Goal: Register for event/course: Sign up to attend an event or enroll in a course

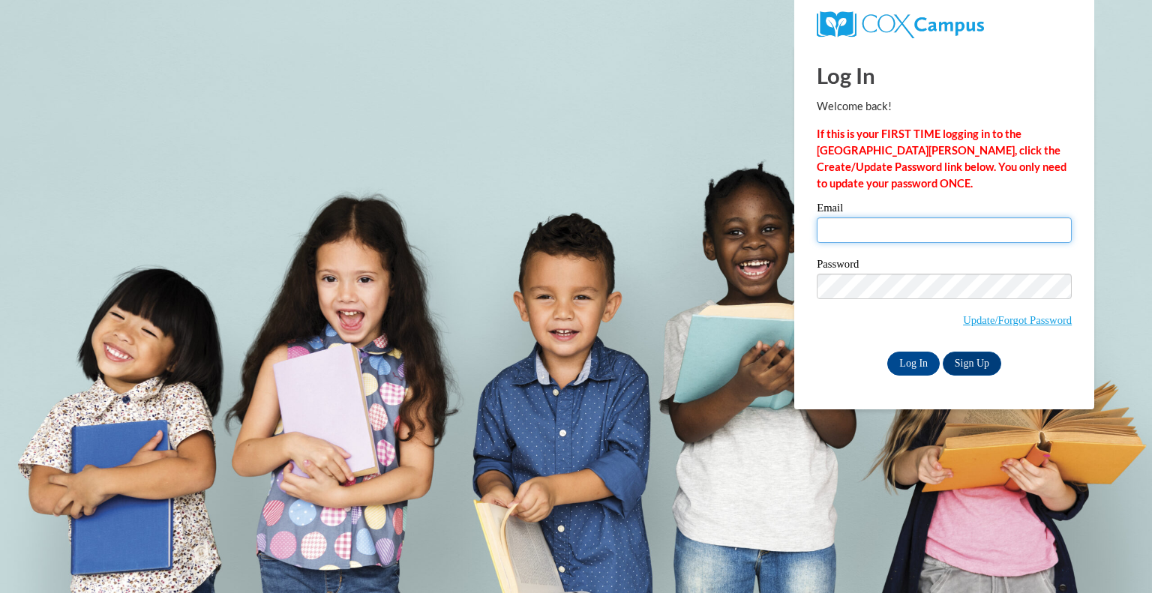
click at [839, 237] on input "Email" at bounding box center [943, 229] width 255 height 25
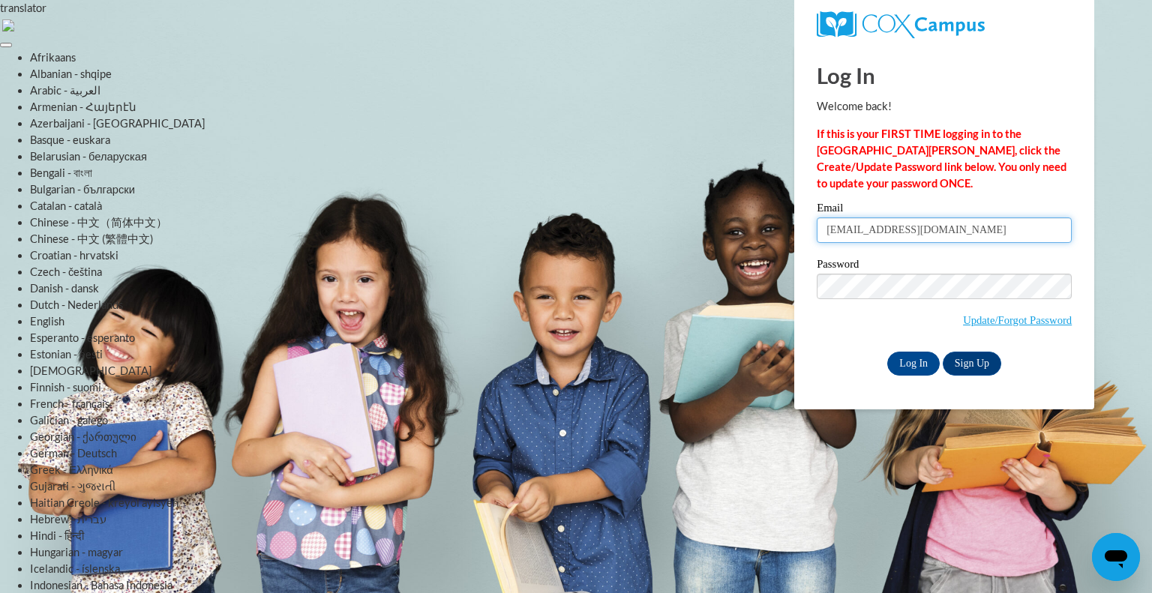
type input "nelsons@peshtigo.k12.wi.us"
click at [909, 365] on input "Log In" at bounding box center [913, 364] width 52 height 24
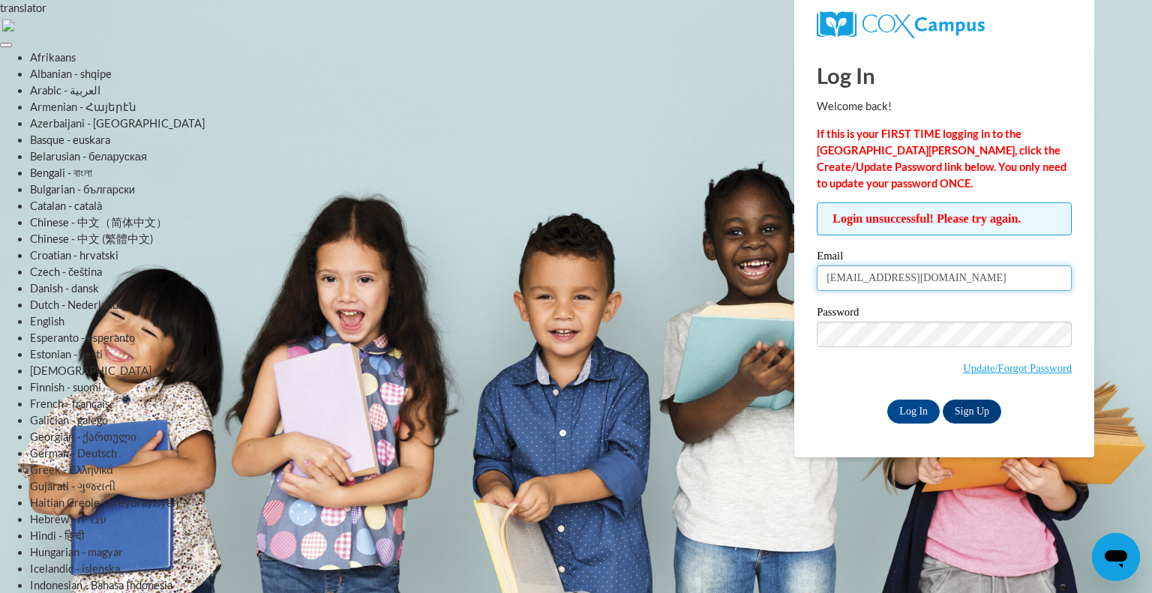
click at [828, 275] on input "nelsons@peshtigo.k12.wi.us" at bounding box center [943, 277] width 255 height 25
click at [920, 409] on input "Log In" at bounding box center [913, 412] width 52 height 24
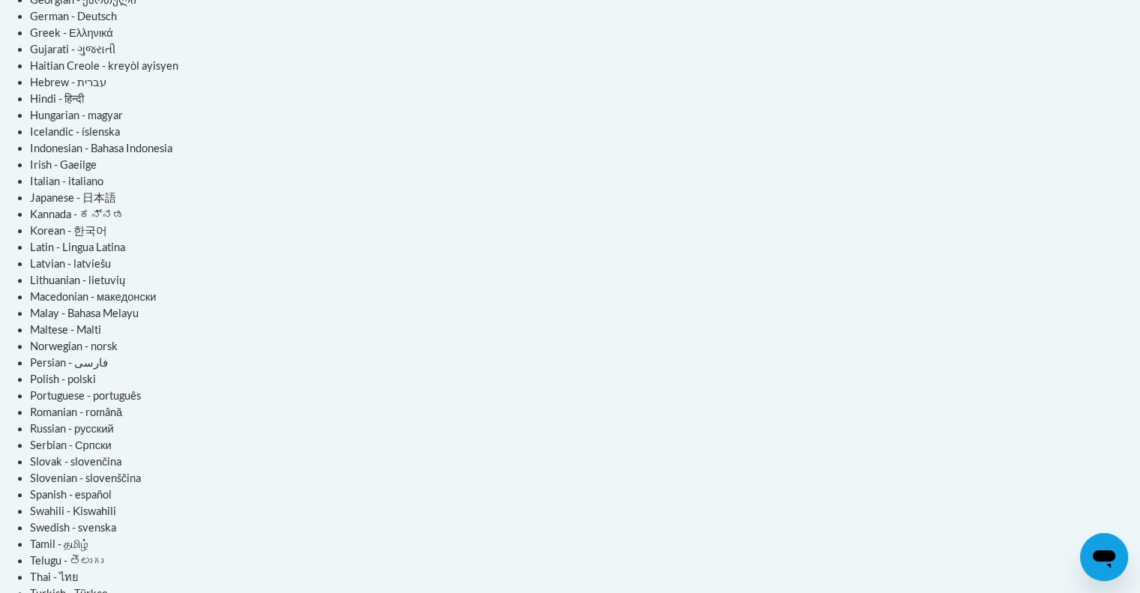
scroll to position [440, 0]
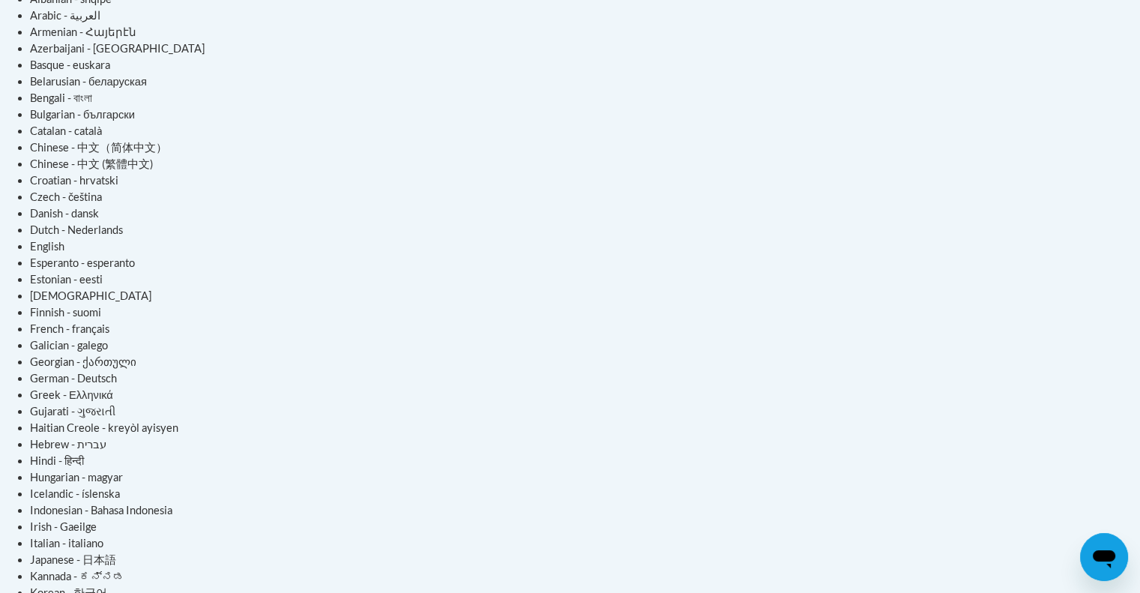
scroll to position [73, 0]
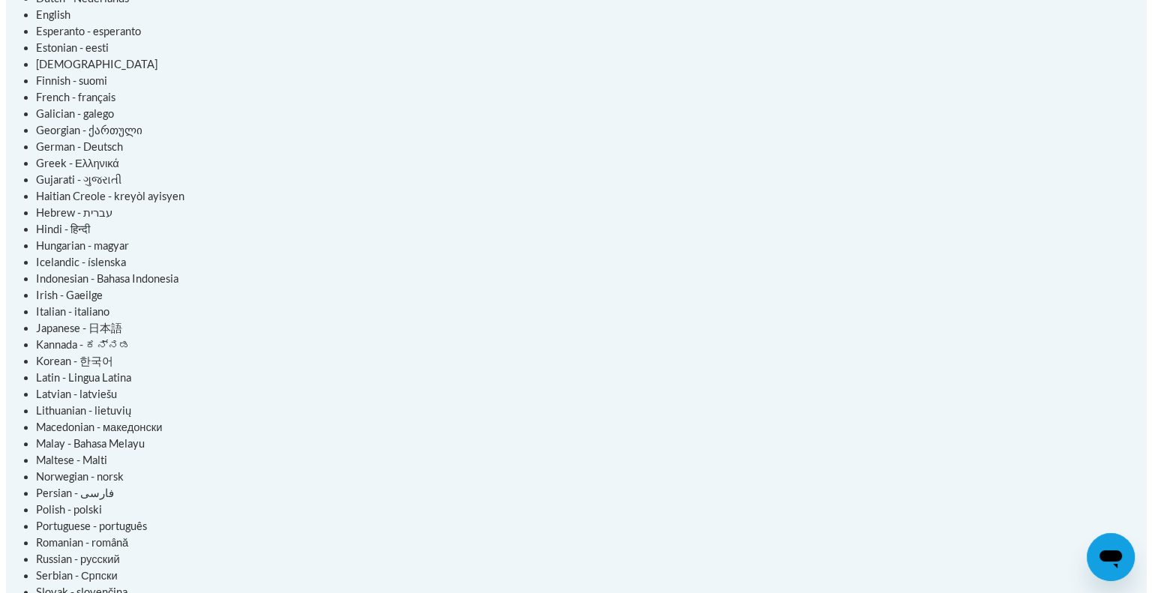
scroll to position [308, 0]
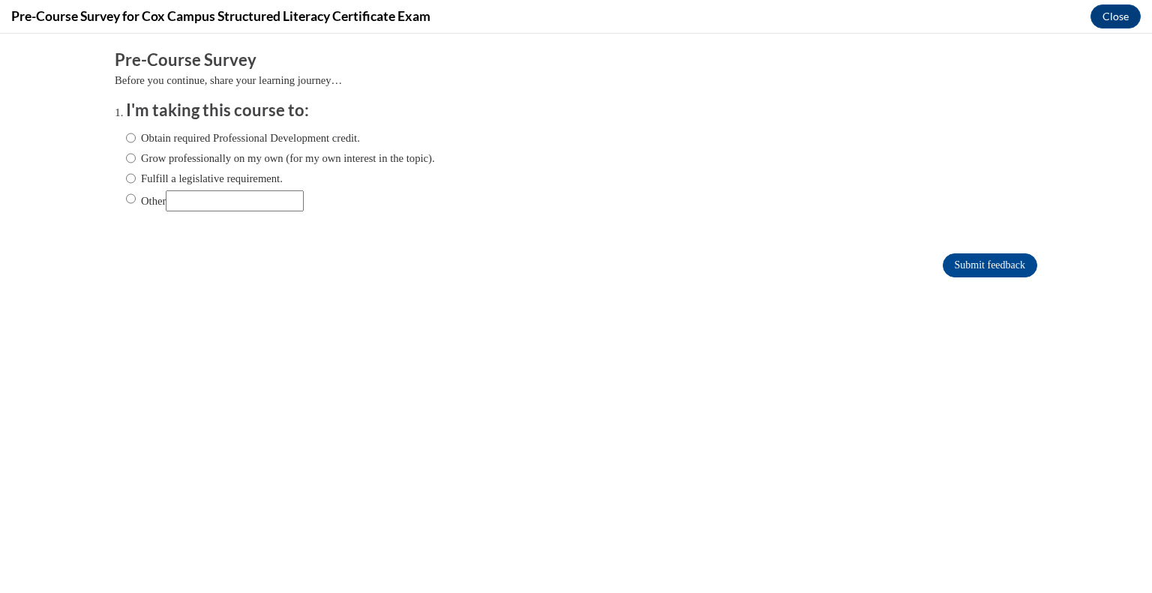
scroll to position [0, 0]
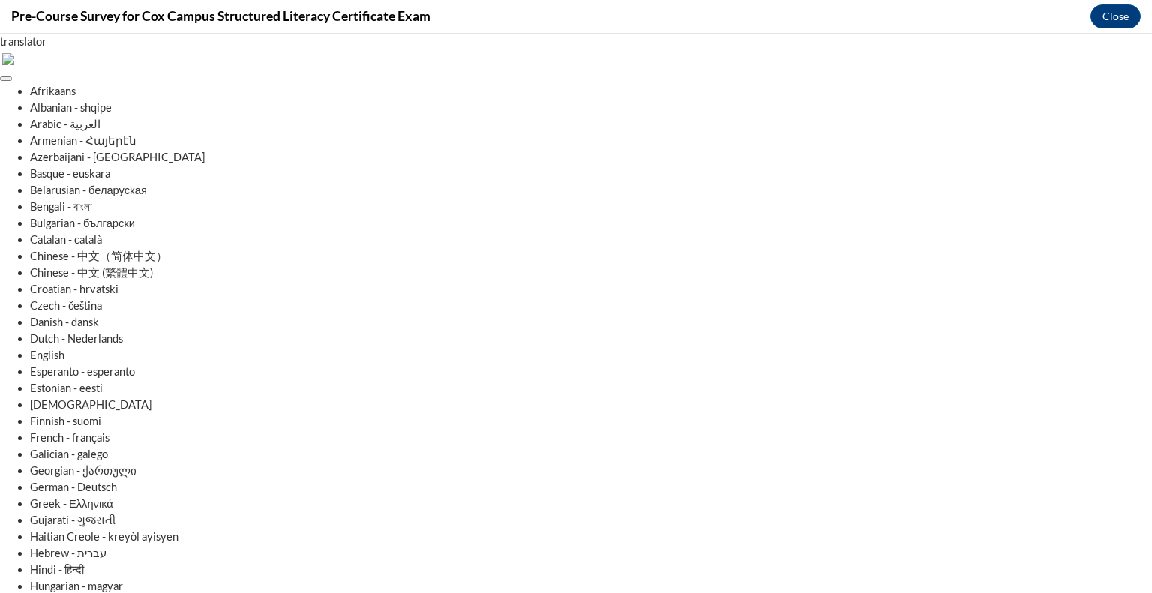
radio input "true"
click at [1104, 14] on button "Close" at bounding box center [1115, 16] width 50 height 24
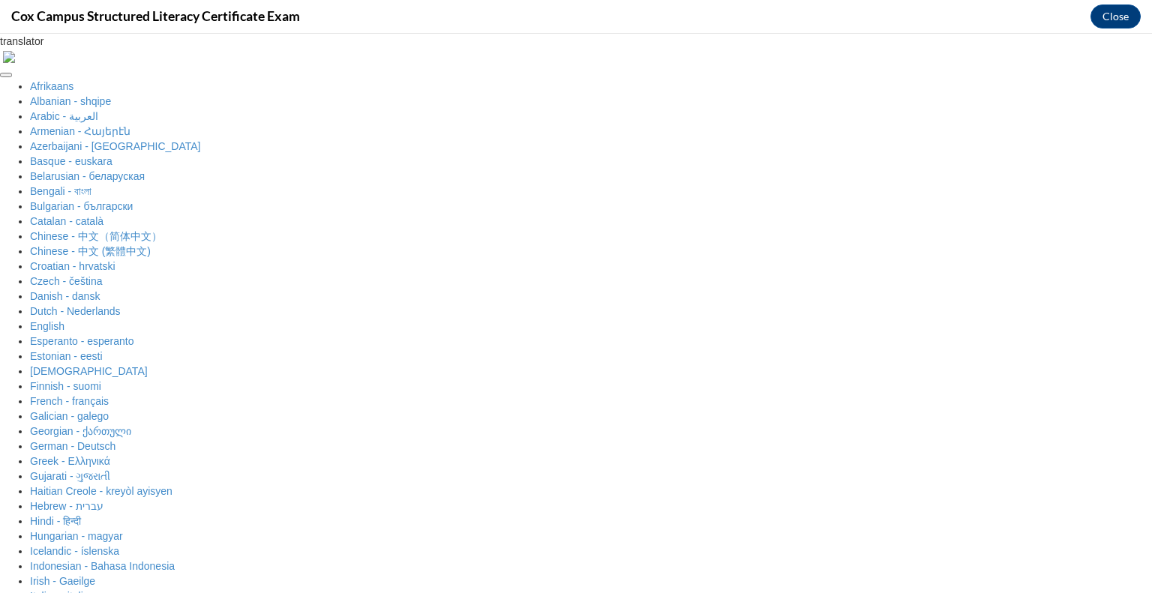
scroll to position [66, 0]
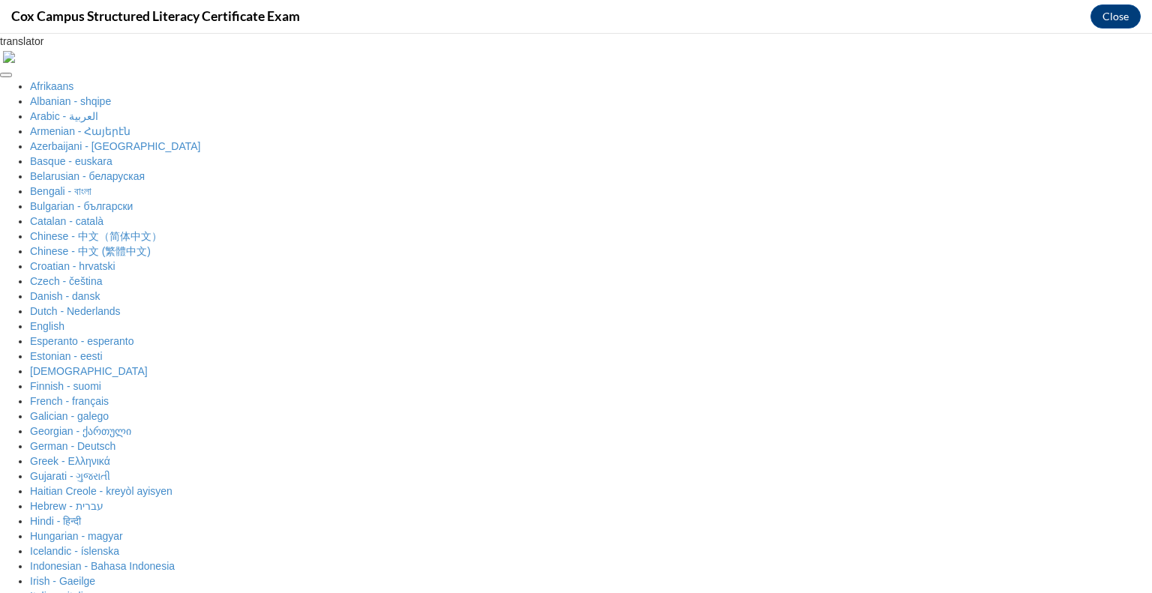
drag, startPoint x: 640, startPoint y: 1527, endPoint x: 1137, endPoint y: 1308, distance: 542.5
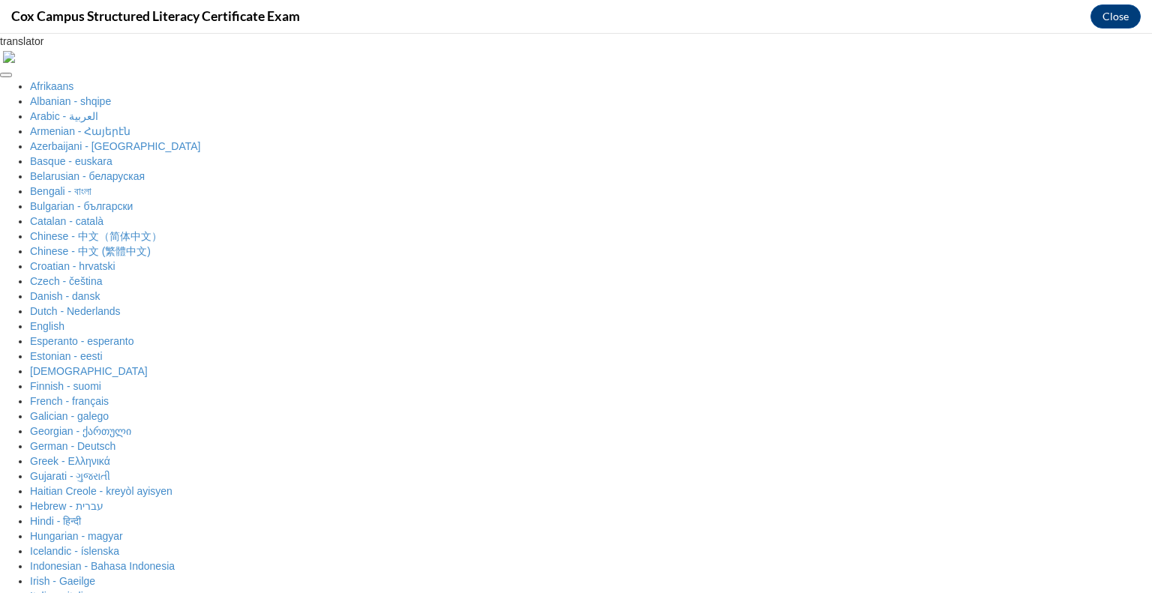
radio input "true"
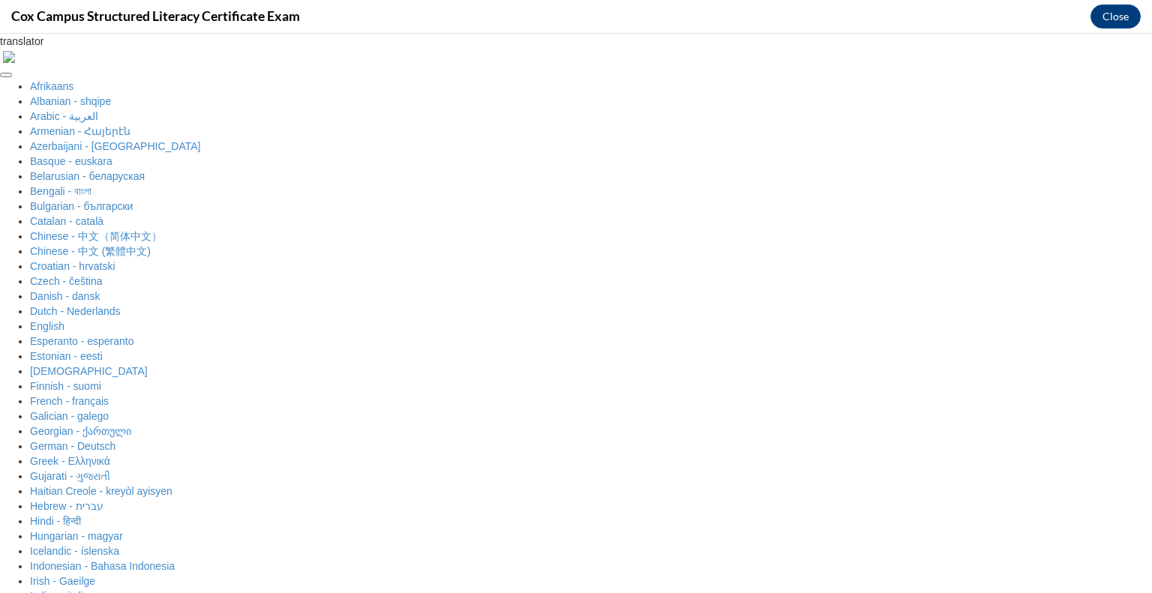
radio input "true"
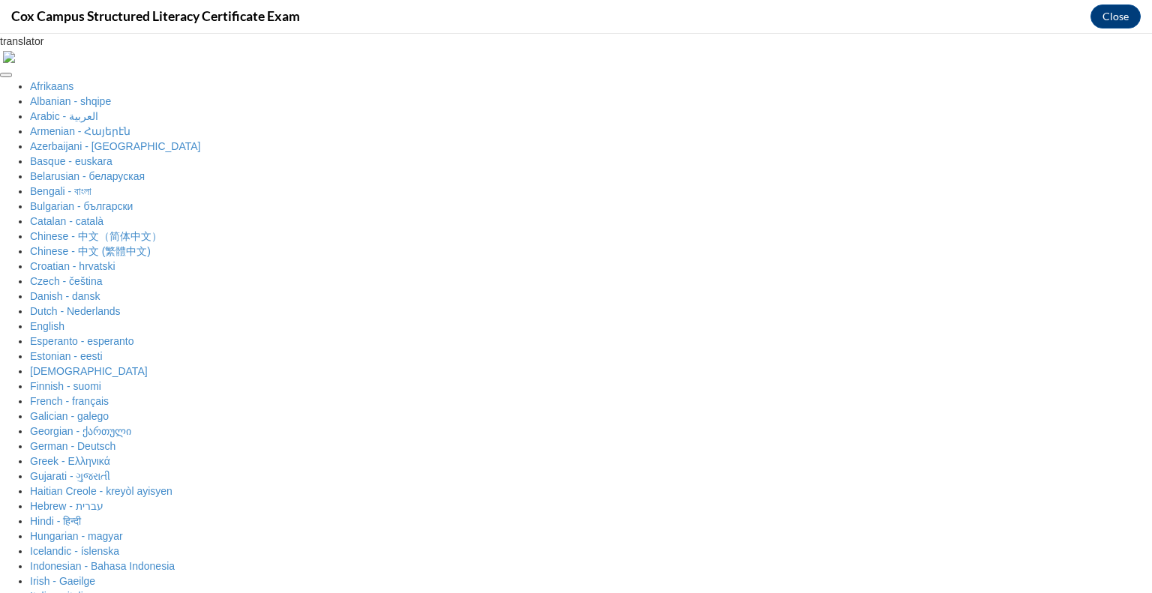
scroll to position [166, 0]
checkbox input "true"
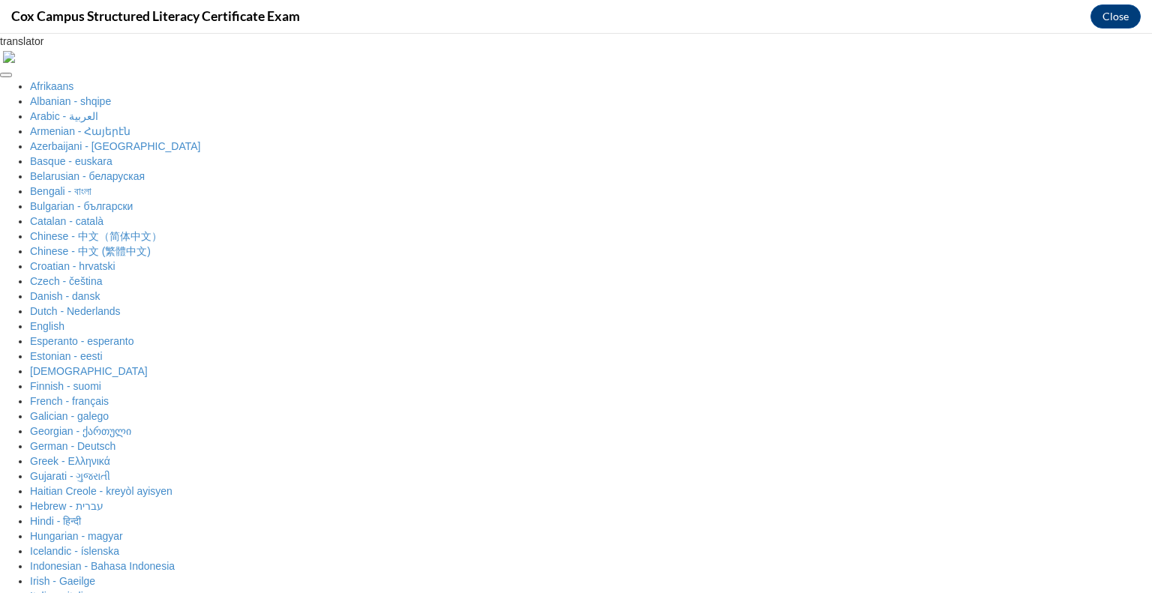
scroll to position [345, 0]
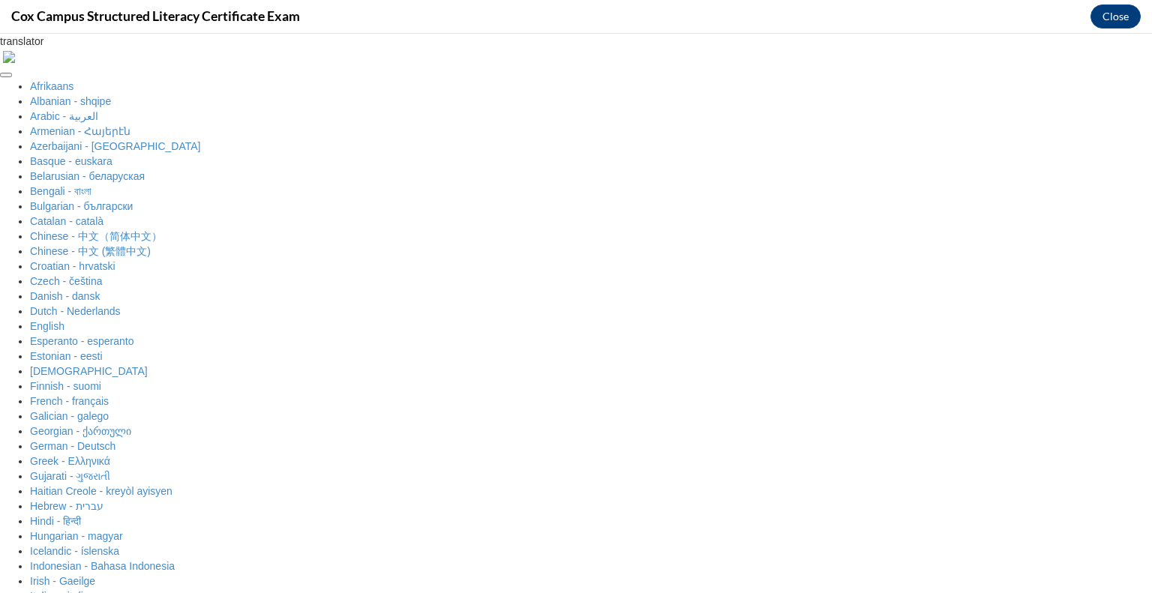
checkbox input "true"
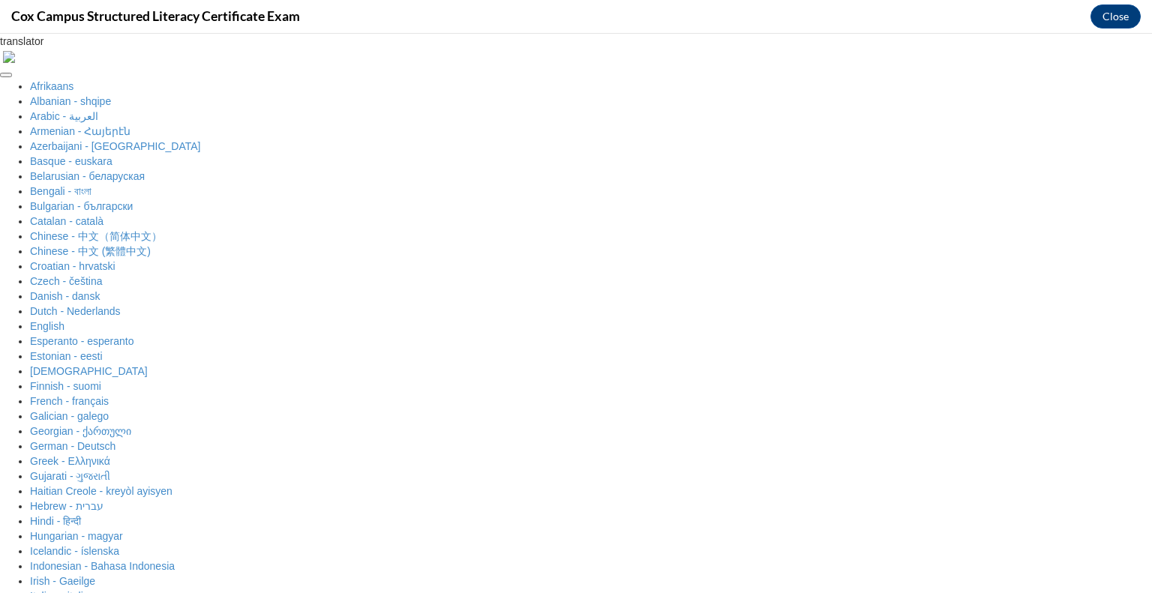
checkbox input "true"
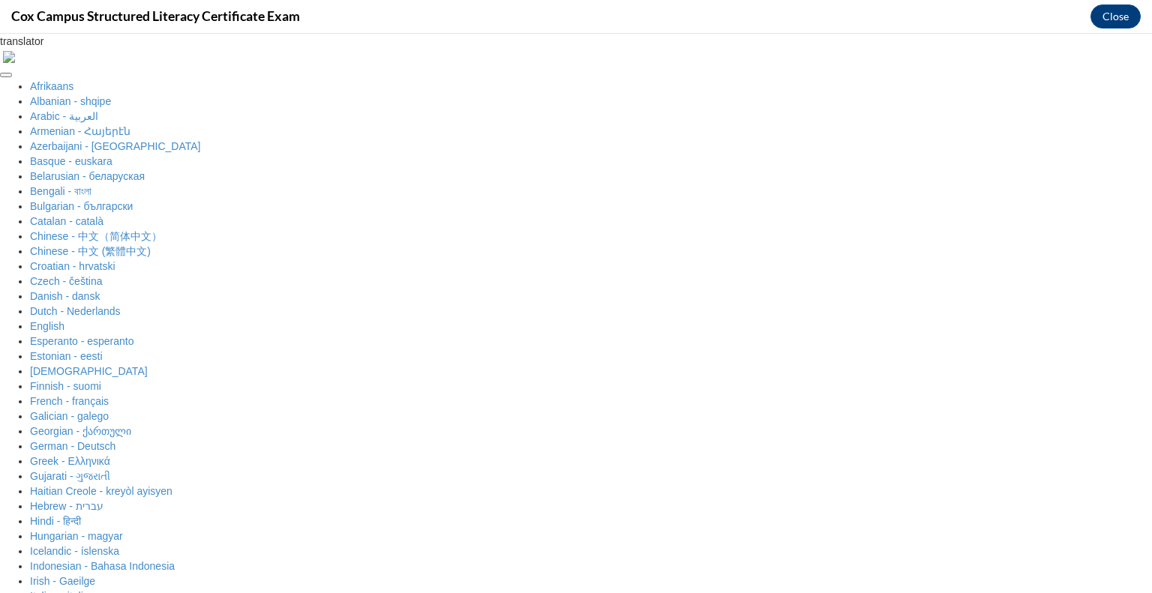
checkbox input "true"
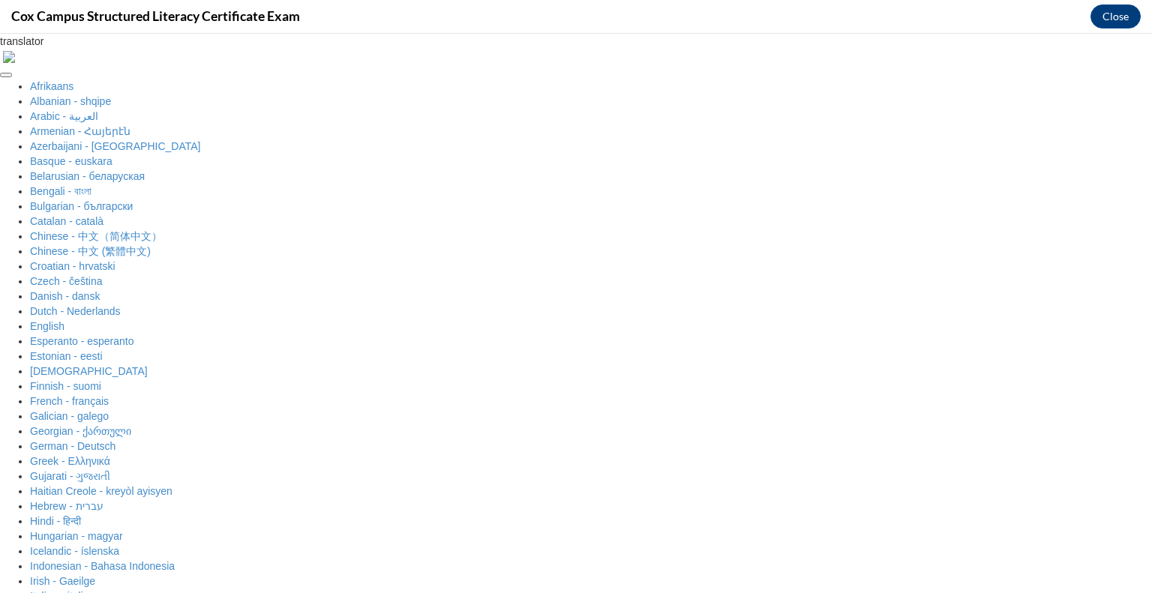
scroll to position [445, 0]
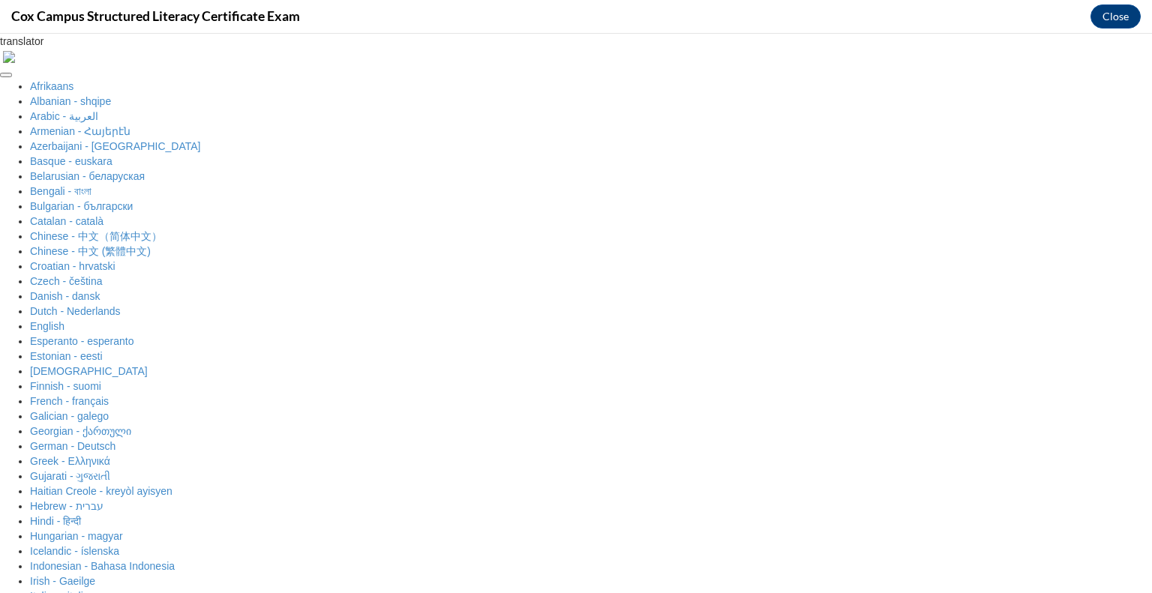
checkbox input "true"
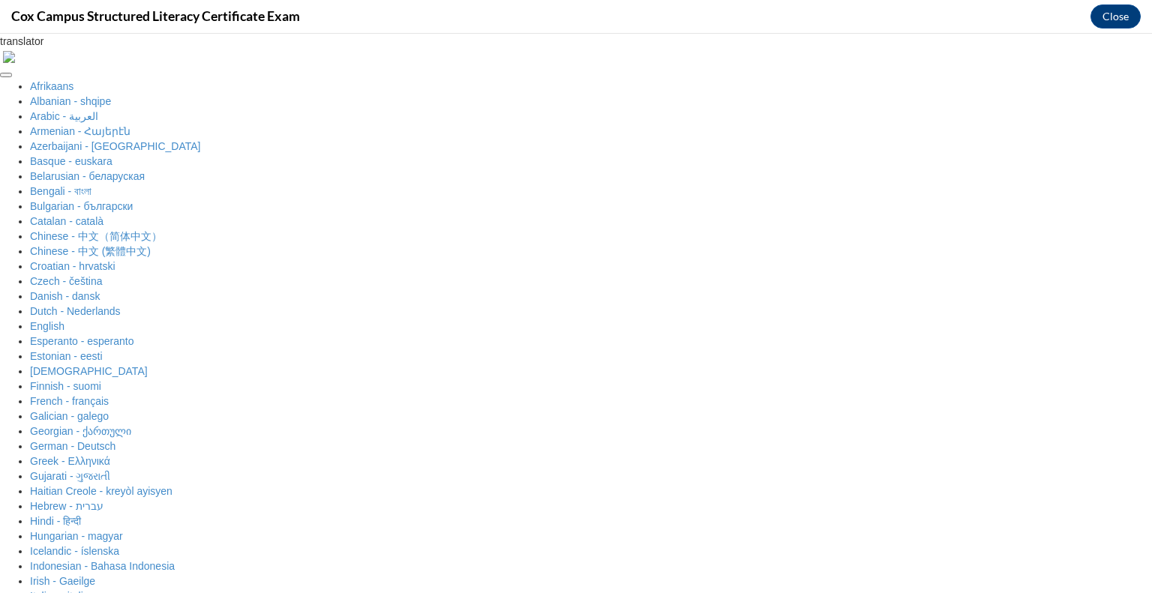
checkbox input "true"
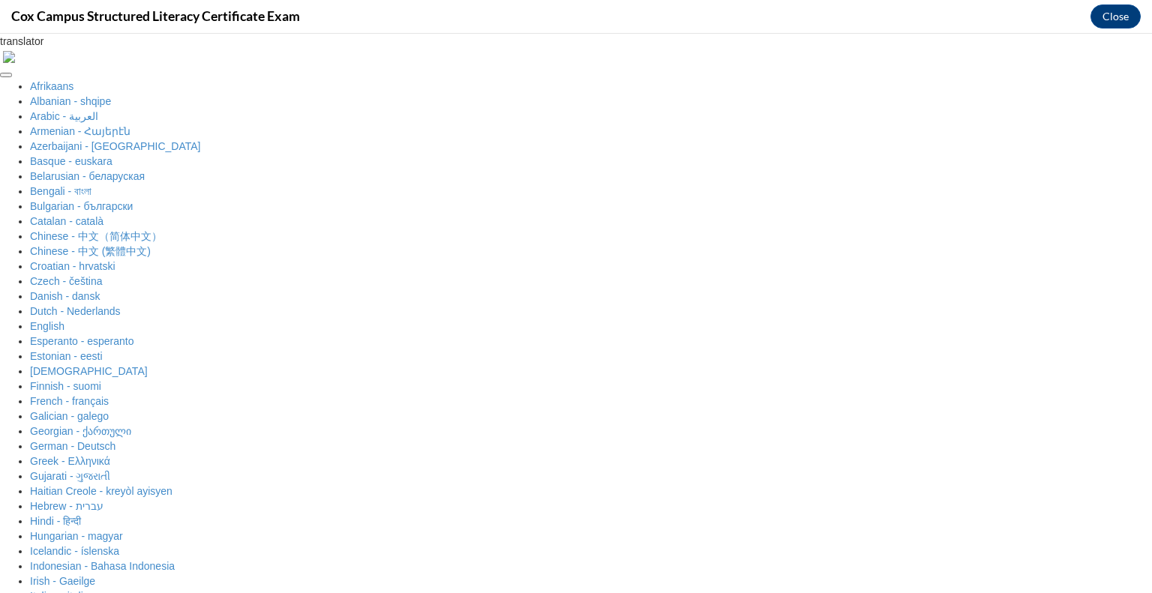
checkbox input "true"
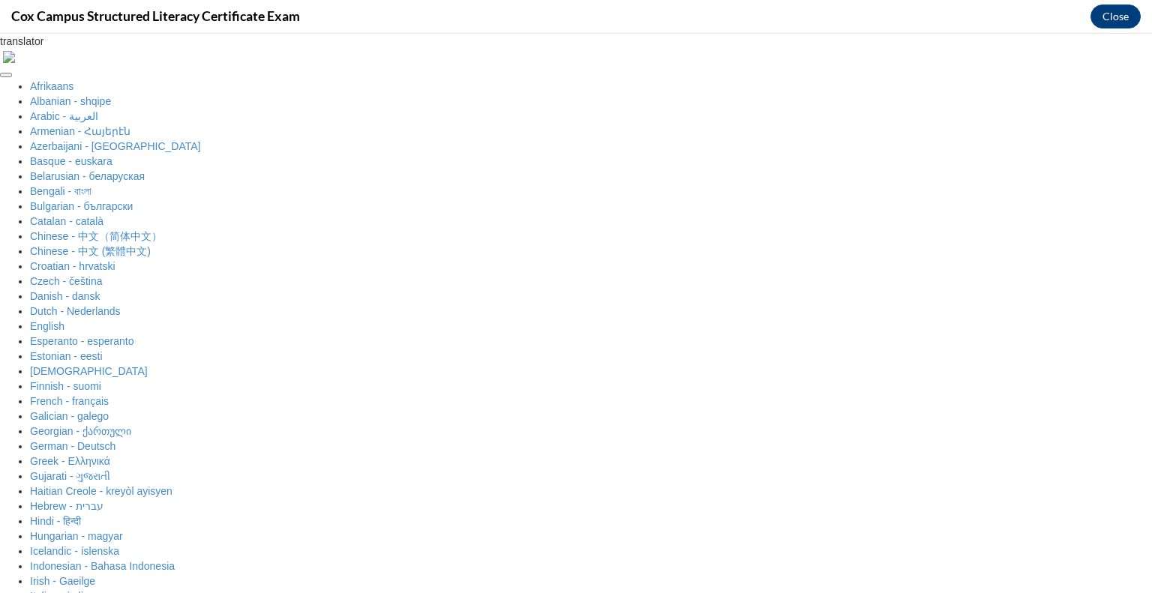
scroll to position [111, 0]
radio input "true"
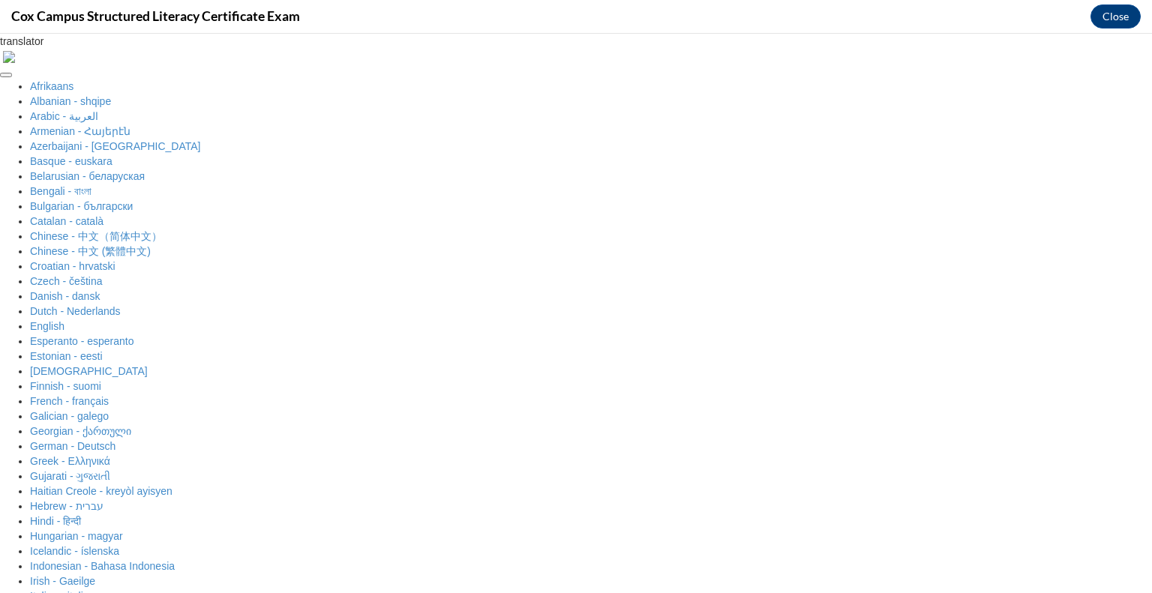
scroll to position [235, 0]
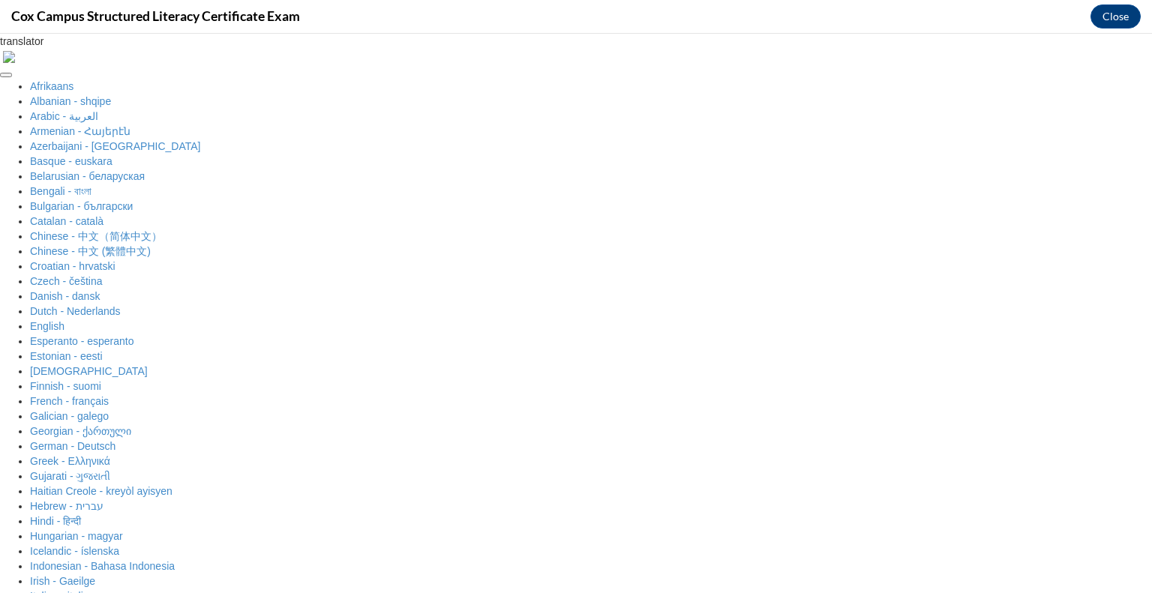
radio input "true"
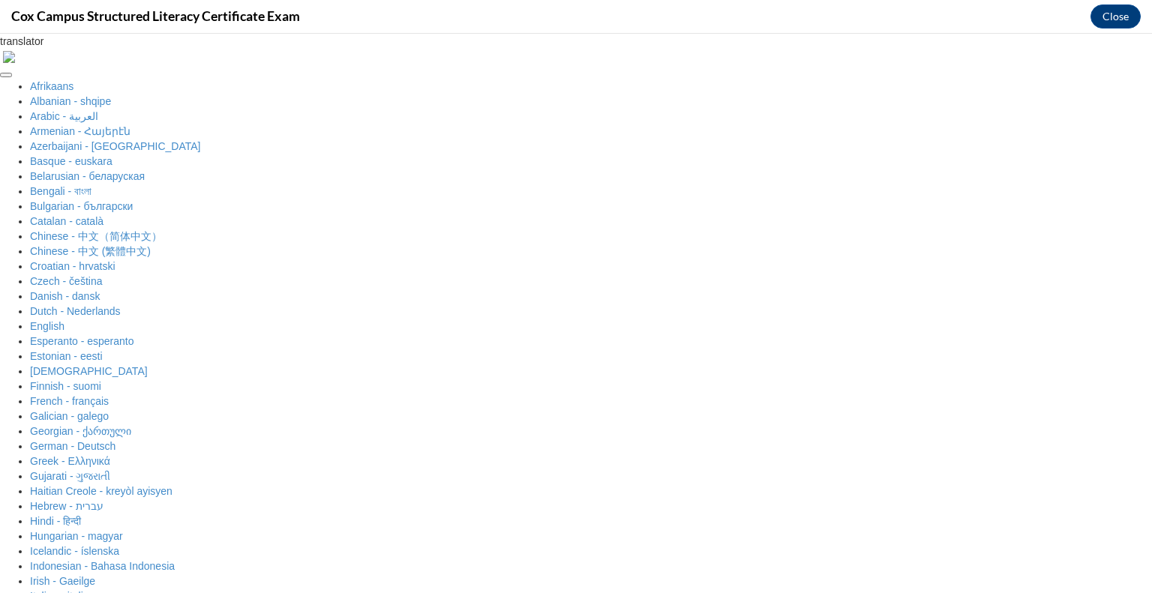
scroll to position [166, 0]
radio input "true"
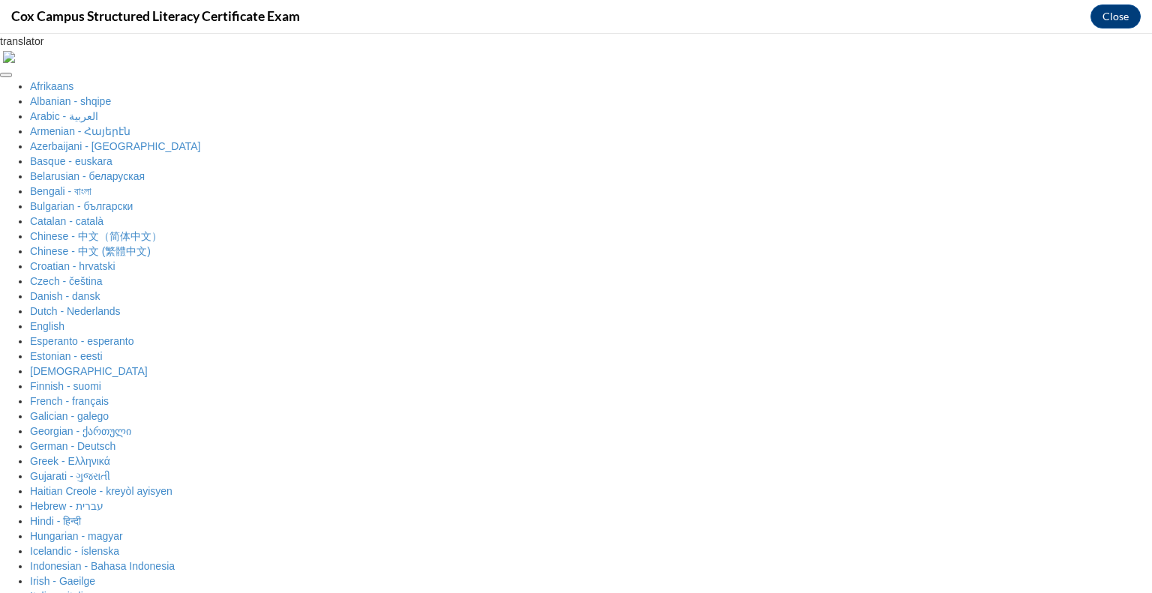
scroll to position [325, 0]
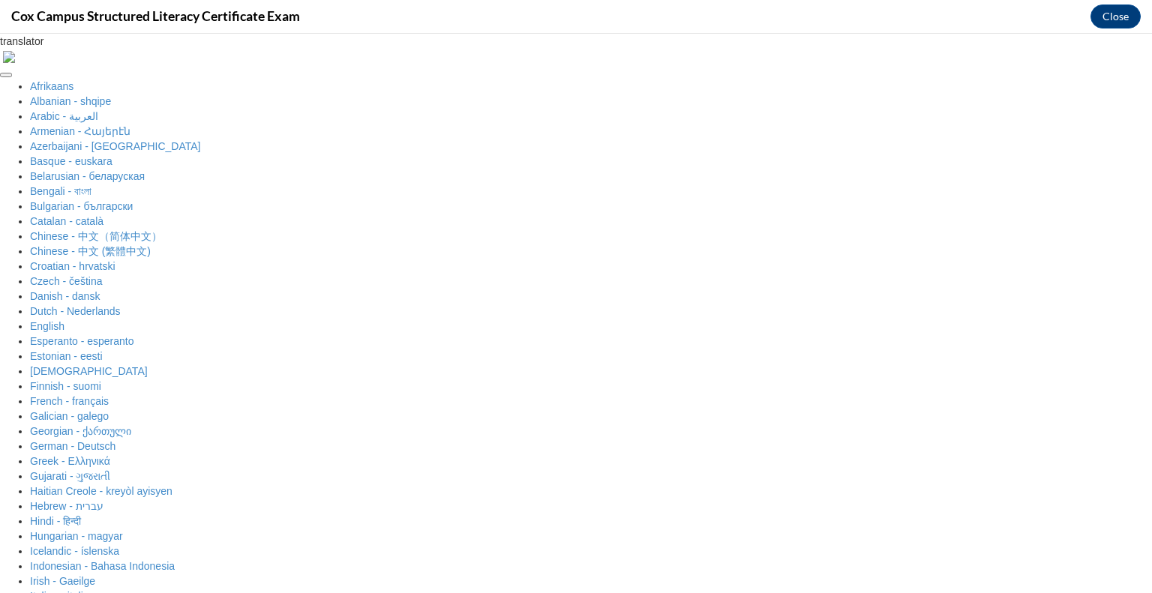
radio input "true"
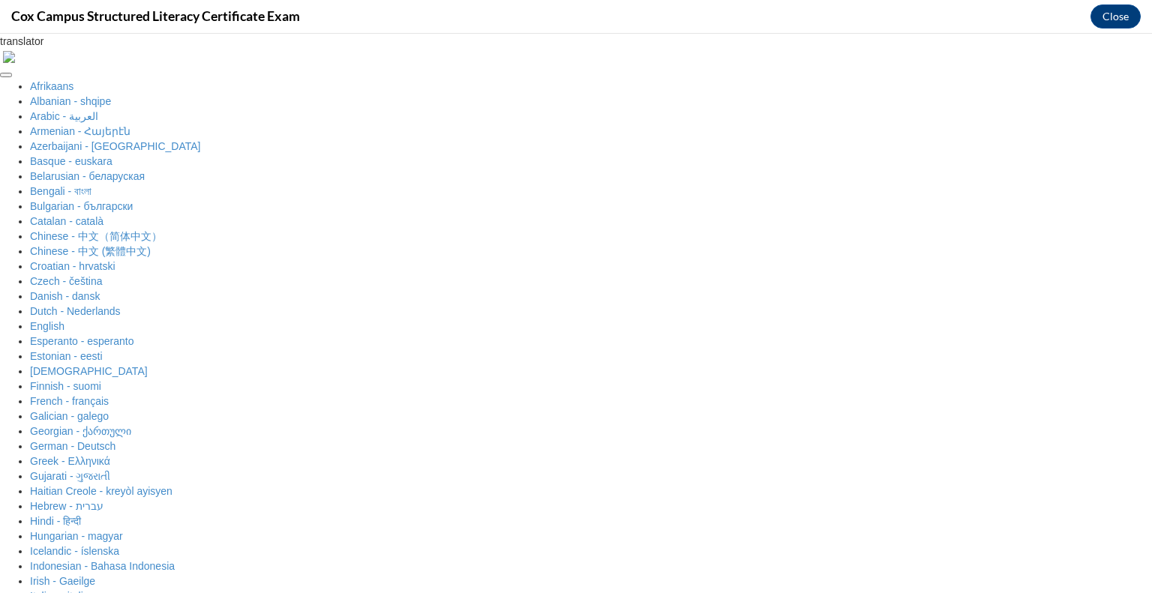
checkbox input "true"
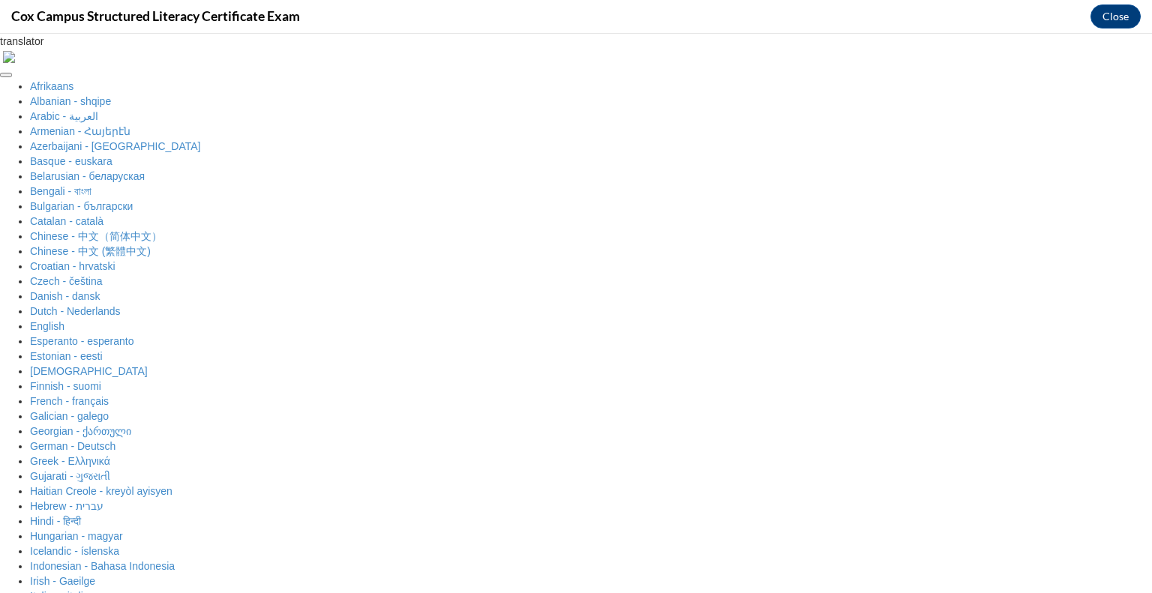
checkbox input "true"
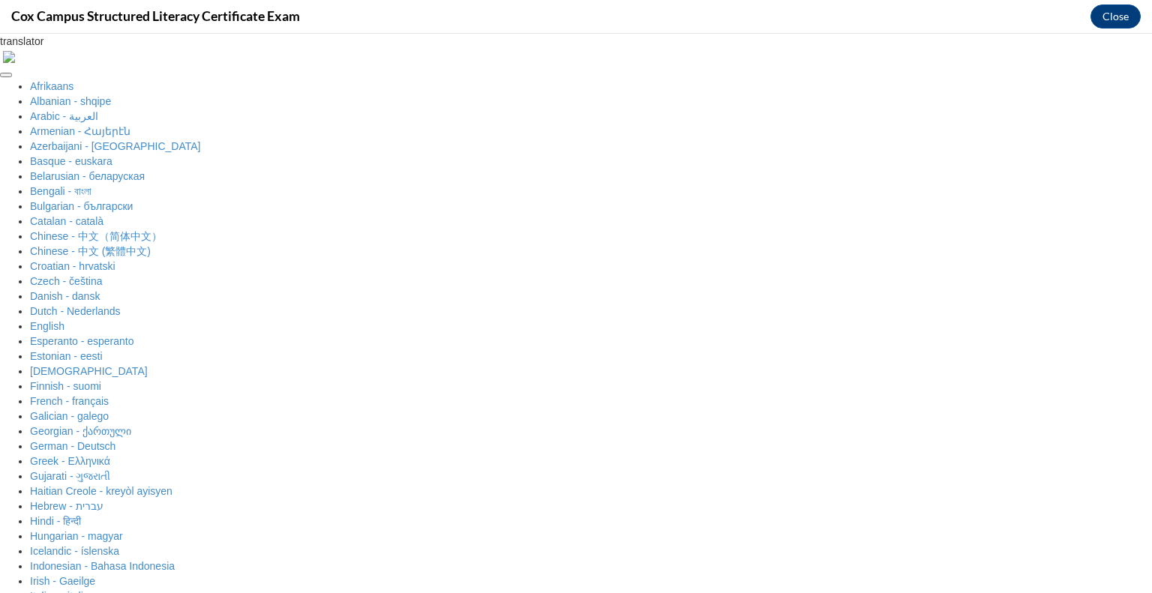
scroll to position [166, 0]
radio input "true"
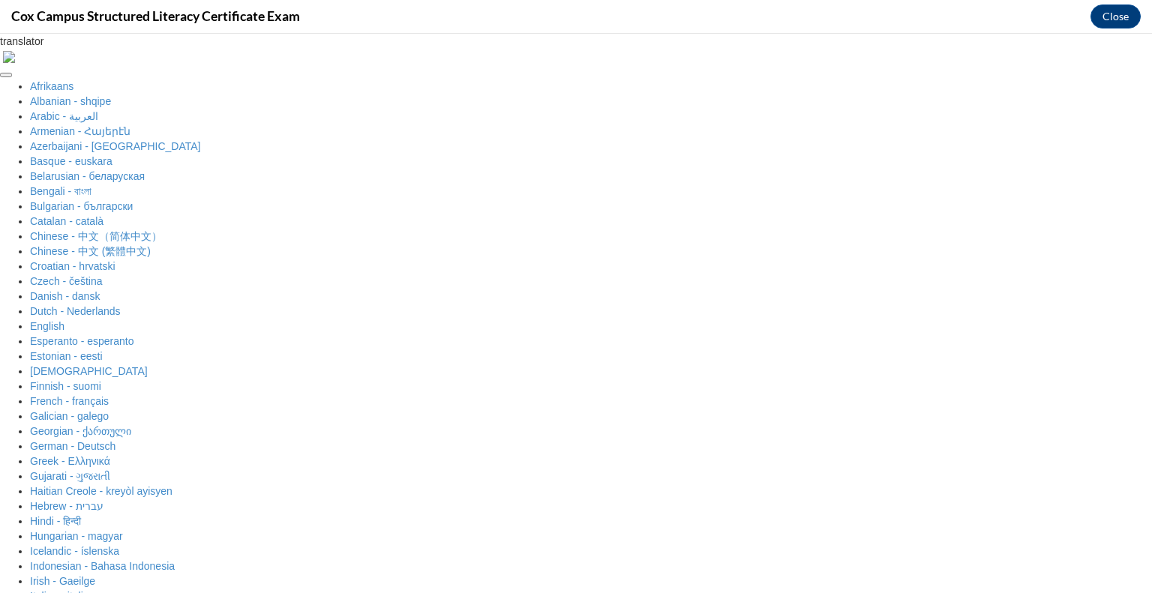
scroll to position [325, 0]
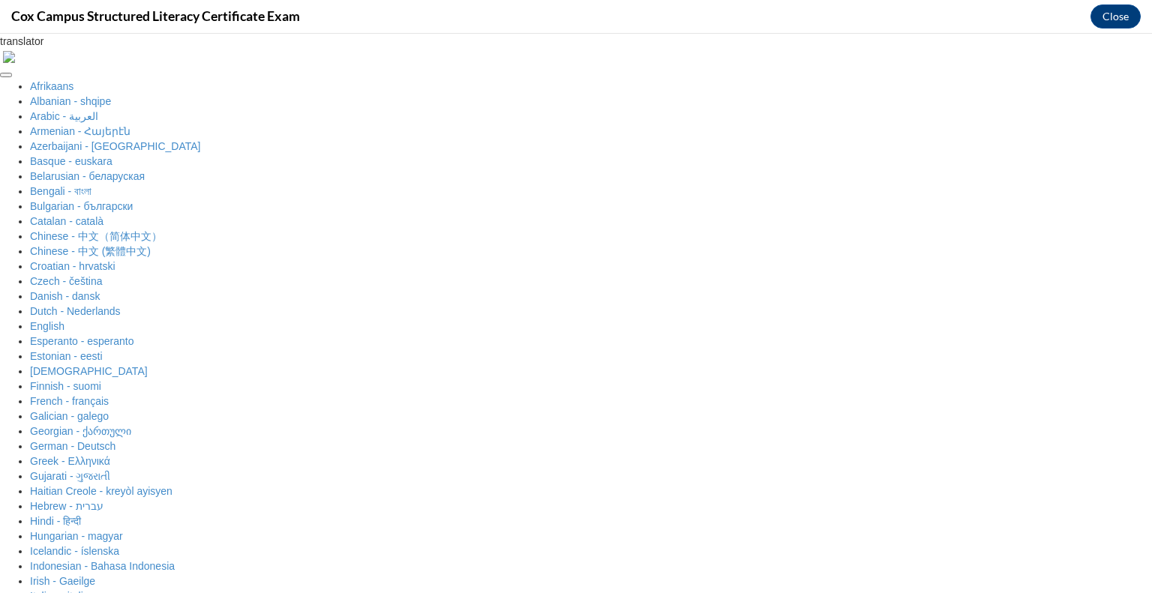
radio input "true"
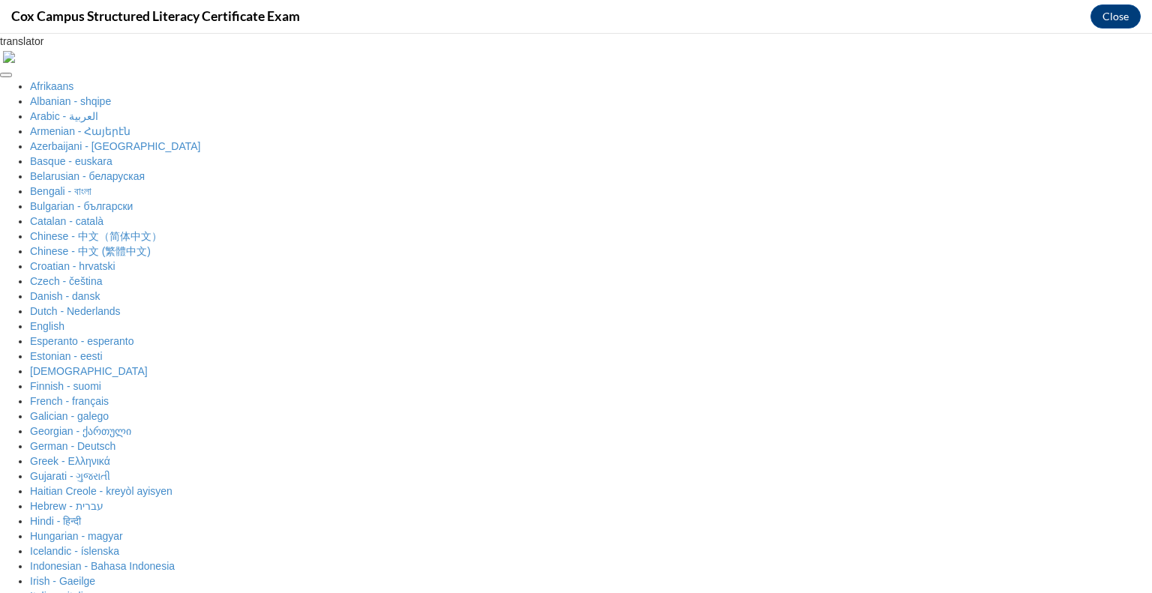
scroll to position [114, 0]
radio input "true"
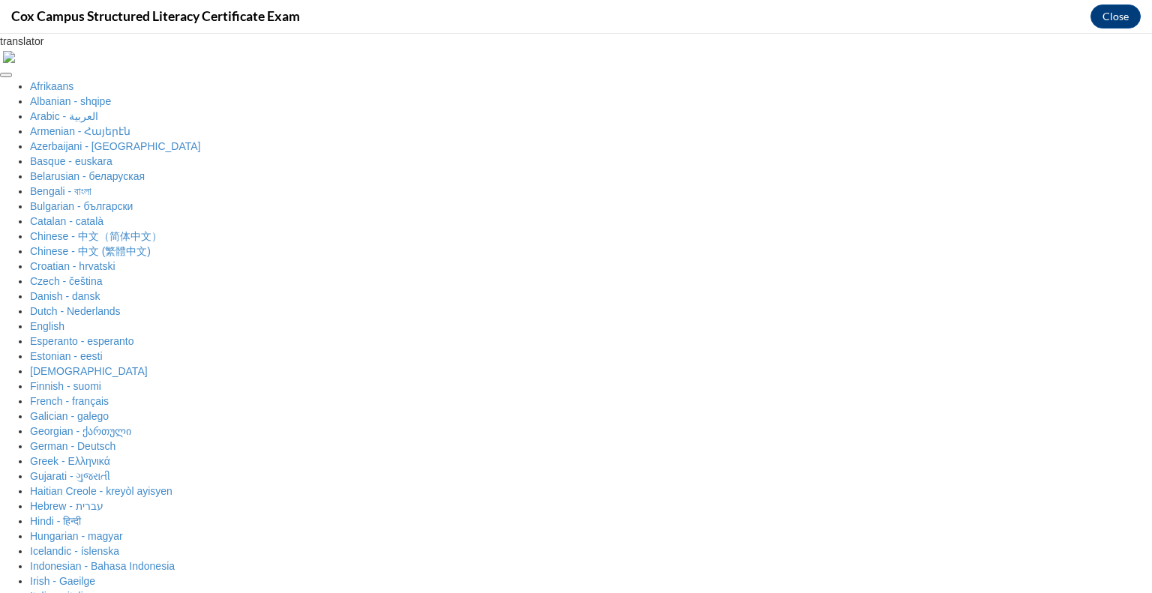
scroll to position [355, 0]
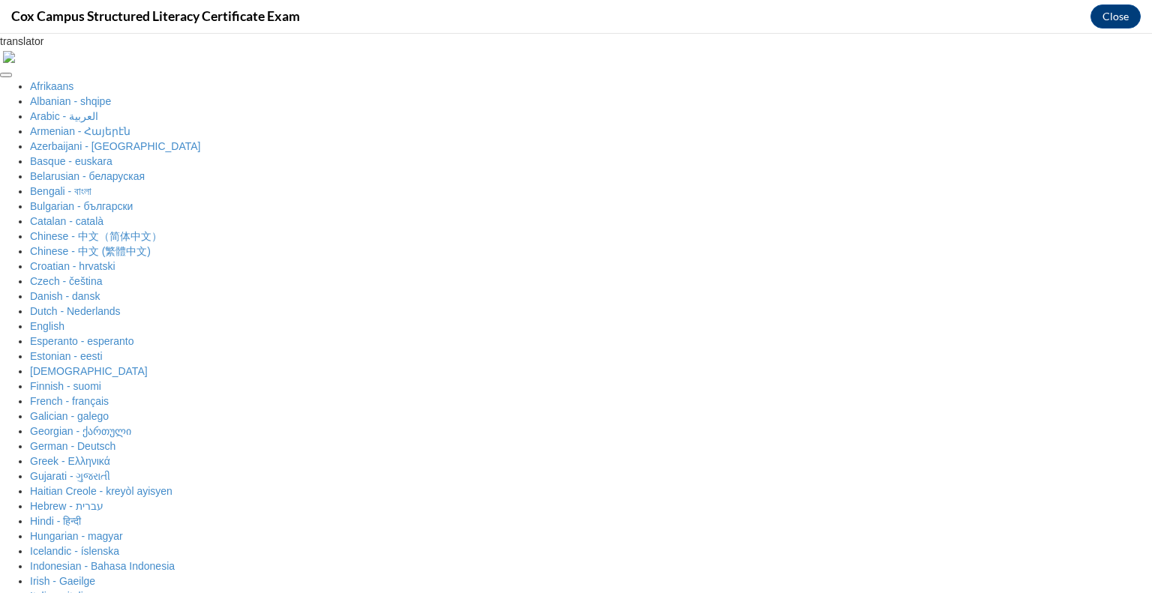
radio input "true"
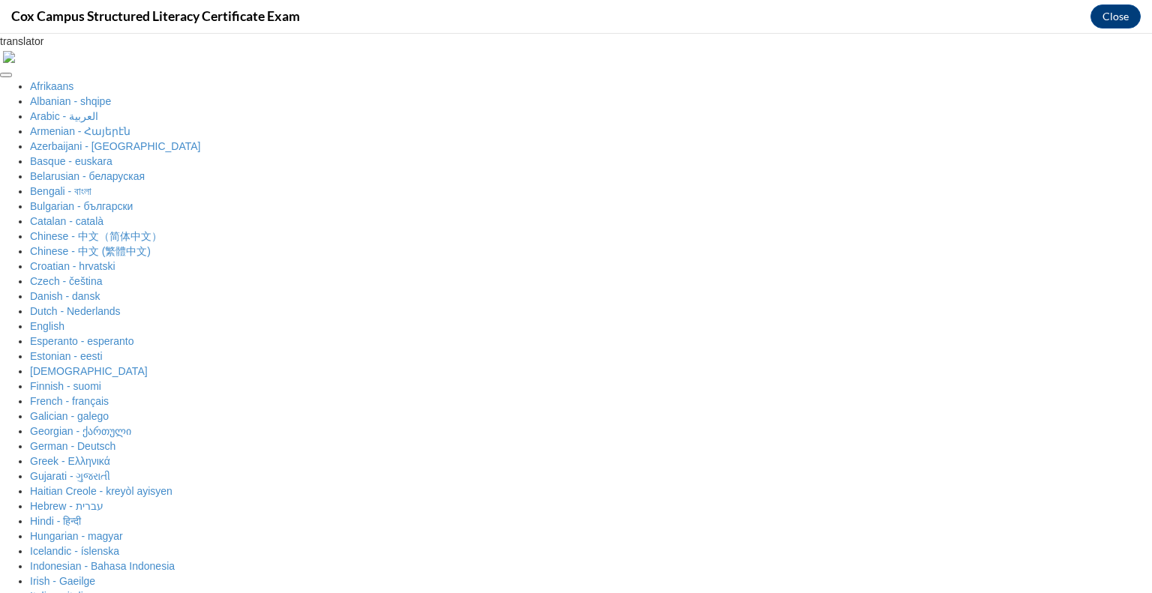
radio input "true"
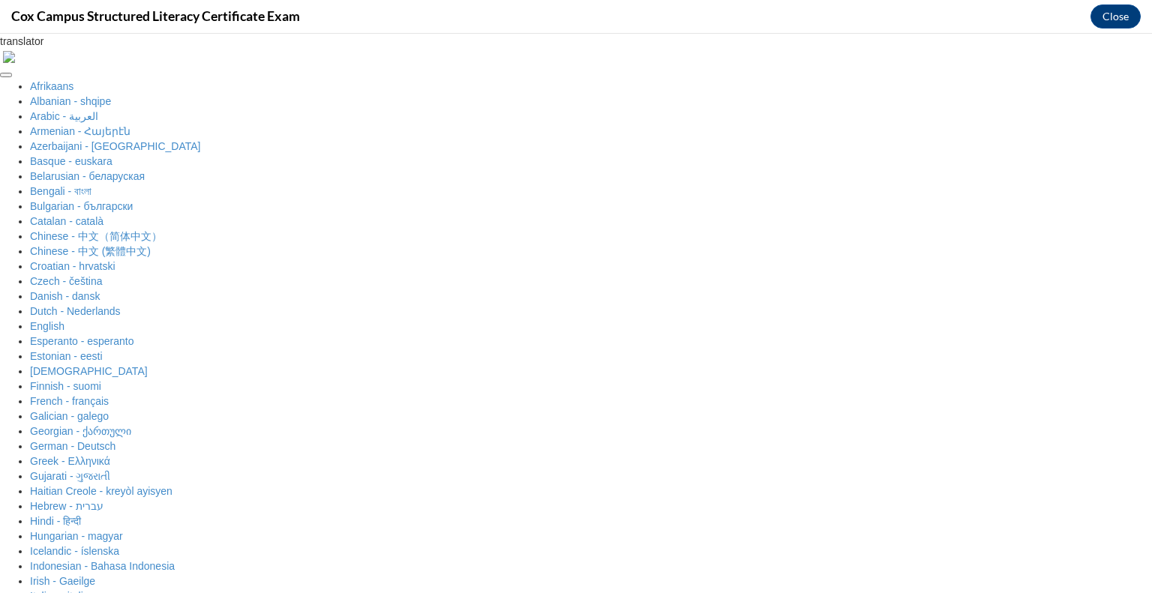
radio input "true"
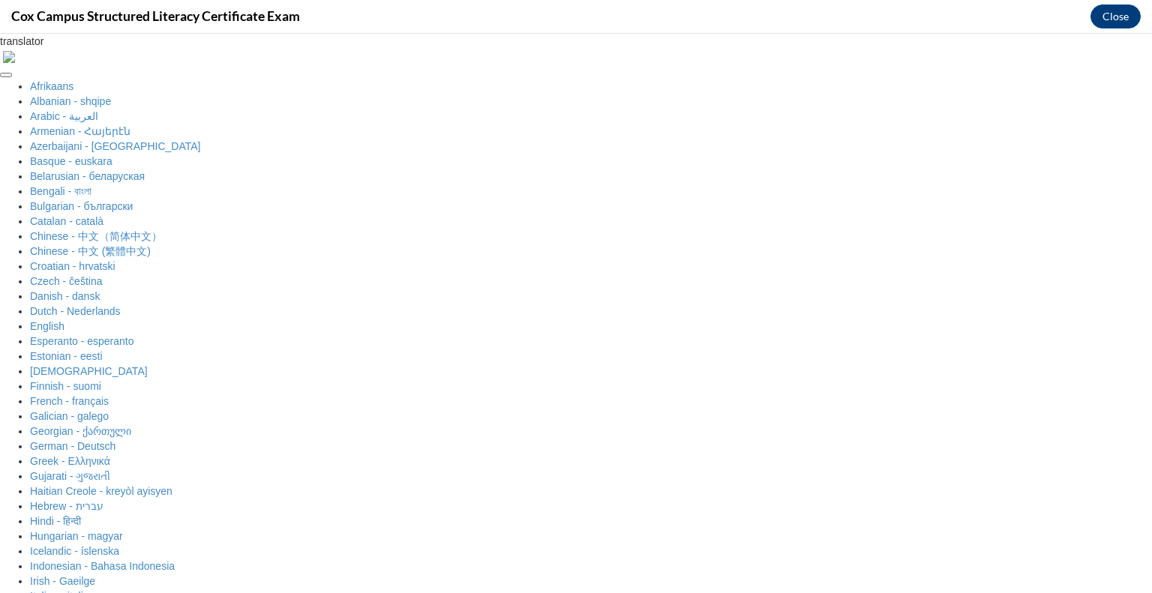
scroll to position [525, 0]
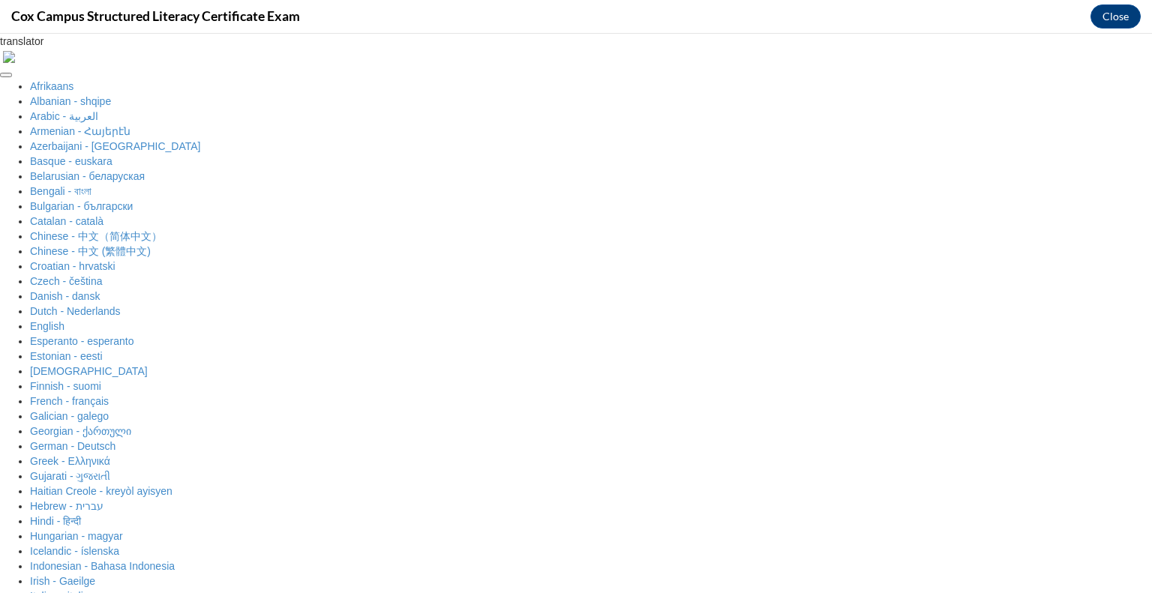
radio input "true"
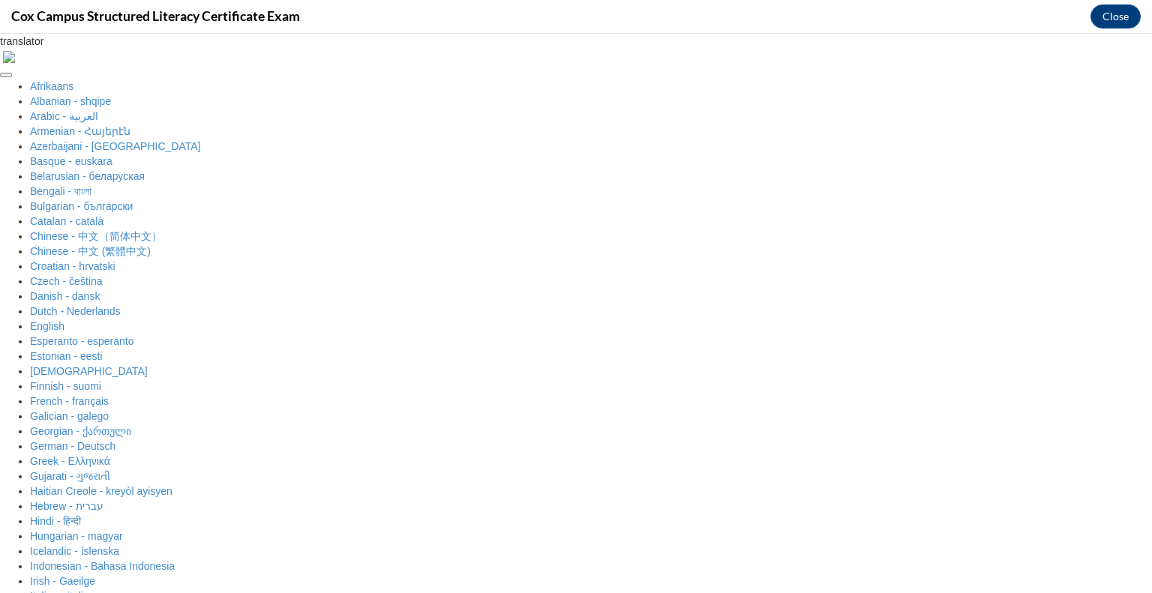
radio input "true"
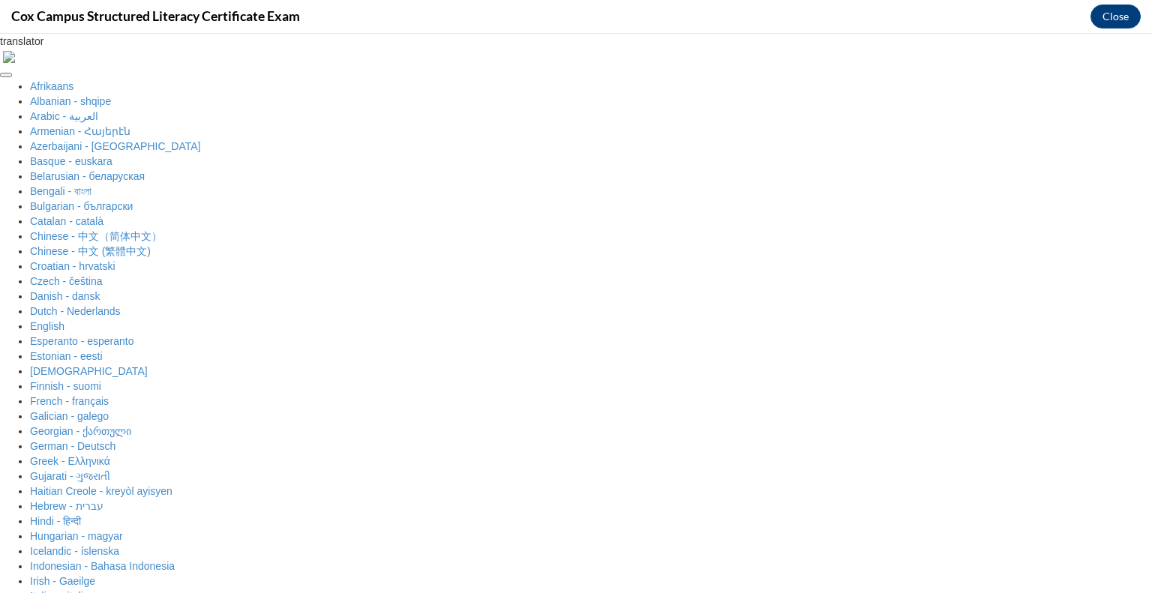
radio input "true"
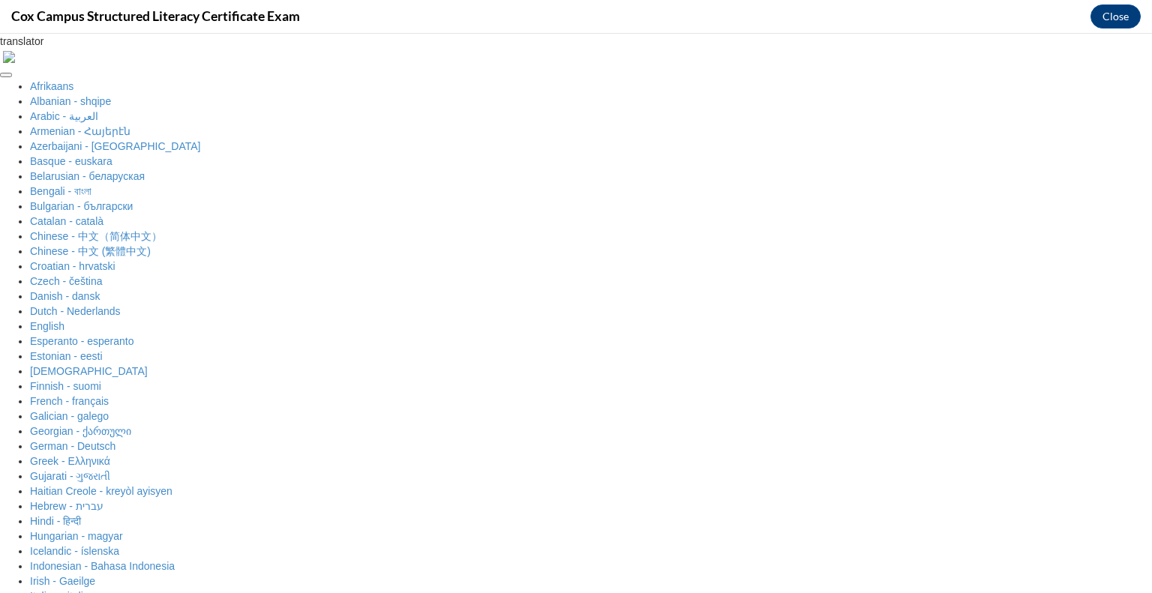
radio input "true"
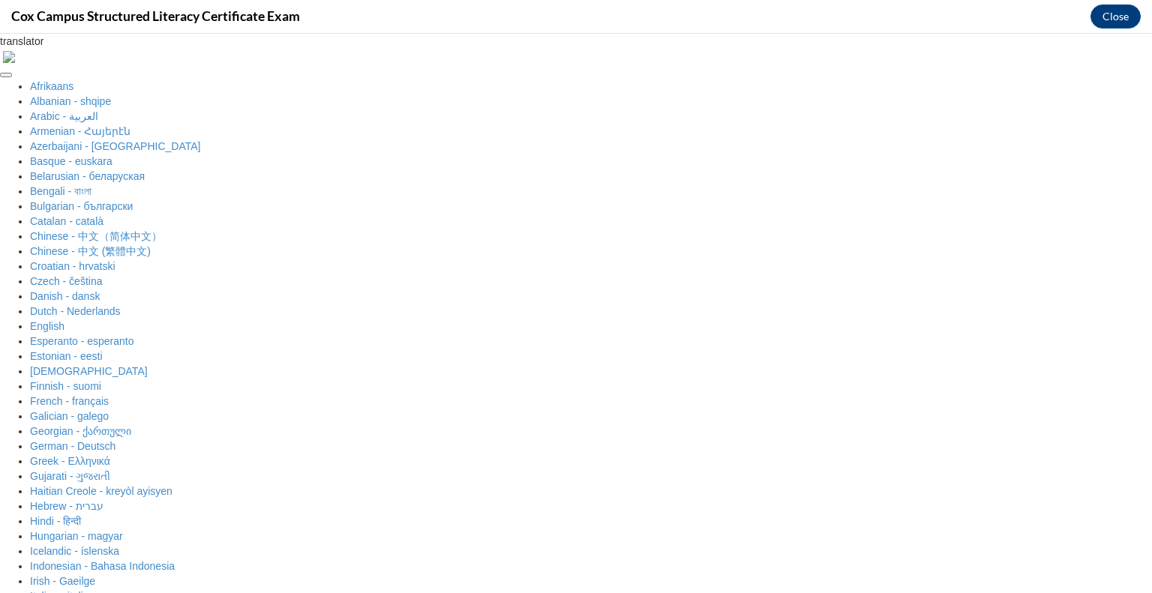
scroll to position [411, 0]
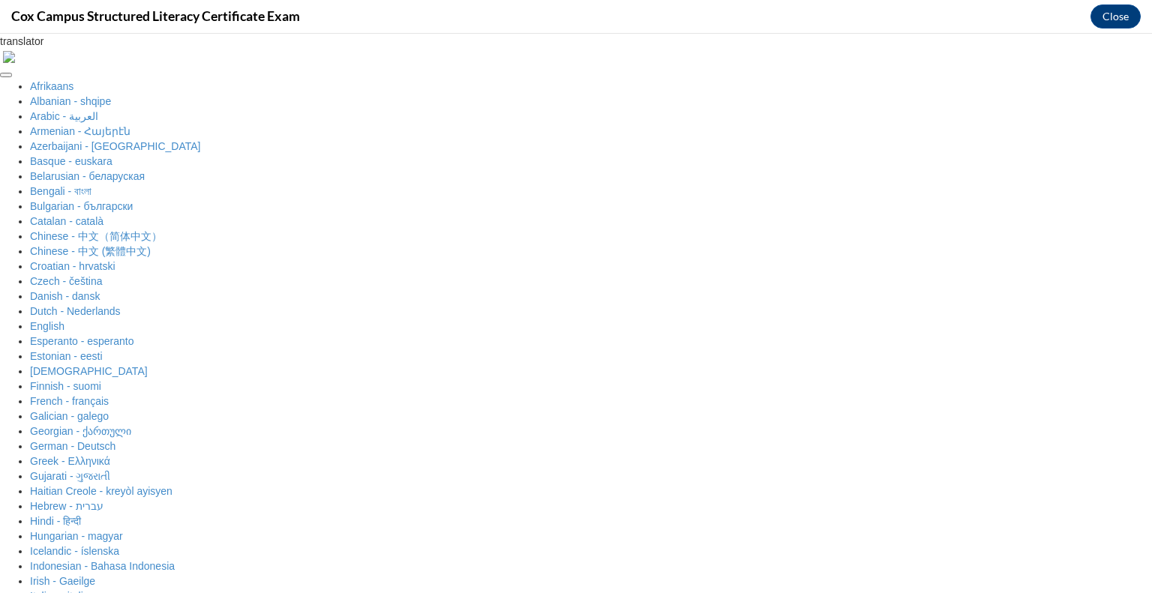
radio input "true"
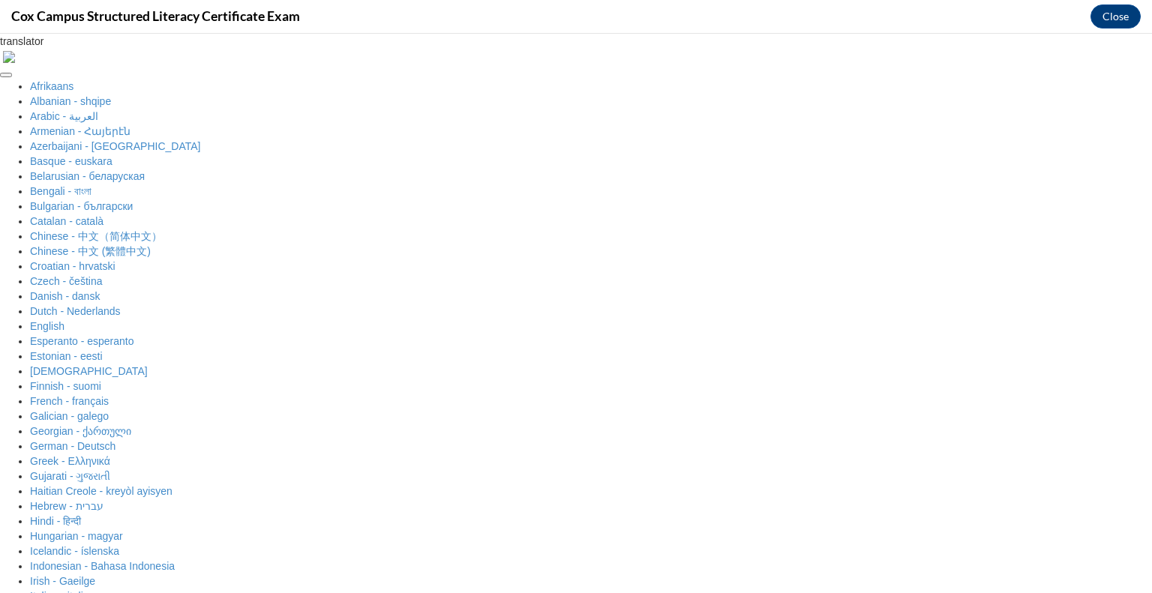
radio input "true"
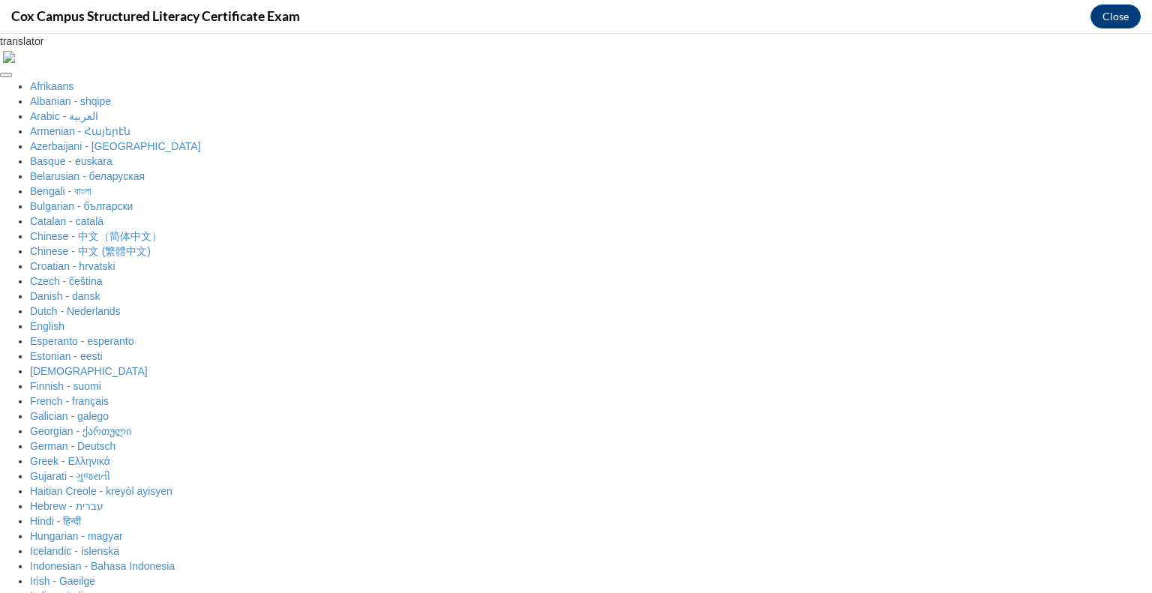
radio input "true"
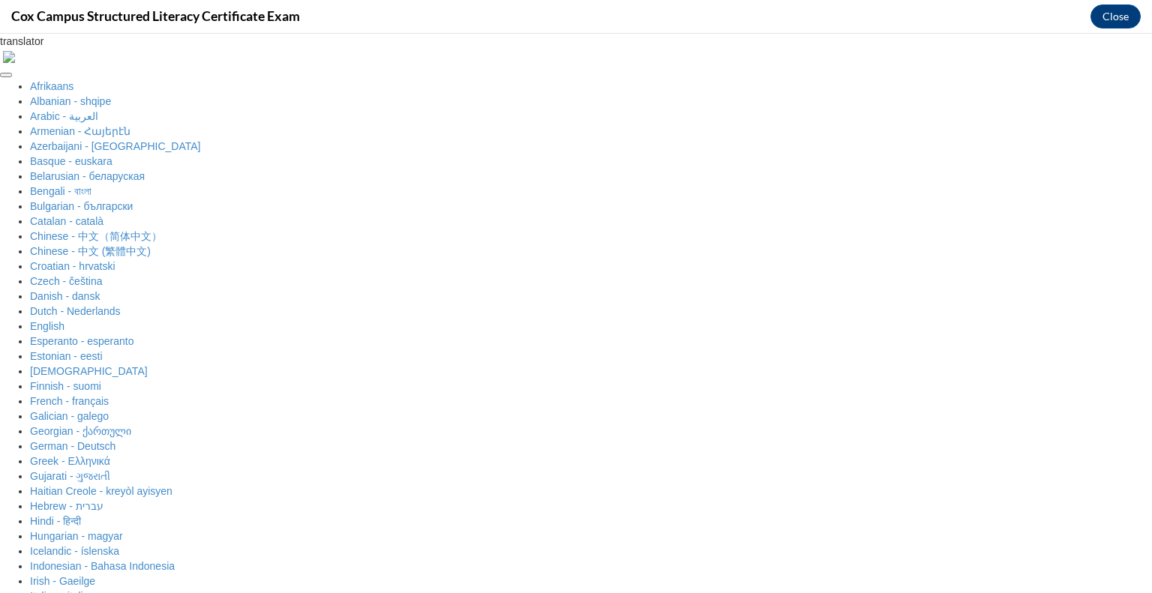
radio input "true"
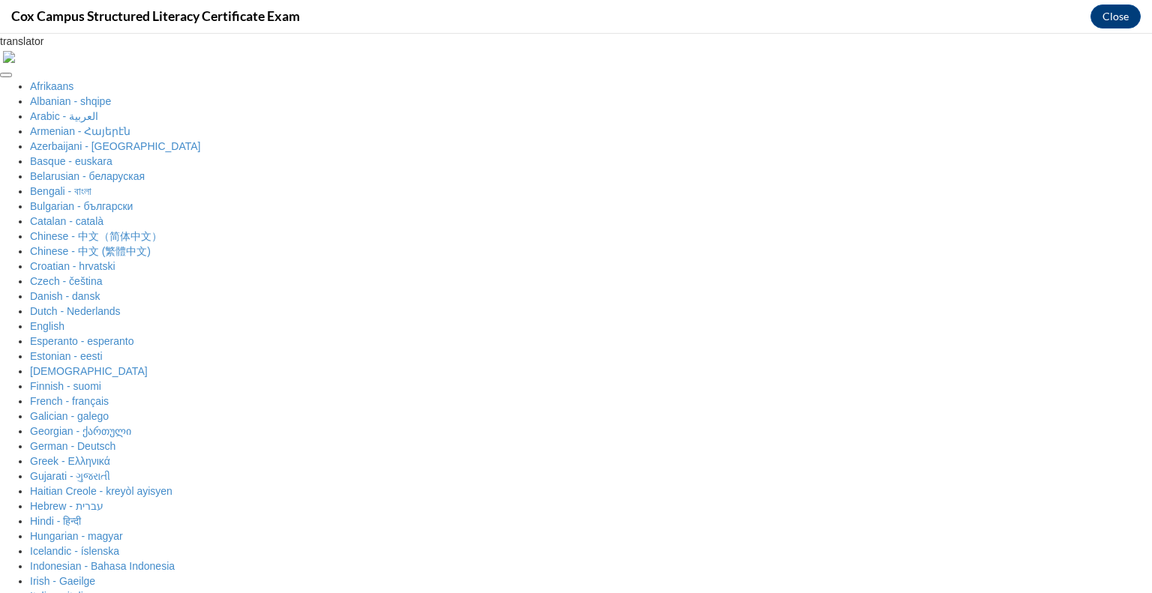
scroll to position [313, 0]
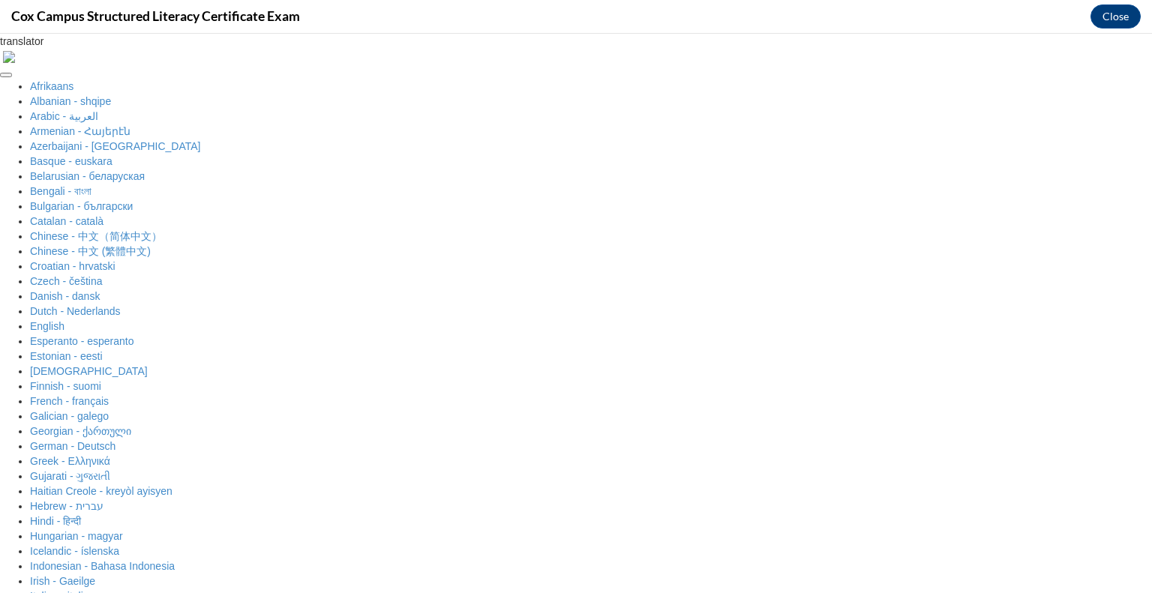
radio input "true"
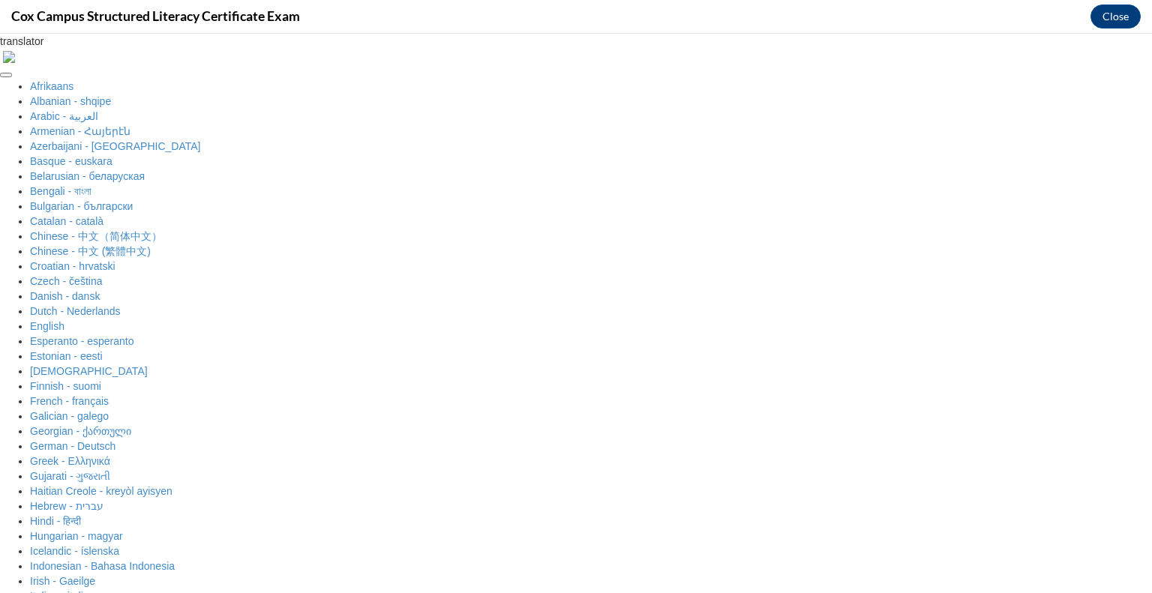
radio input "true"
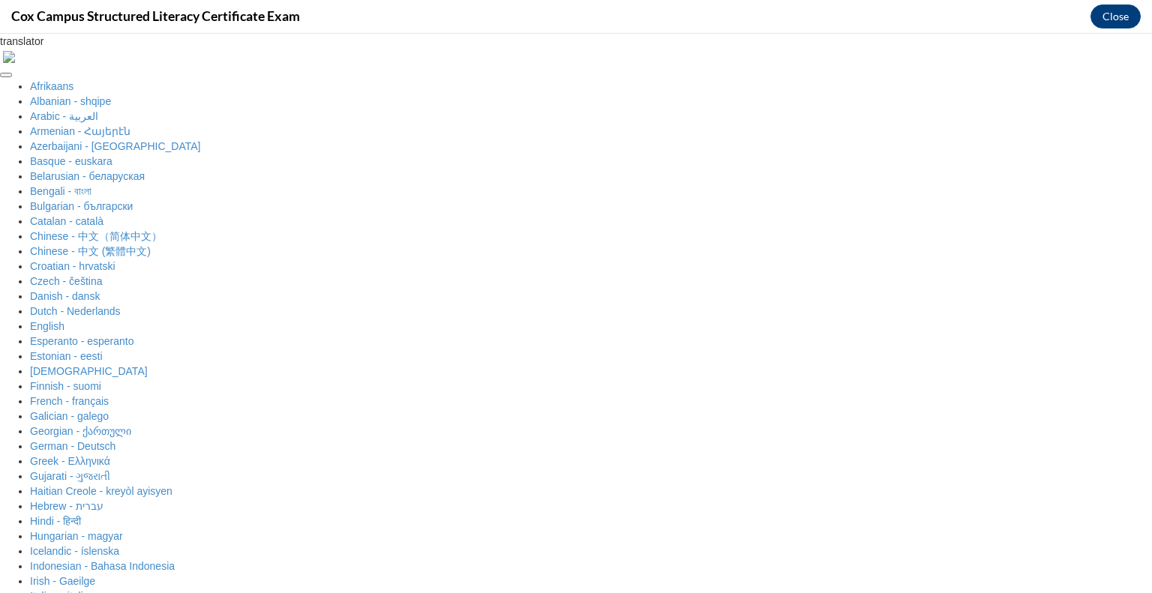
radio input "true"
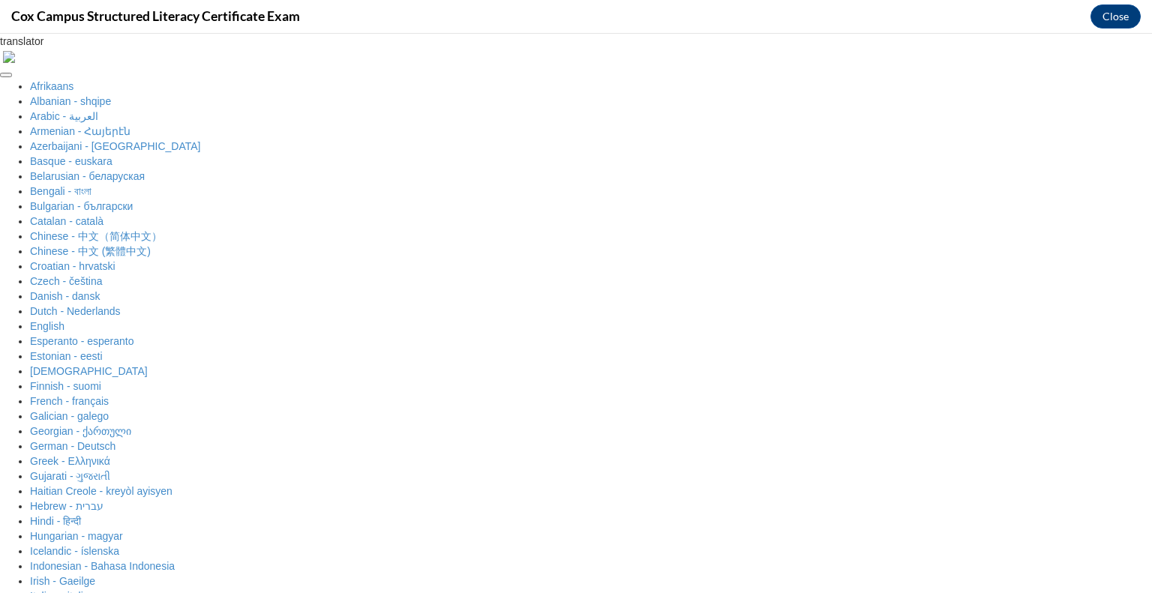
radio input "true"
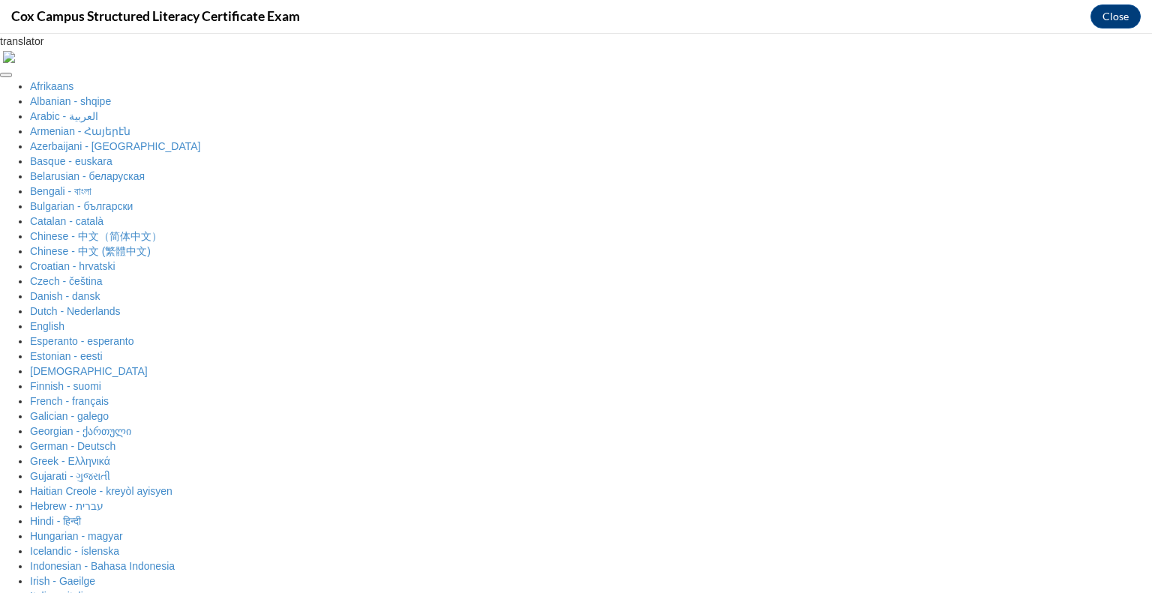
scroll to position [196, 0]
radio input "true"
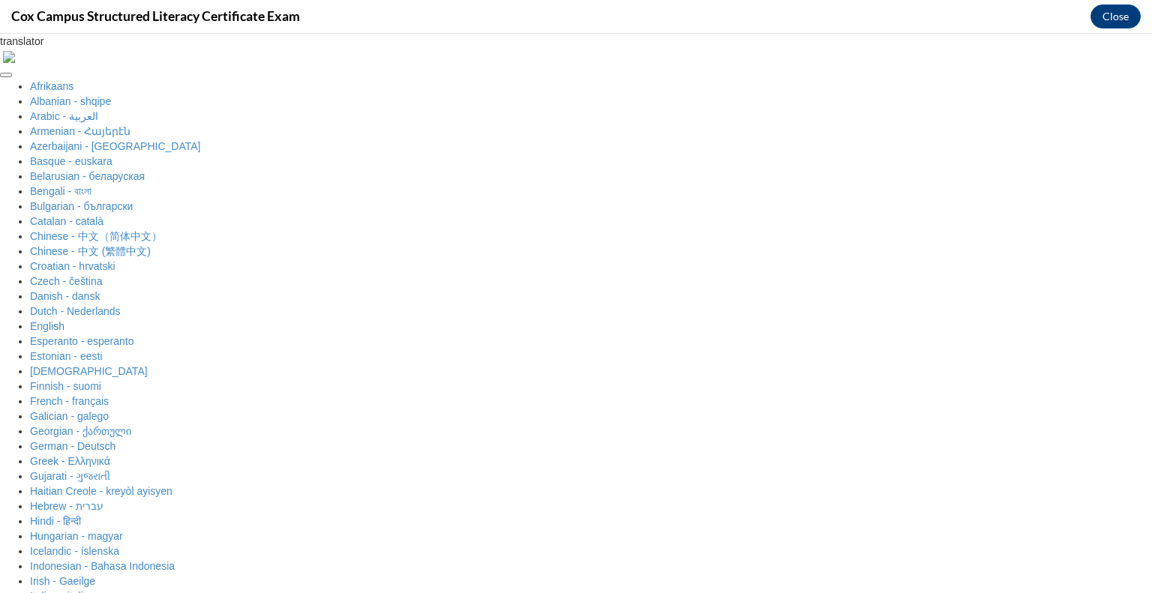
scroll to position [430, 0]
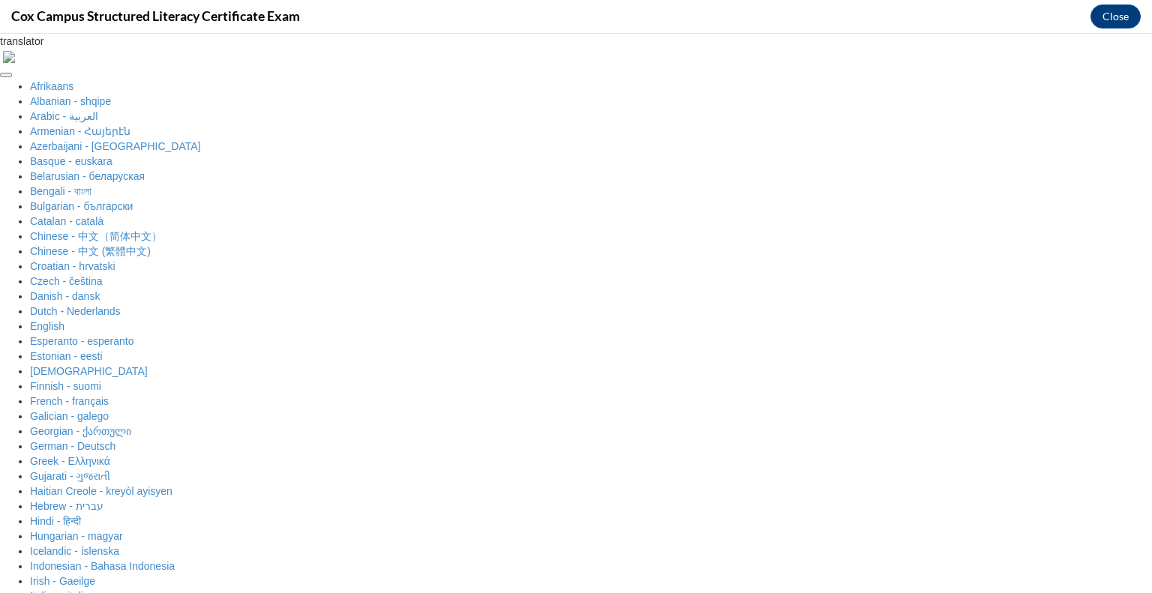
radio input "true"
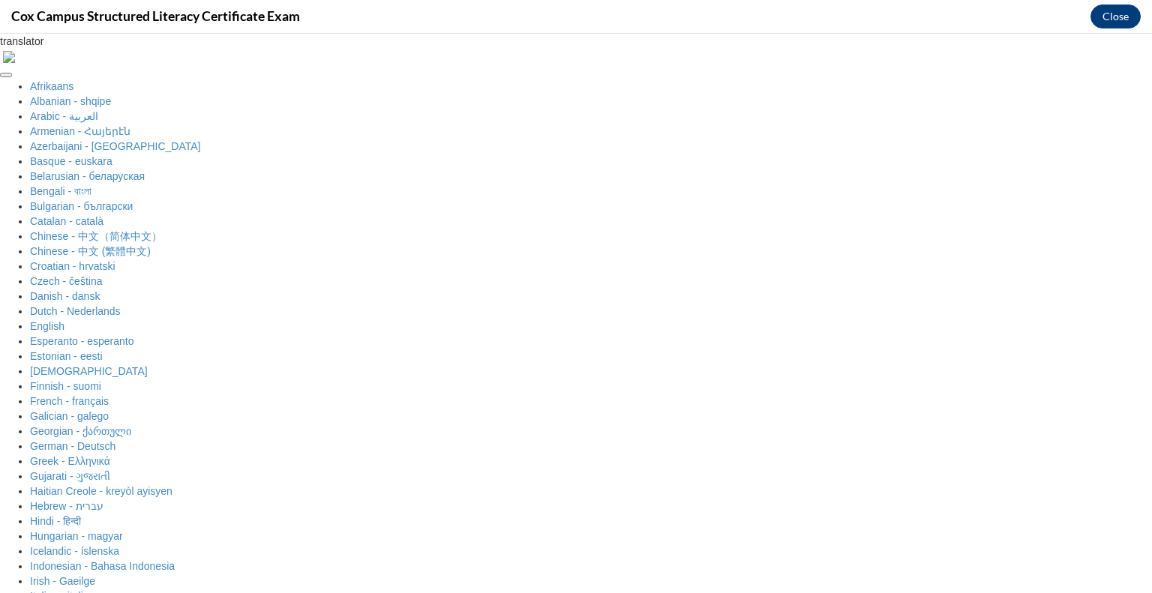
radio input "true"
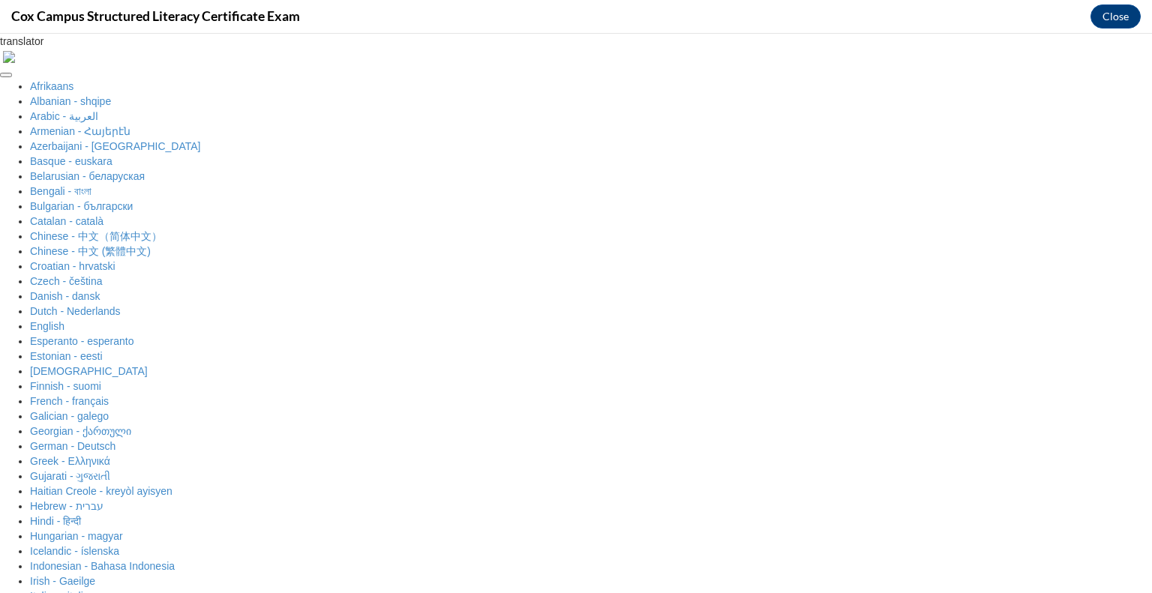
radio input "true"
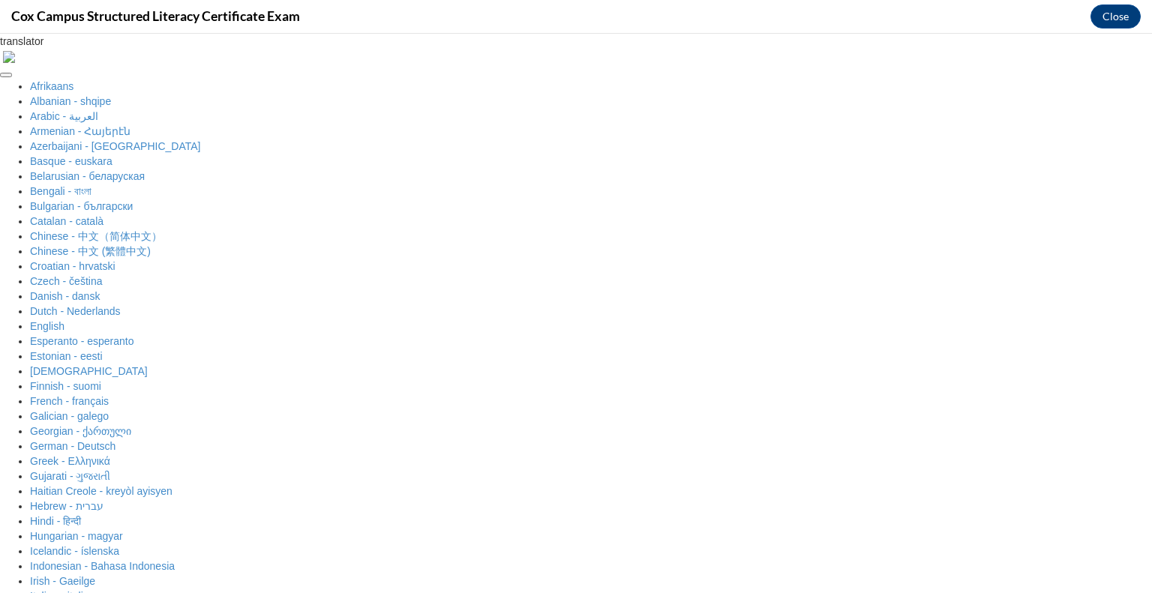
checkbox input "true"
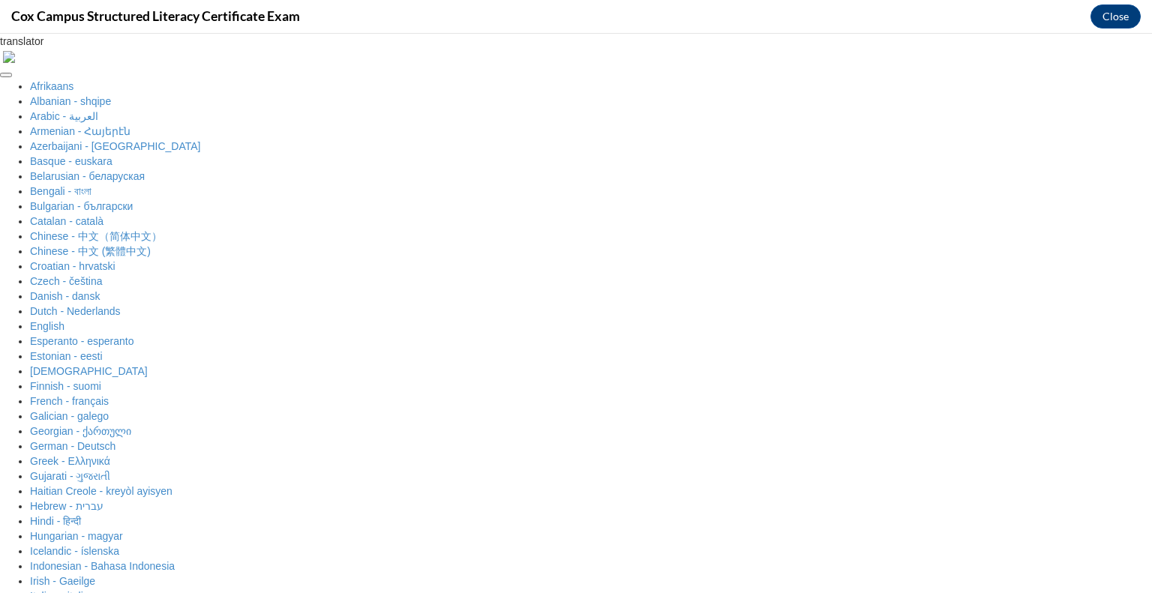
radio input "true"
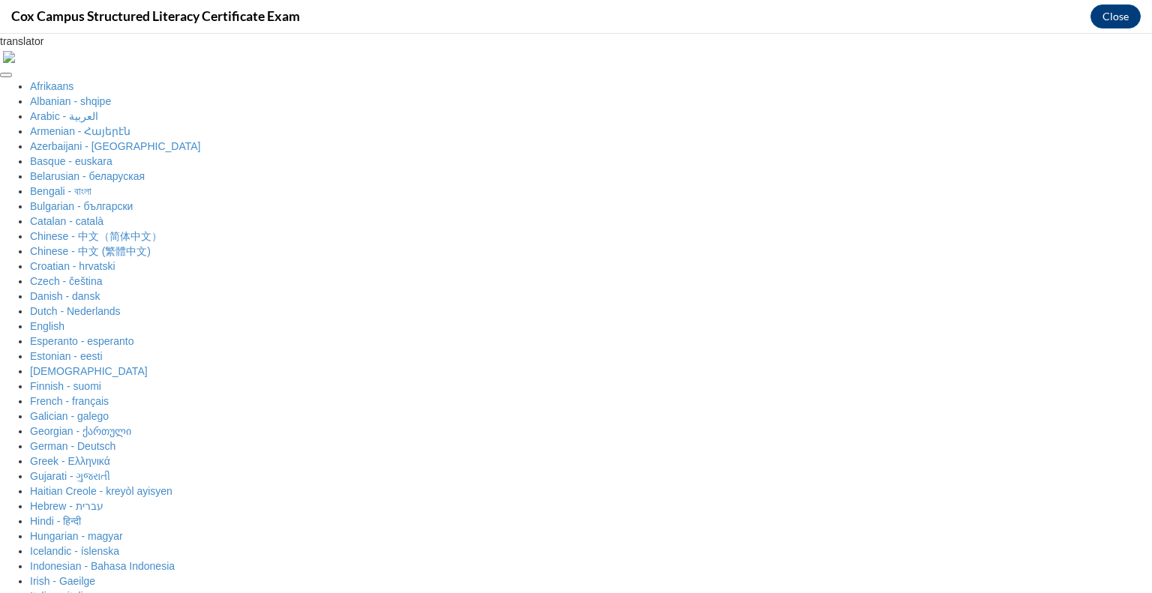
scroll to position [261, 0]
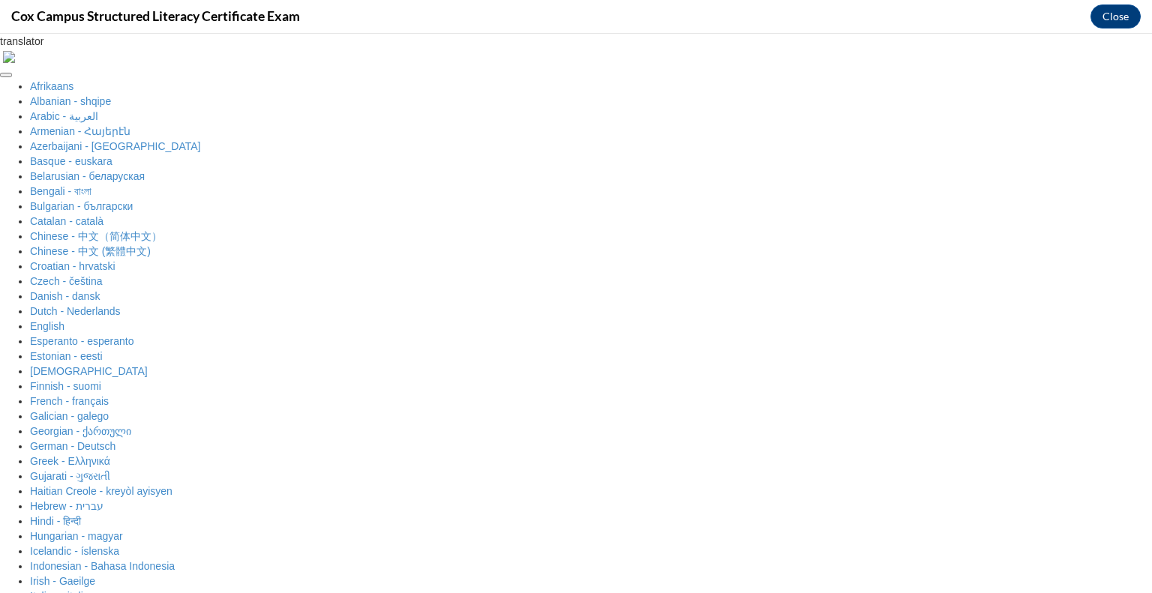
radio input "true"
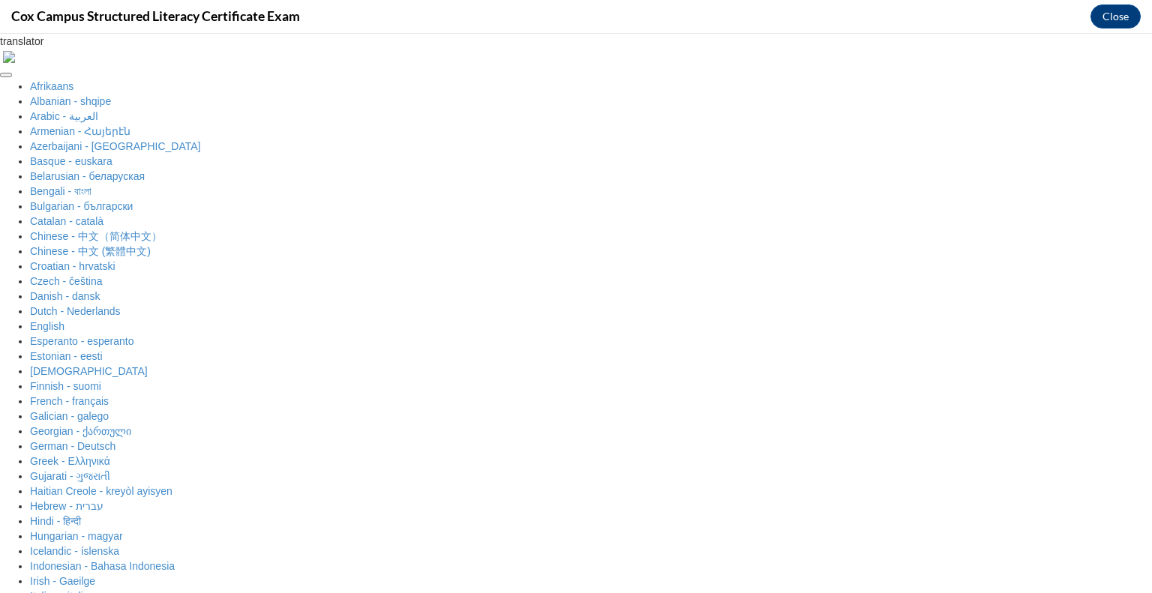
radio input "true"
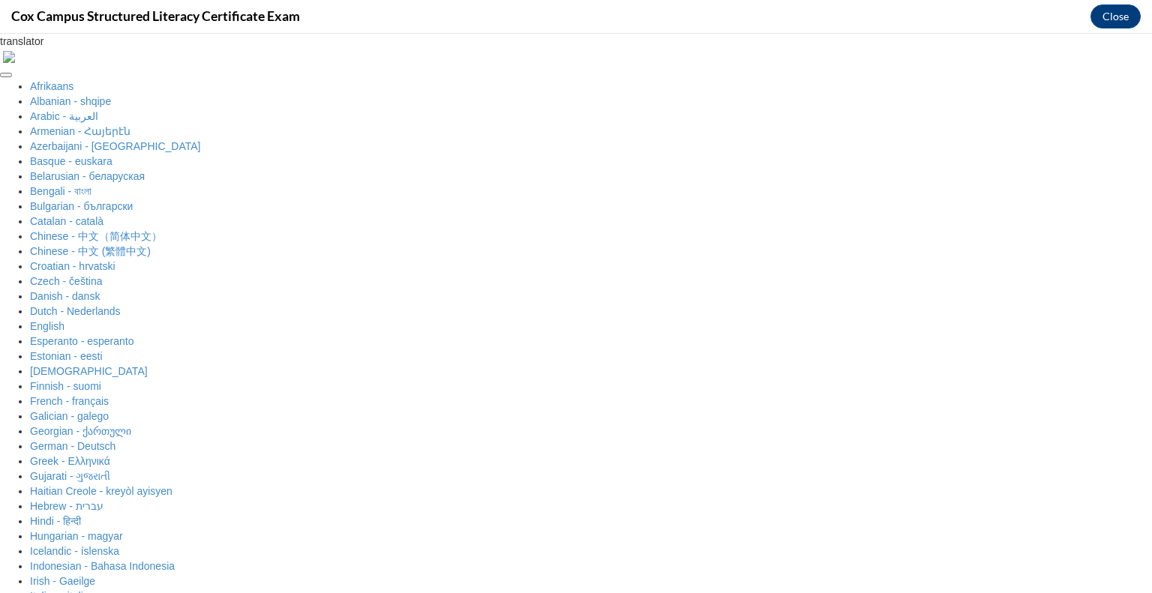
radio input "true"
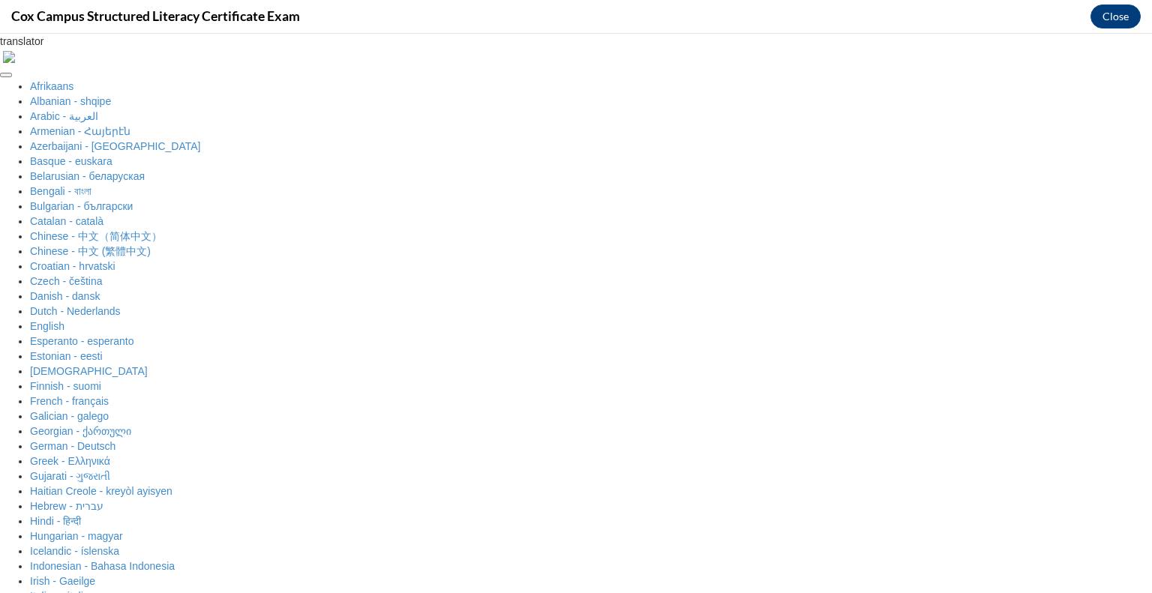
radio input "true"
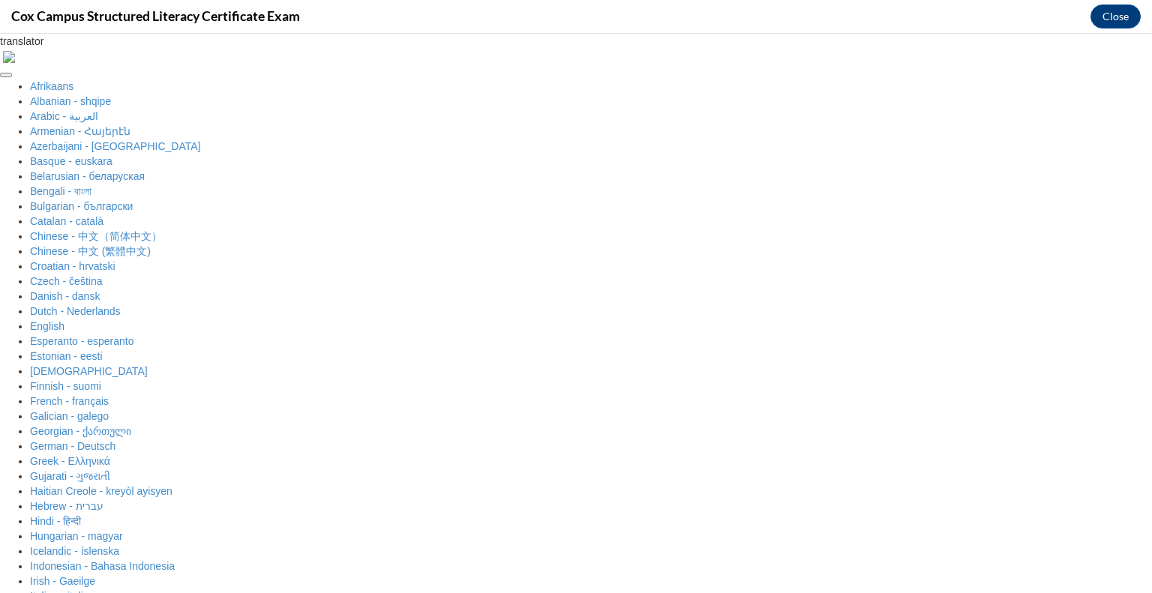
radio input "true"
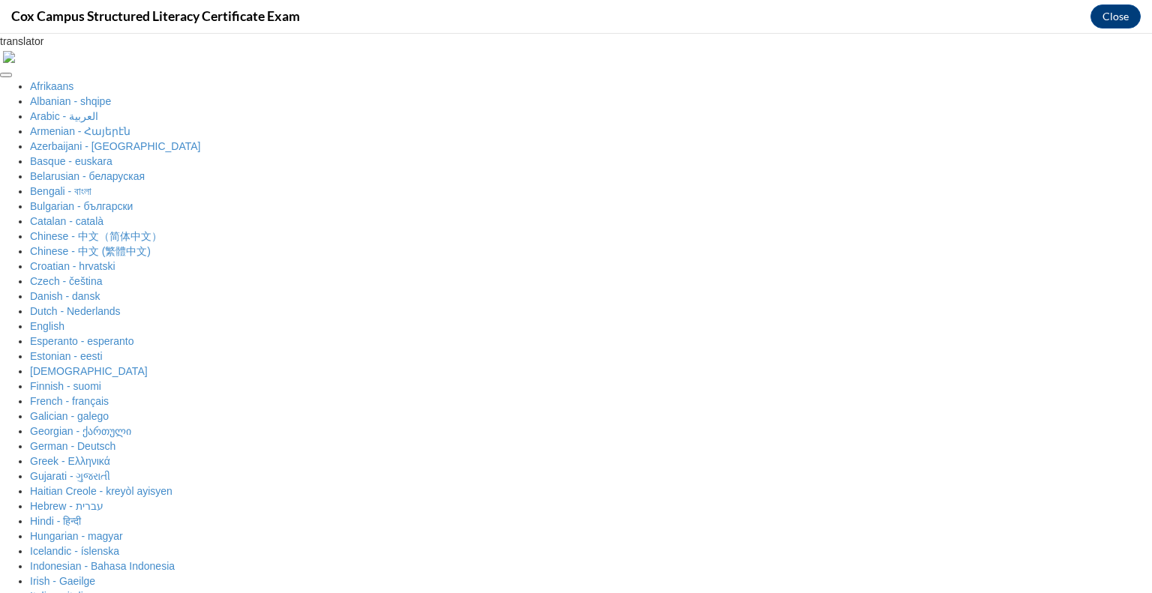
radio input "true"
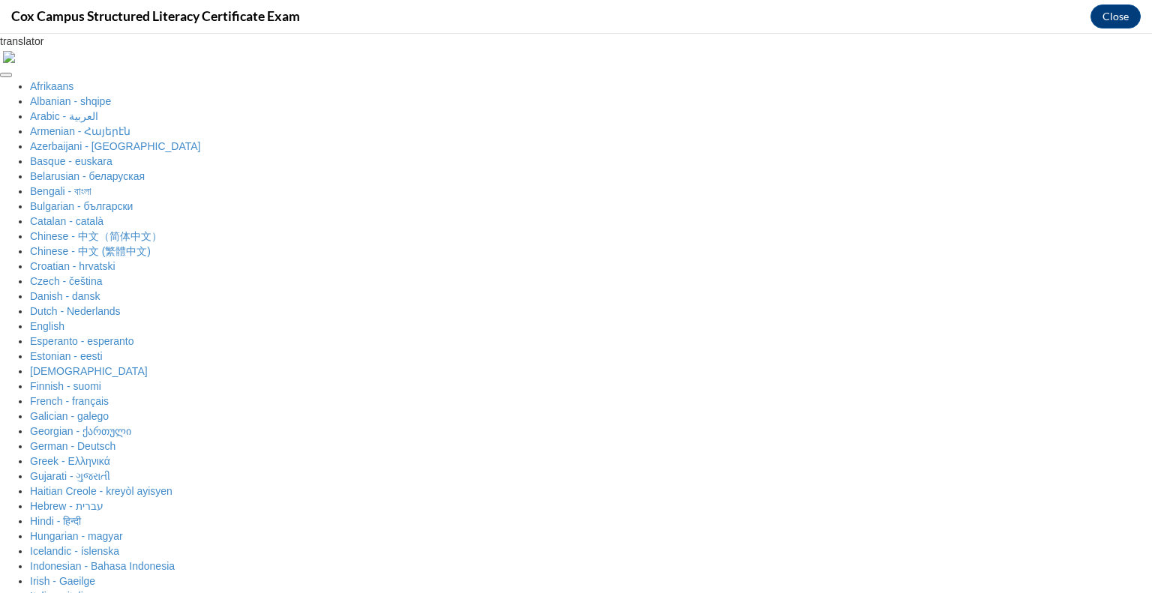
radio input "true"
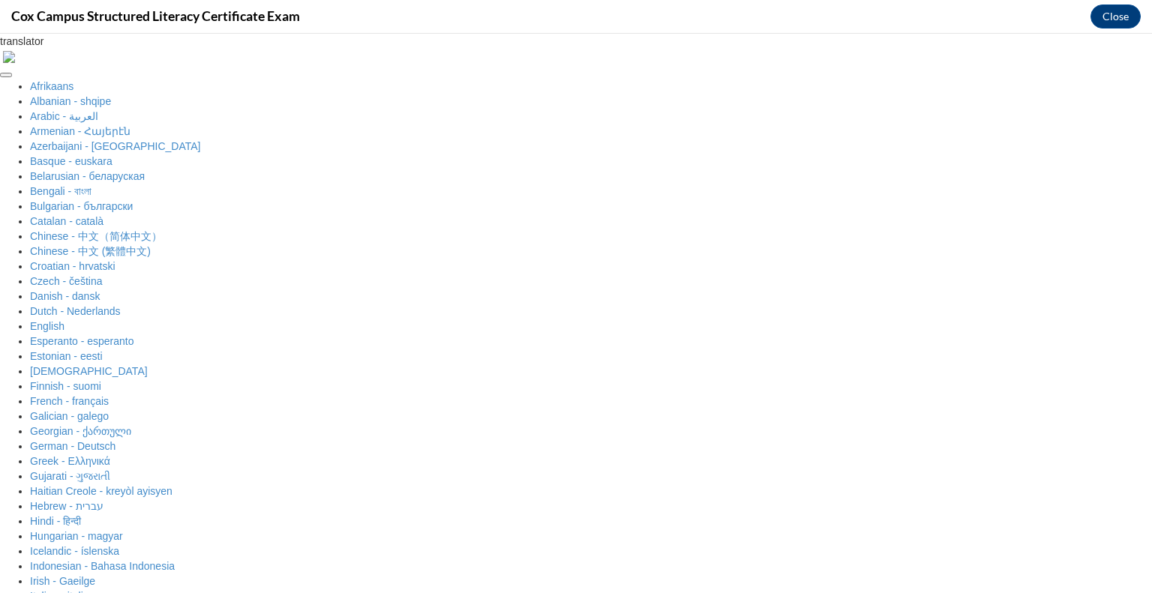
scroll to position [166, 0]
radio input "true"
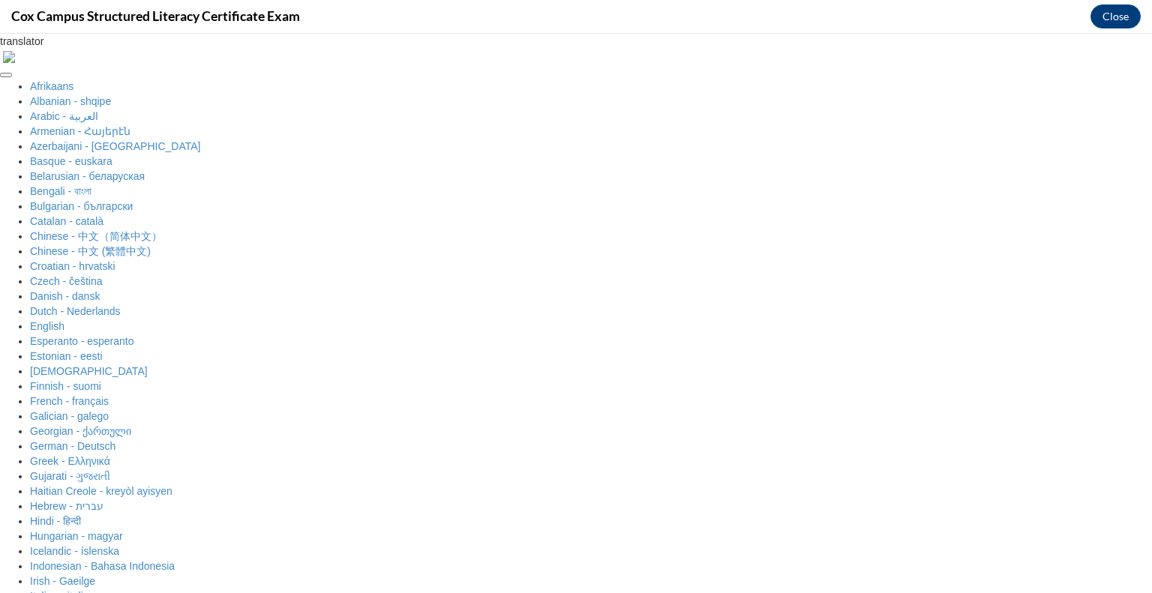
scroll to position [325, 0]
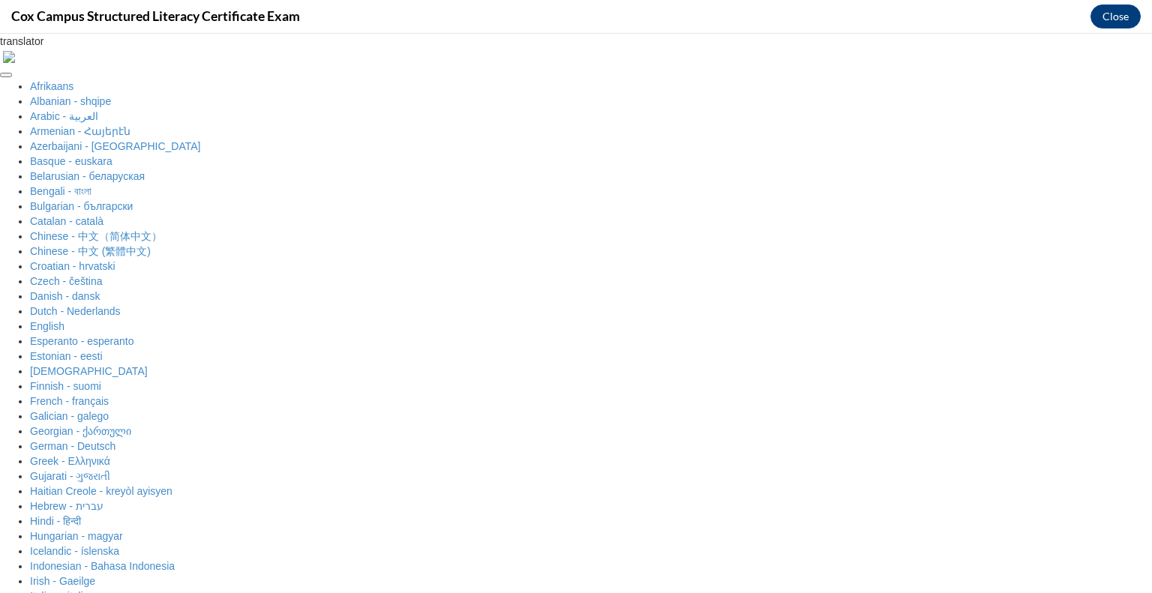
radio input "true"
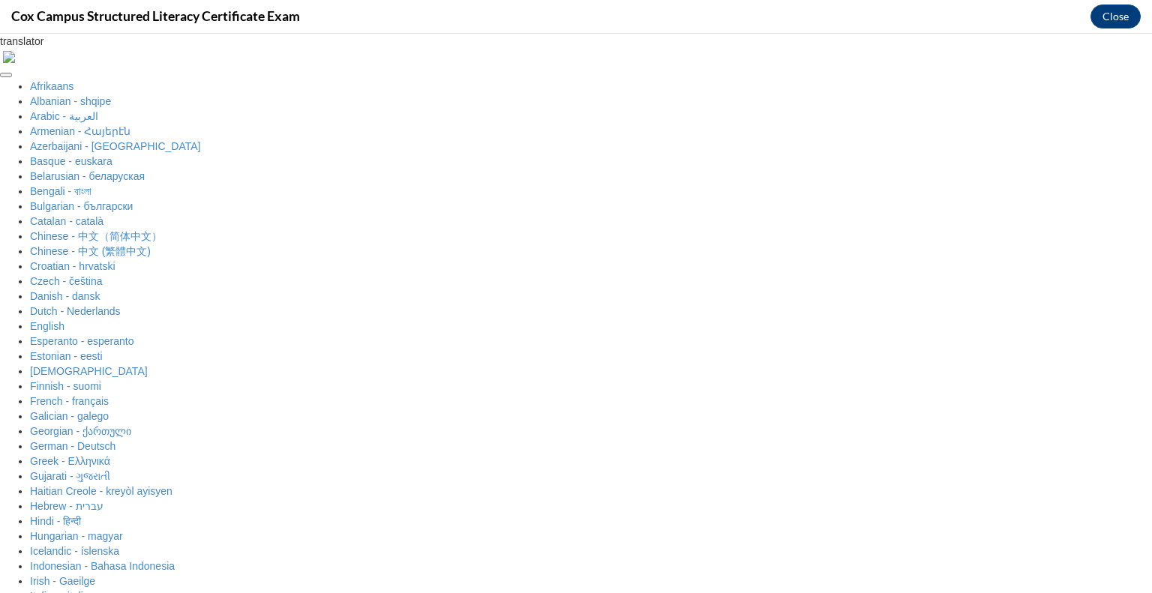
checkbox input "true"
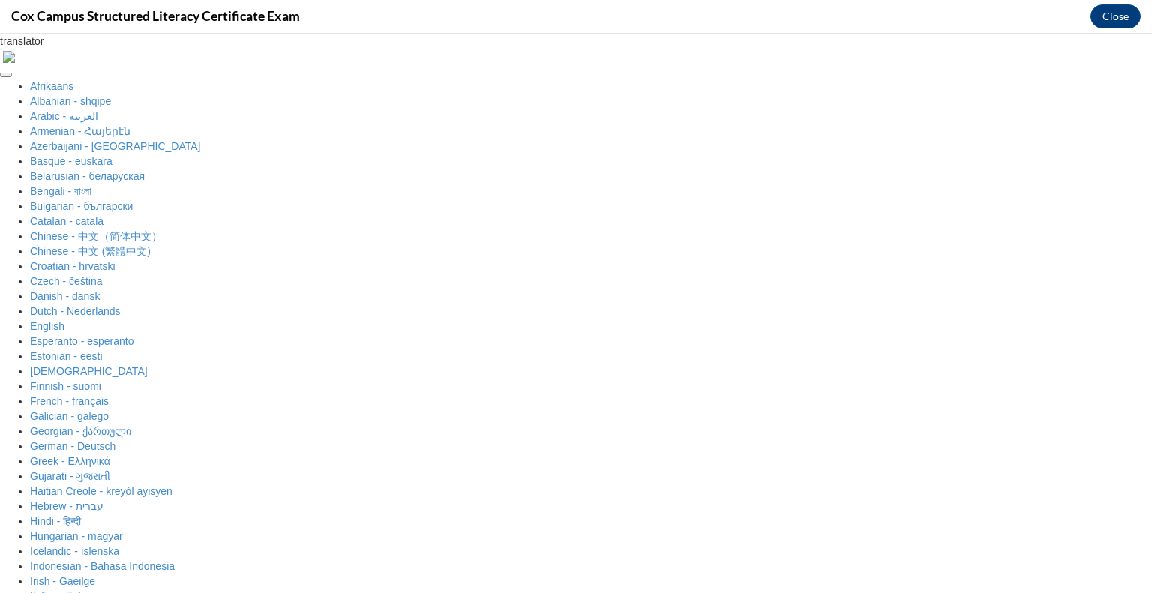
checkbox input "true"
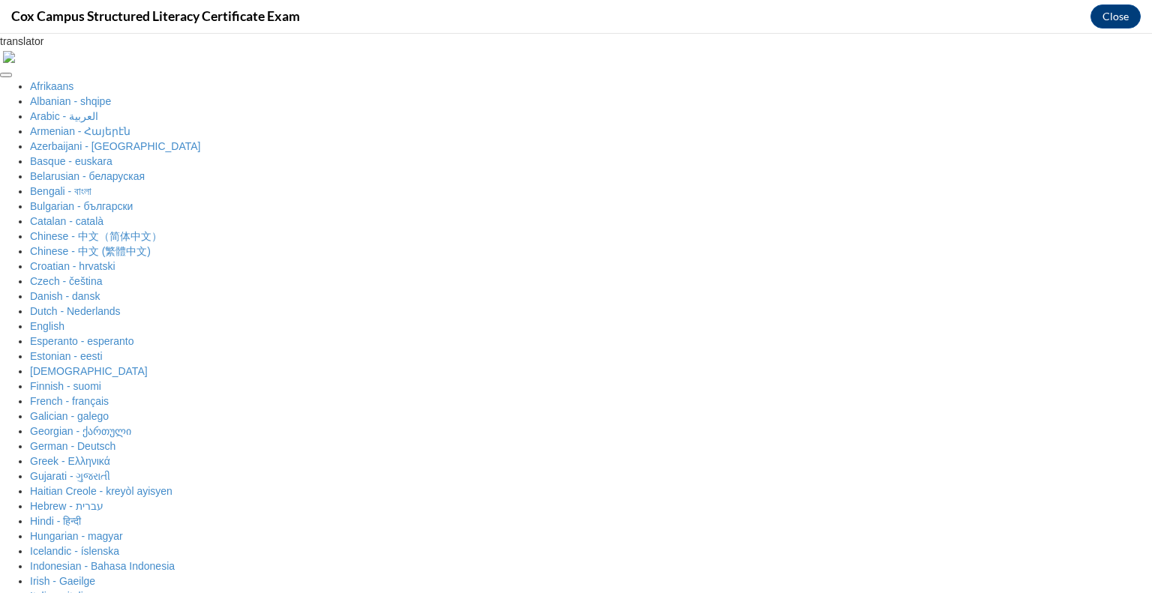
radio input "true"
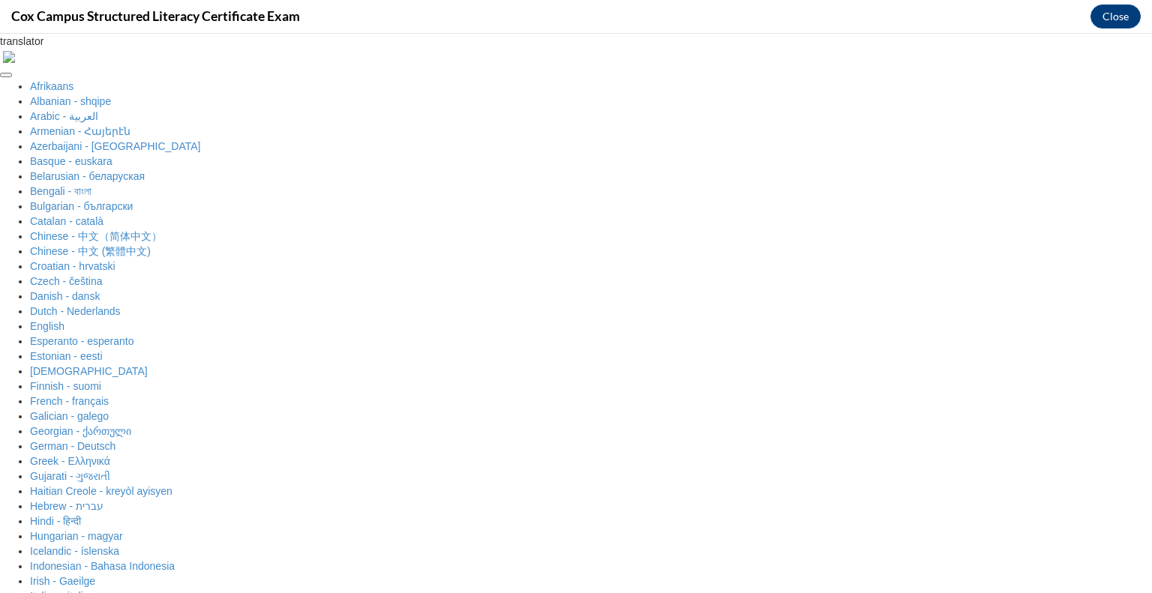
radio input "true"
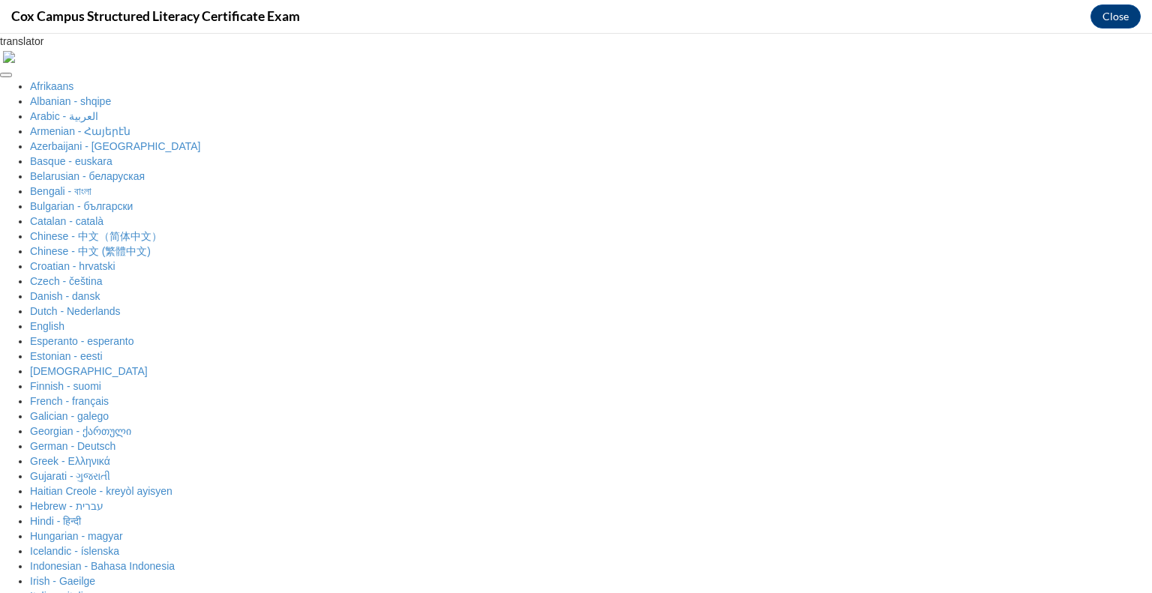
radio input "true"
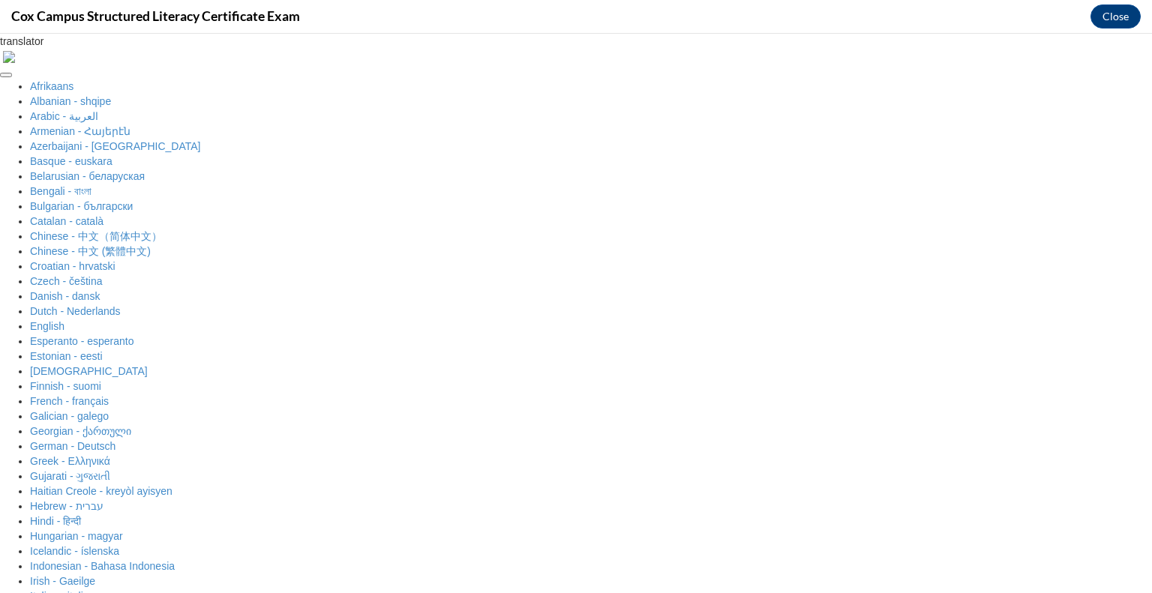
scroll to position [157, 0]
radio input "true"
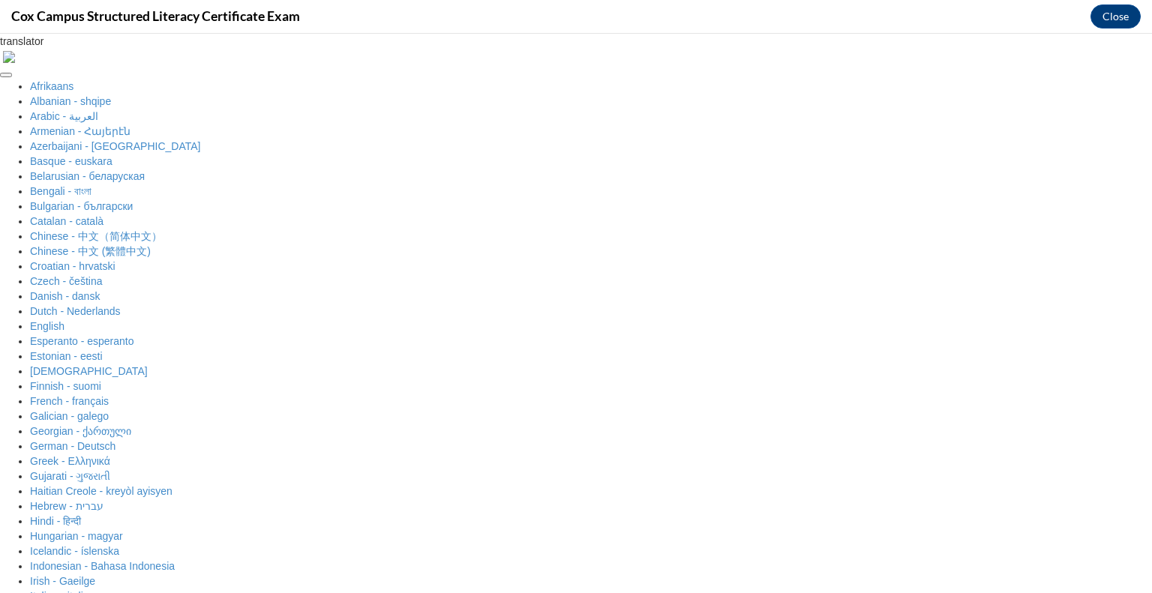
scroll to position [385, 0]
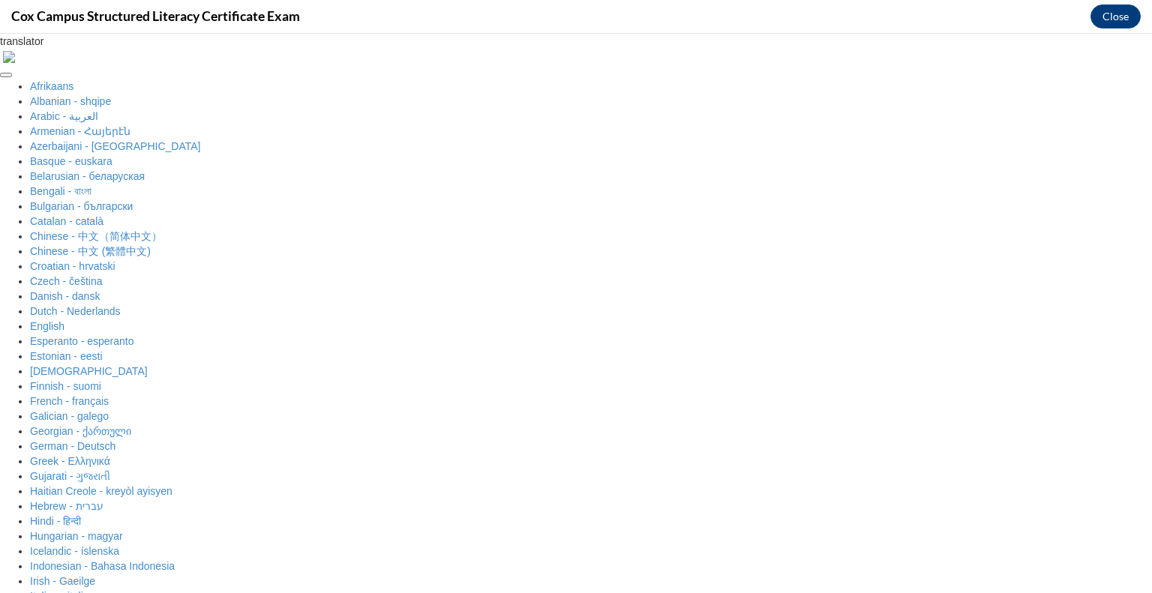
checkbox input "true"
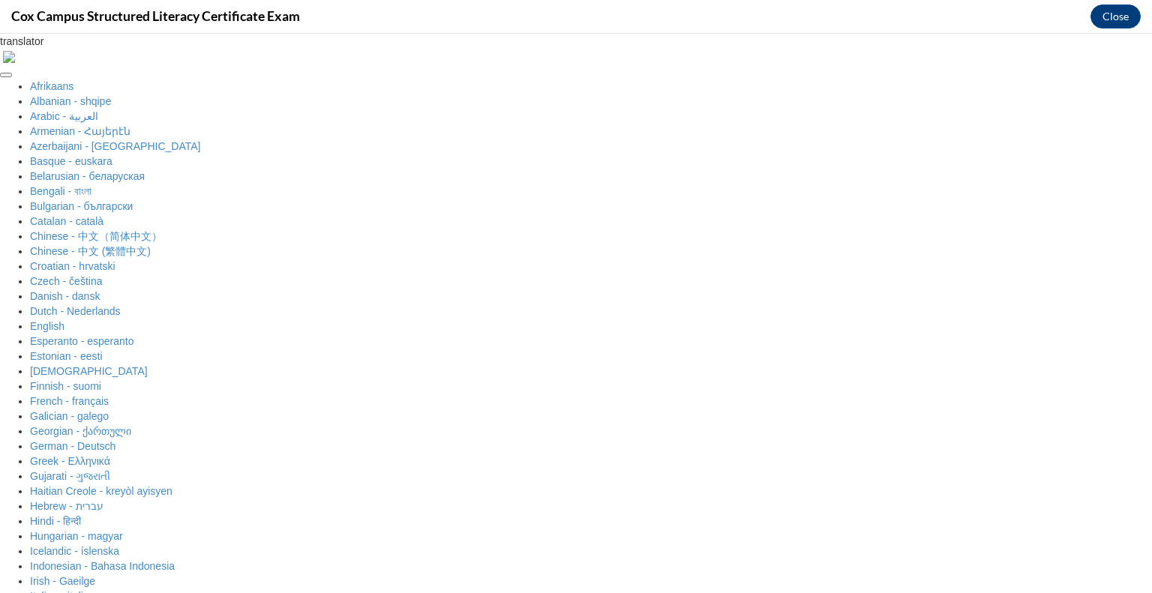
radio input "true"
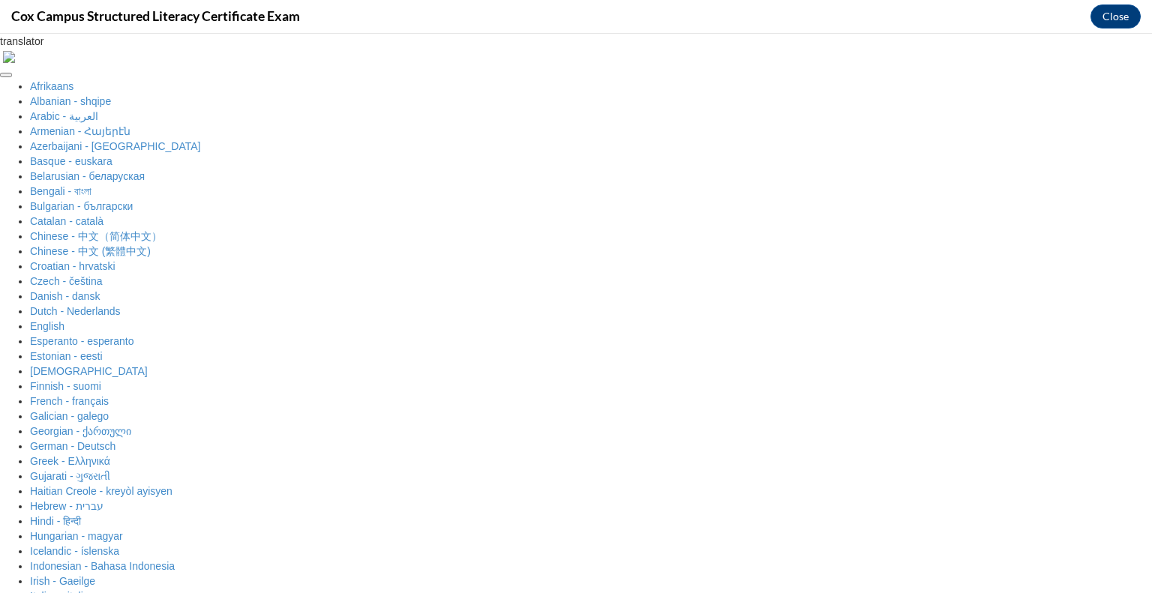
checkbox input "true"
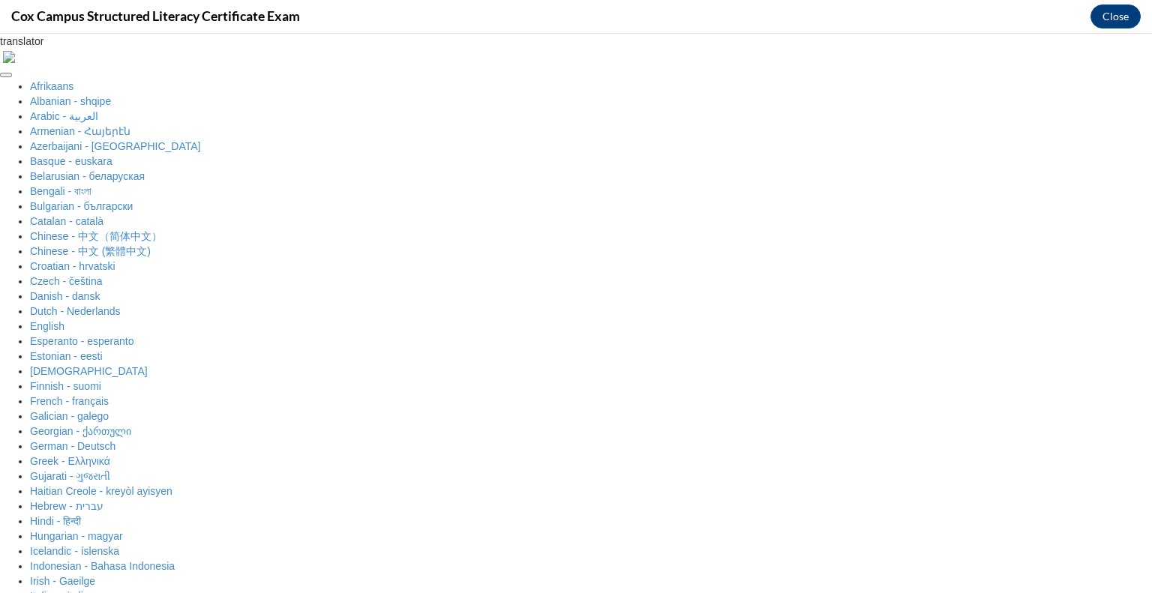
checkbox input "false"
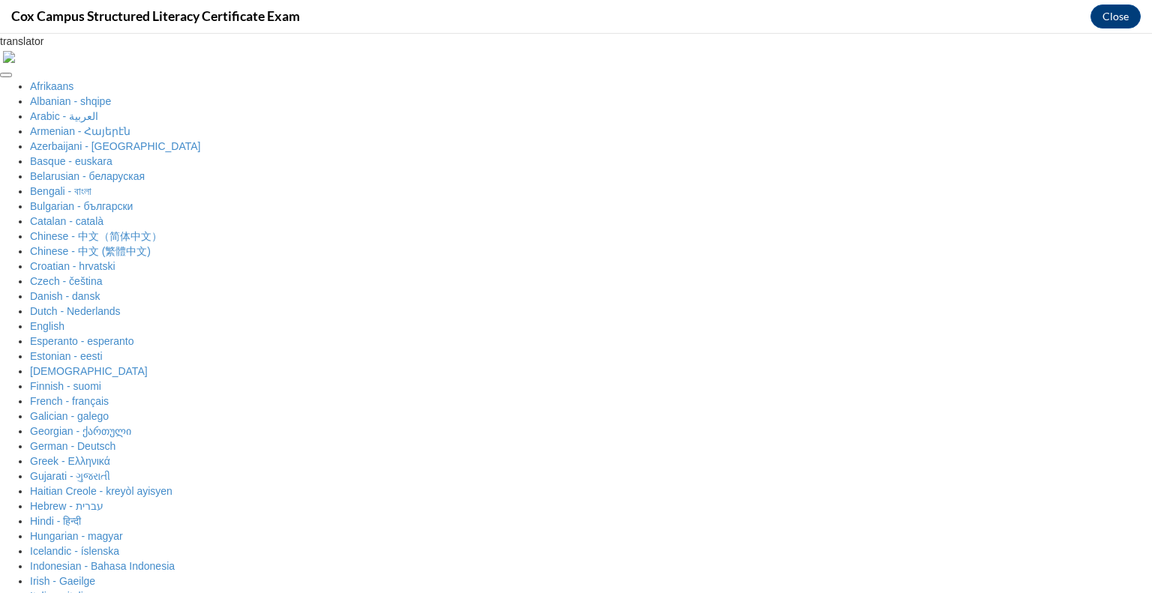
scroll to position [355, 0]
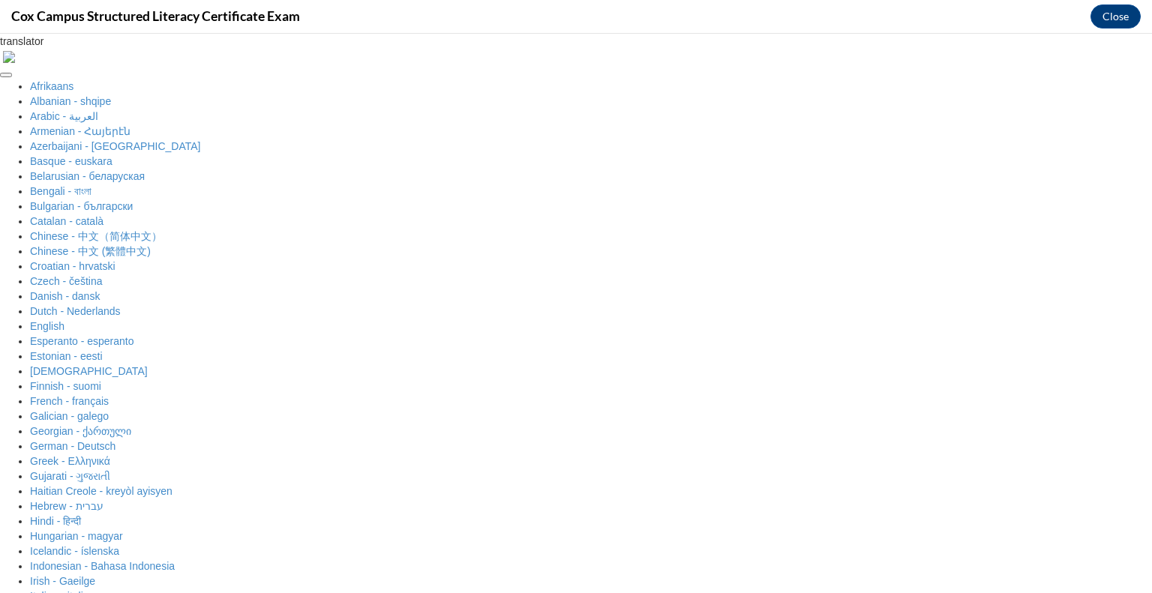
checkbox input "true"
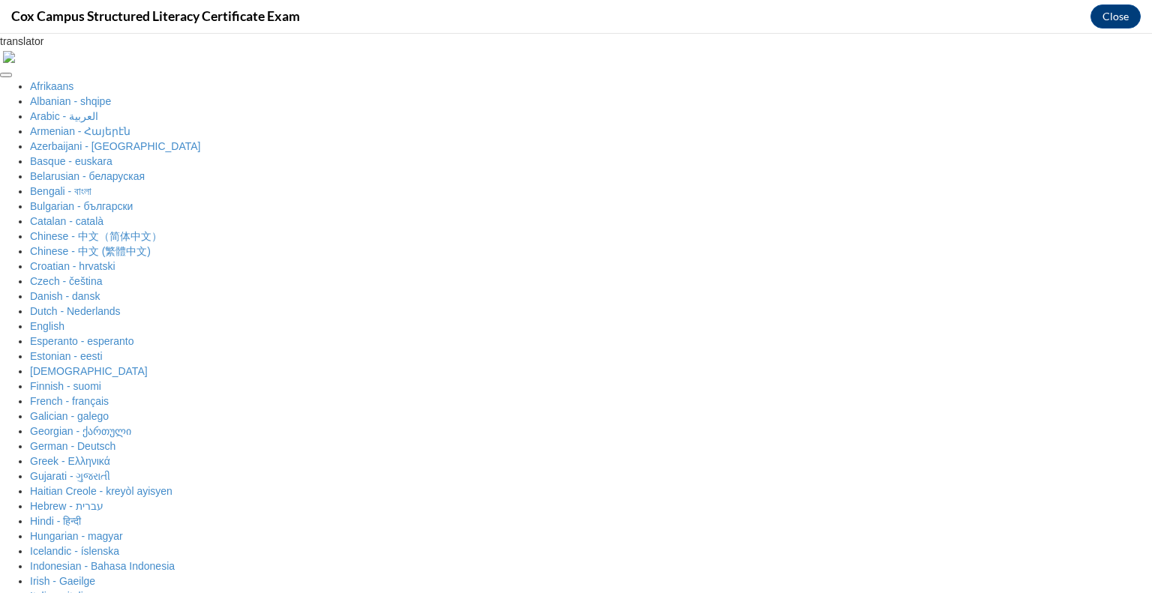
checkbox input "false"
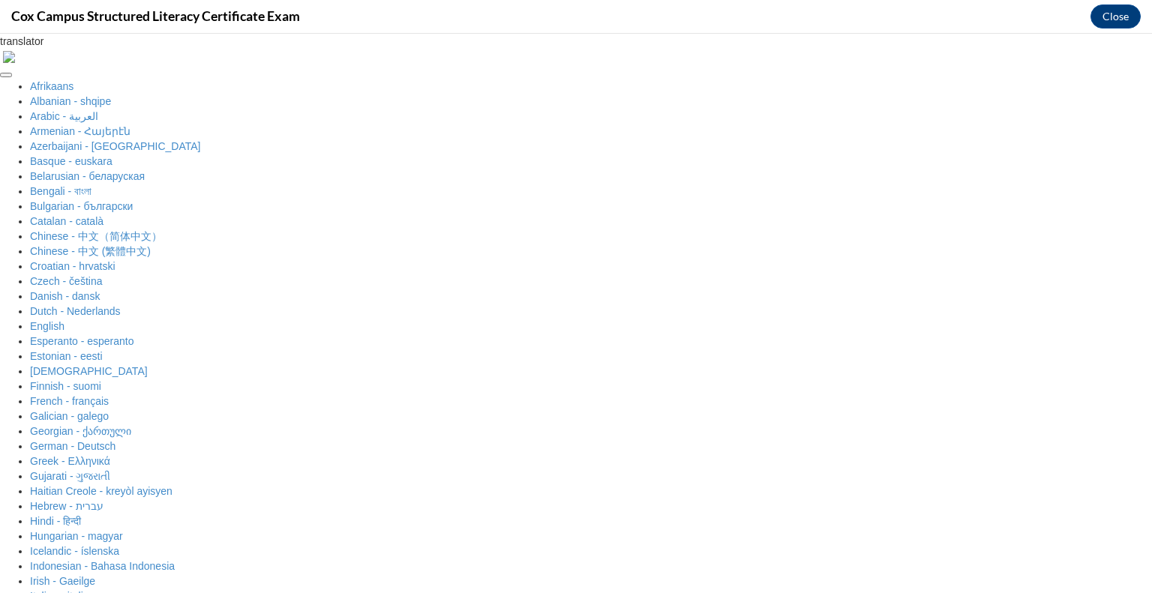
scroll to position [166, 0]
radio input "true"
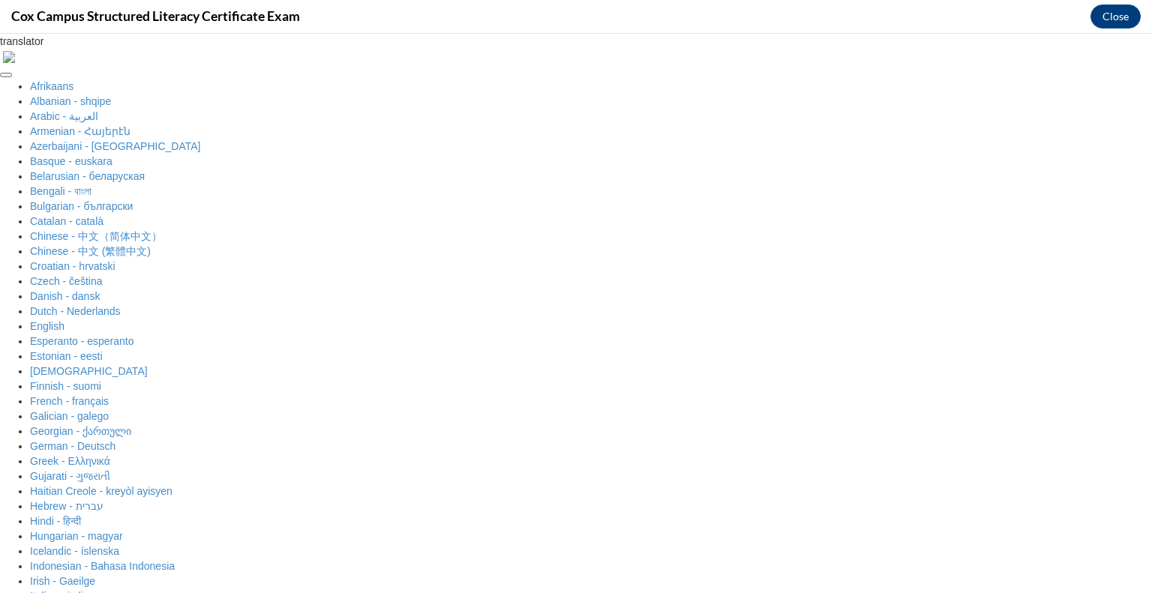
scroll to position [295, 0]
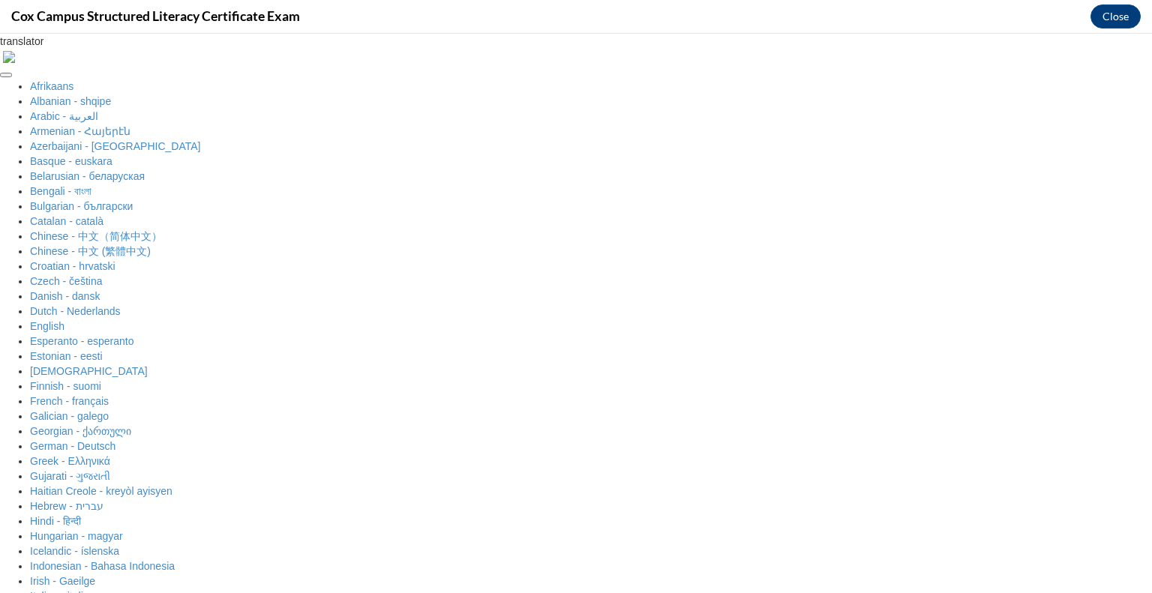
radio input "true"
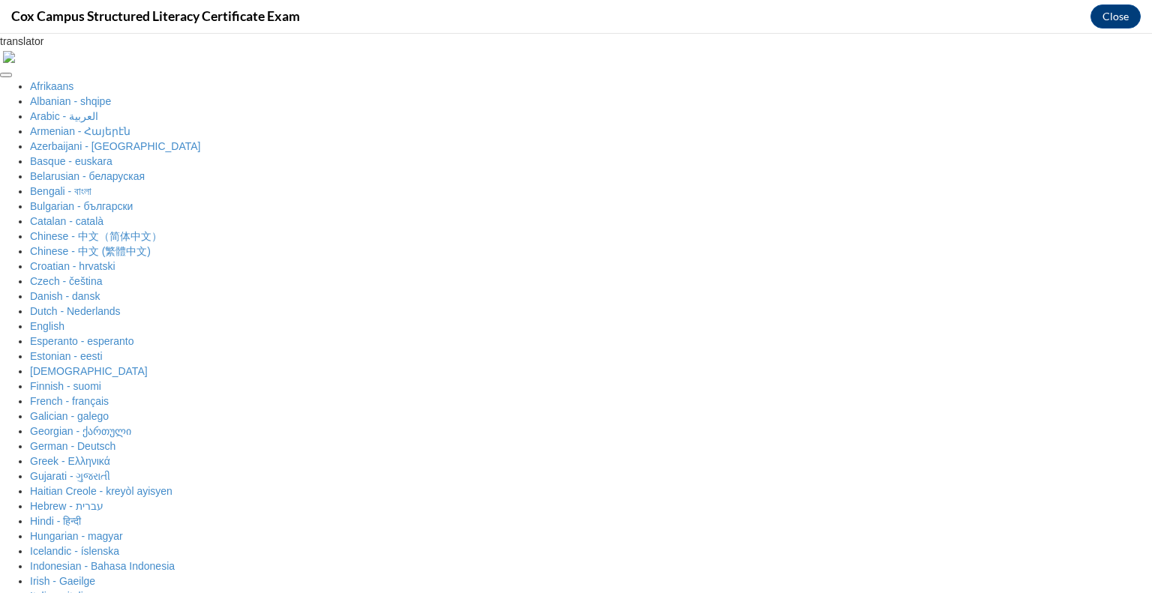
radio input "true"
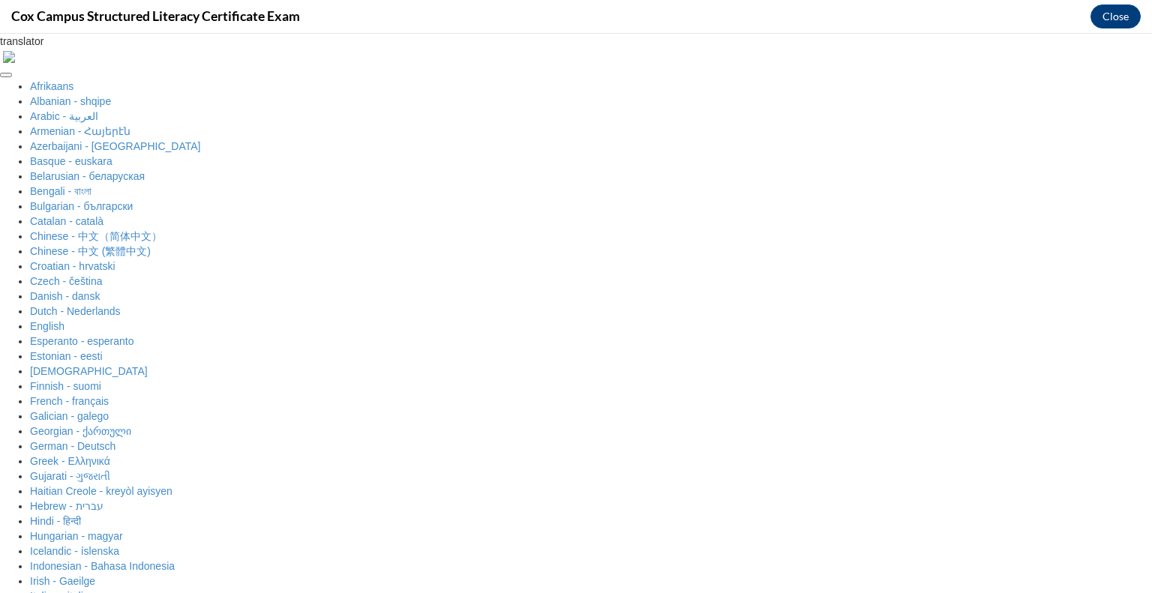
radio input "true"
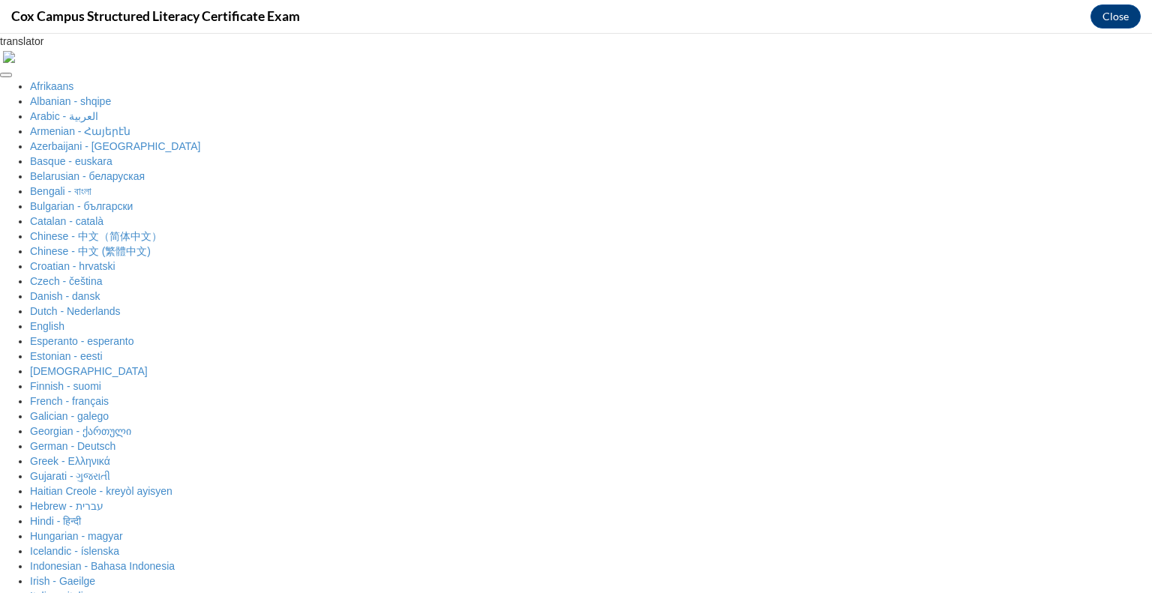
radio input "true"
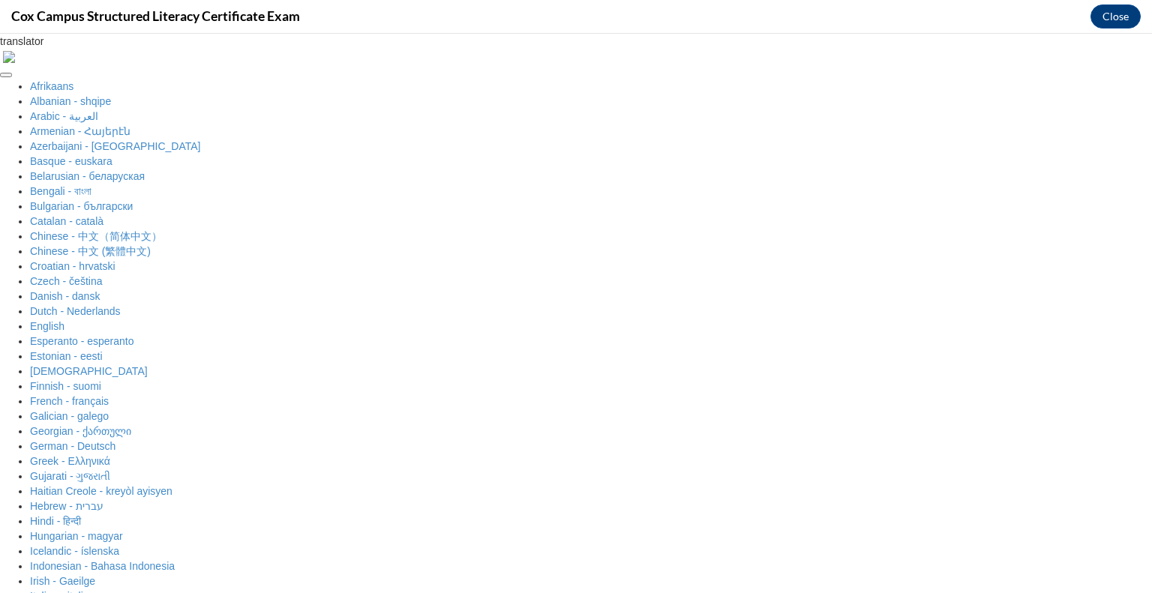
radio input "true"
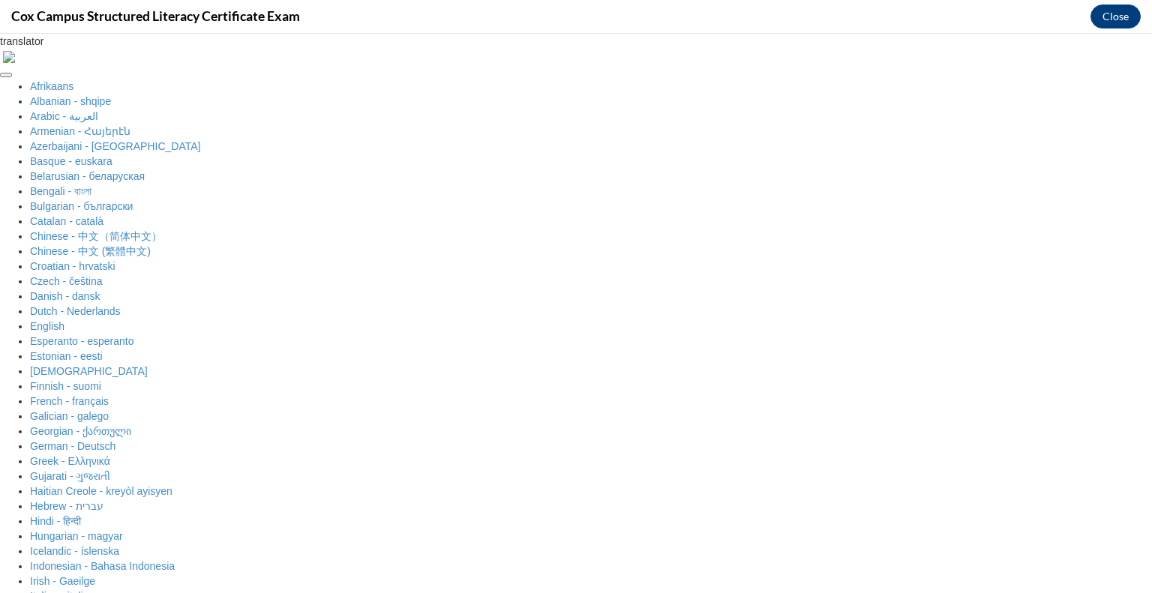
radio input "true"
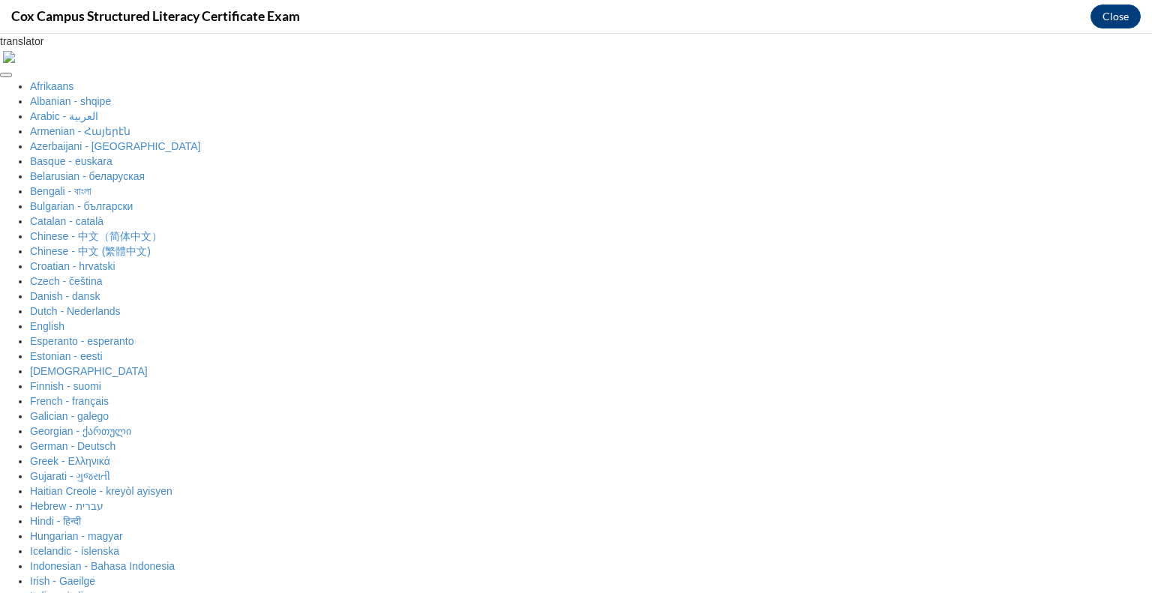
radio input "true"
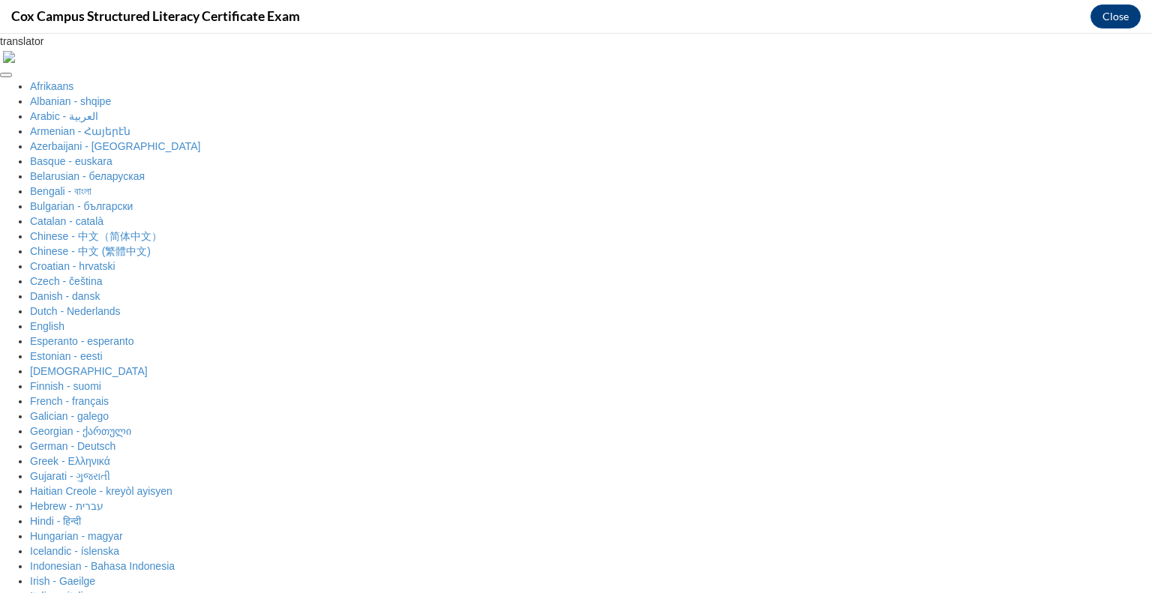
scroll to position [81, 0]
radio input "true"
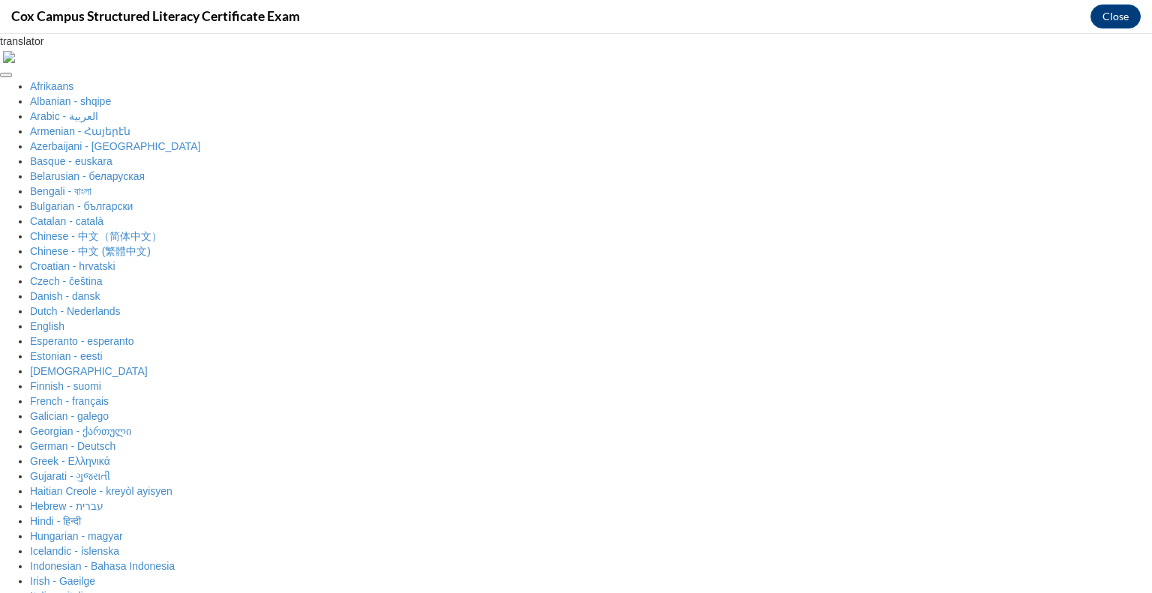
scroll to position [205, 0]
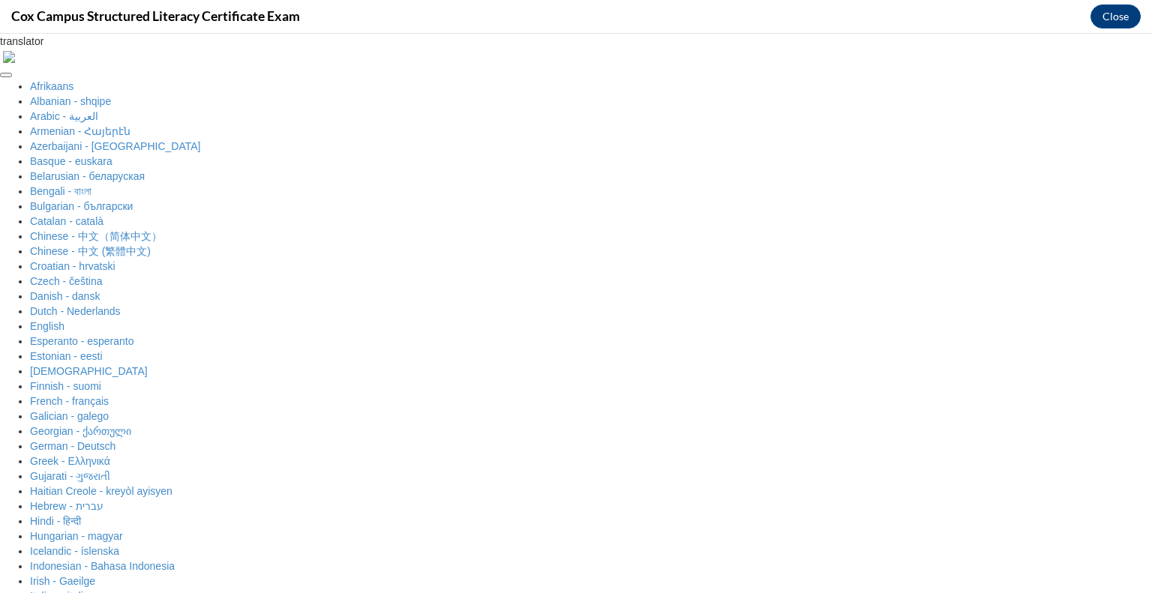
radio input "true"
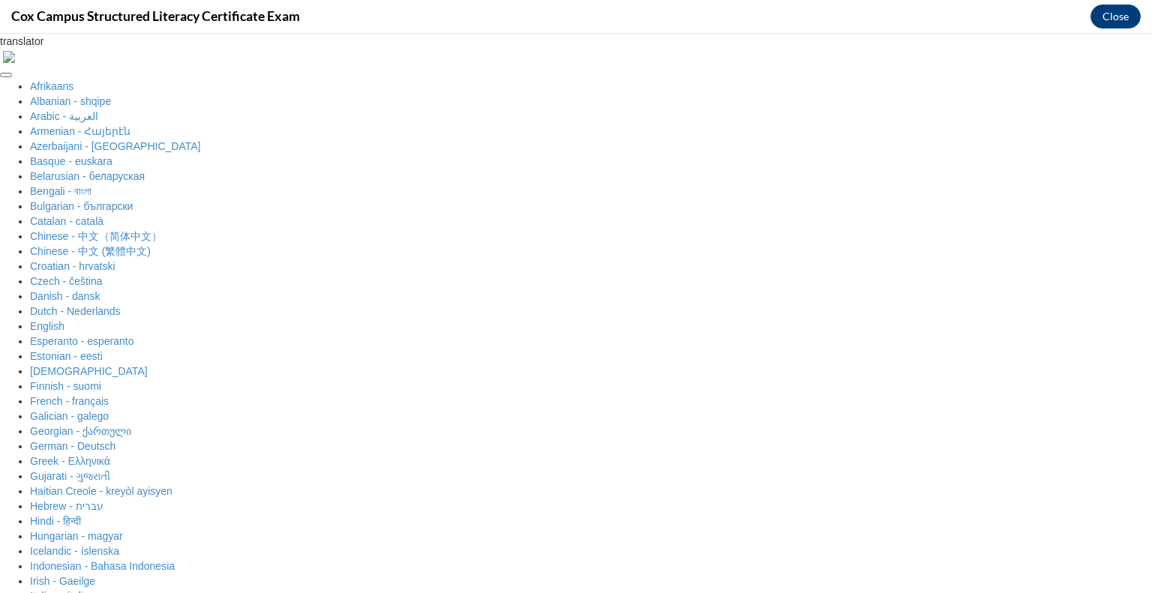
scroll to position [235, 0]
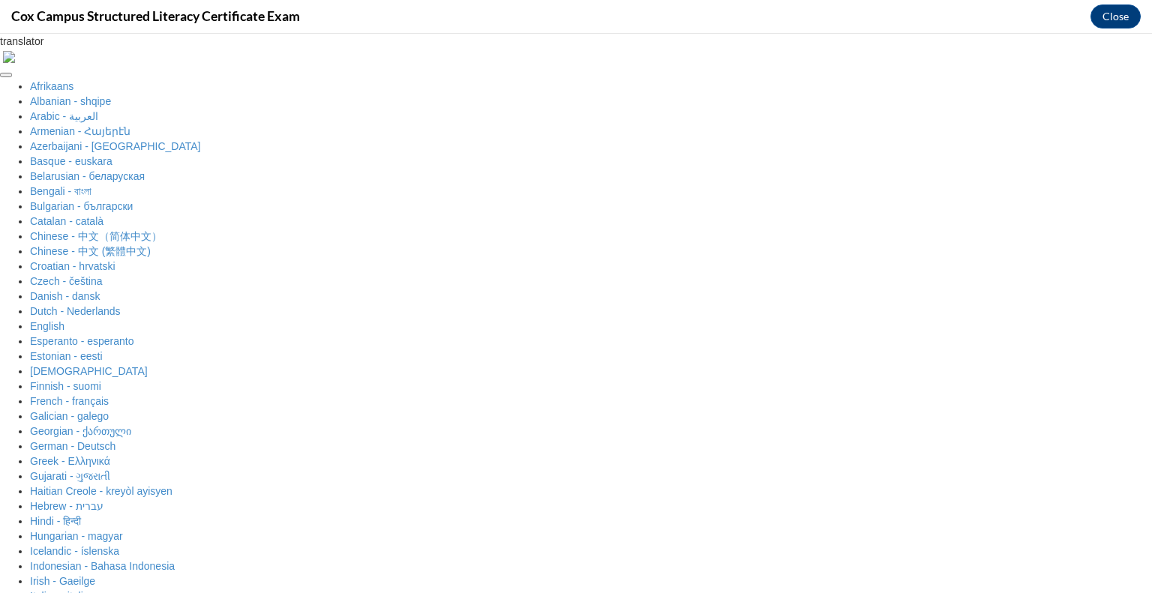
radio input "true"
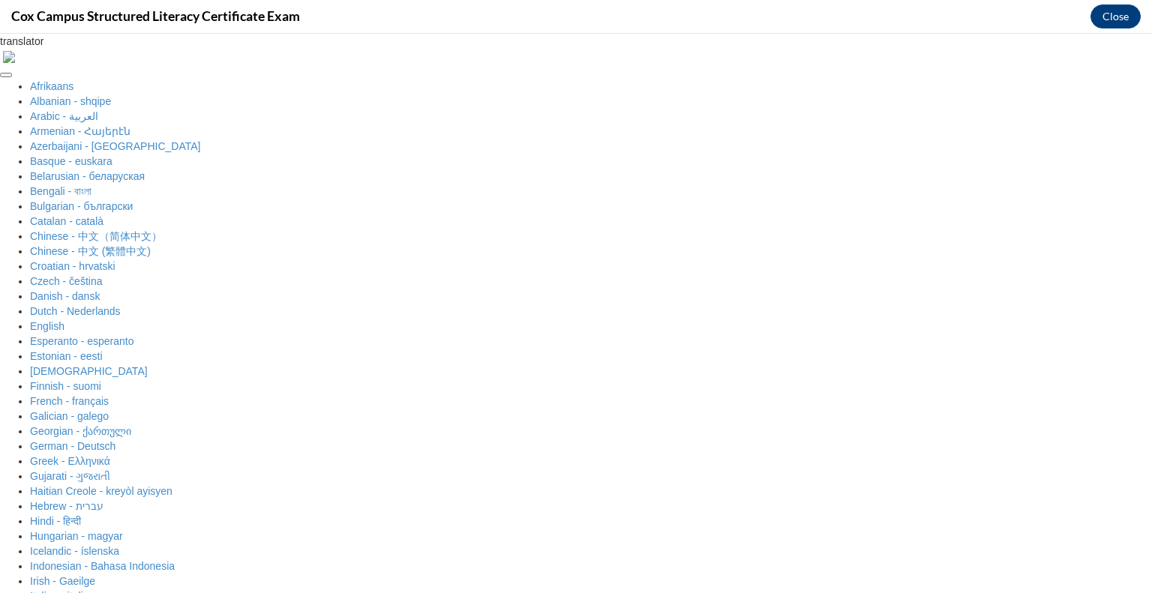
radio input "true"
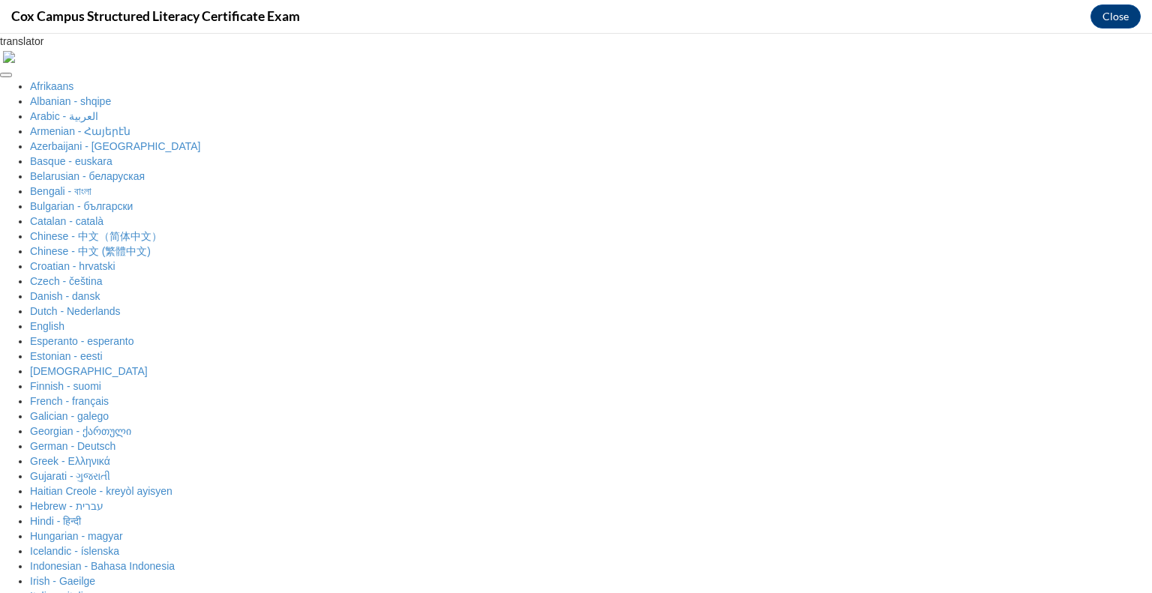
radio input "true"
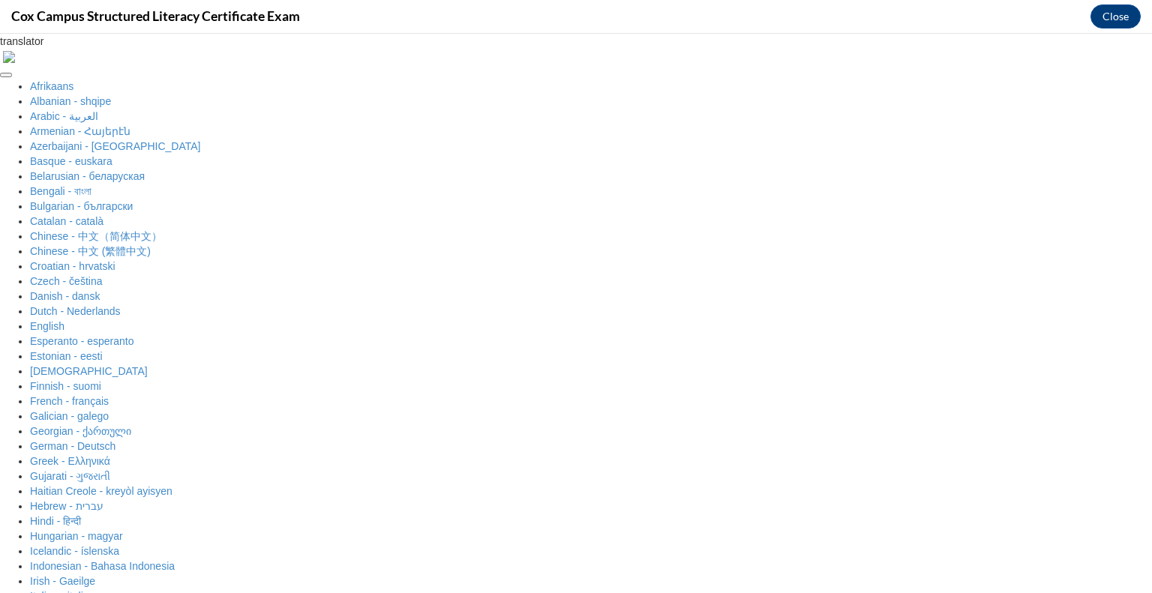
radio input "true"
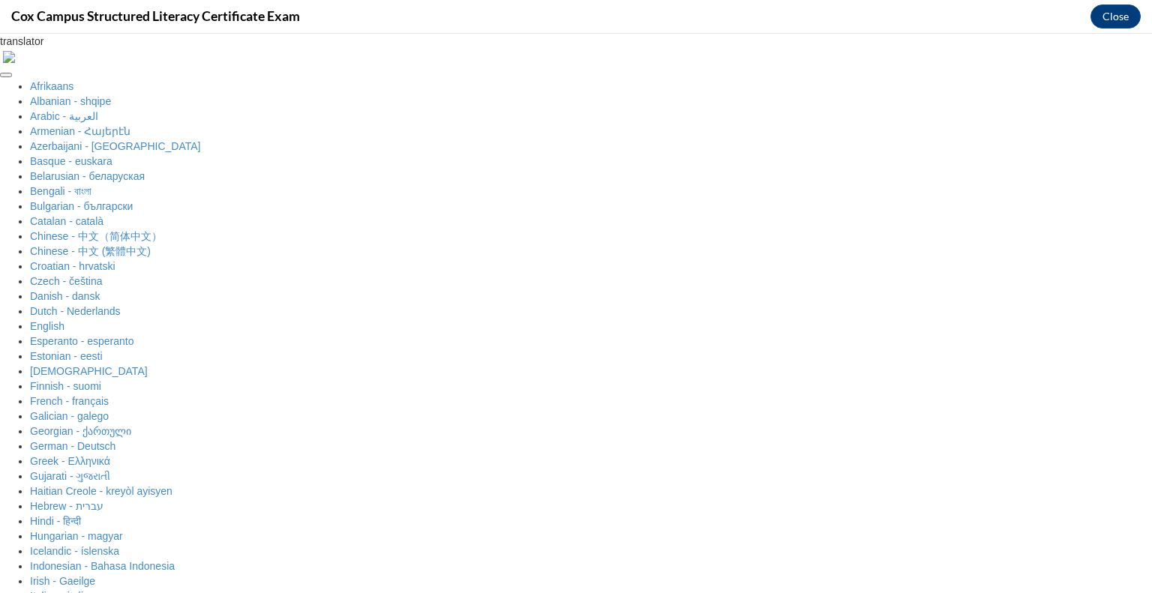
radio input "true"
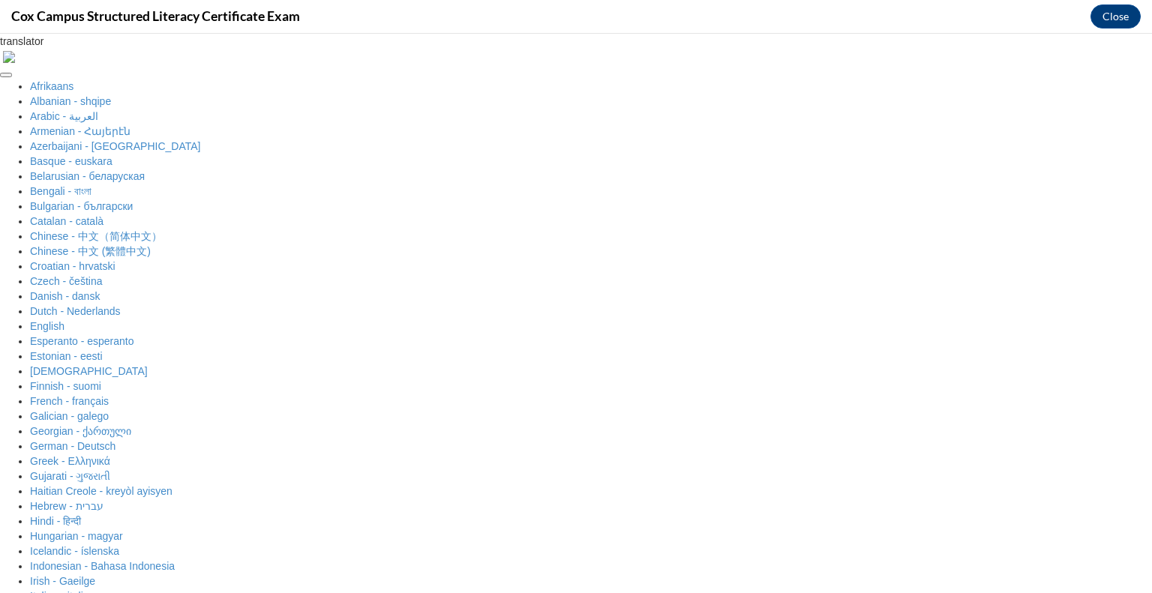
radio input "true"
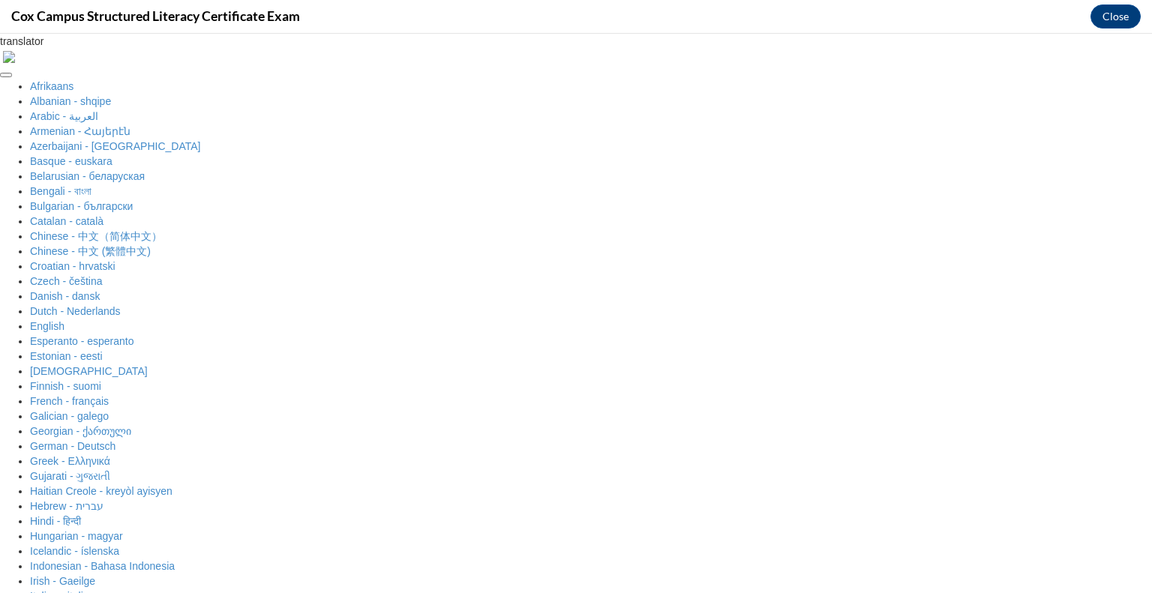
scroll to position [166, 0]
radio input "true"
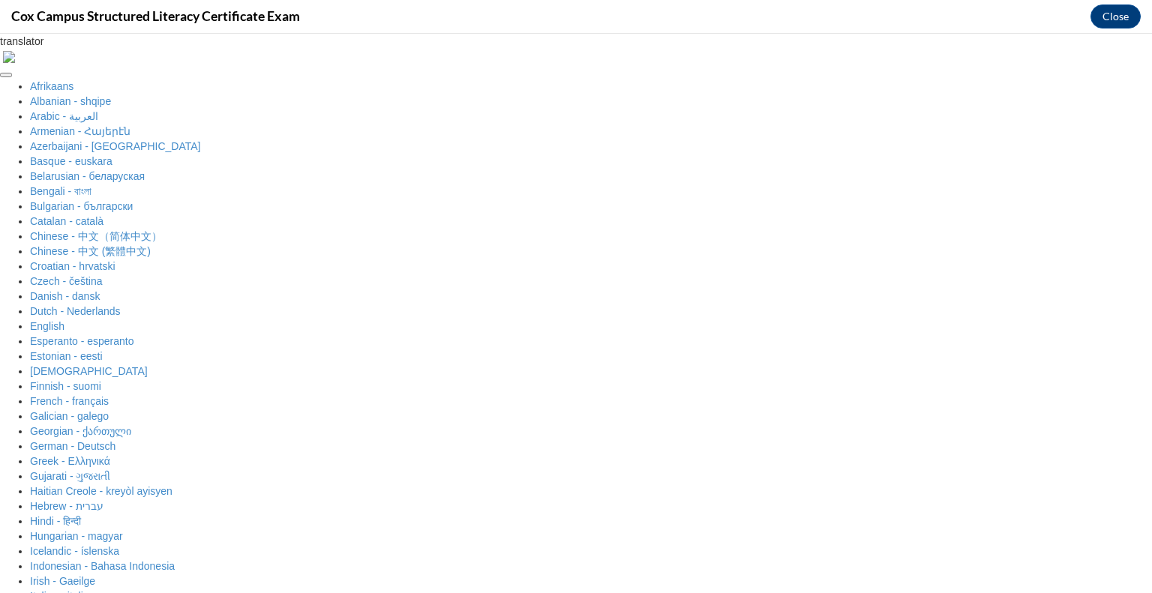
scroll to position [325, 0]
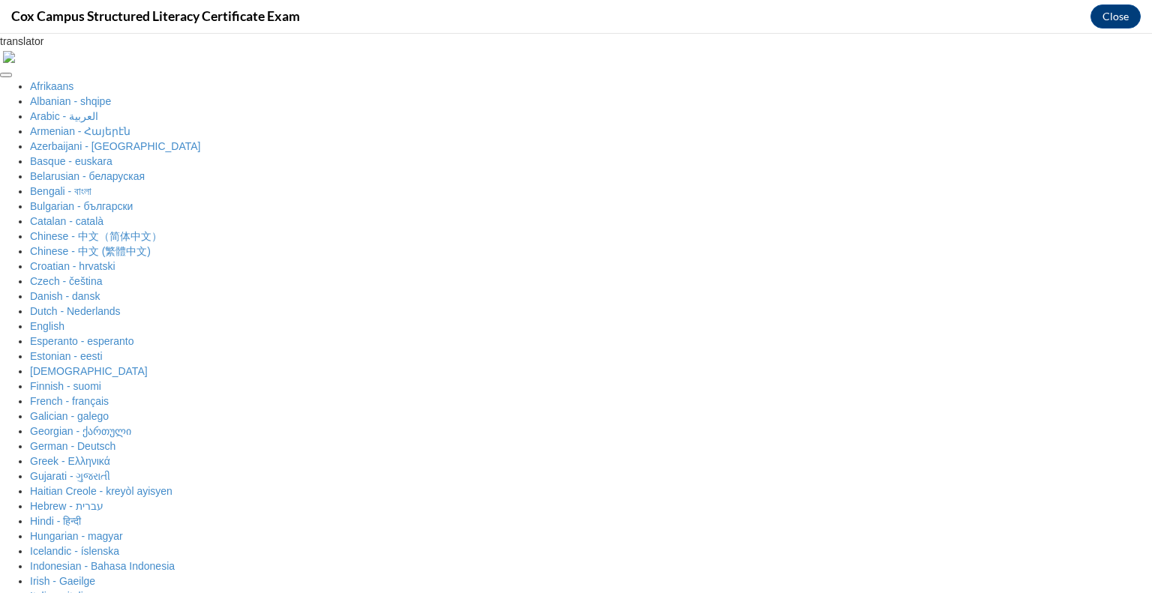
radio input "true"
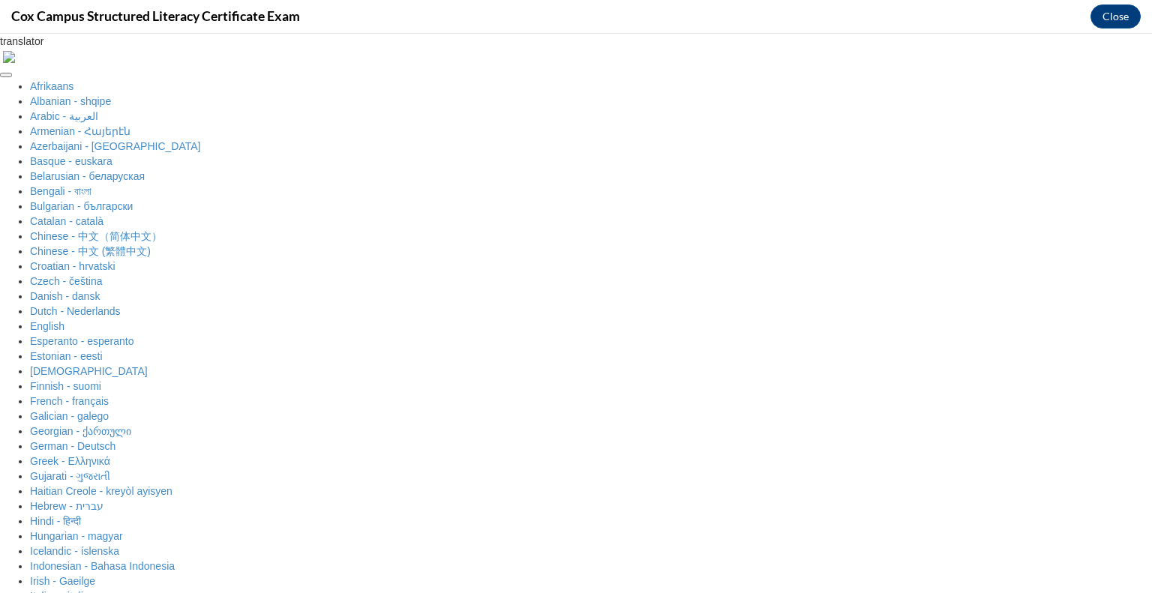
scroll to position [0, 0]
radio input "true"
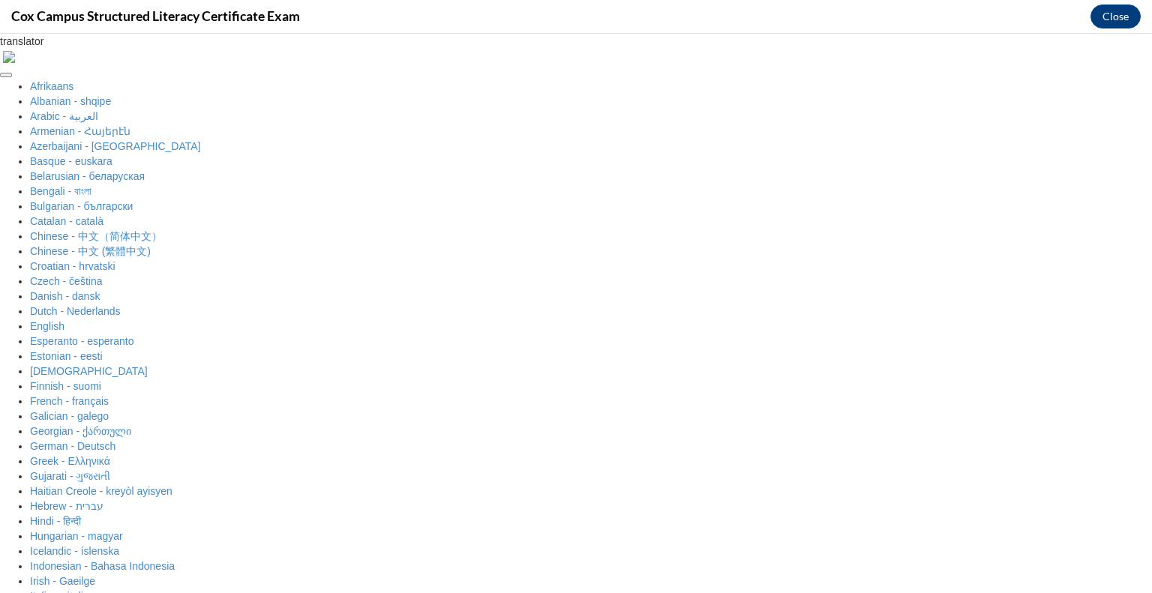
radio input "true"
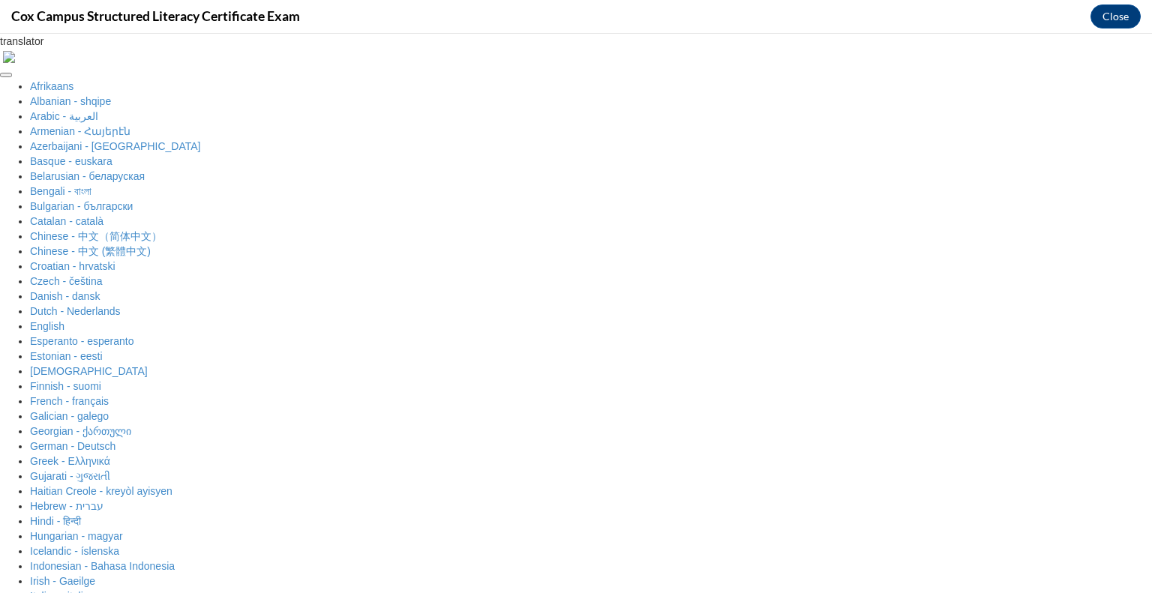
radio input "true"
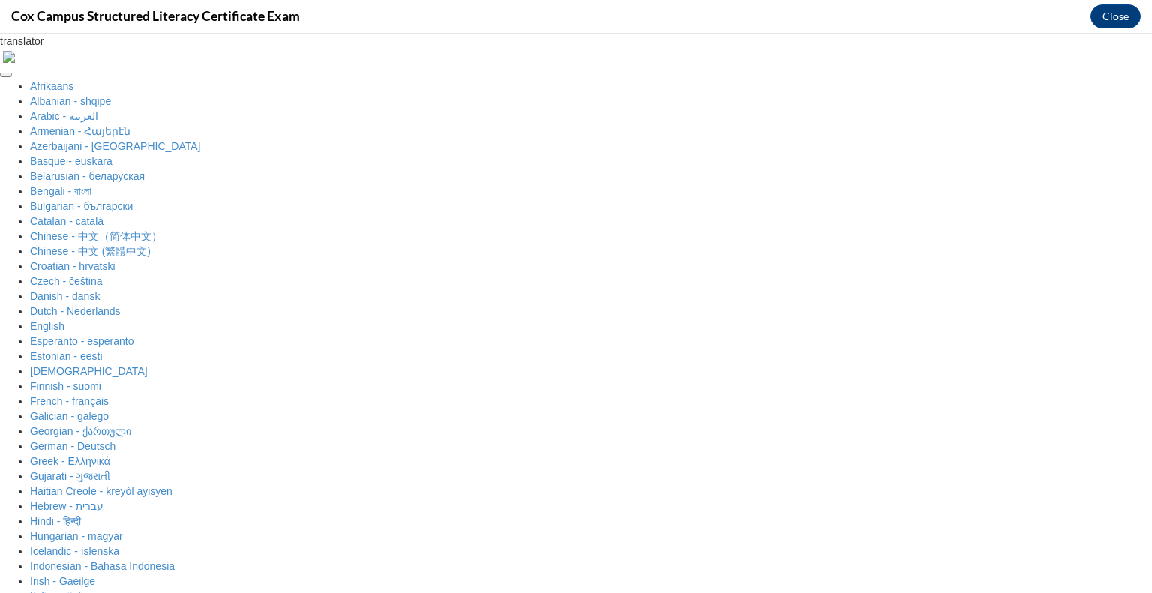
radio input "true"
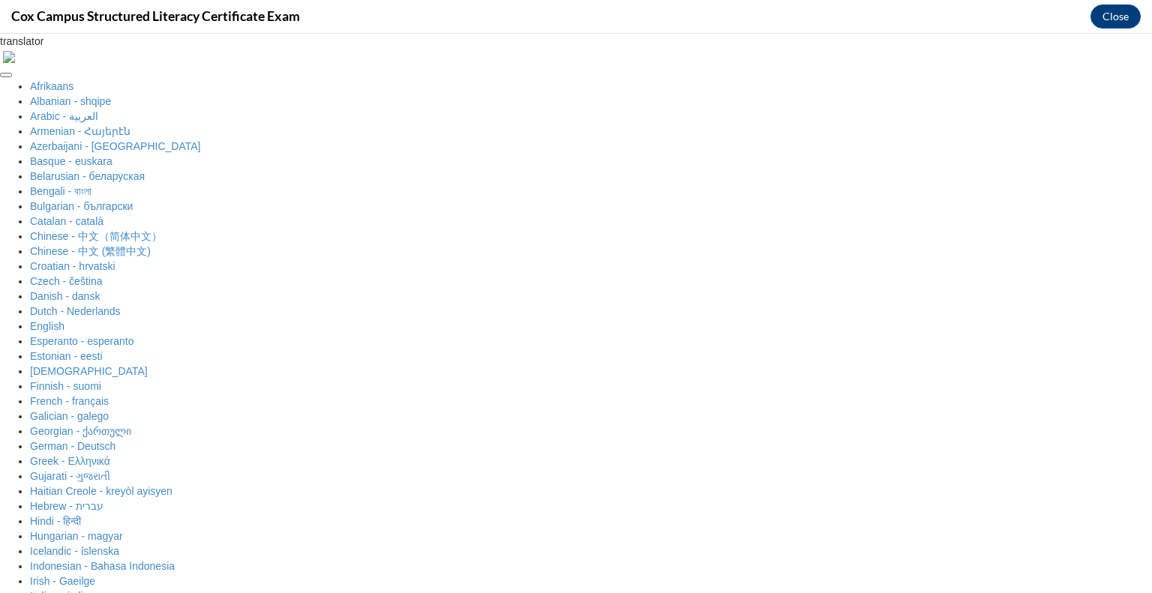
radio input "true"
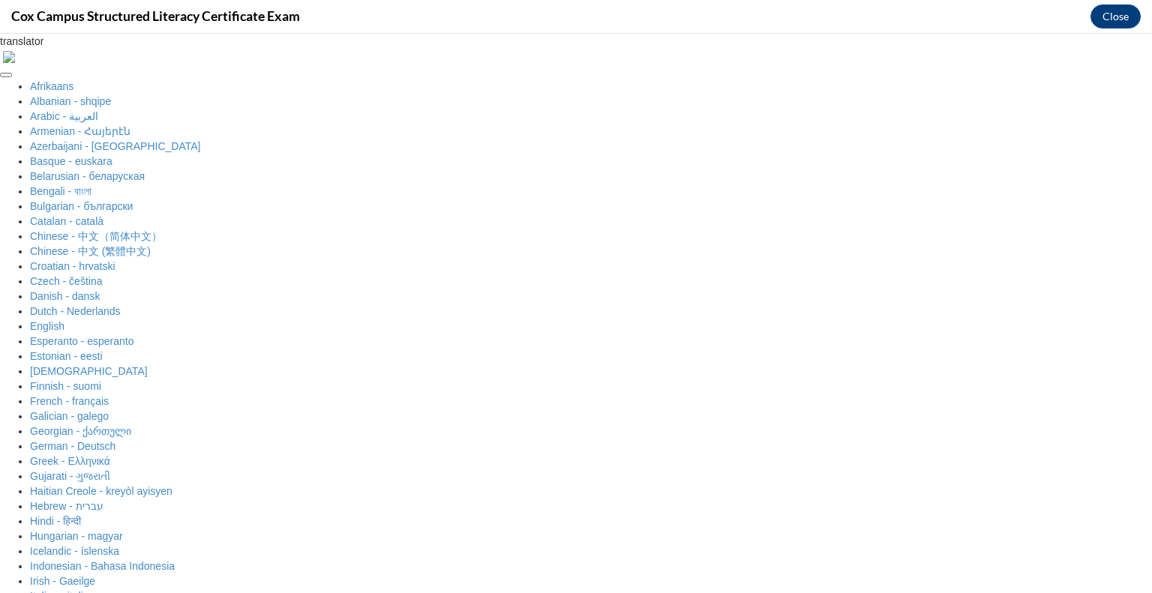
radio input "true"
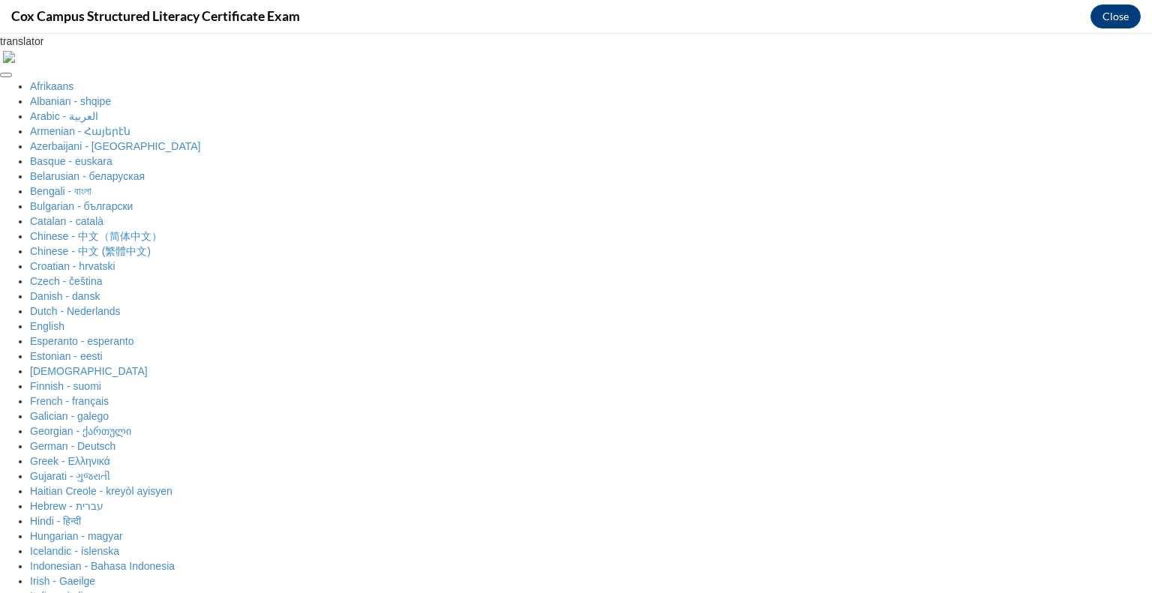
scroll to position [166, 0]
radio input "true"
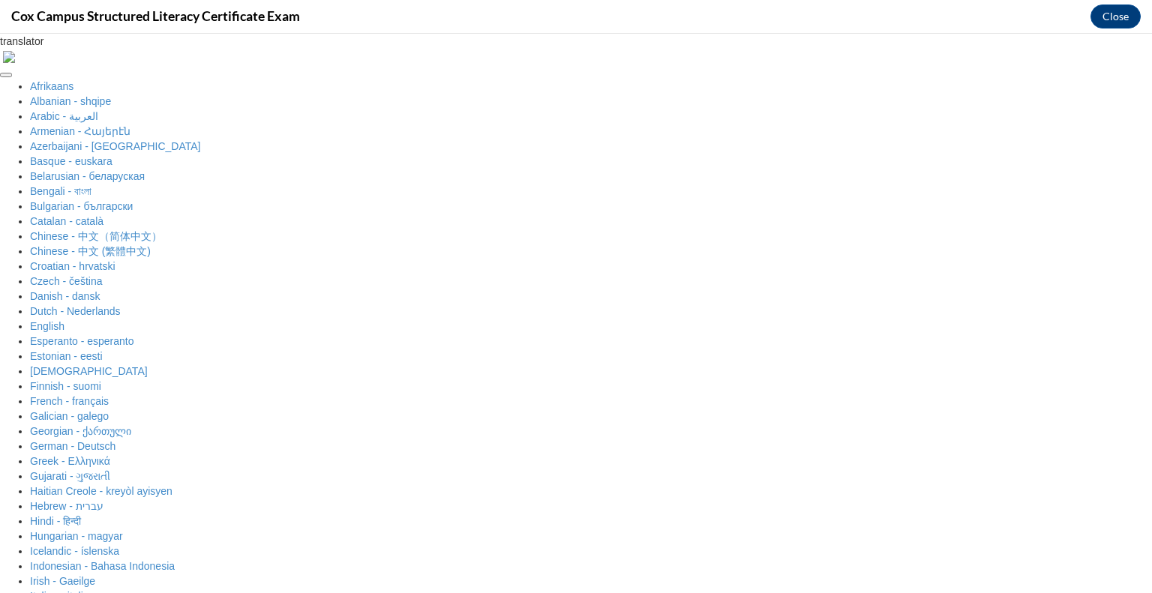
scroll to position [325, 0]
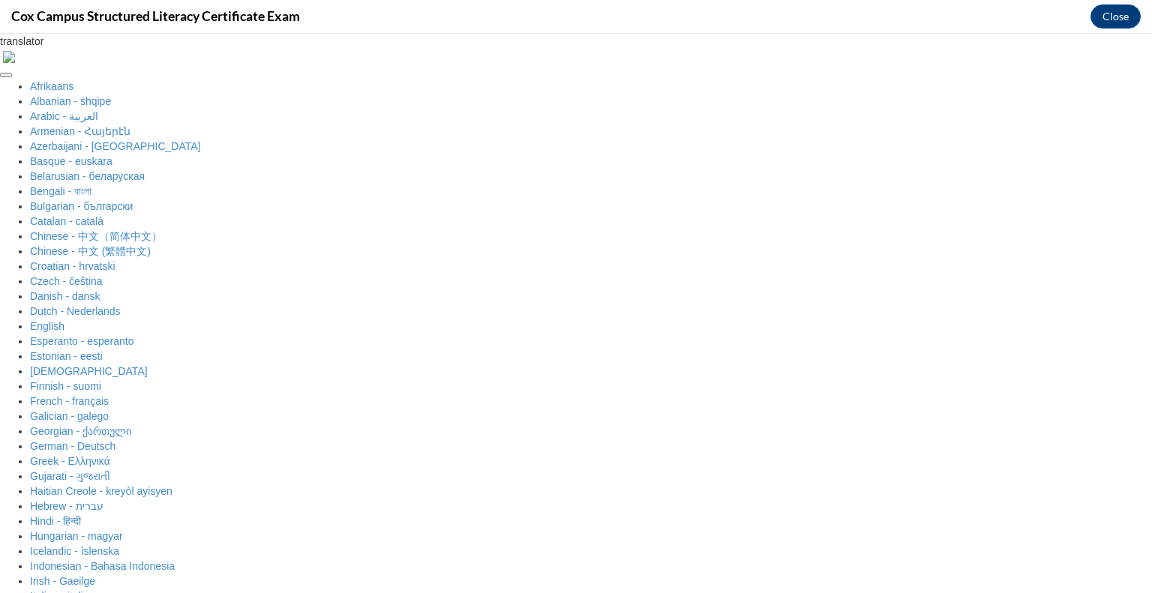
radio input "true"
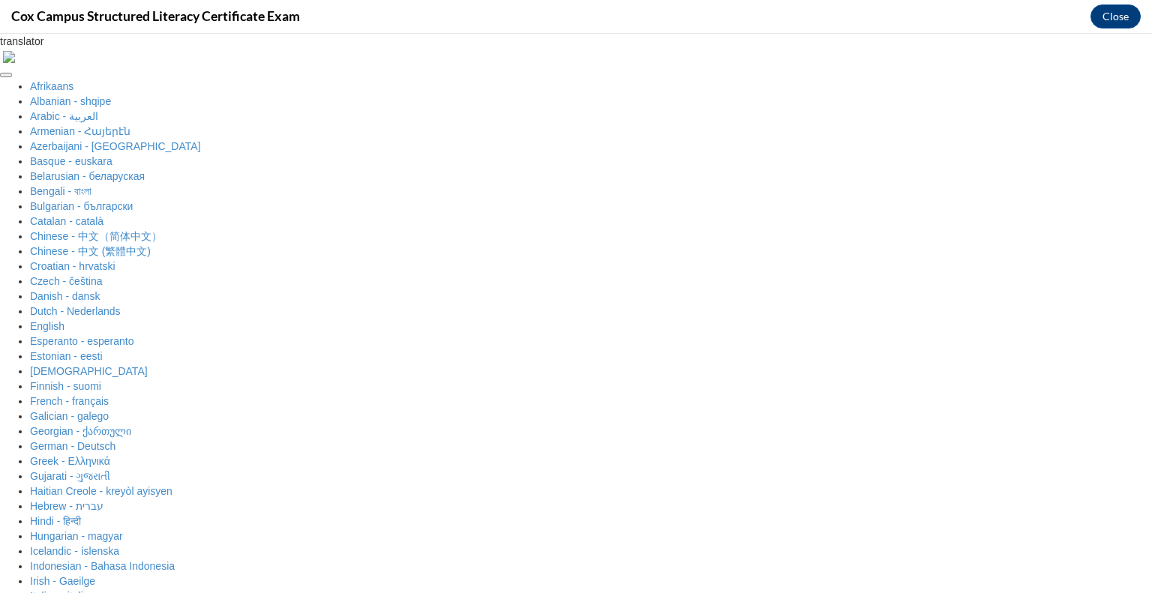
radio input "true"
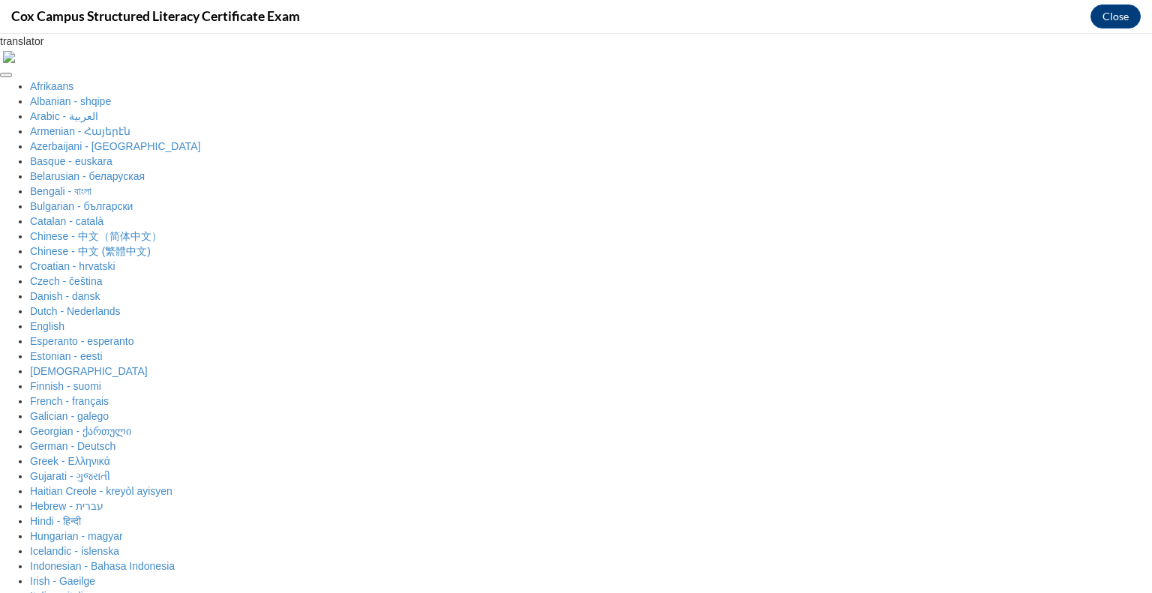
radio input "true"
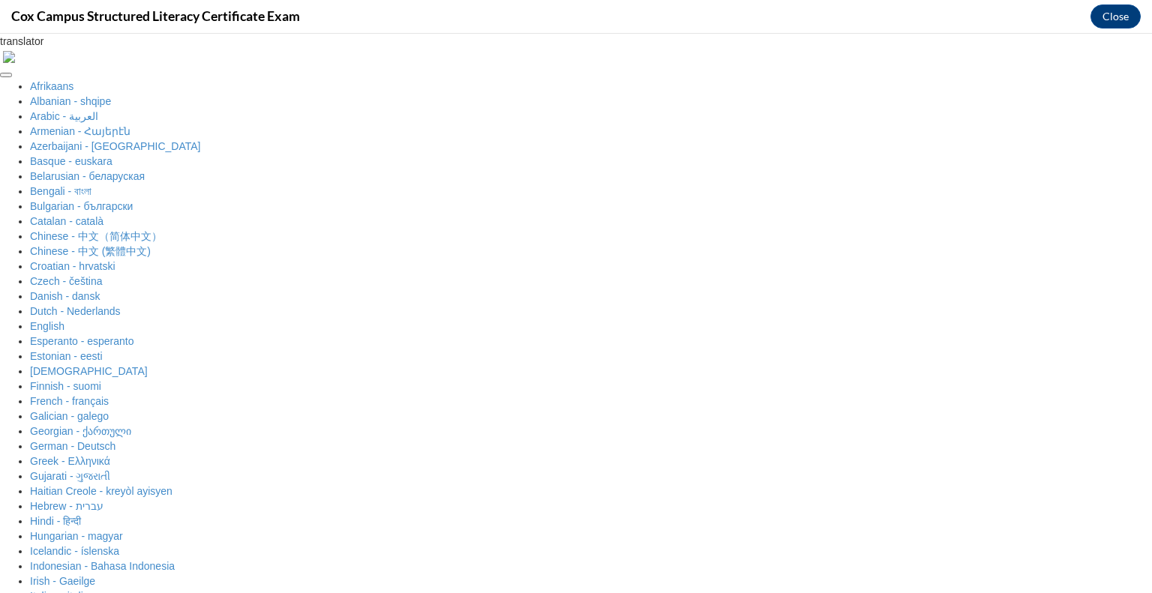
checkbox input "true"
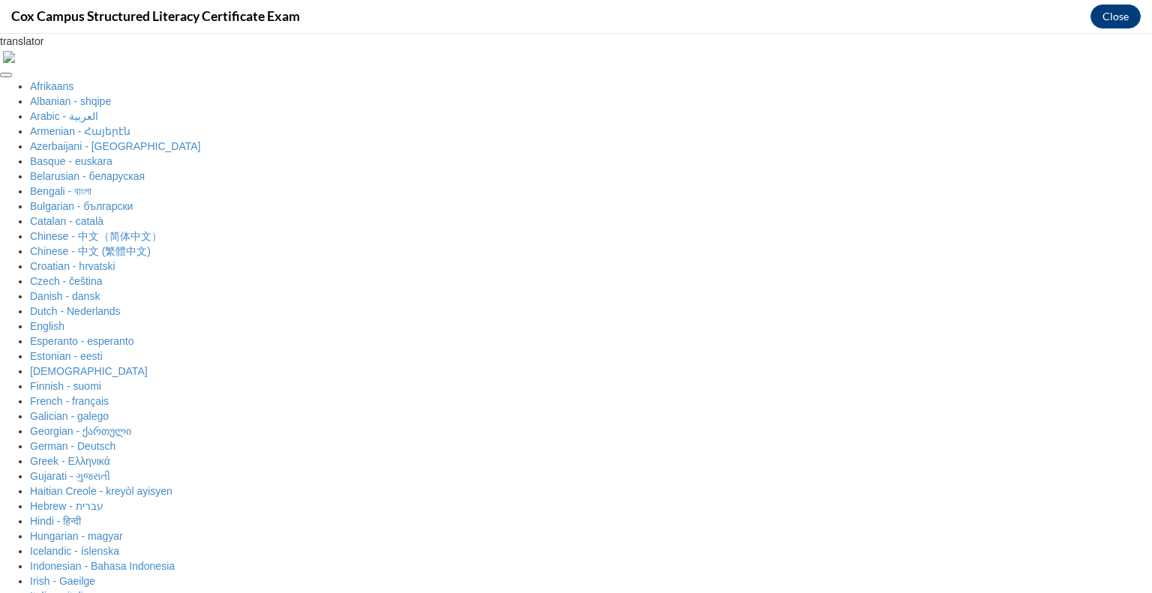
scroll to position [167, 0]
checkbox input "true"
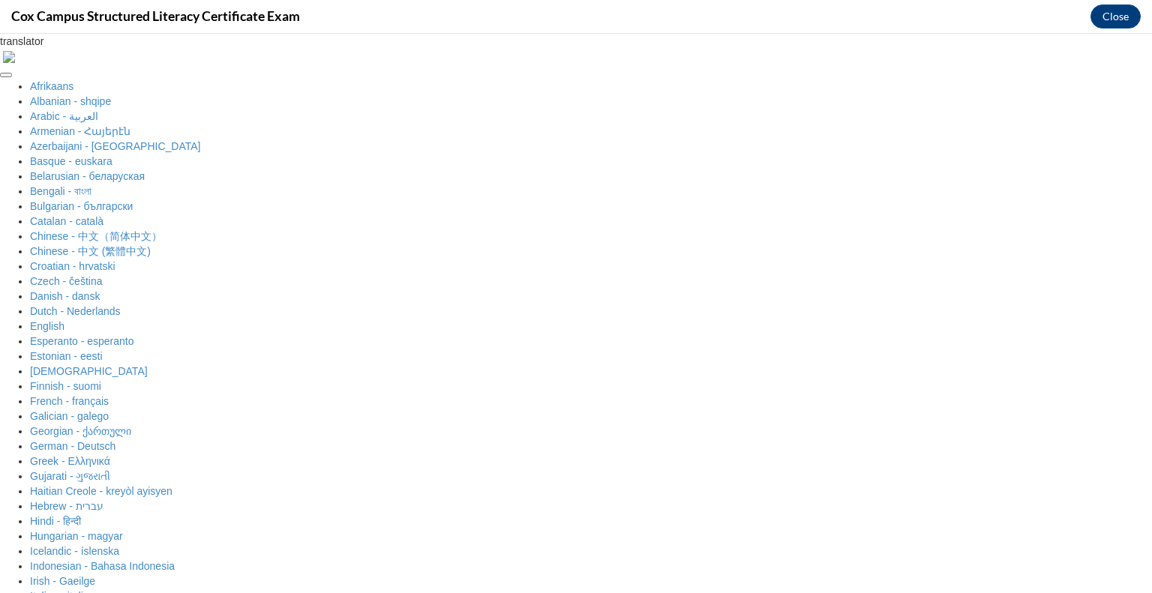
checkbox input "true"
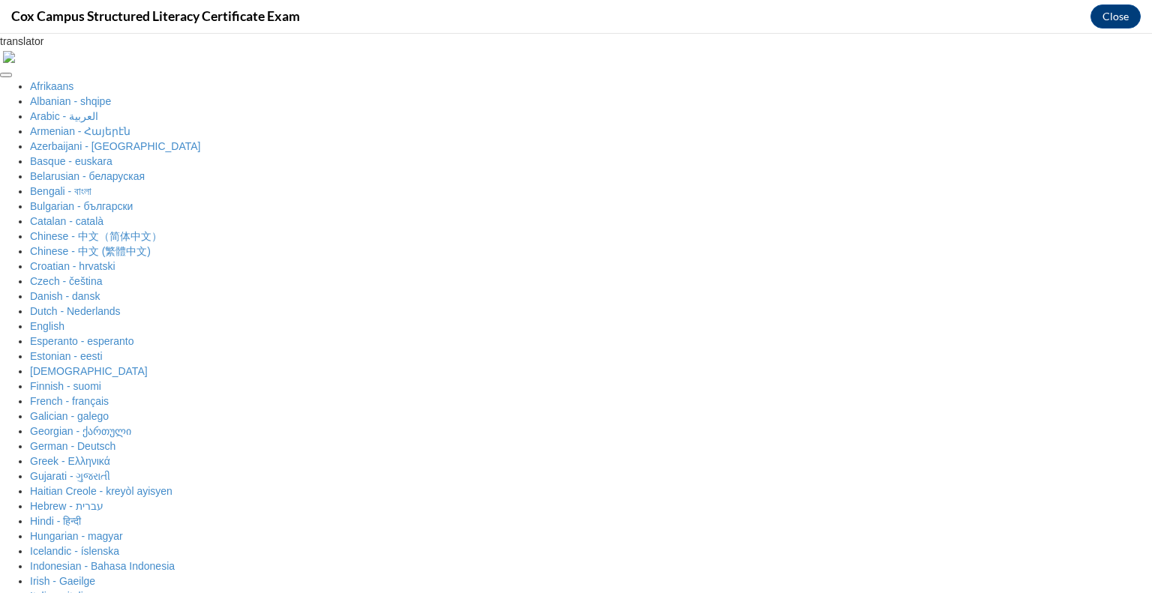
scroll to position [262, 0]
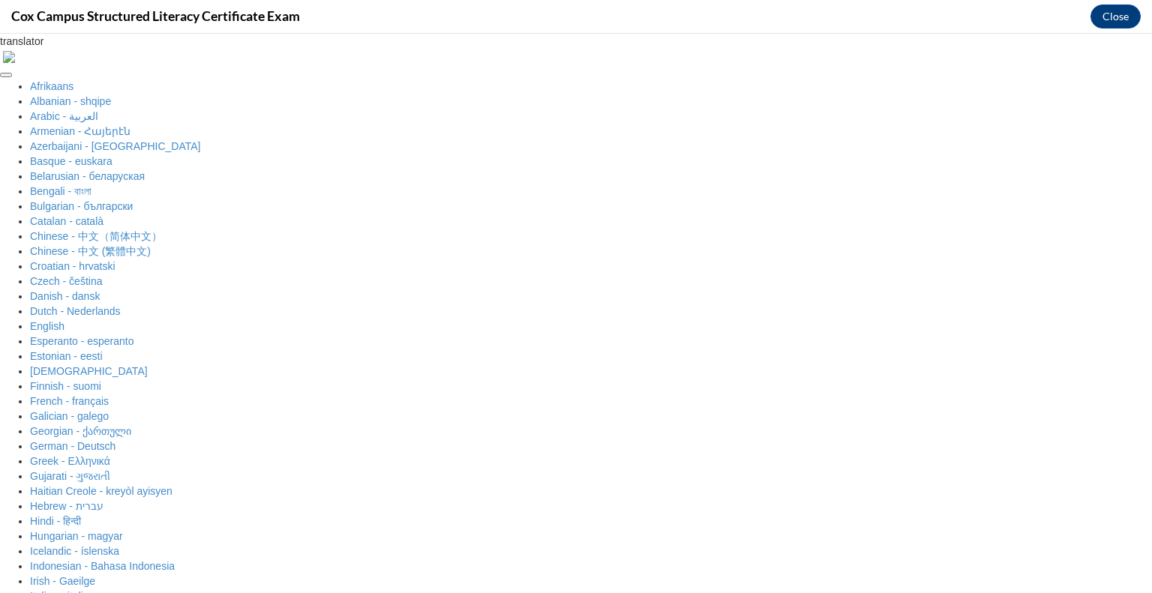
checkbox input "true"
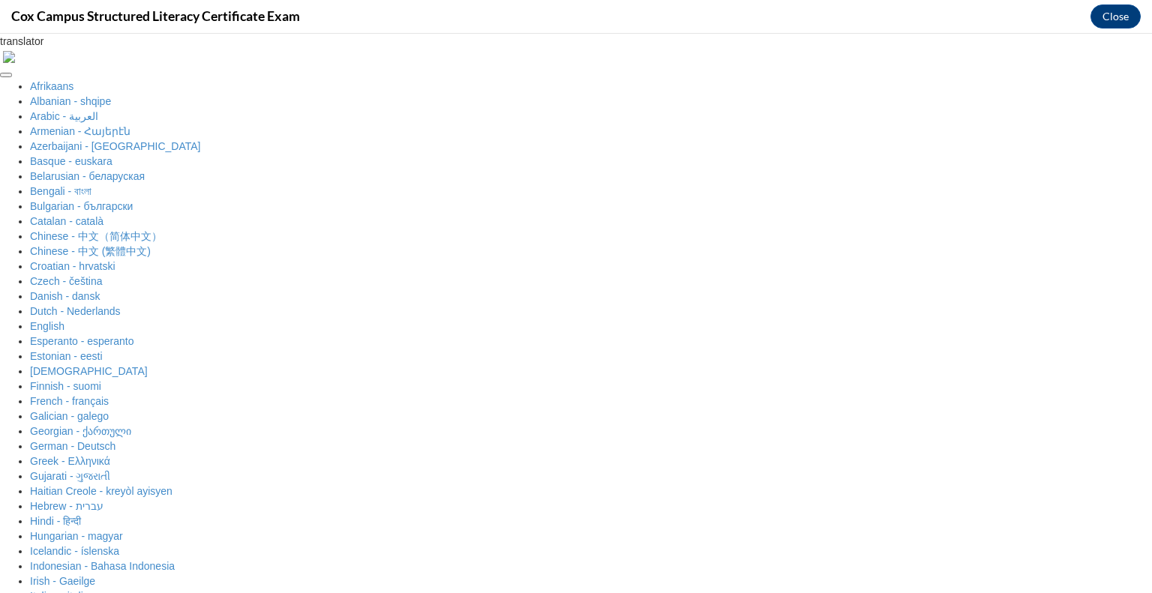
radio input "true"
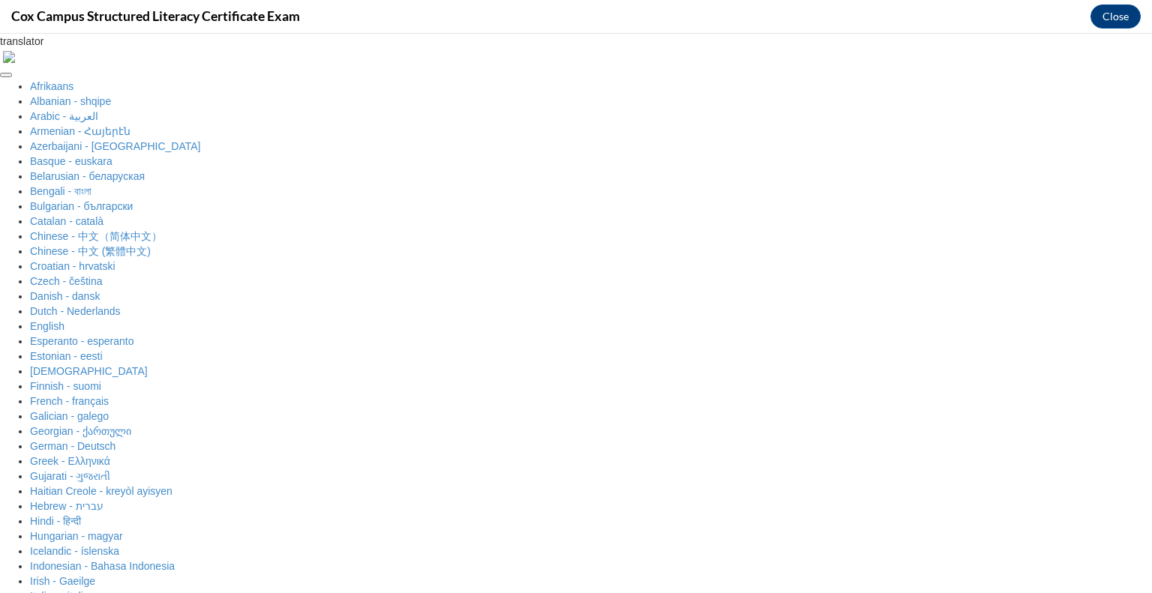
scroll to position [246, 0]
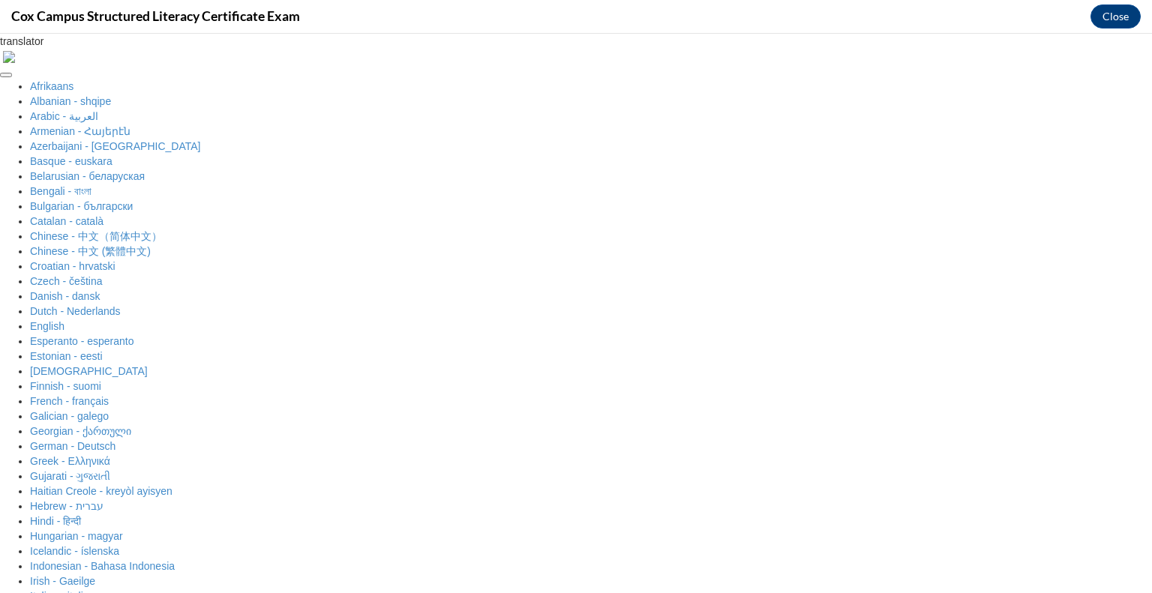
radio input "true"
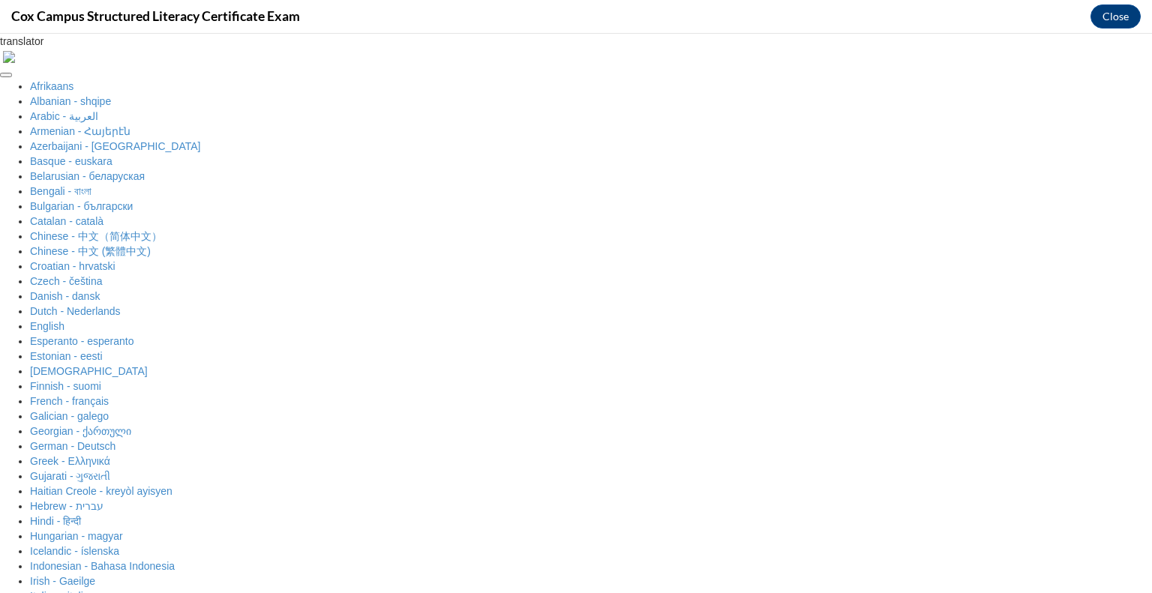
scroll to position [385, 0]
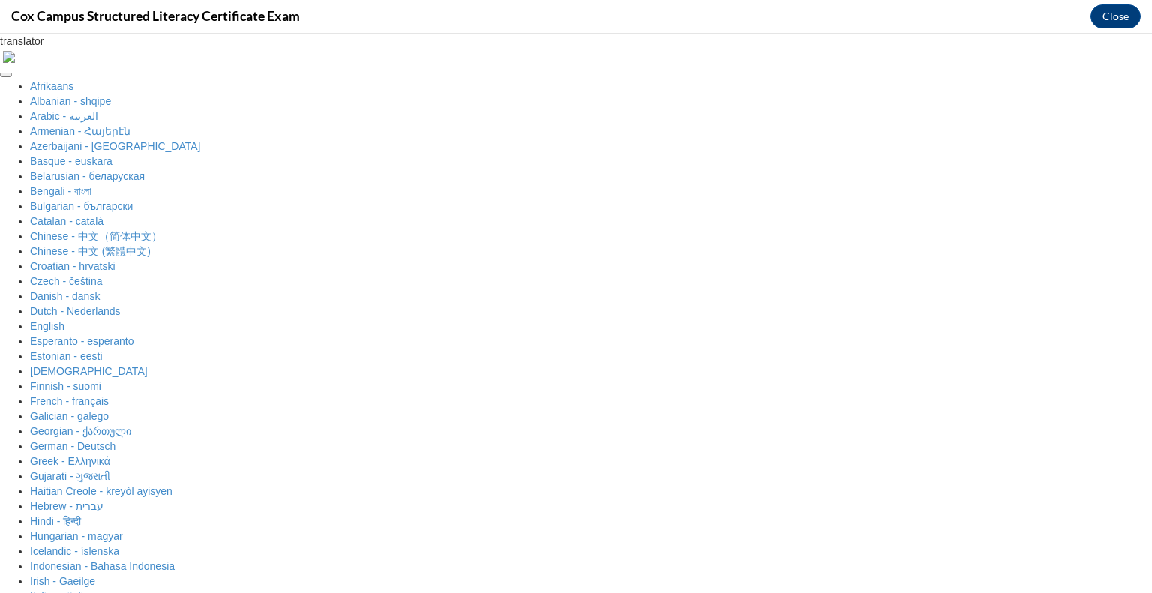
radio input "true"
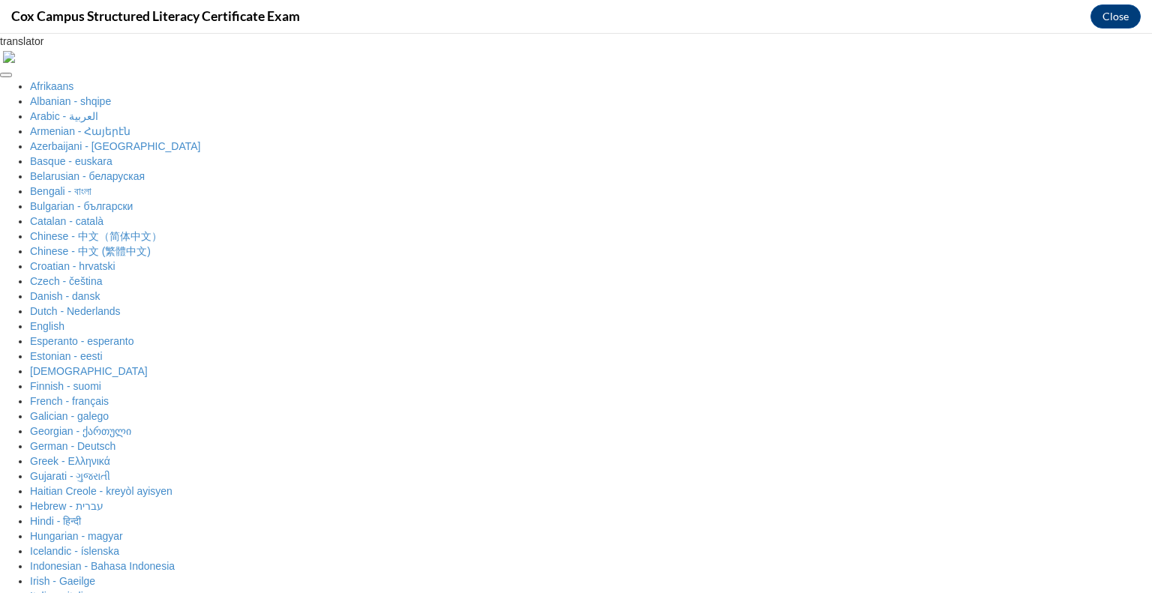
checkbox input "true"
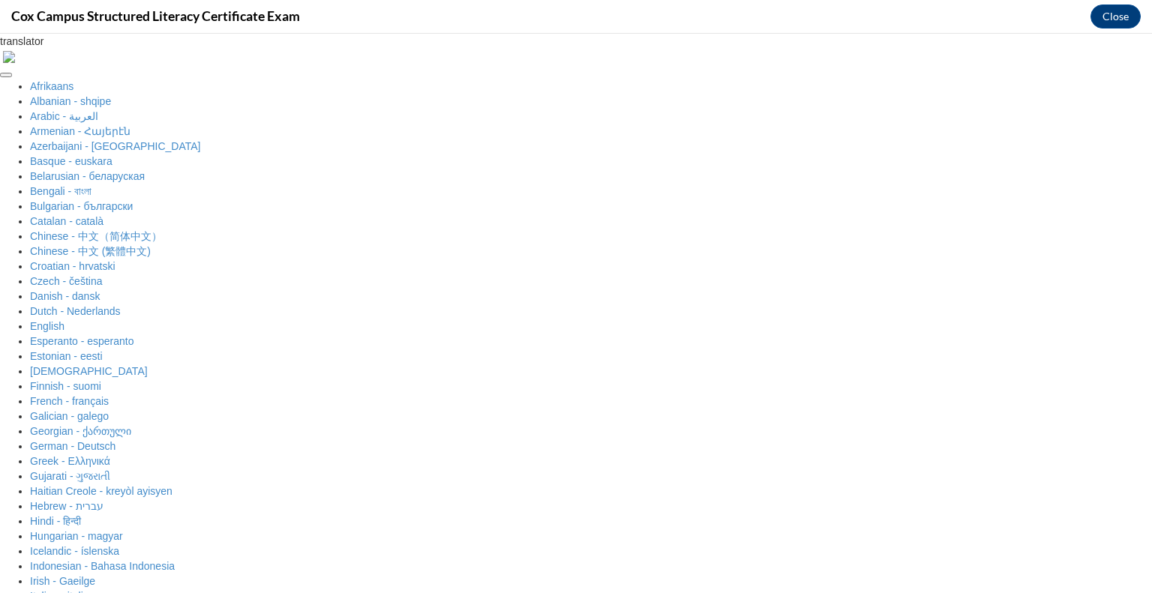
scroll to position [390, 0]
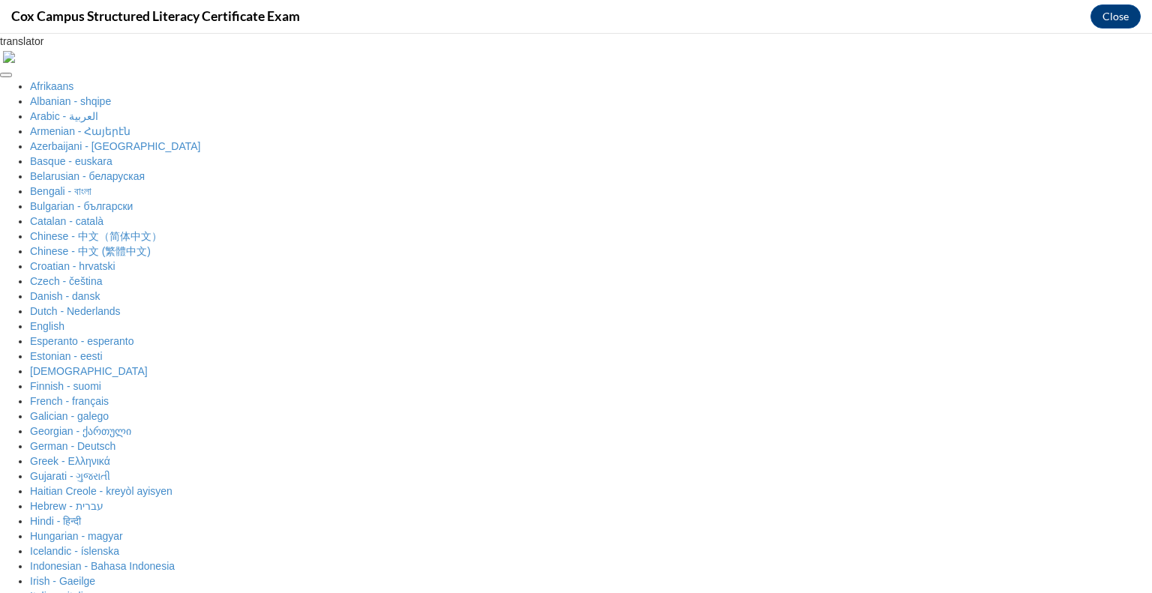
radio input "true"
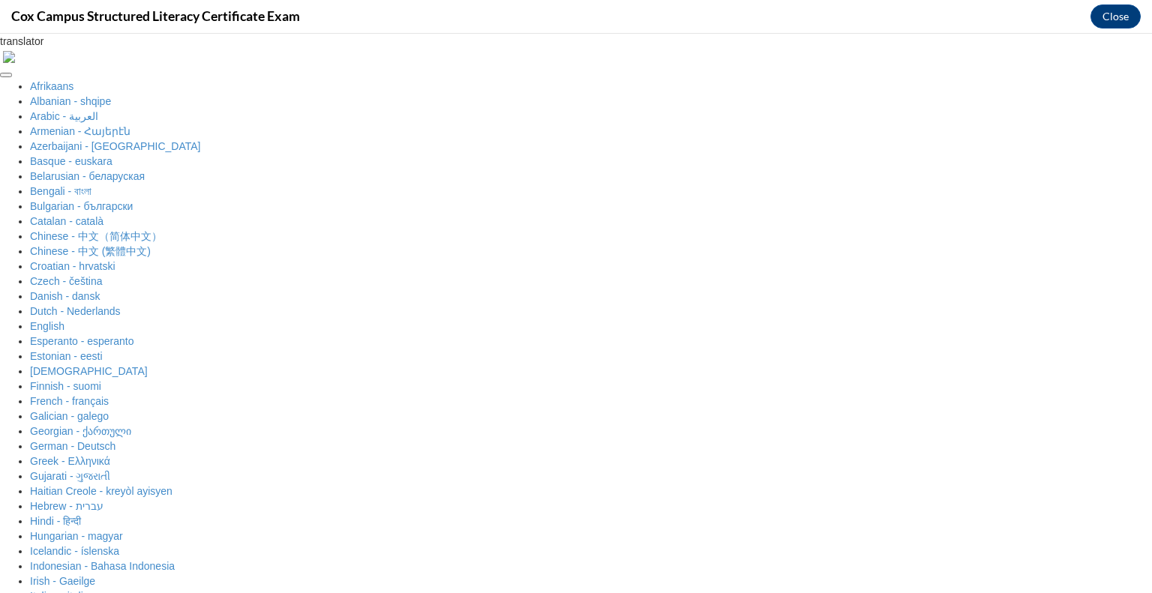
radio input "true"
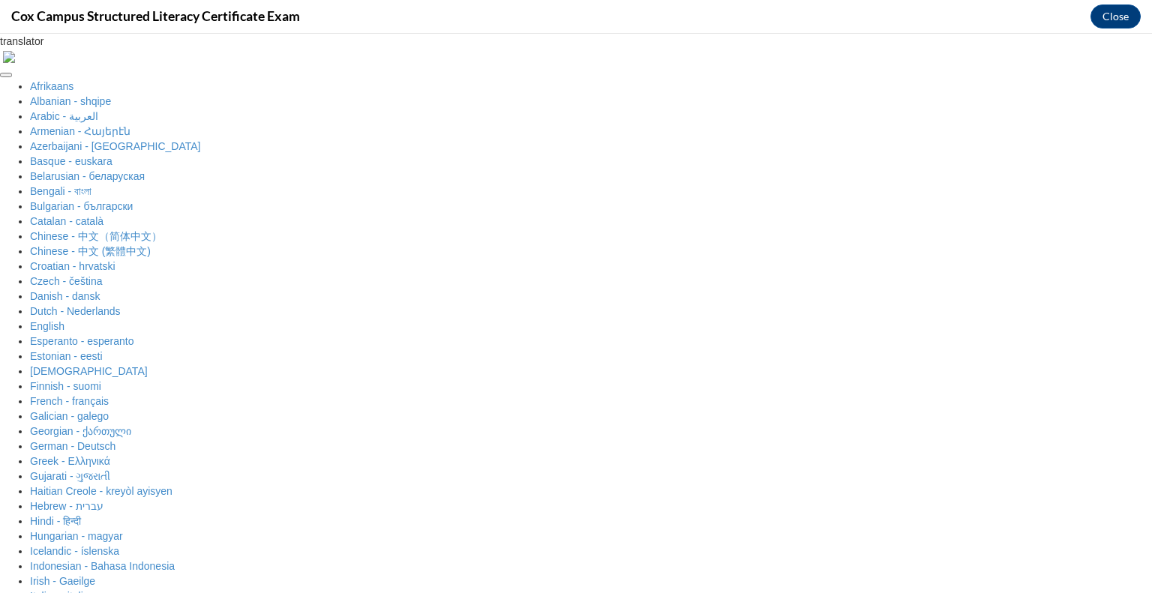
radio input "true"
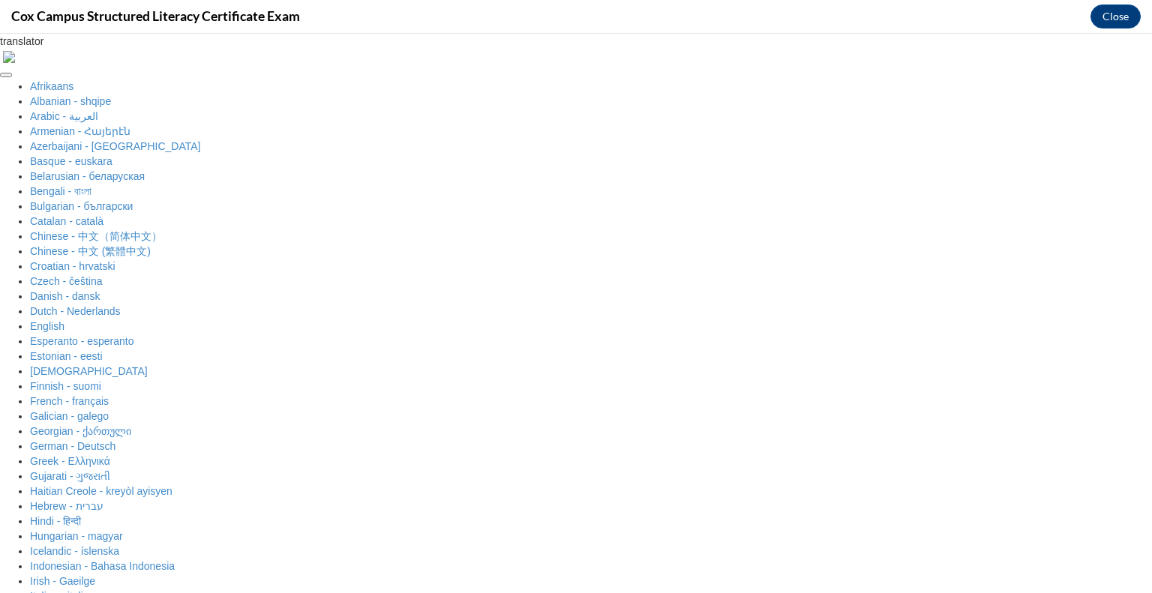
radio input "true"
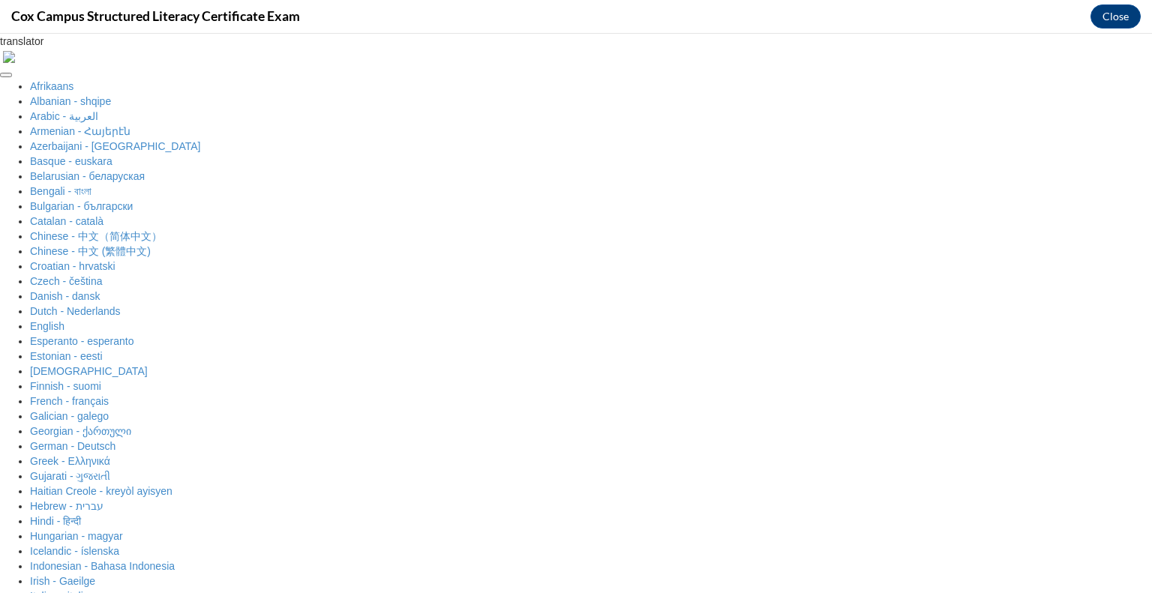
checkbox input "true"
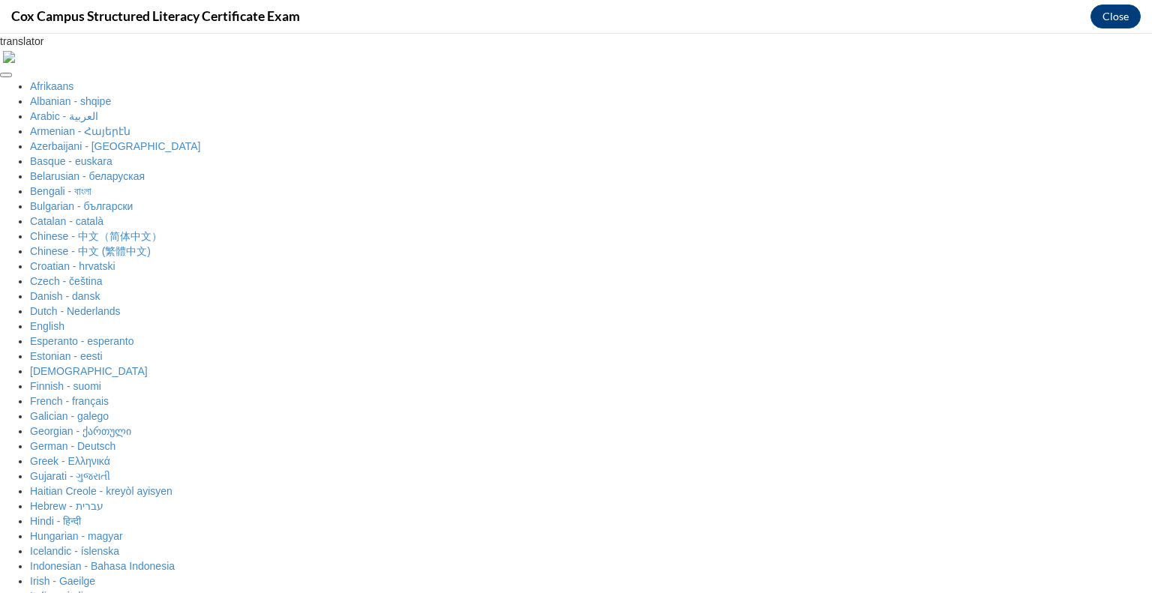
checkbox input "true"
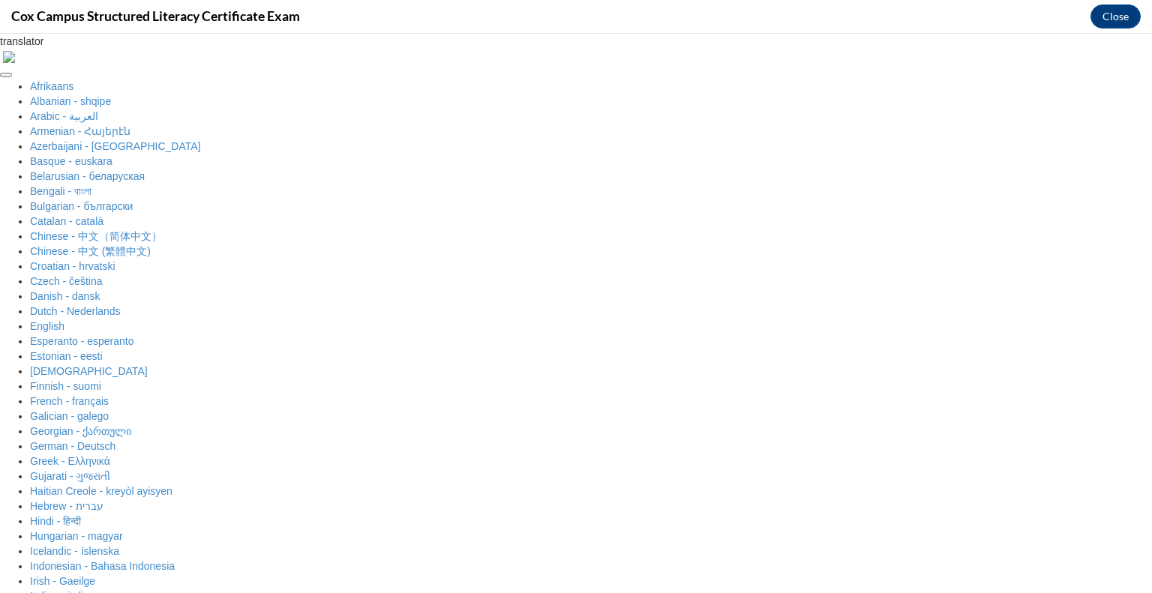
checkbox input "true"
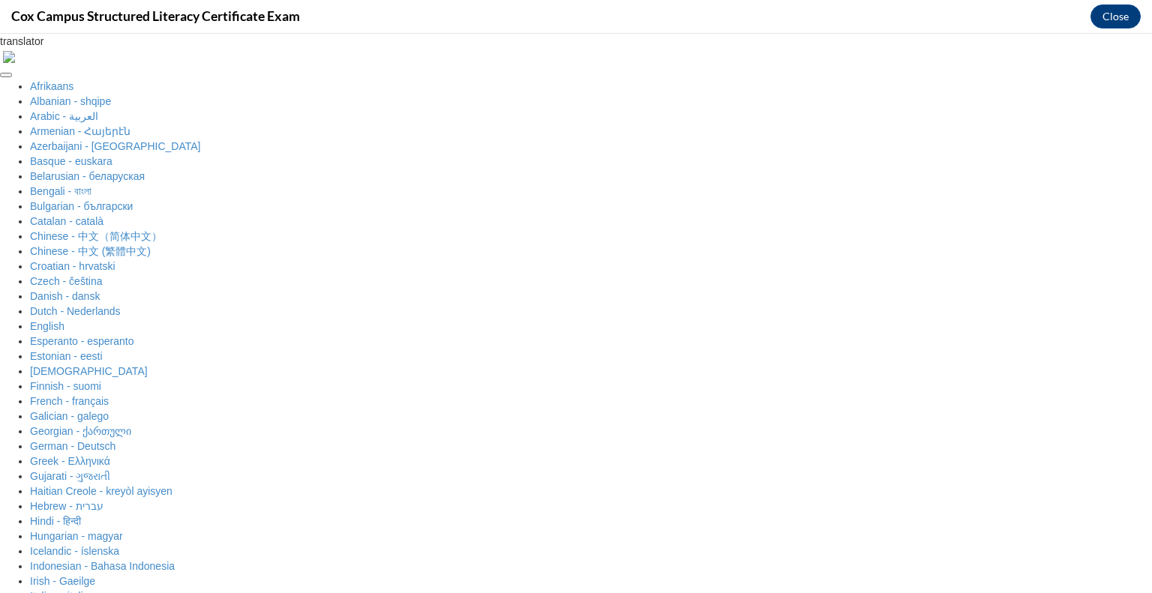
scroll to position [166, 0]
radio input "true"
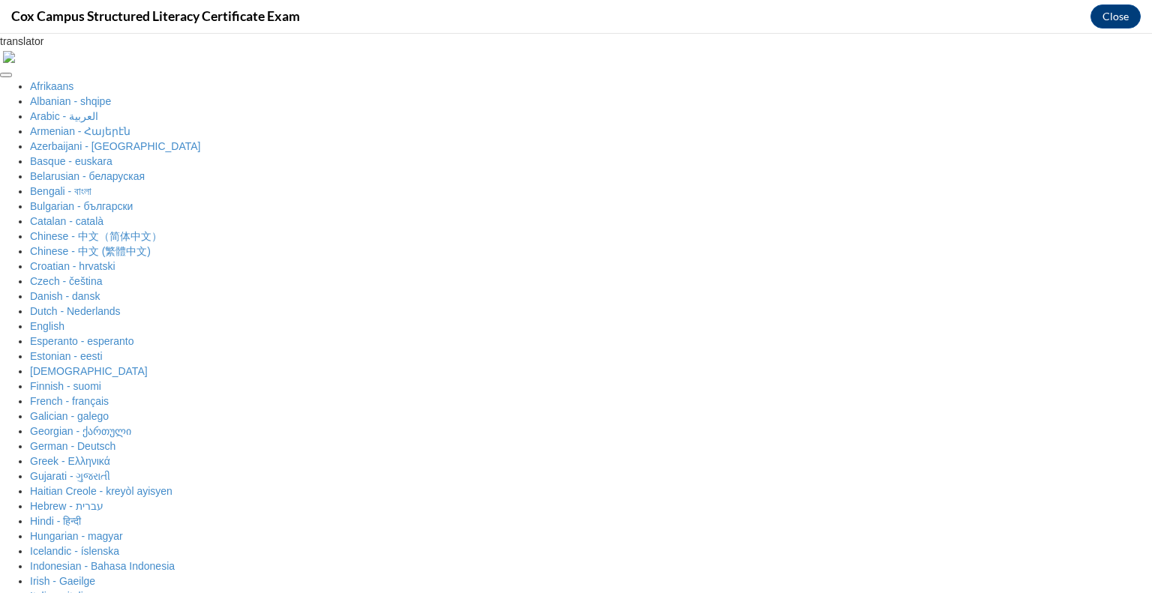
radio input "true"
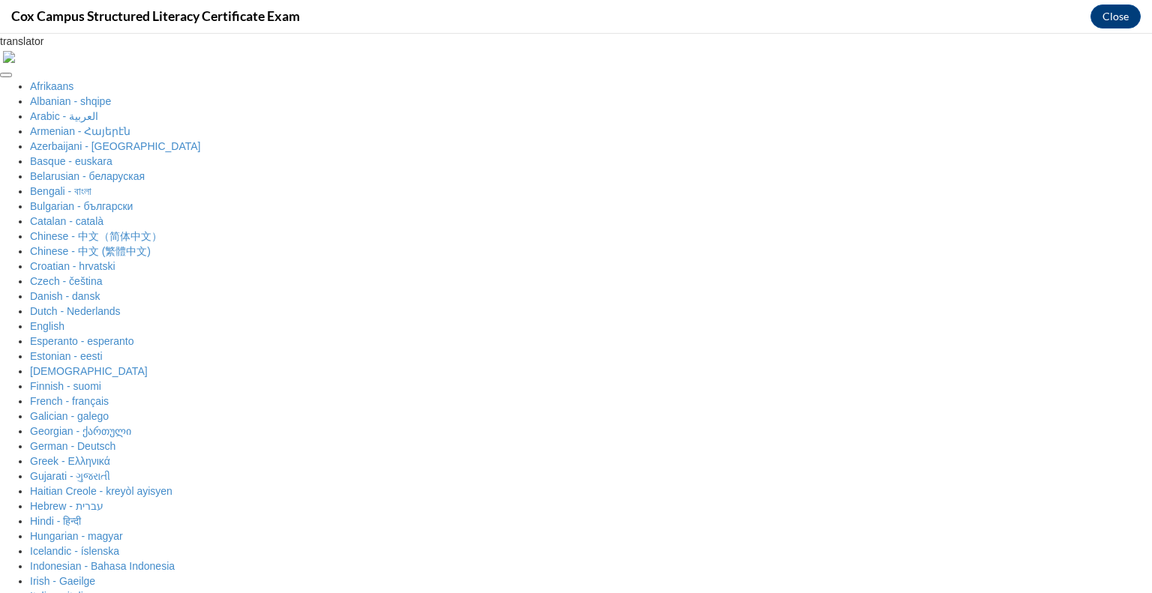
checkbox input "true"
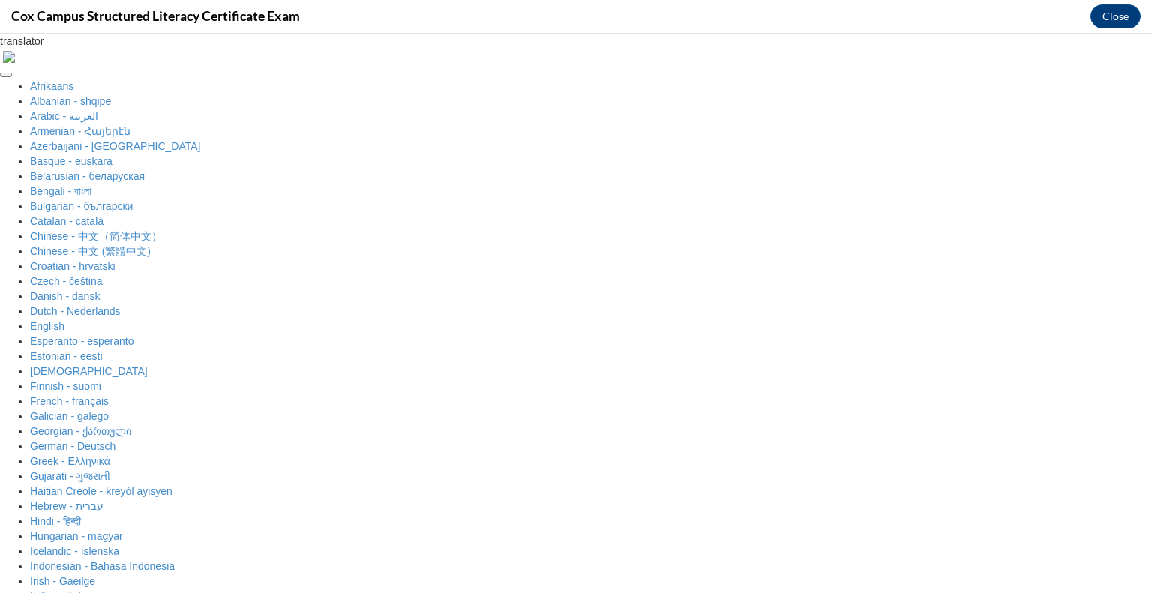
scroll to position [273, 0]
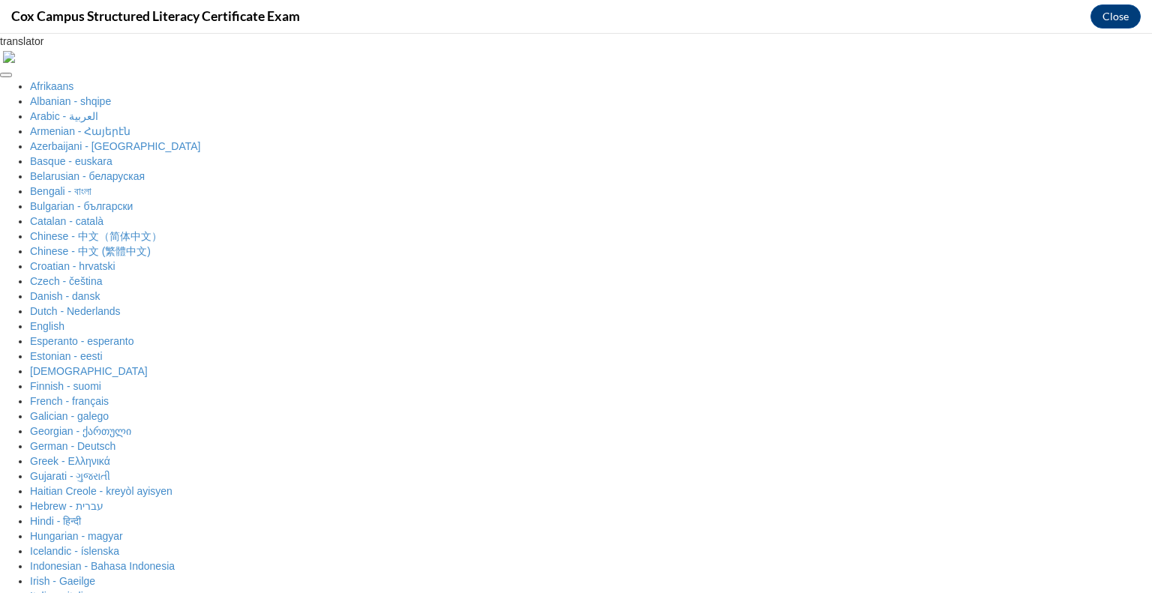
radio input "true"
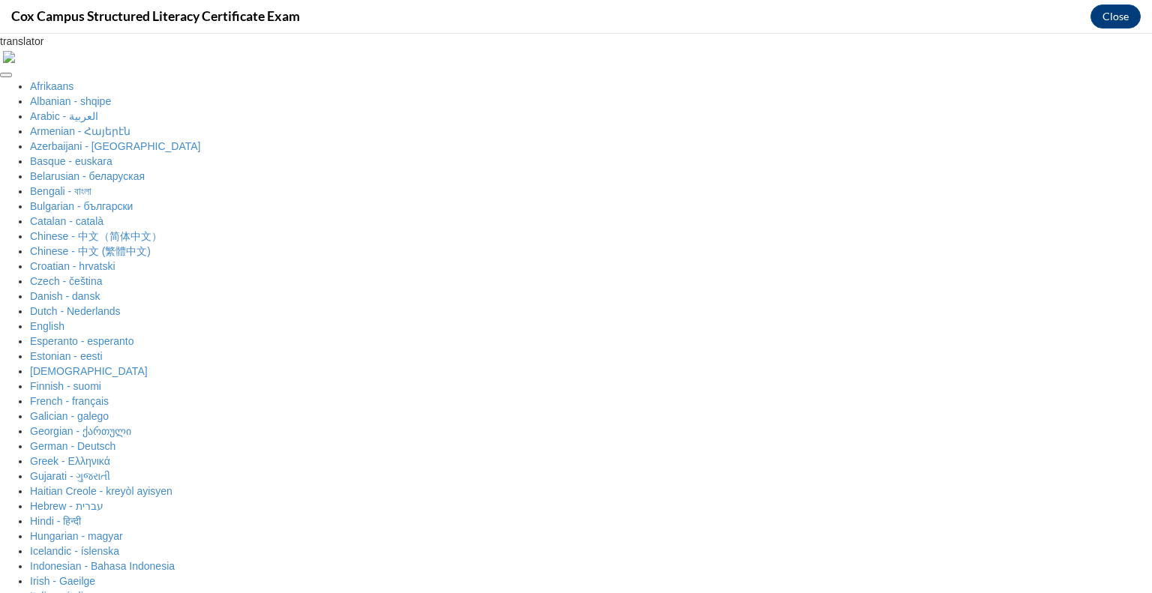
scroll to position [385, 0]
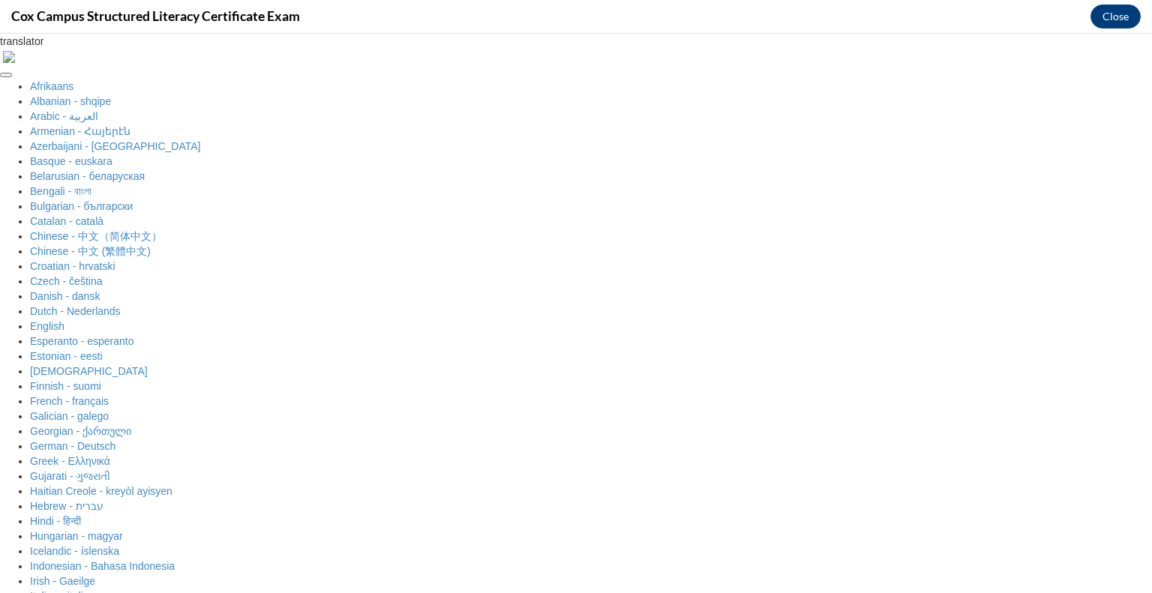
radio input "true"
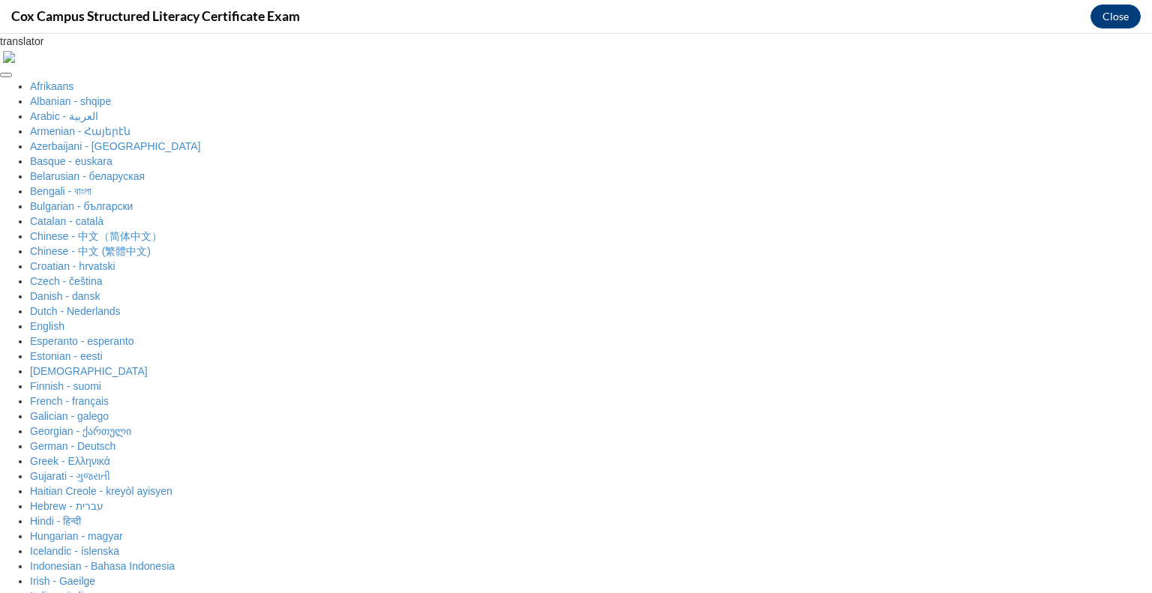
radio input "true"
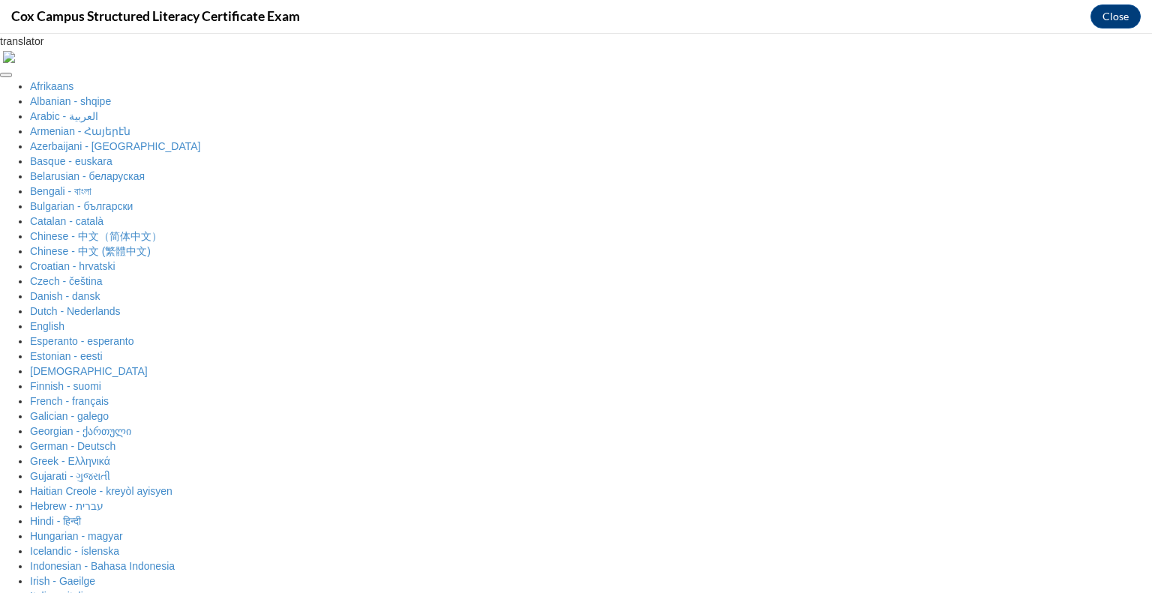
scroll to position [435, 0]
radio input "true"
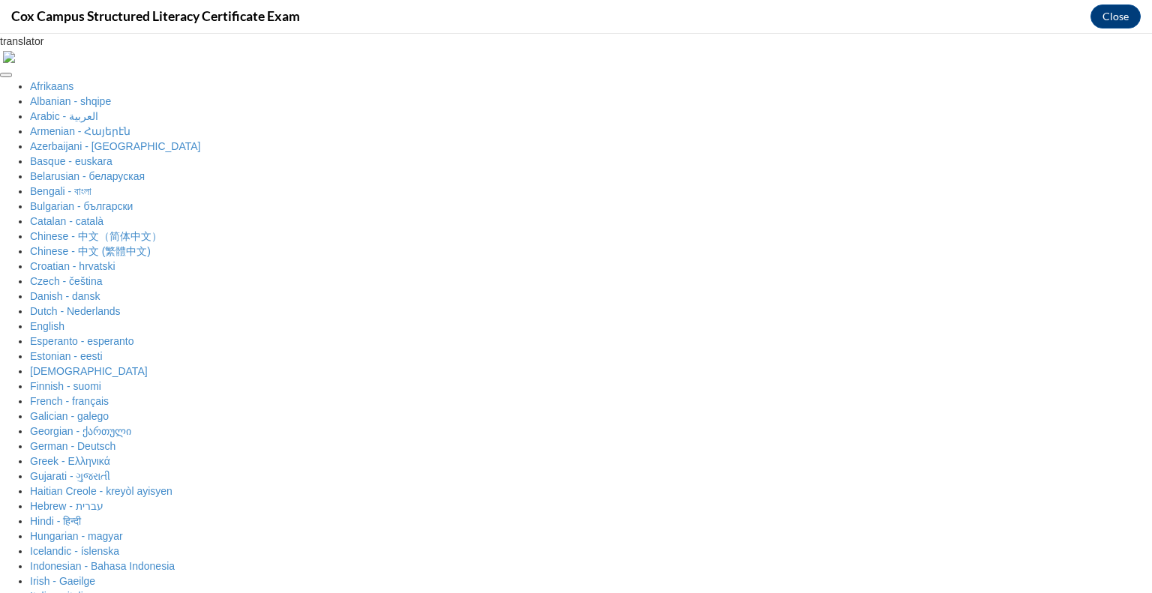
scroll to position [617, 0]
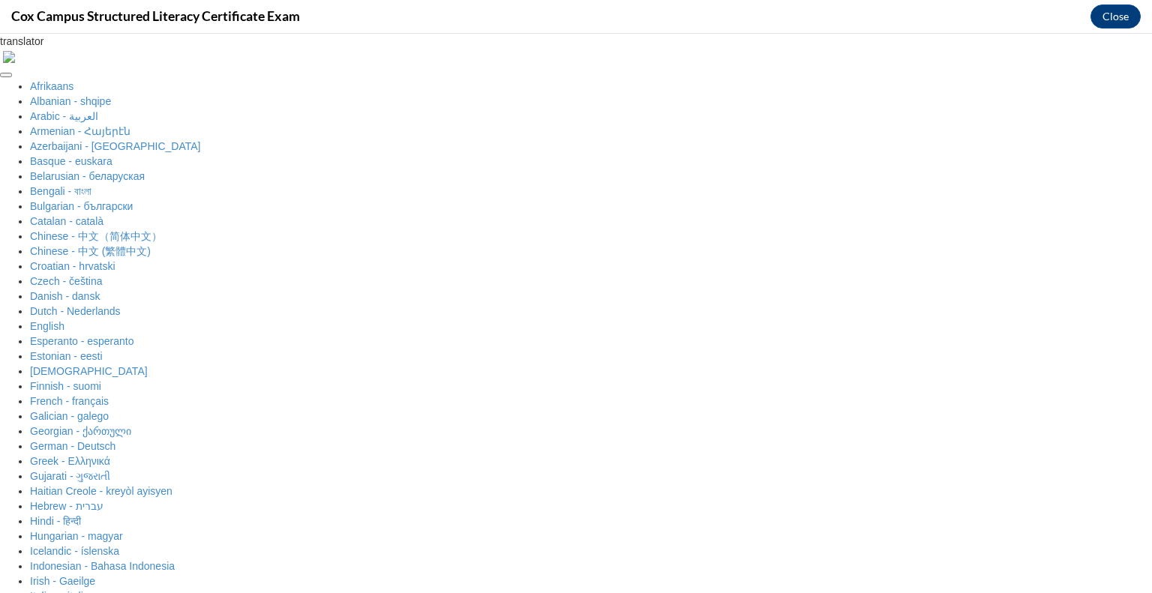
radio input "true"
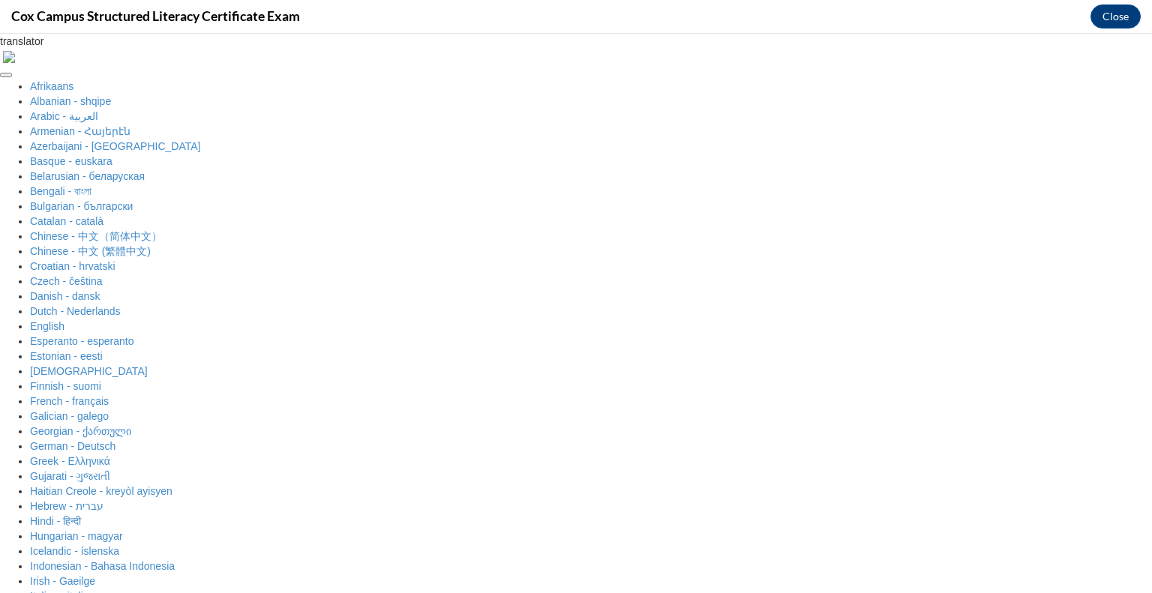
scroll to position [711, 0]
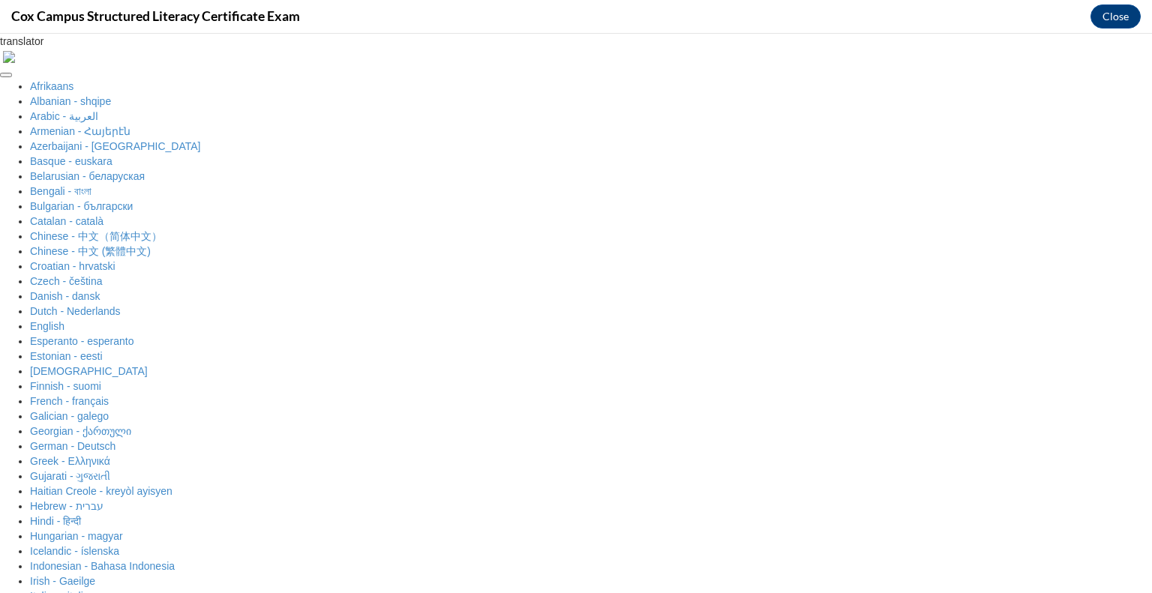
radio input "true"
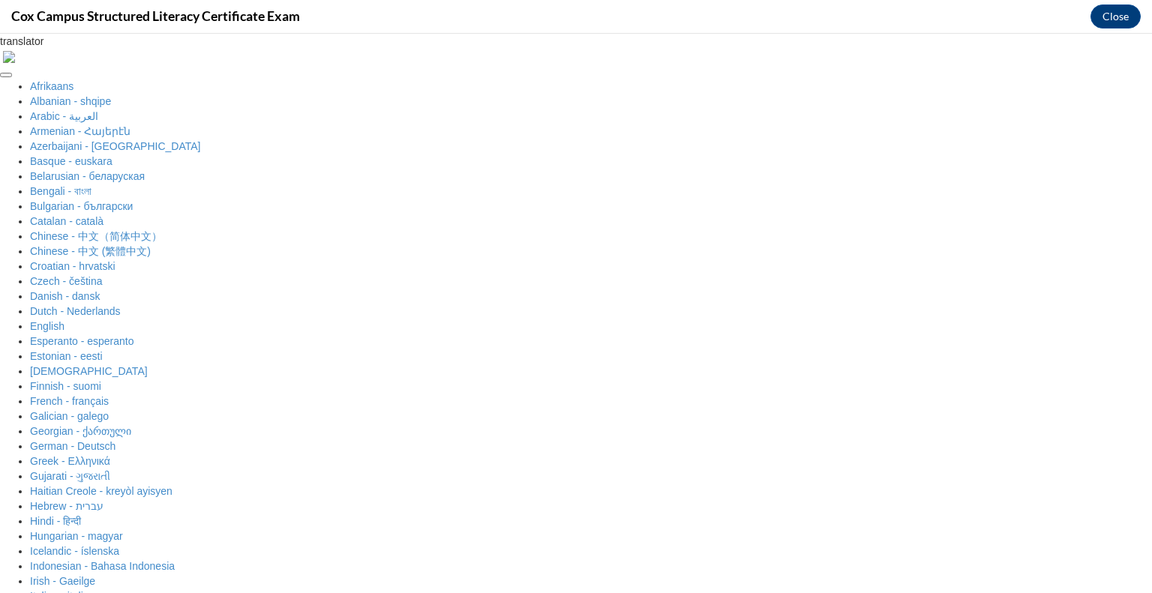
scroll to position [442, 0]
radio input "true"
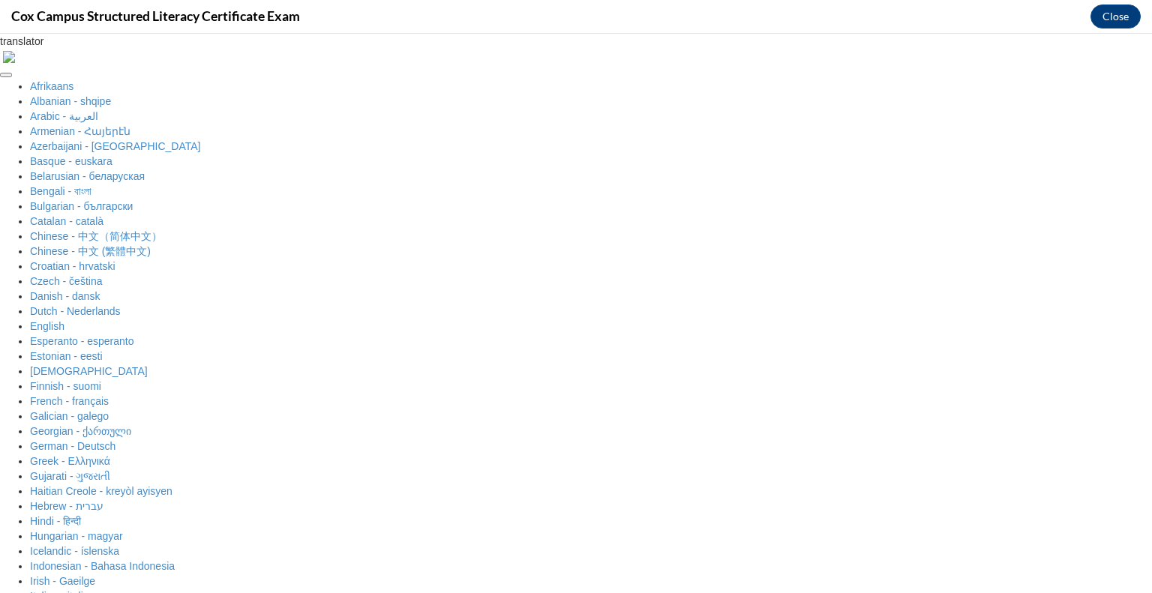
checkbox input "true"
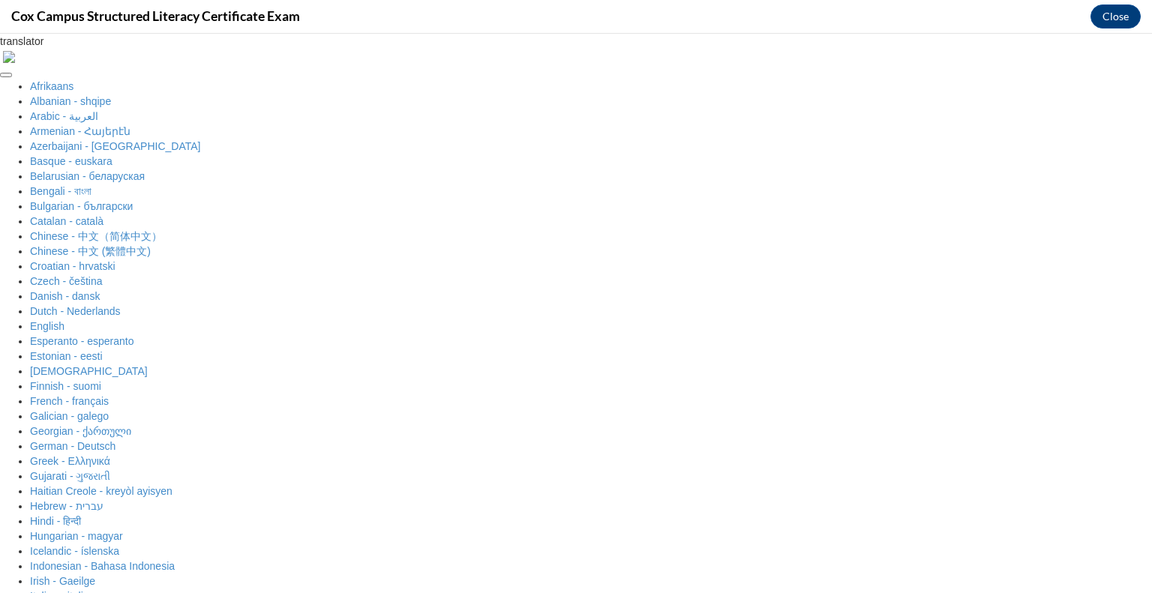
radio input "true"
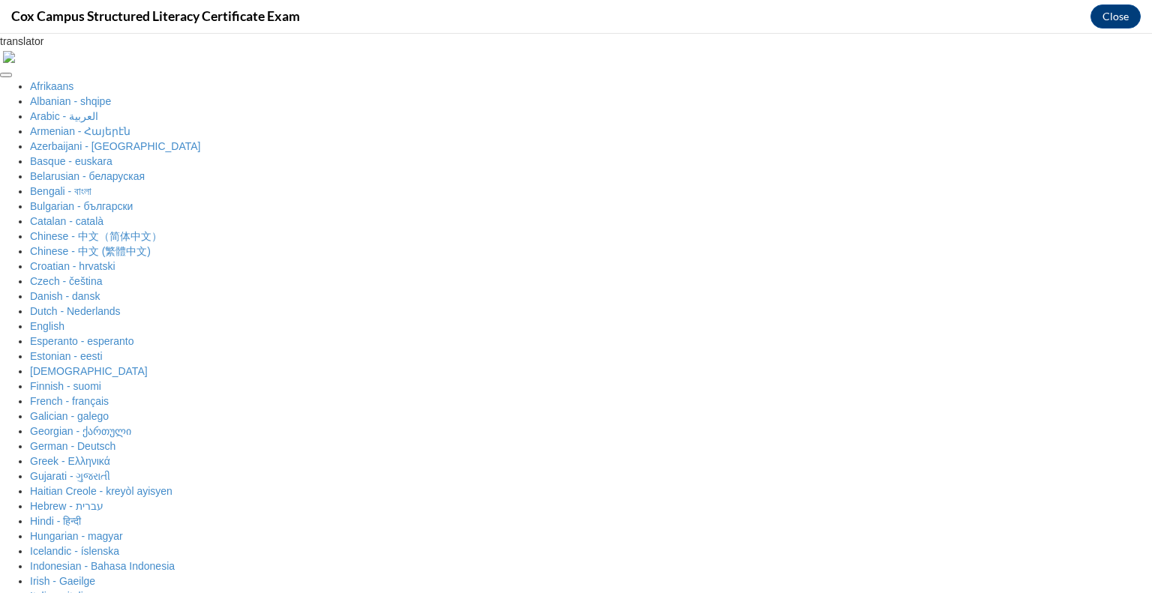
radio input "true"
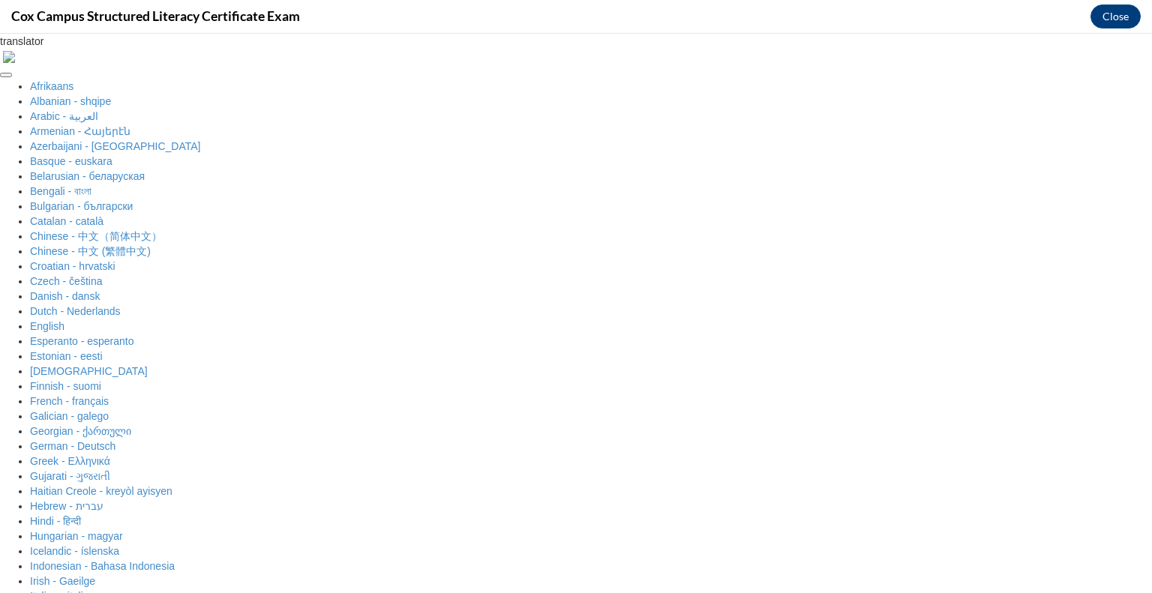
radio input "true"
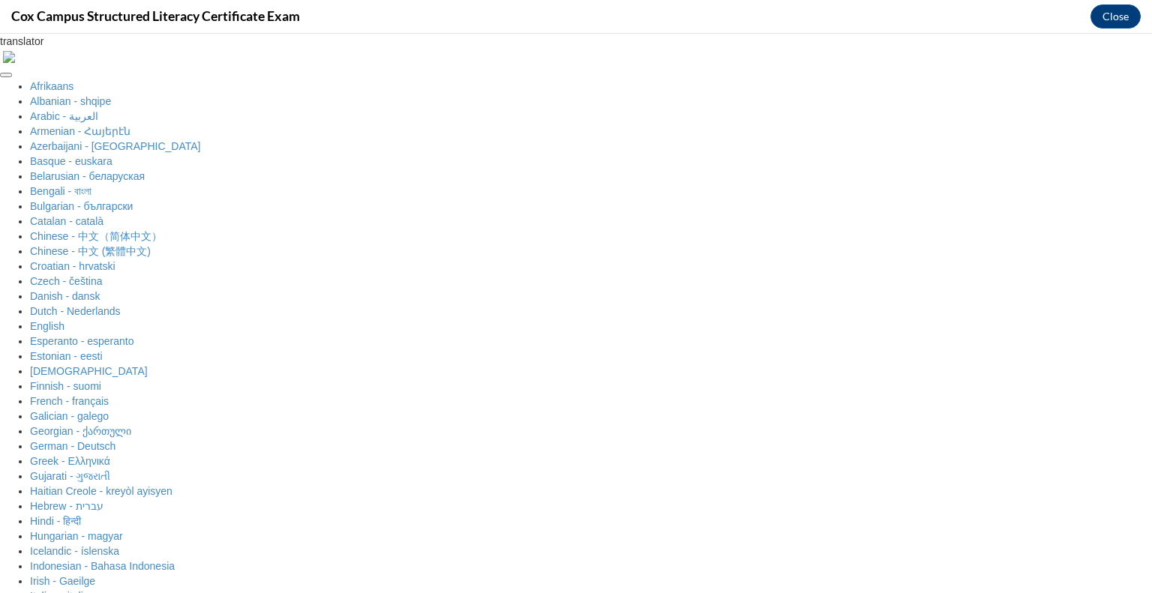
radio input "true"
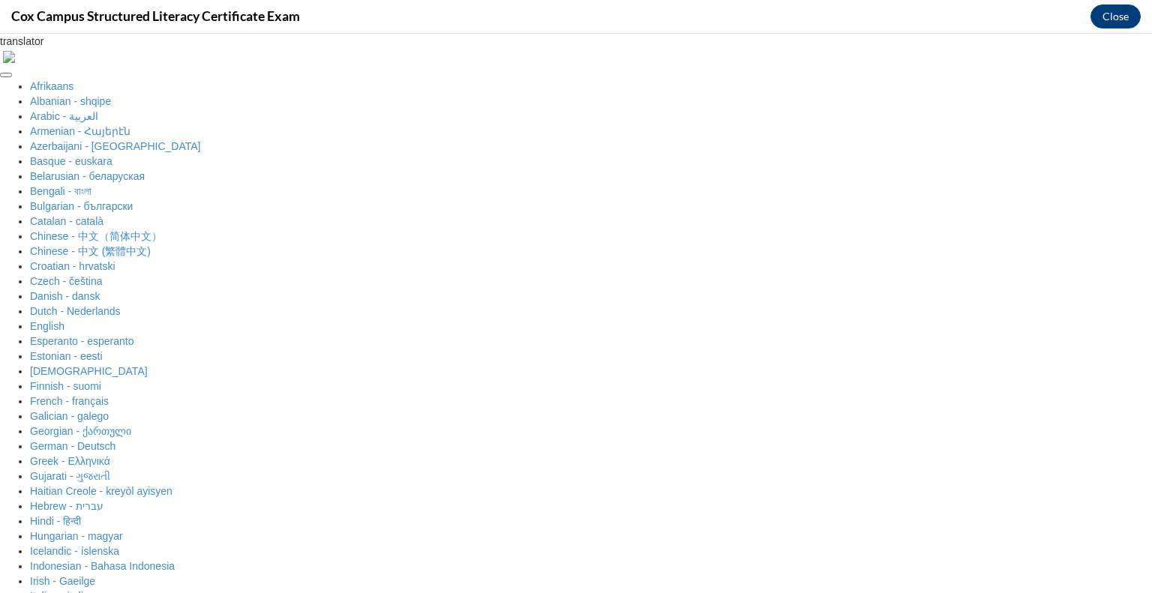
checkbox input "true"
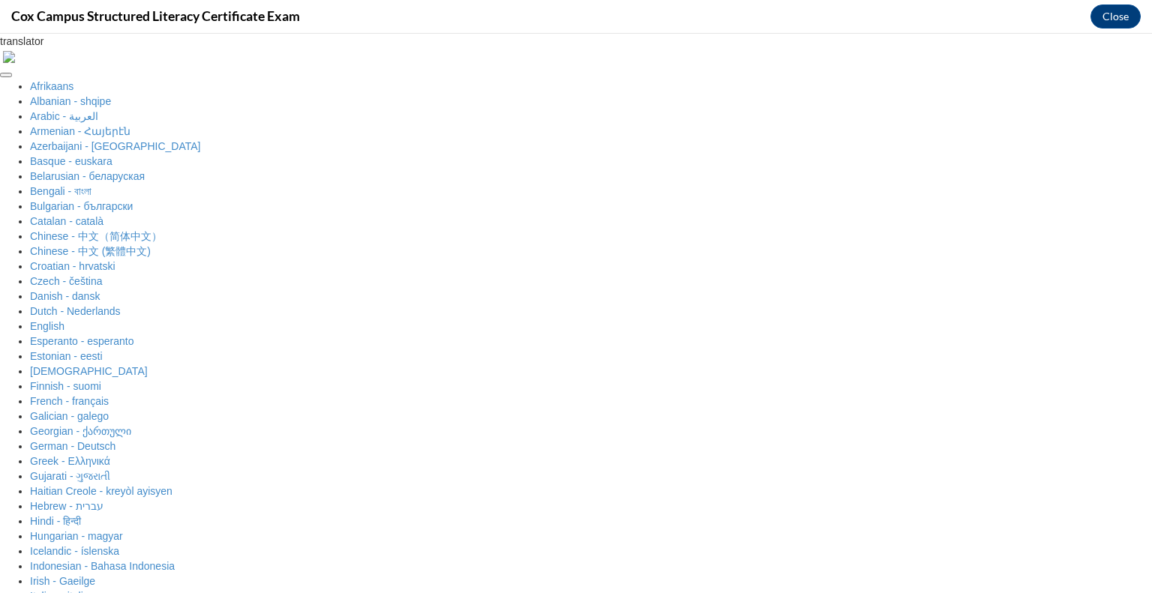
scroll to position [206, 0]
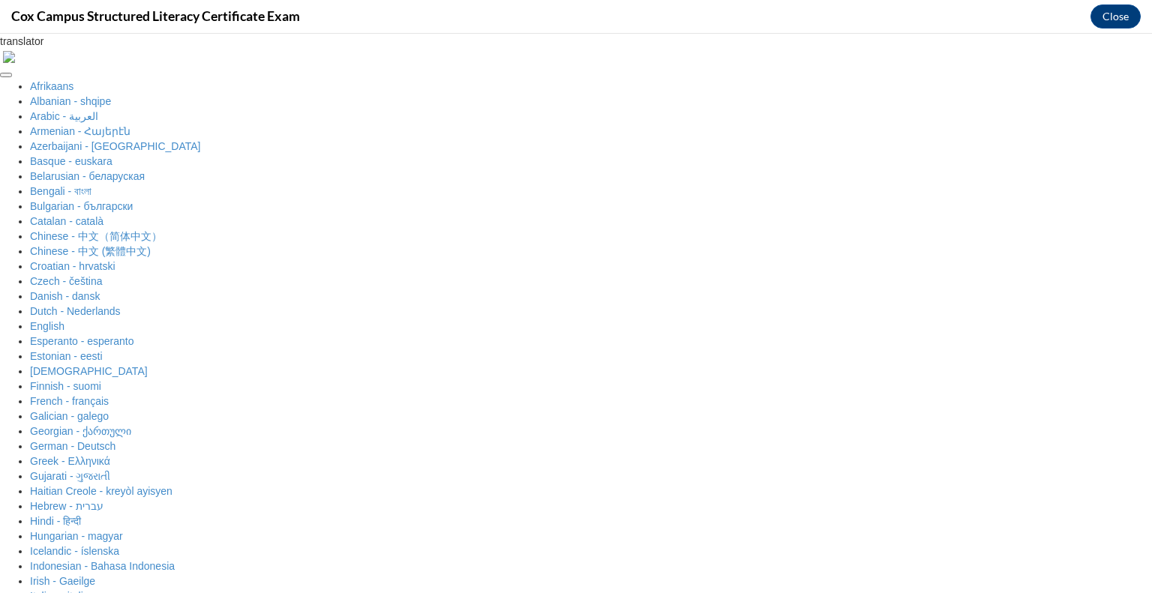
radio input "true"
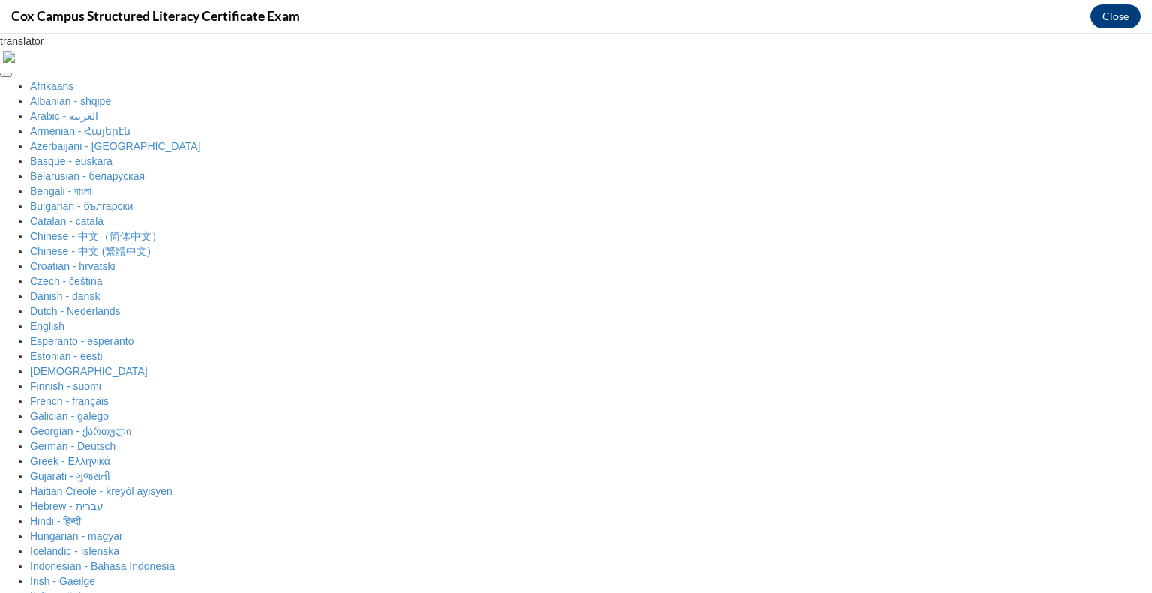
radio input "true"
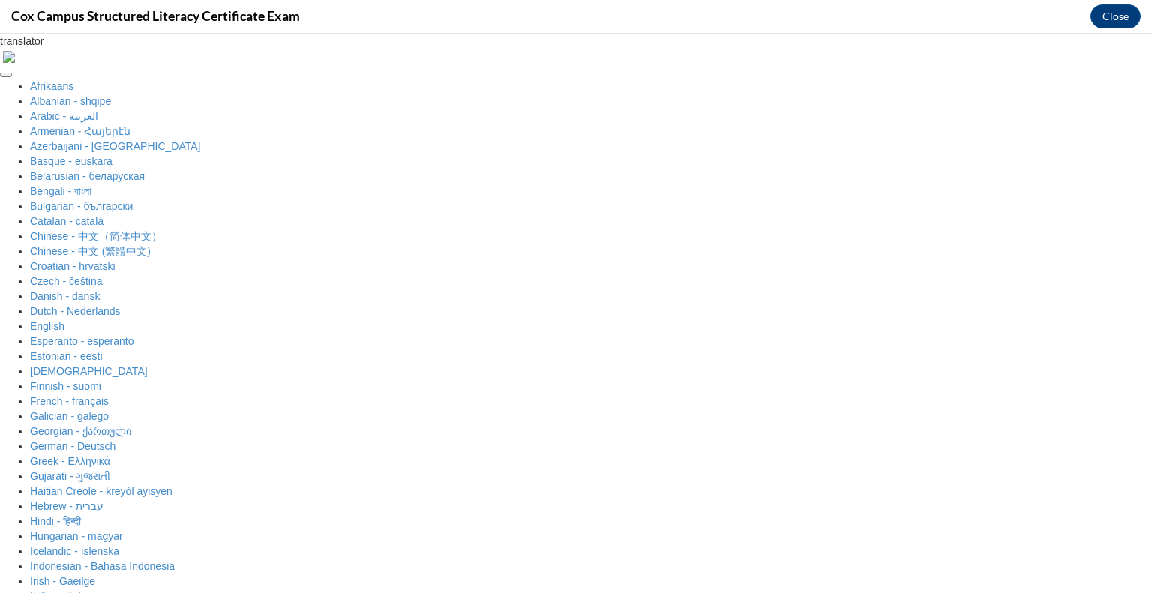
scroll to position [325, 0]
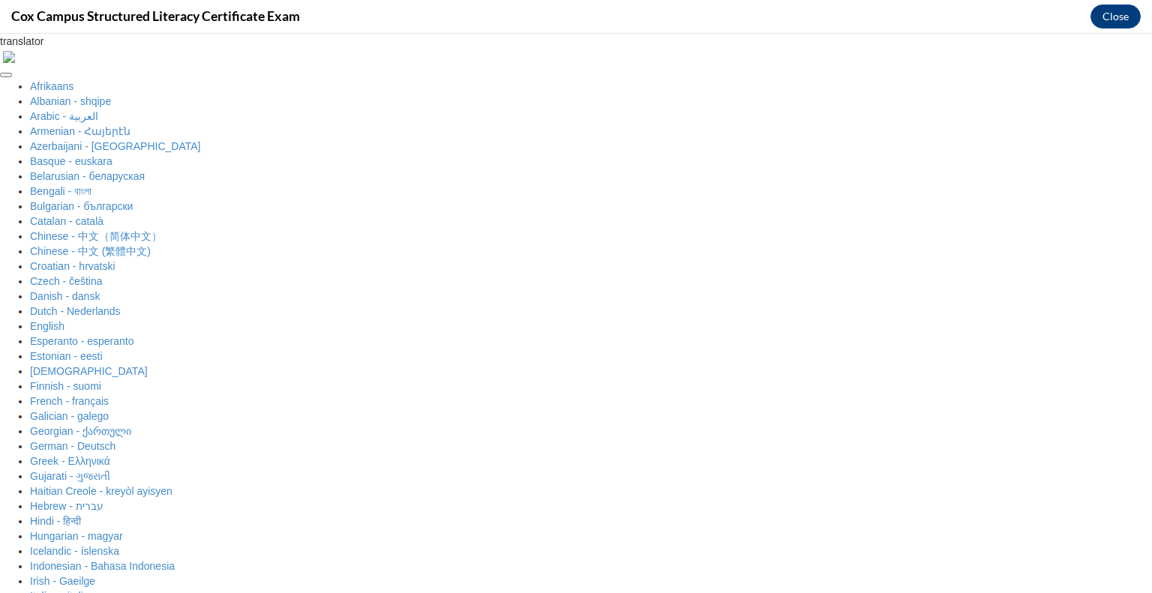
radio input "true"
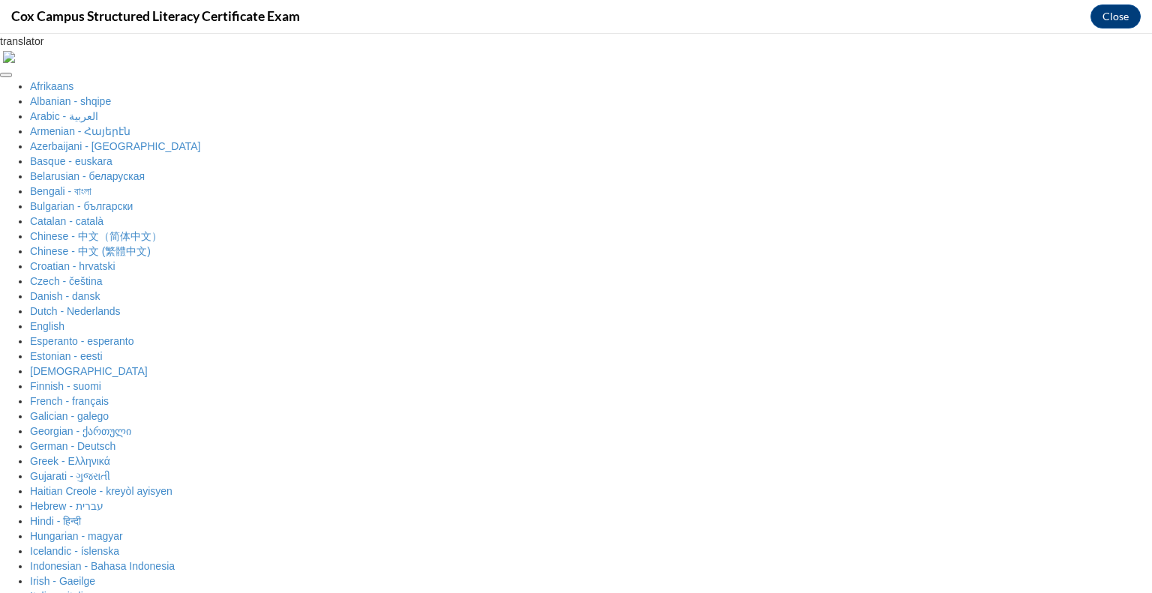
radio input "true"
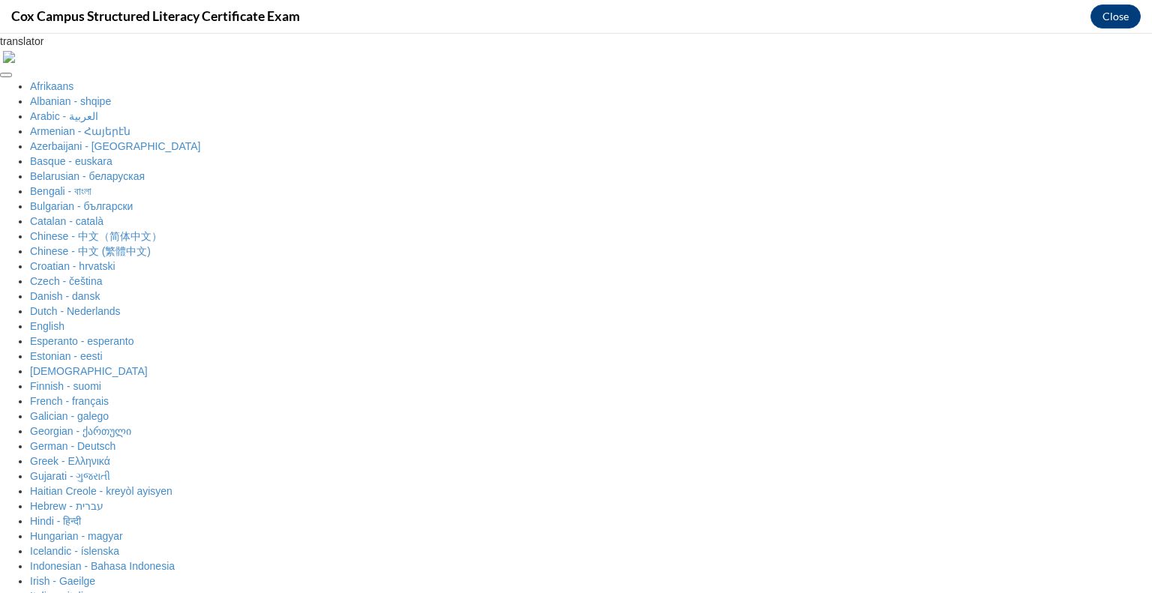
radio input "true"
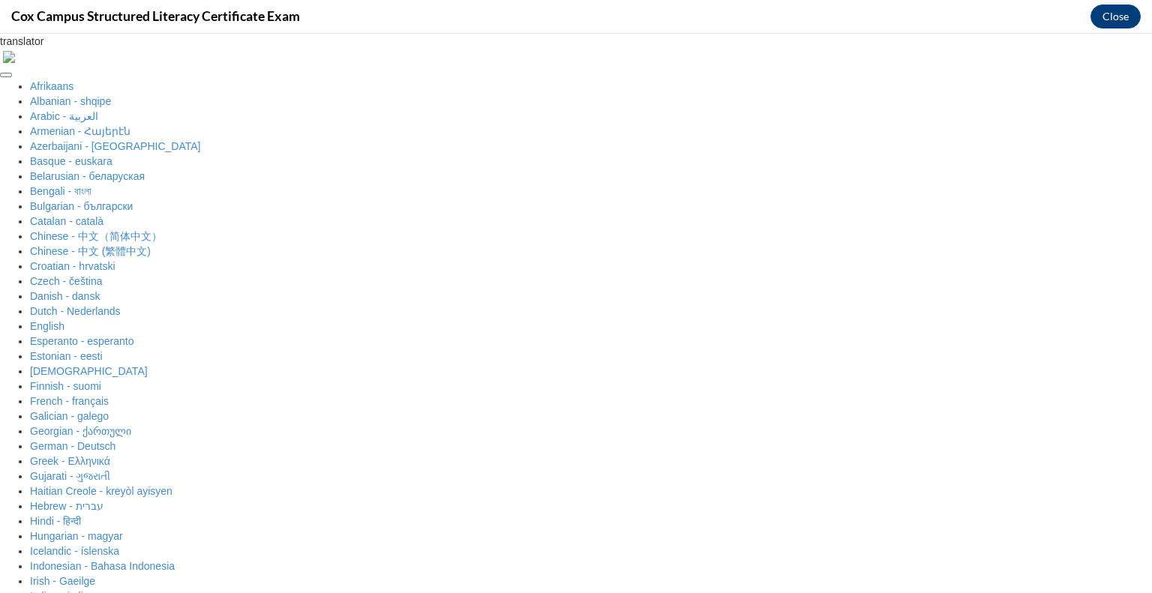
scroll to position [219, 0]
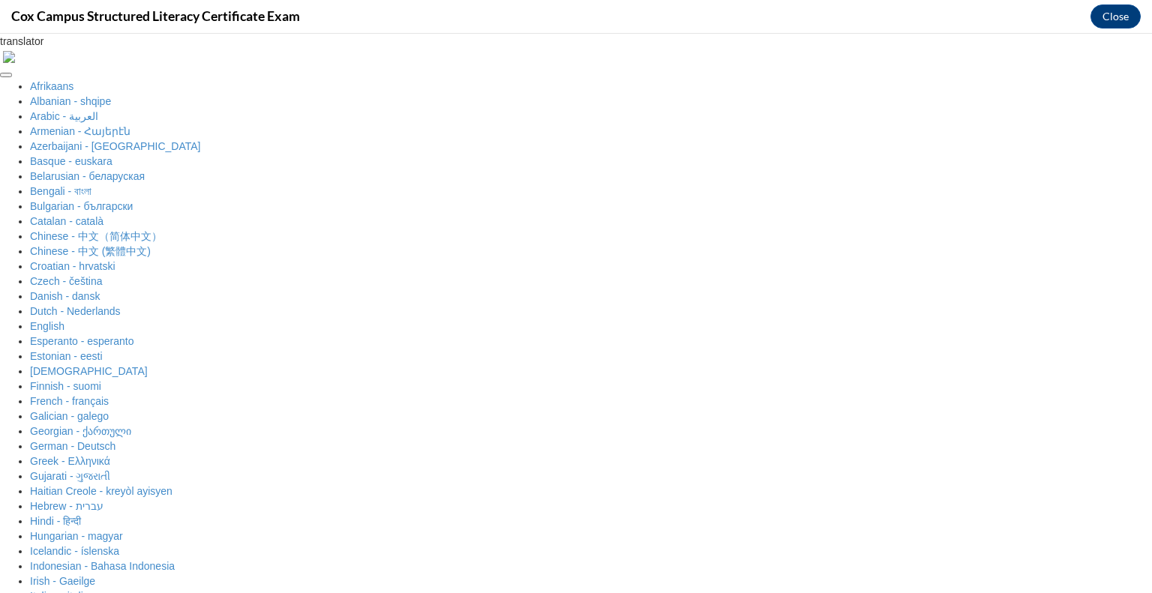
radio input "true"
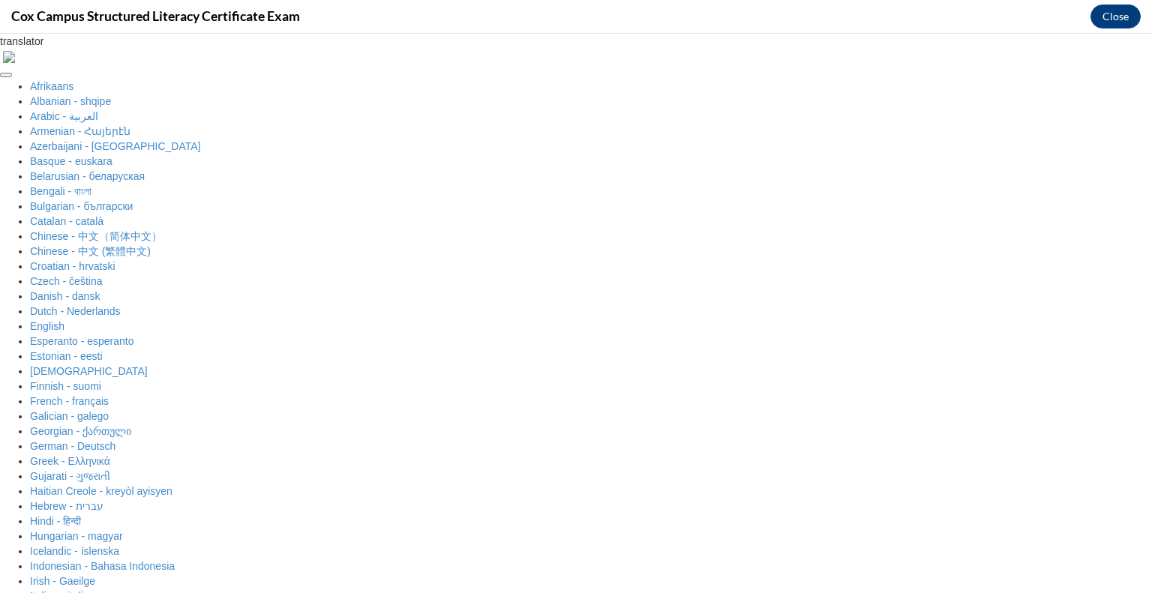
scroll to position [385, 0]
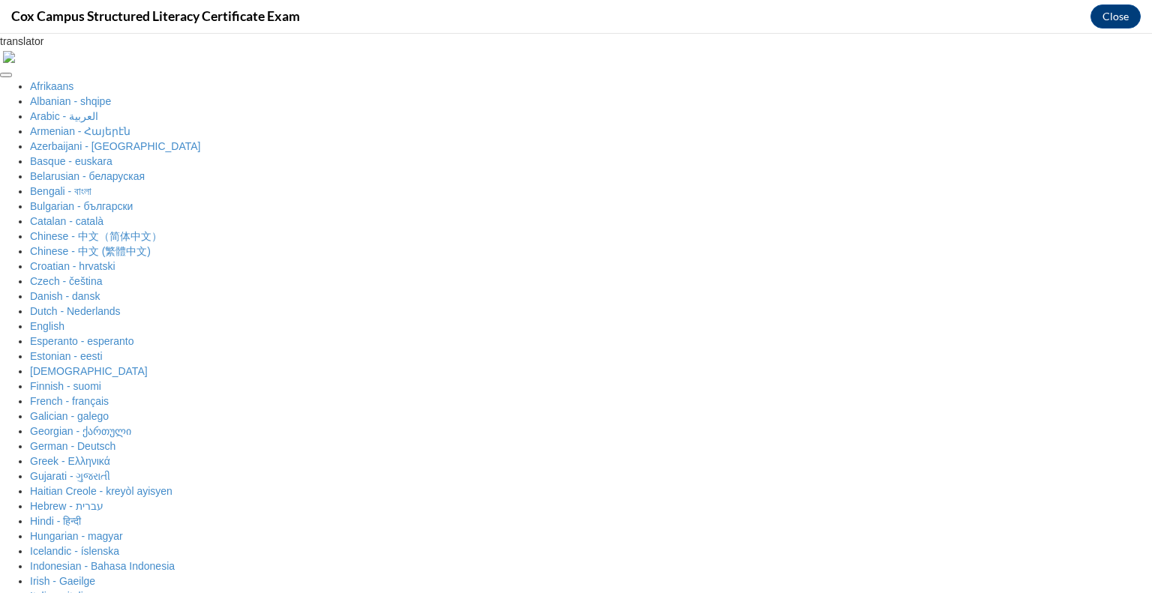
radio input "true"
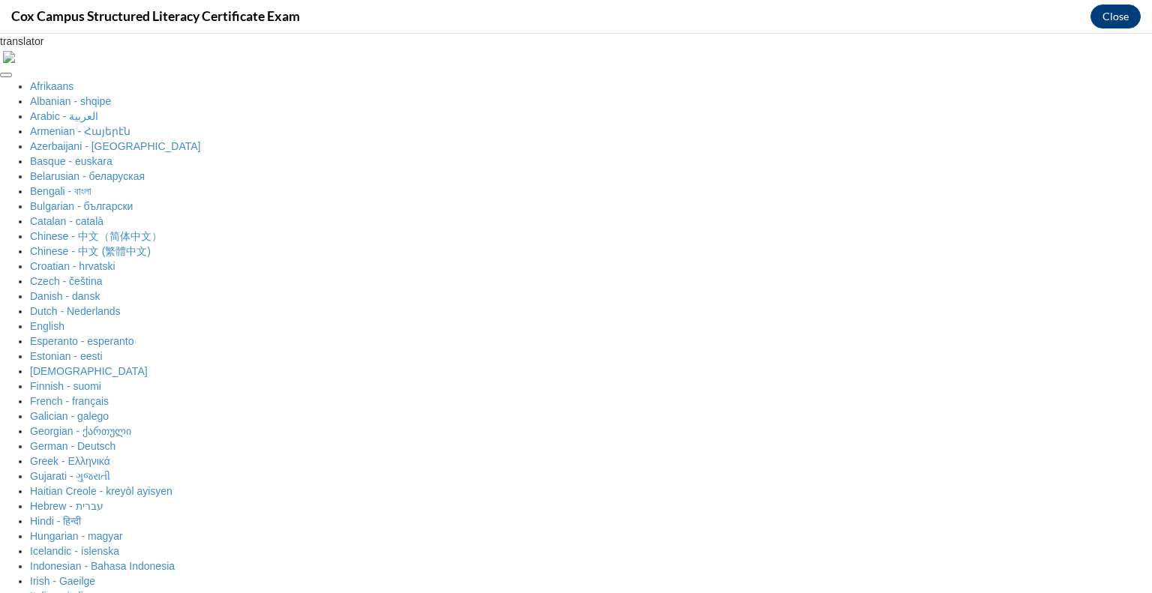
scroll to position [77, 0]
radio input "true"
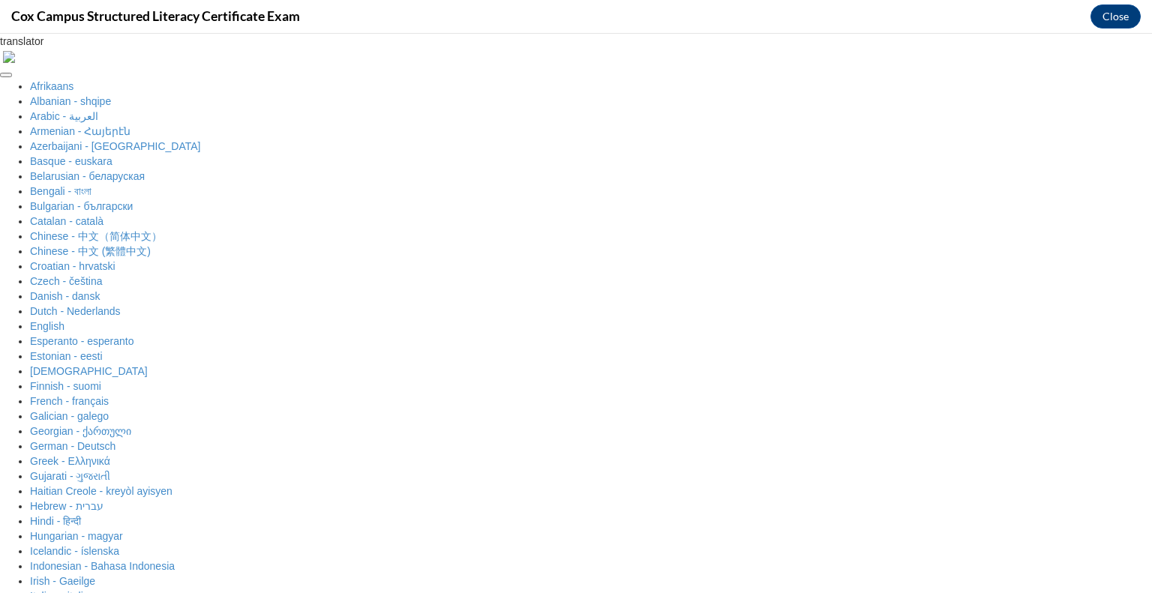
radio input "true"
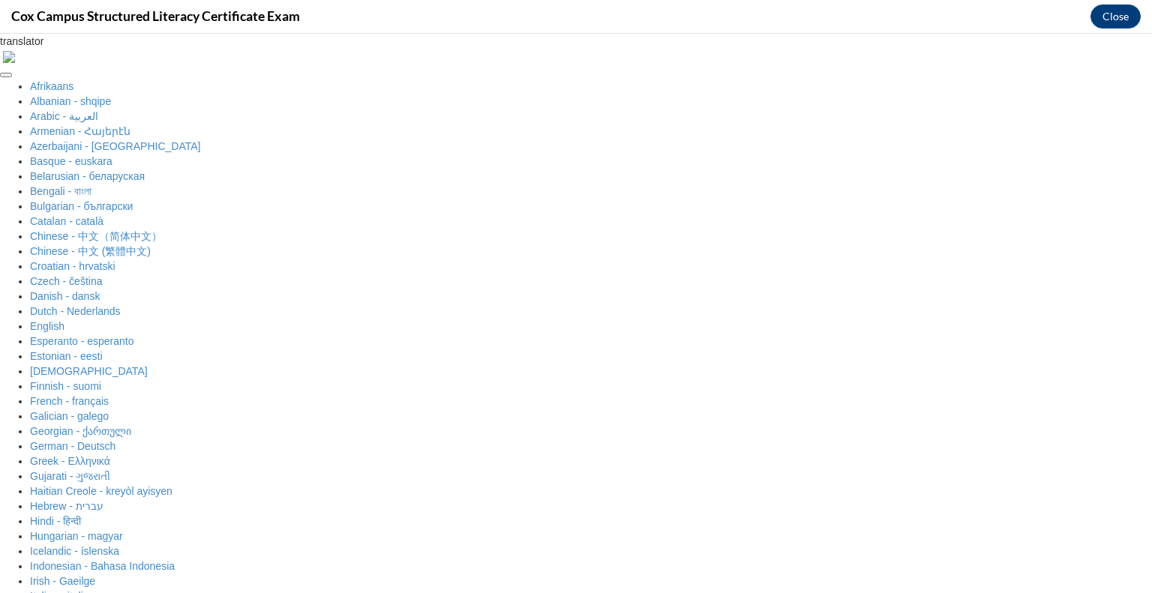
radio input "true"
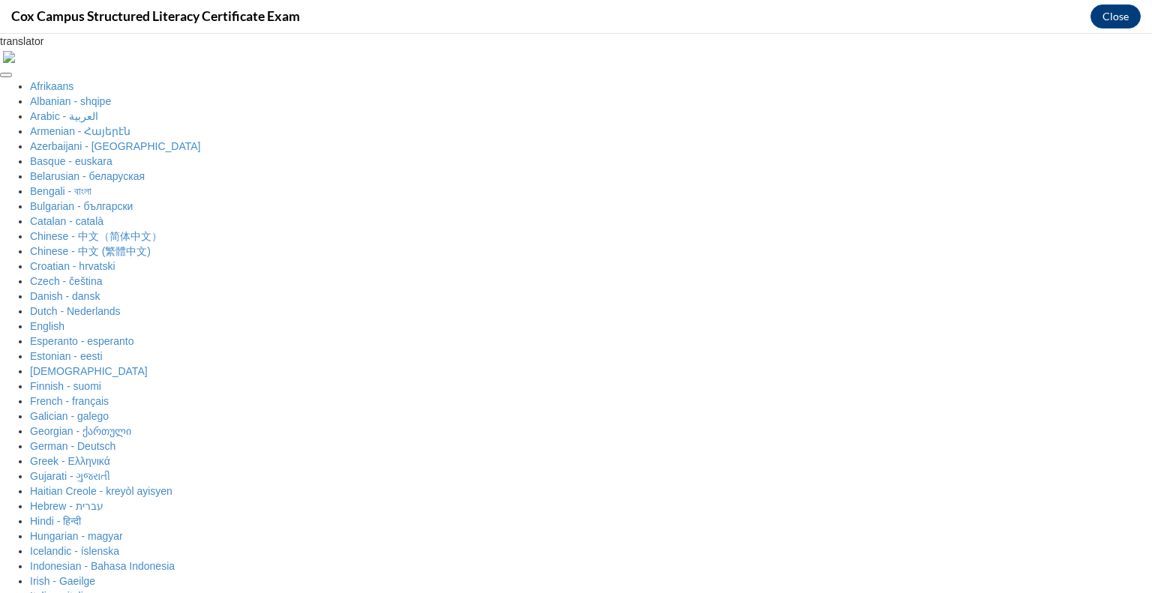
radio input "true"
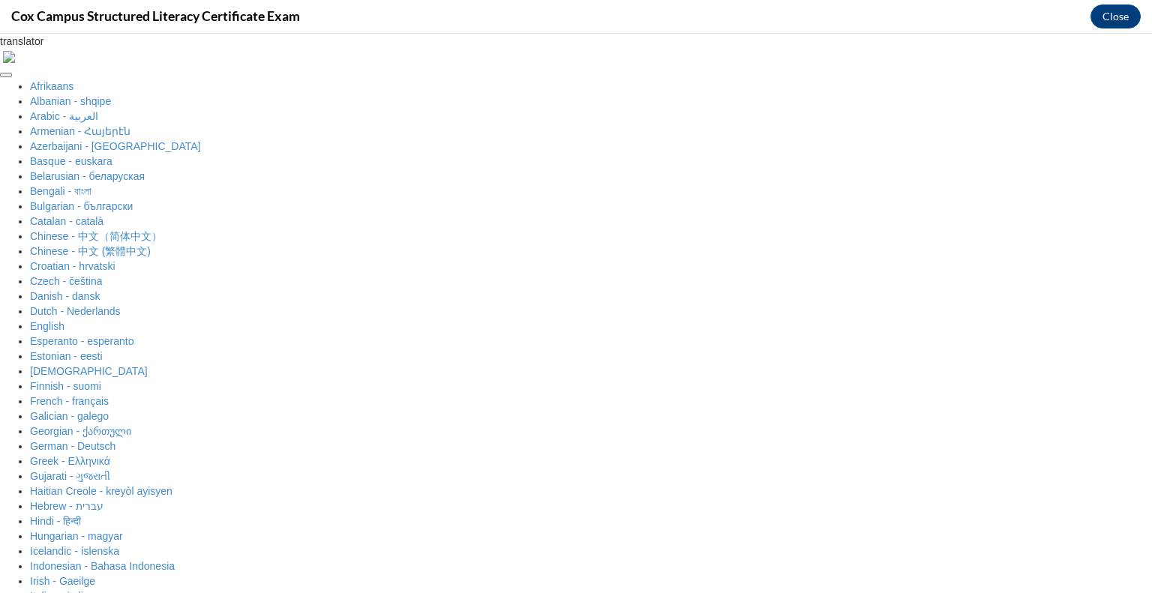
scroll to position [385, 0]
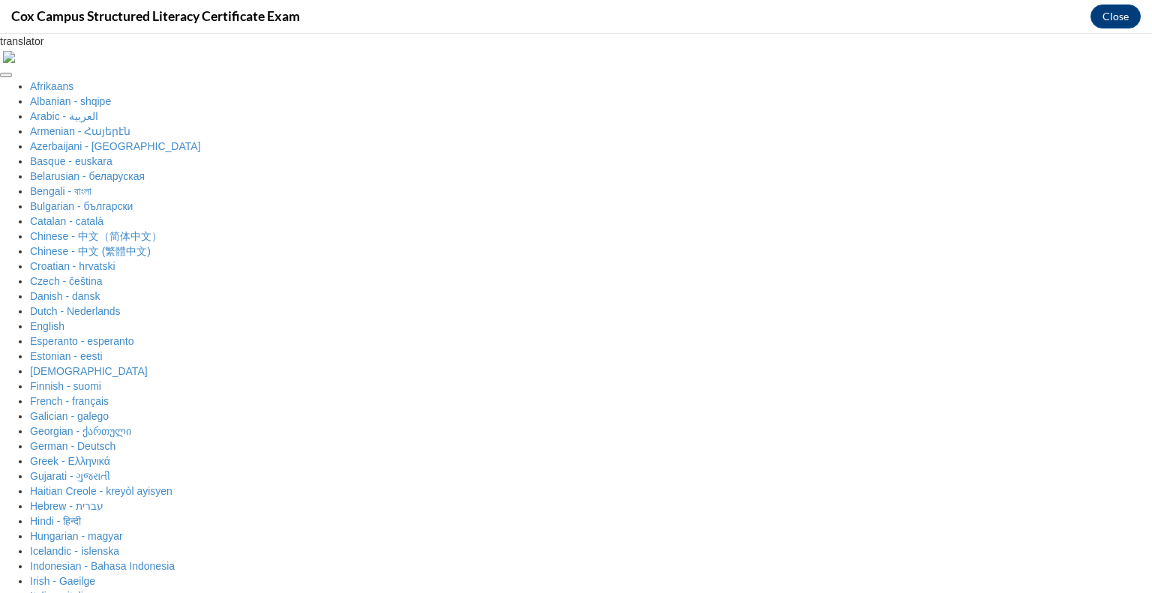
radio input "true"
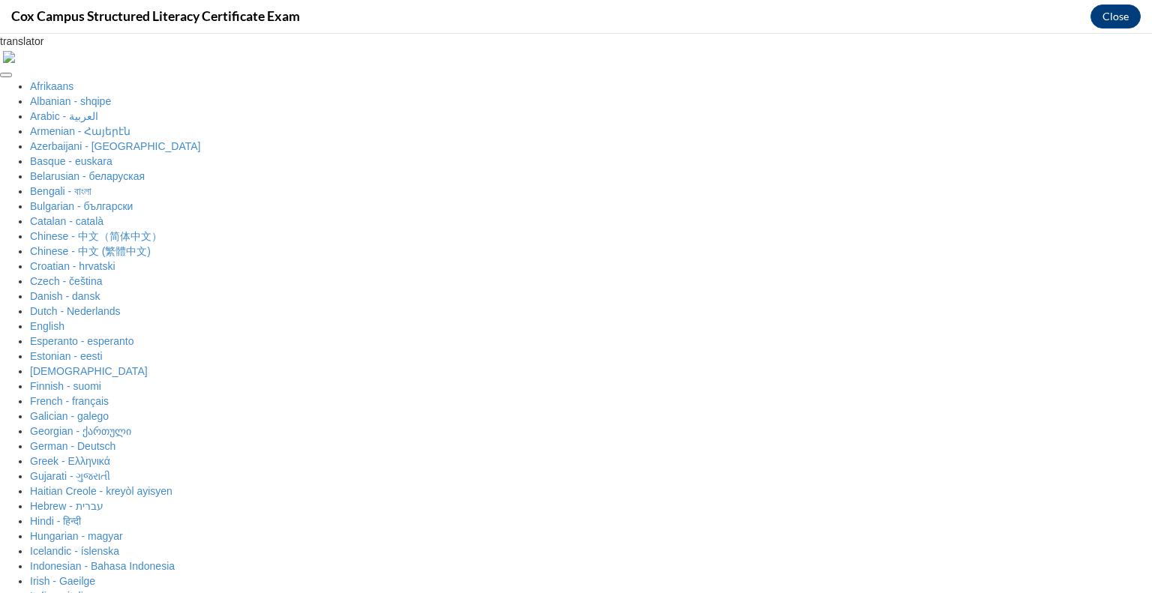
scroll to position [123, 0]
radio input "true"
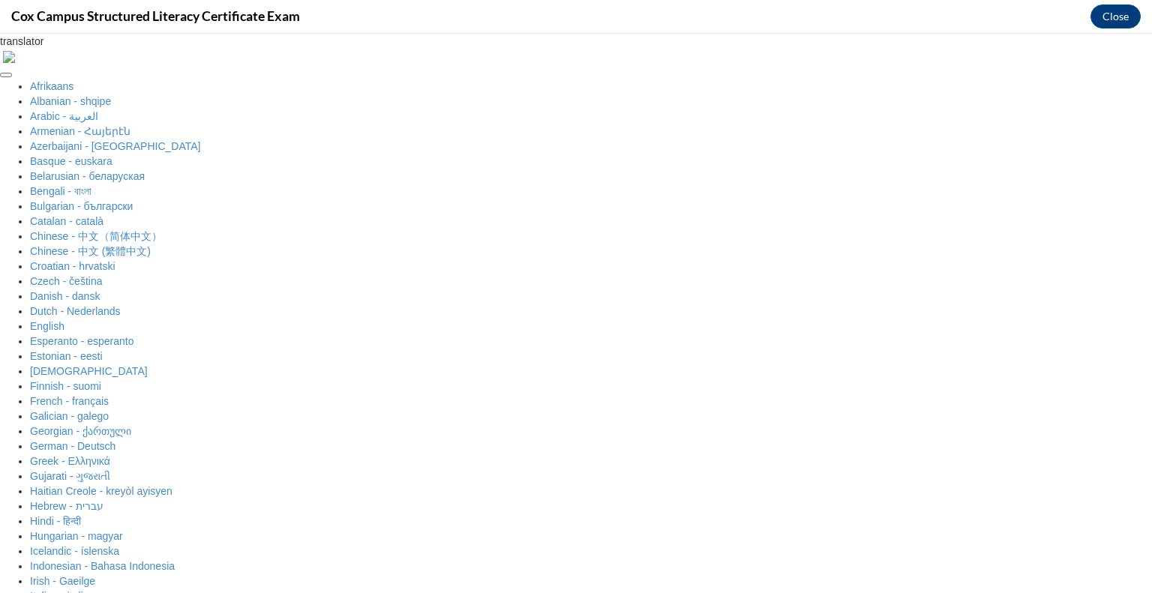
scroll to position [385, 0]
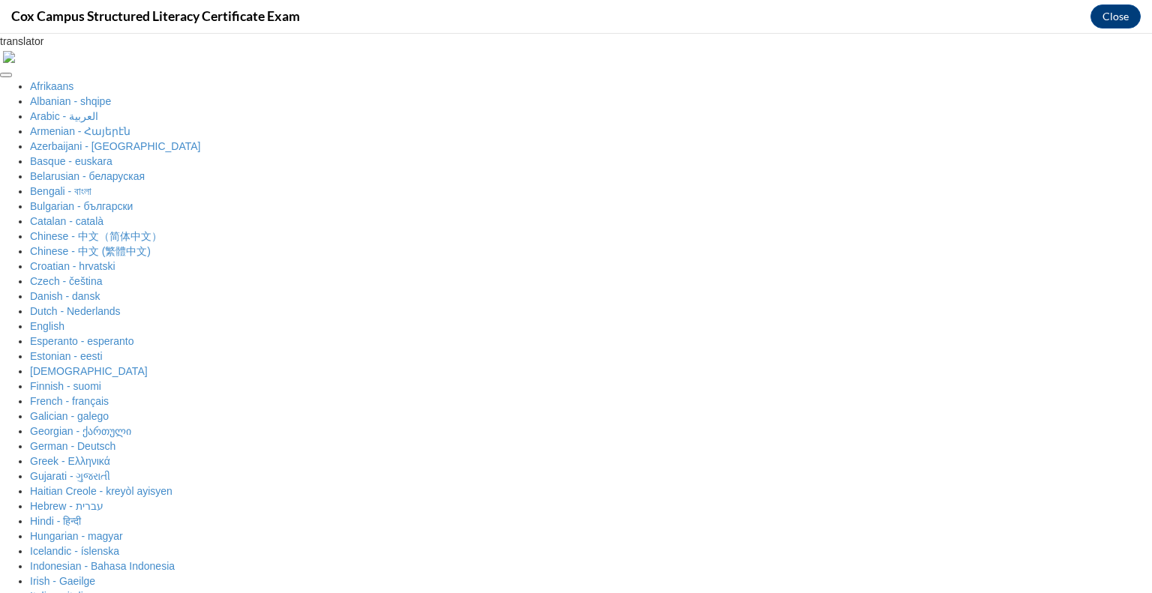
radio input "true"
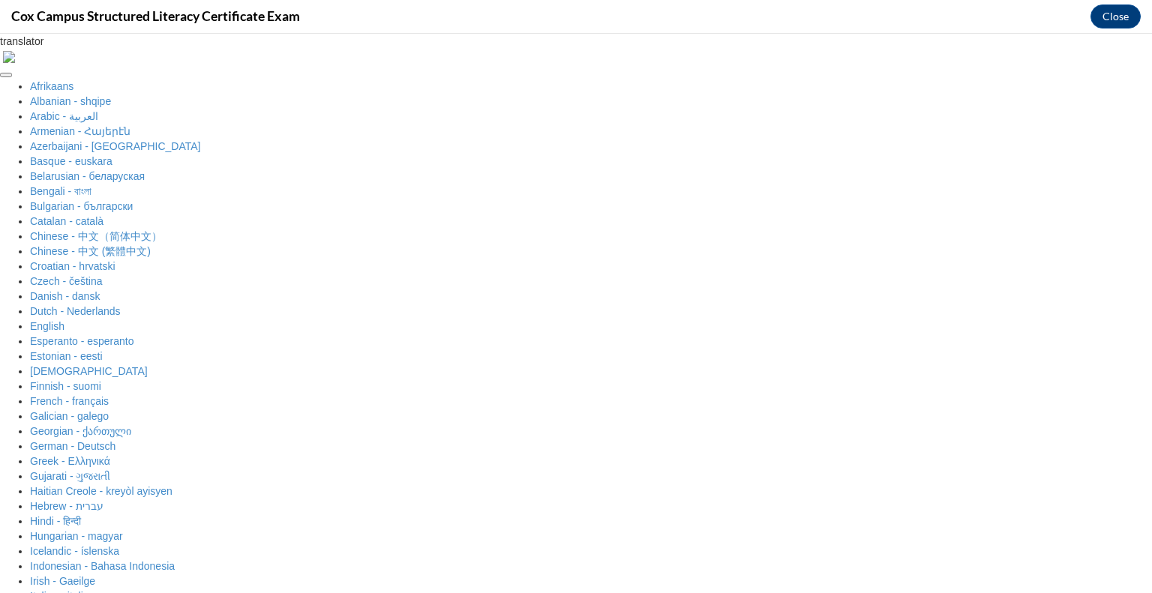
scroll to position [166, 0]
radio input "true"
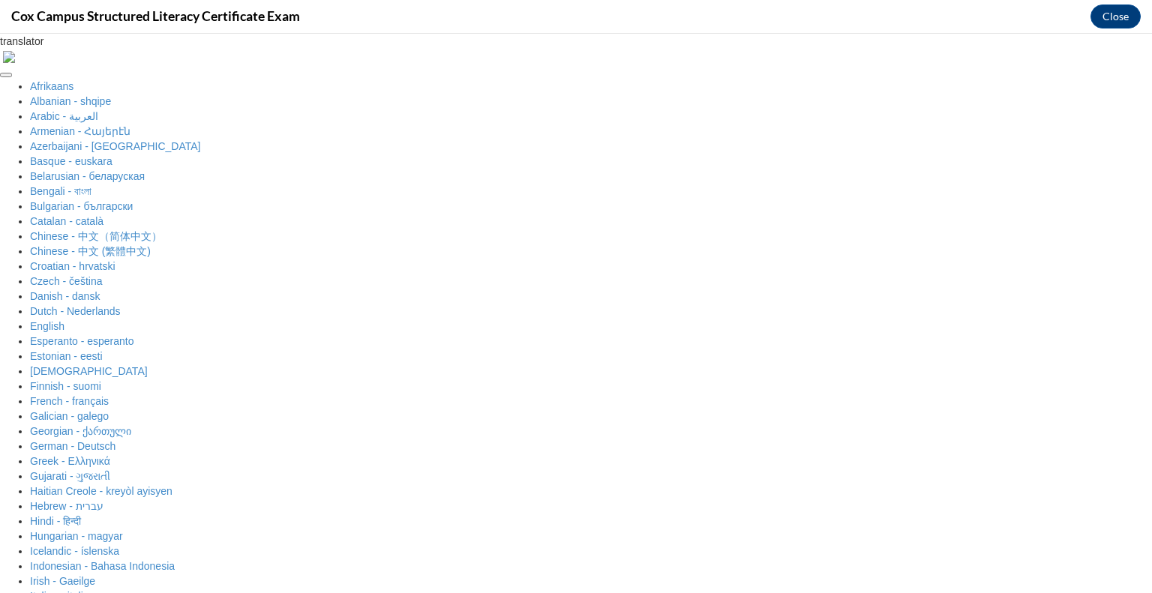
scroll to position [325, 0]
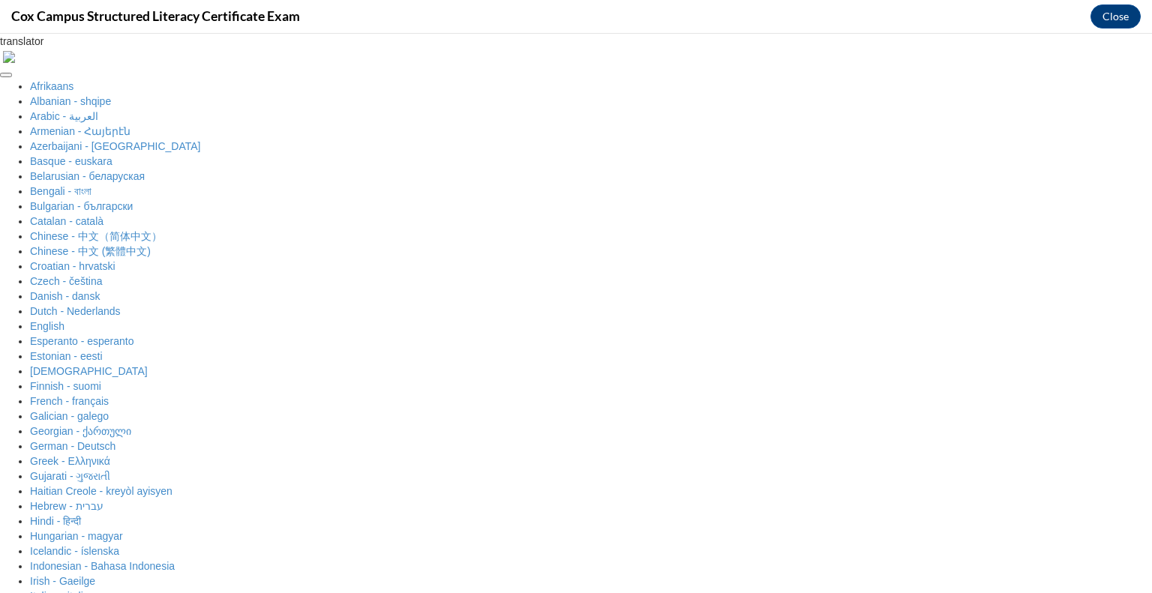
radio input "true"
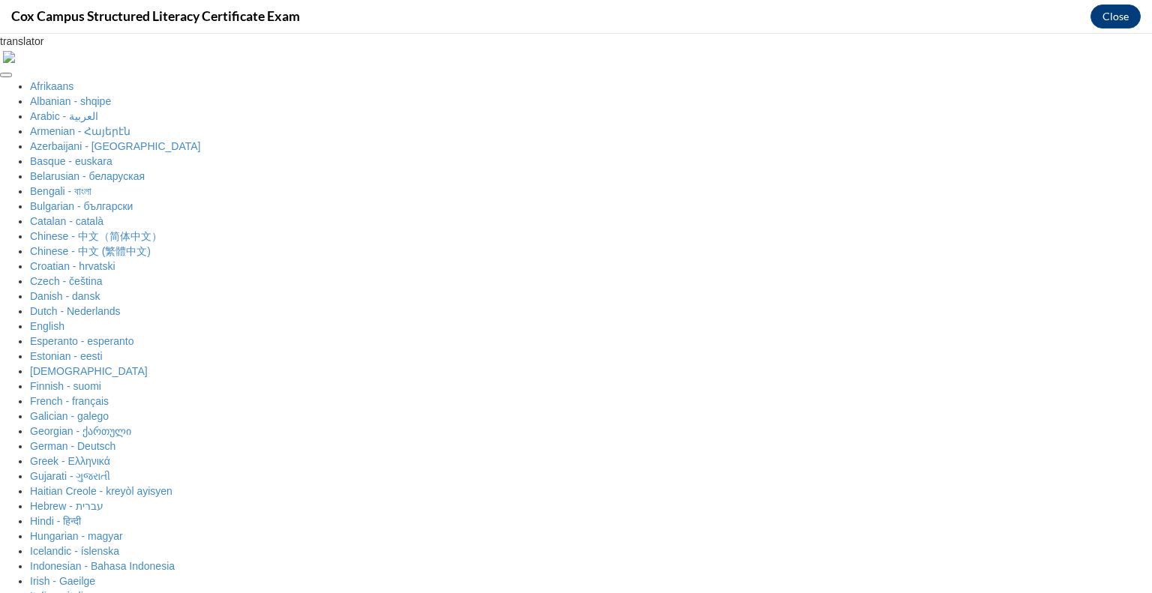
scroll to position [111, 0]
radio input "true"
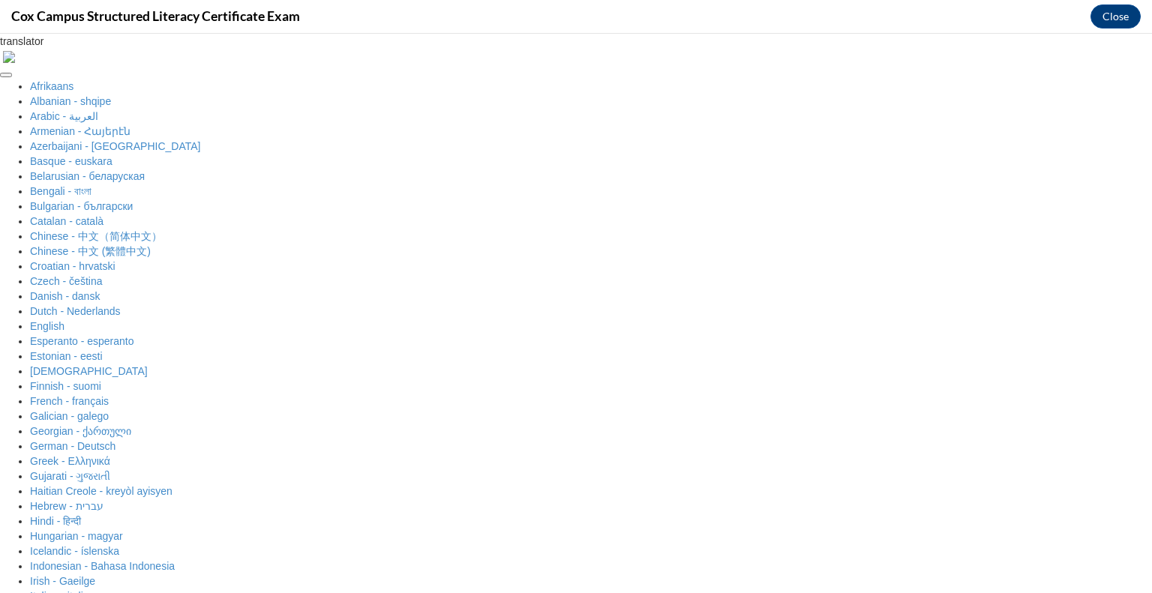
scroll to position [235, 0]
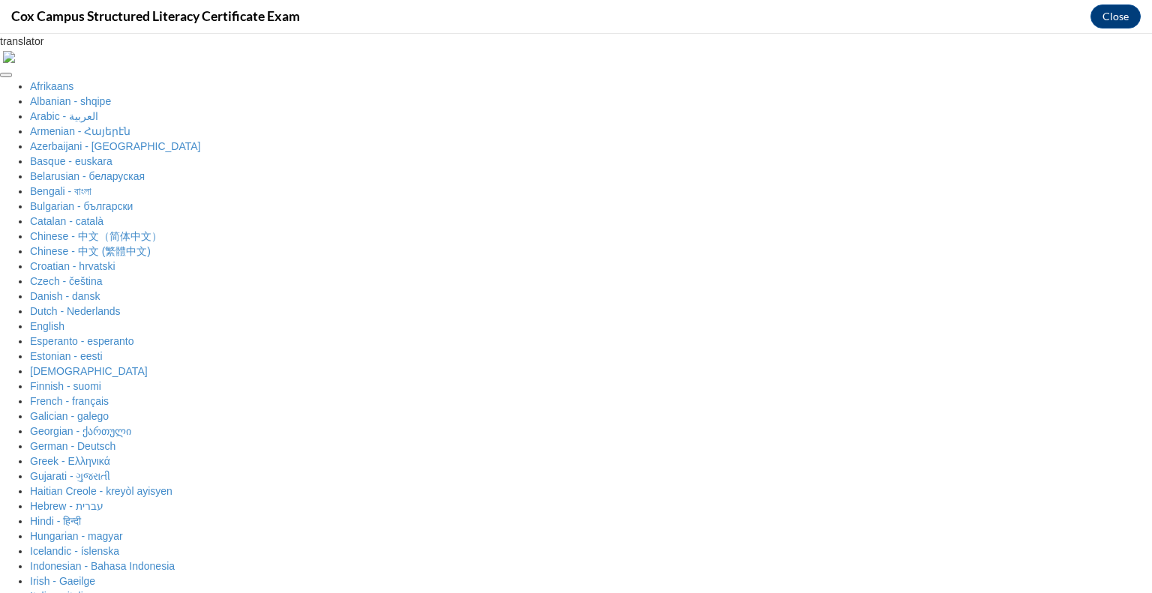
radio input "true"
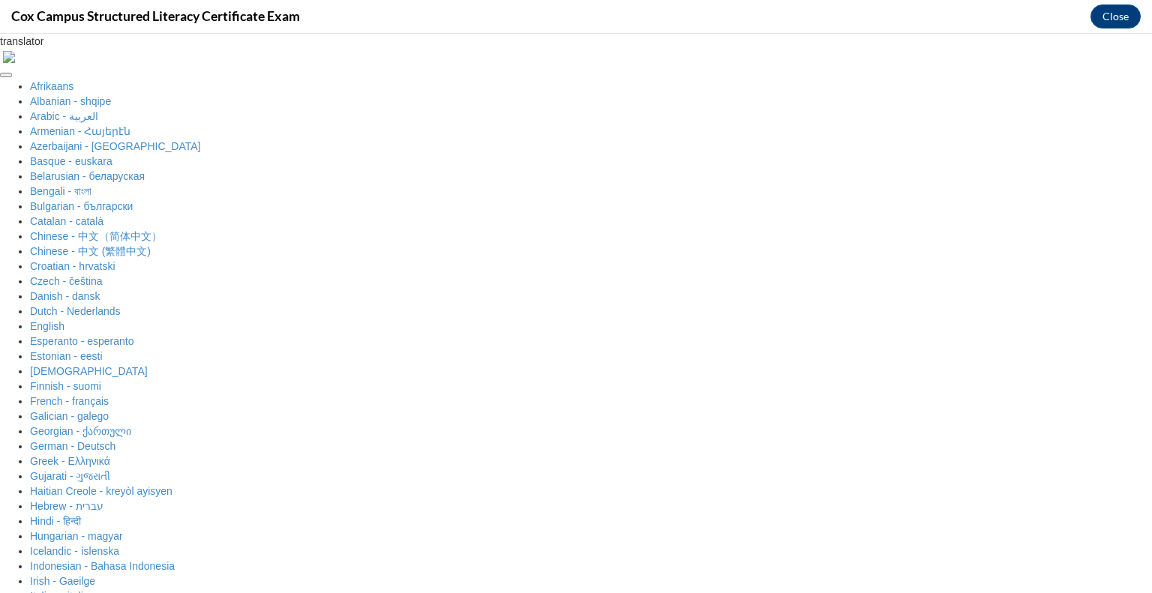
scroll to position [166, 0]
radio input "true"
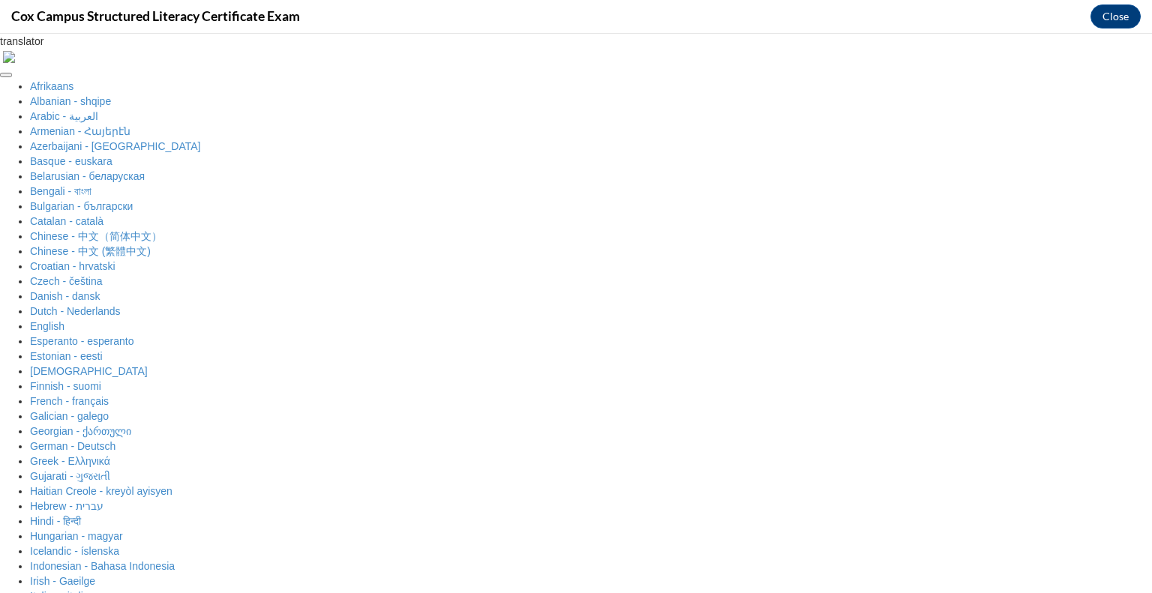
scroll to position [325, 0]
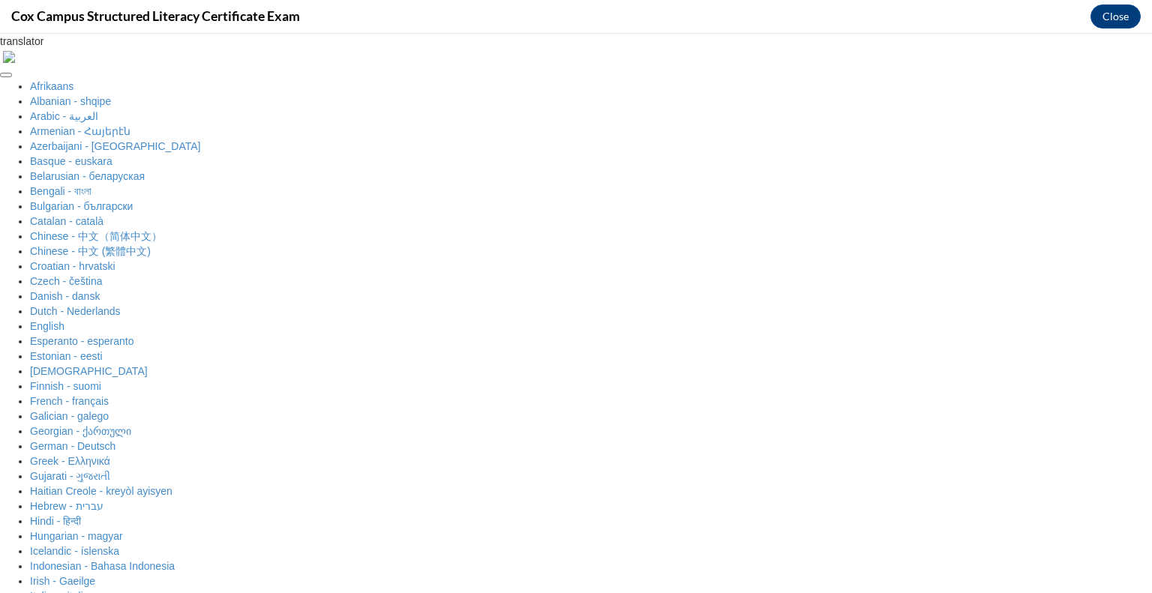
radio input "true"
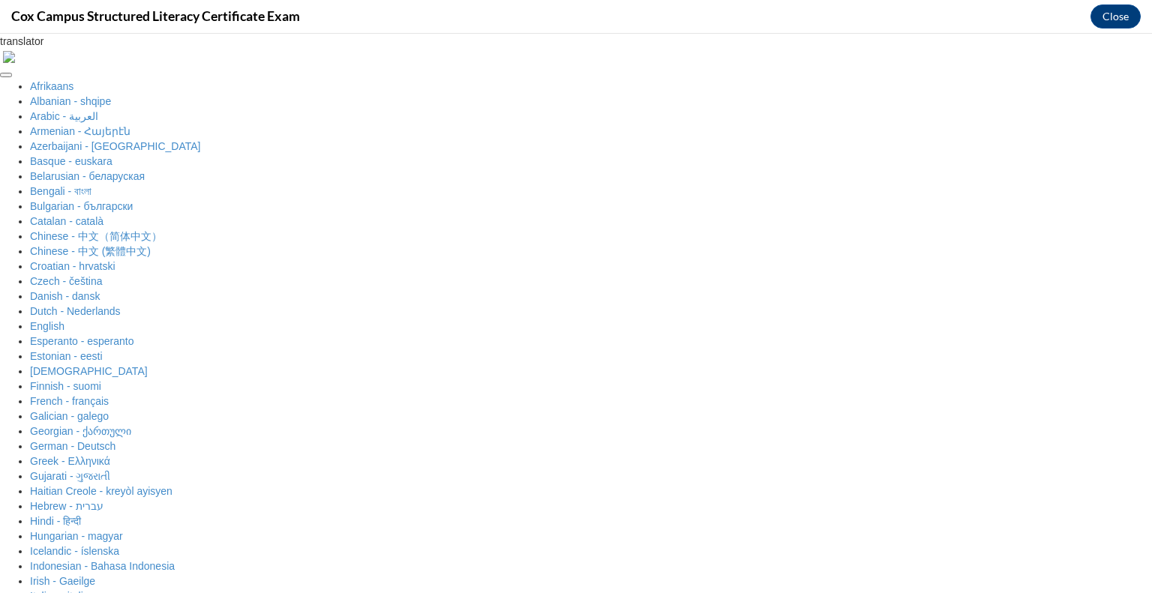
radio input "true"
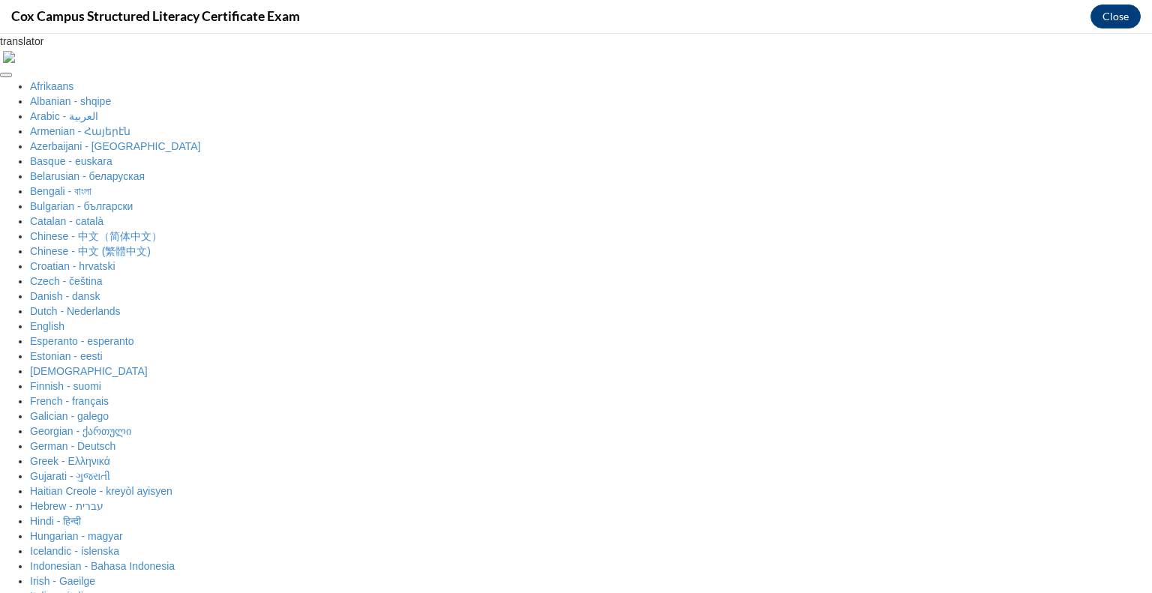
scroll to position [385, 0]
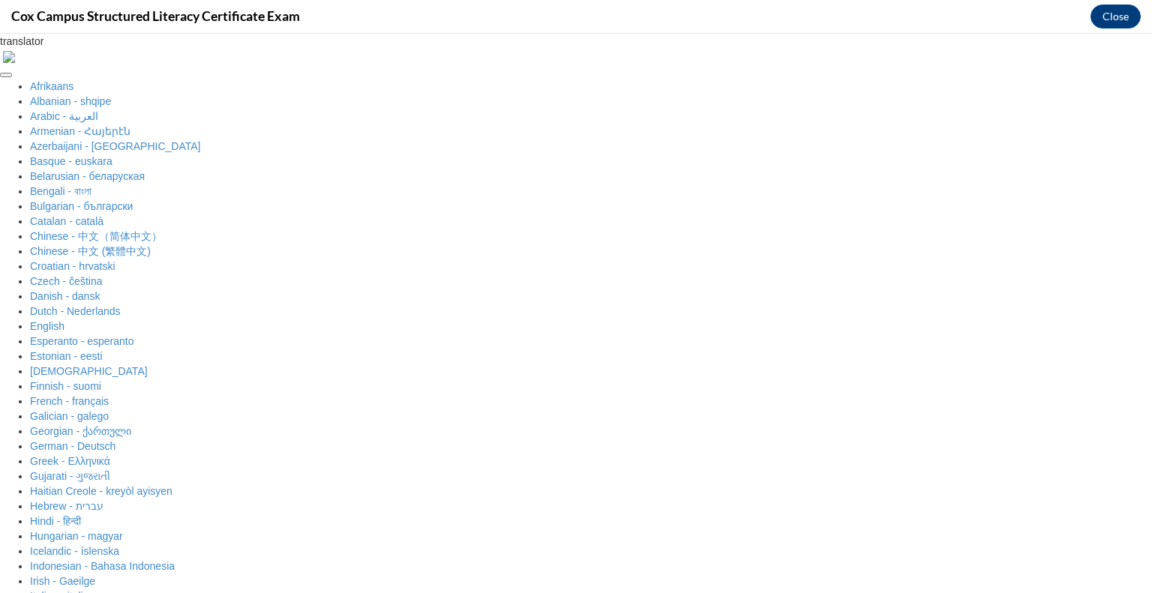
radio input "true"
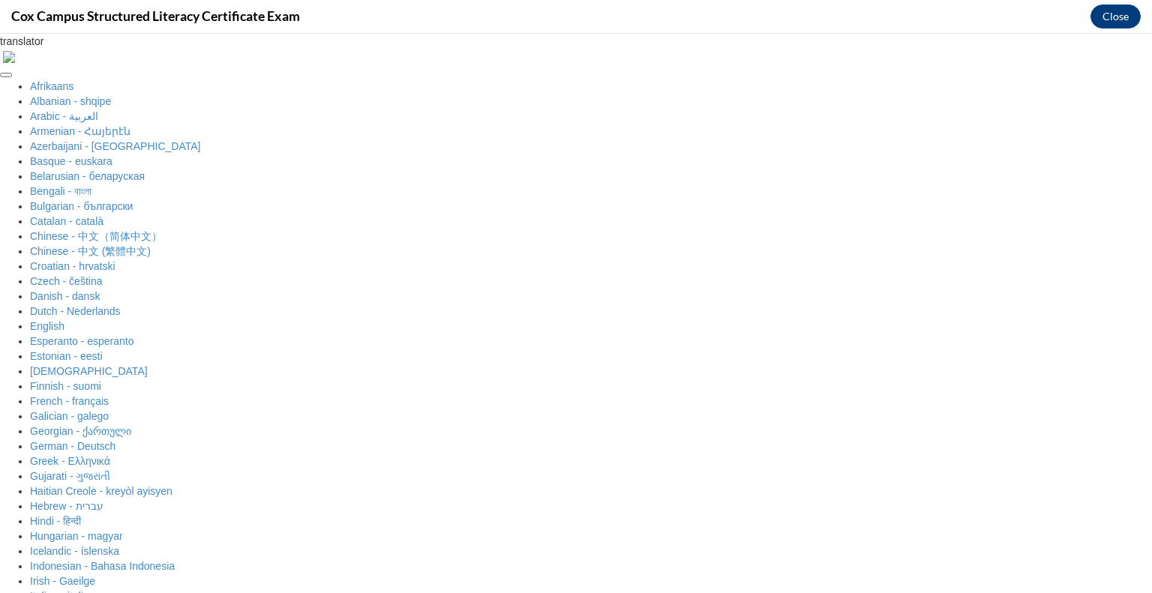
scroll to position [111, 0]
radio input "true"
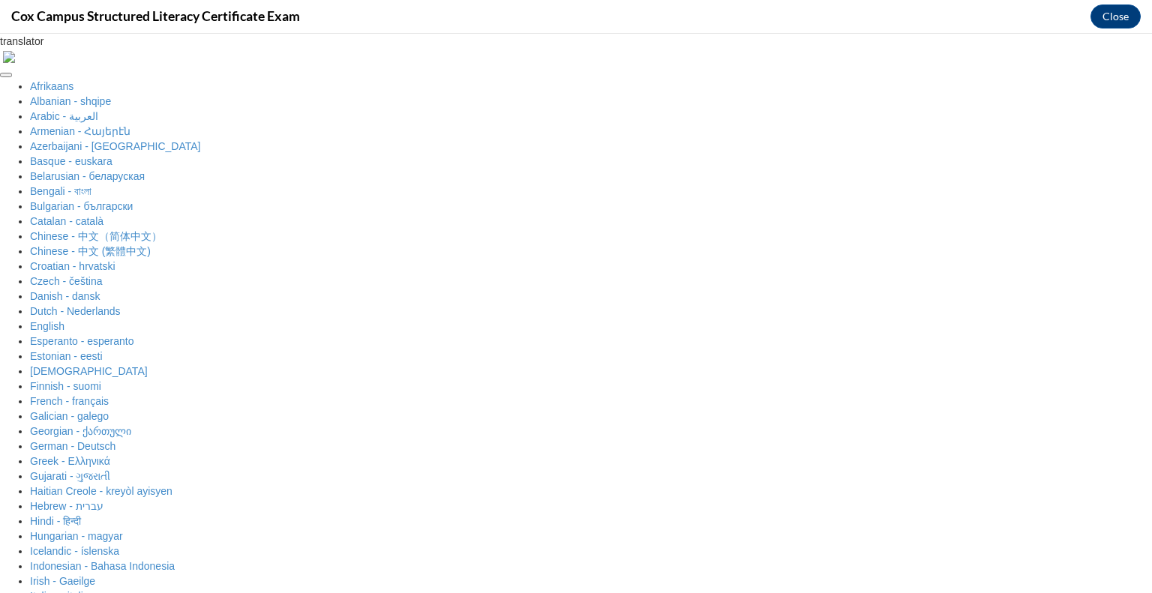
scroll to position [235, 0]
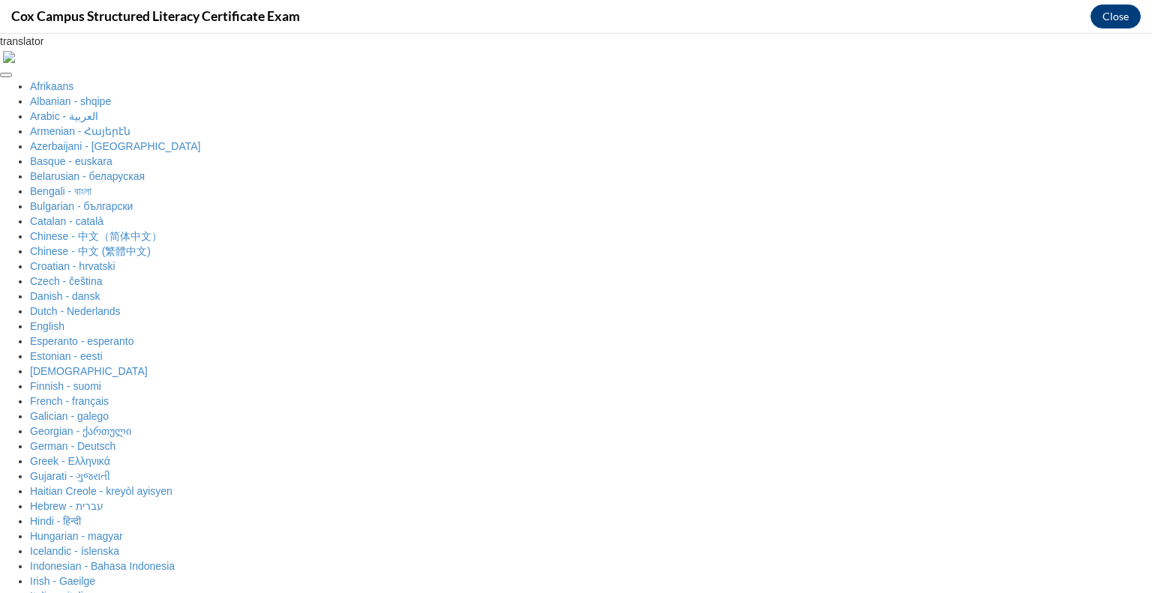
radio input "true"
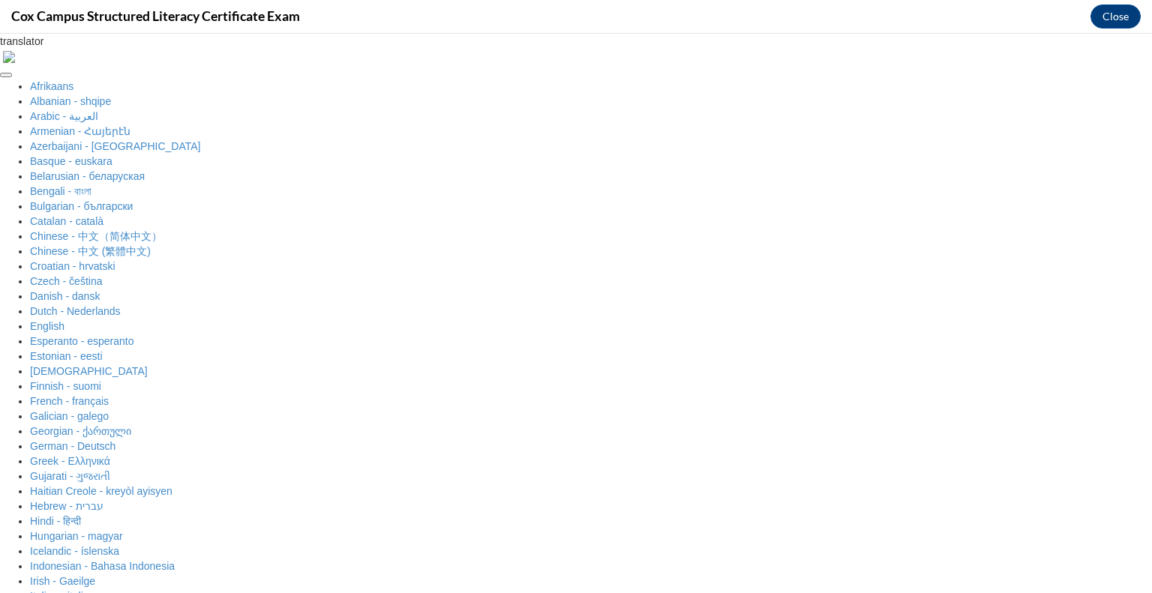
scroll to position [111, 0]
radio input "true"
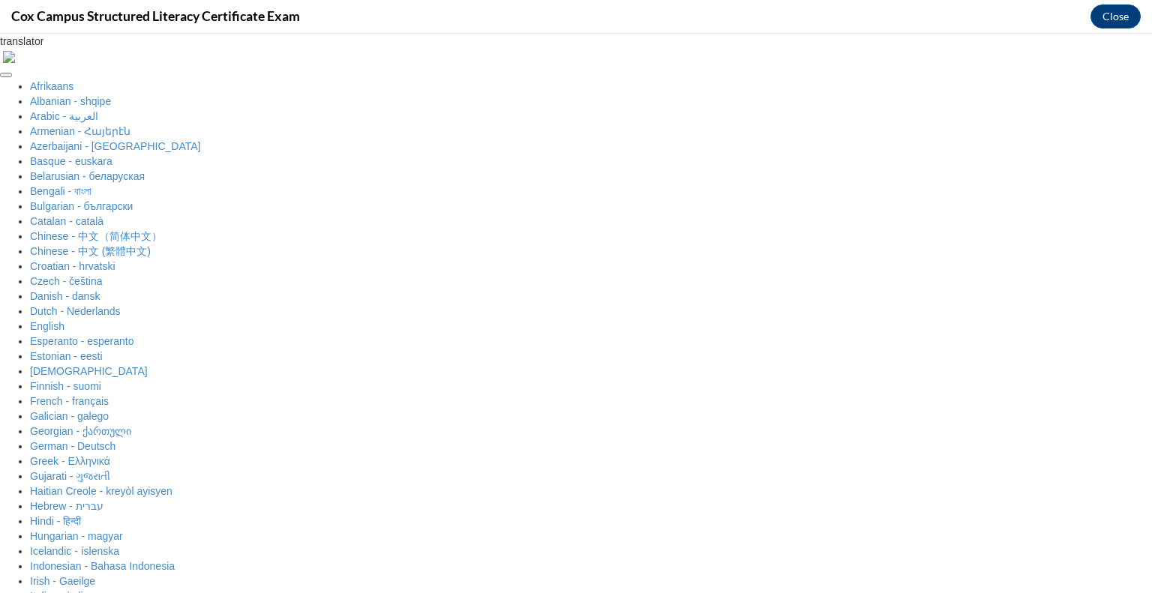
scroll to position [235, 0]
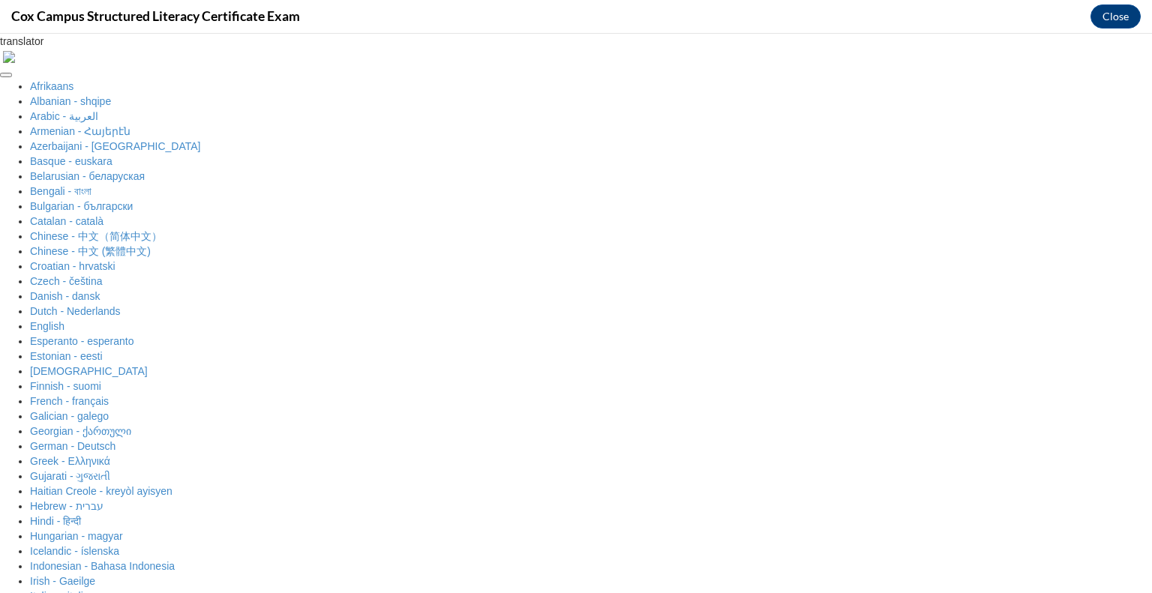
checkbox input "true"
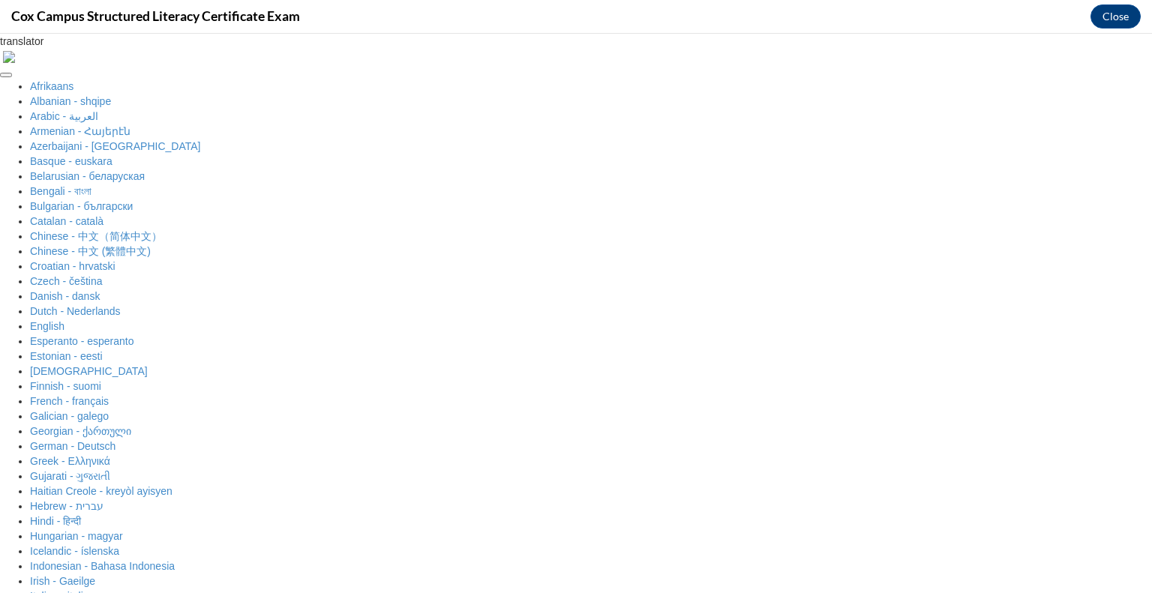
checkbox input "true"
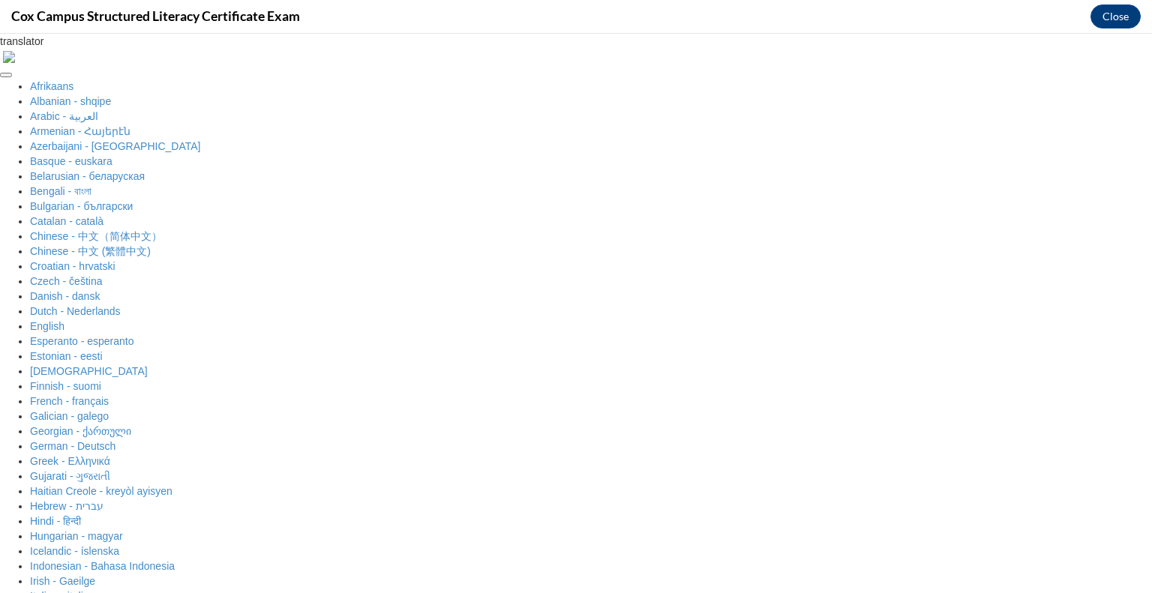
radio input "true"
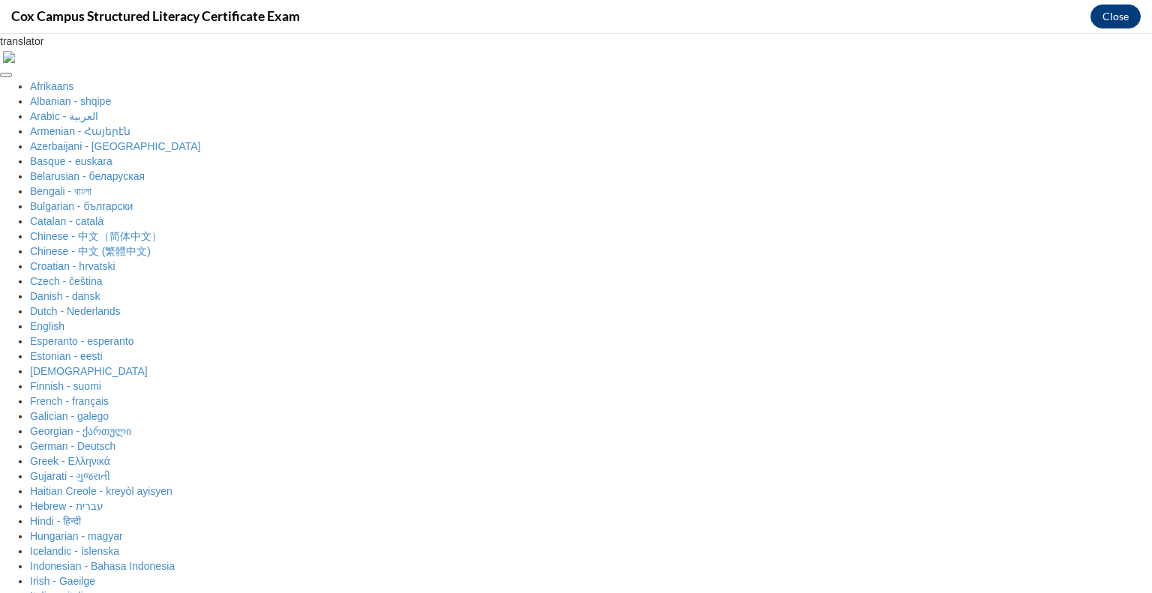
radio input "true"
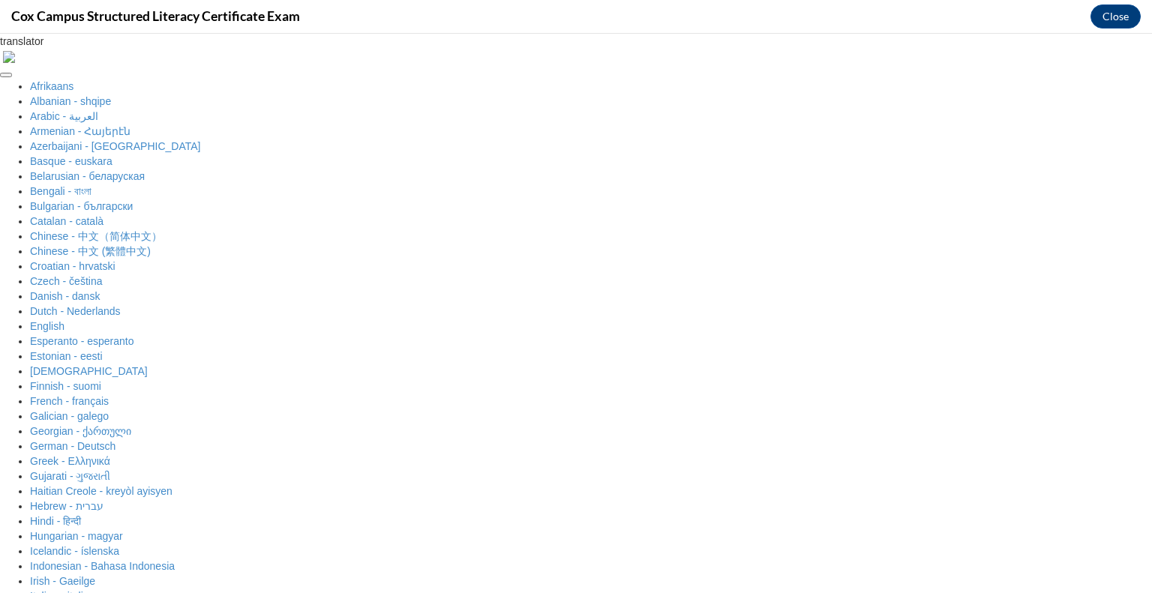
radio input "true"
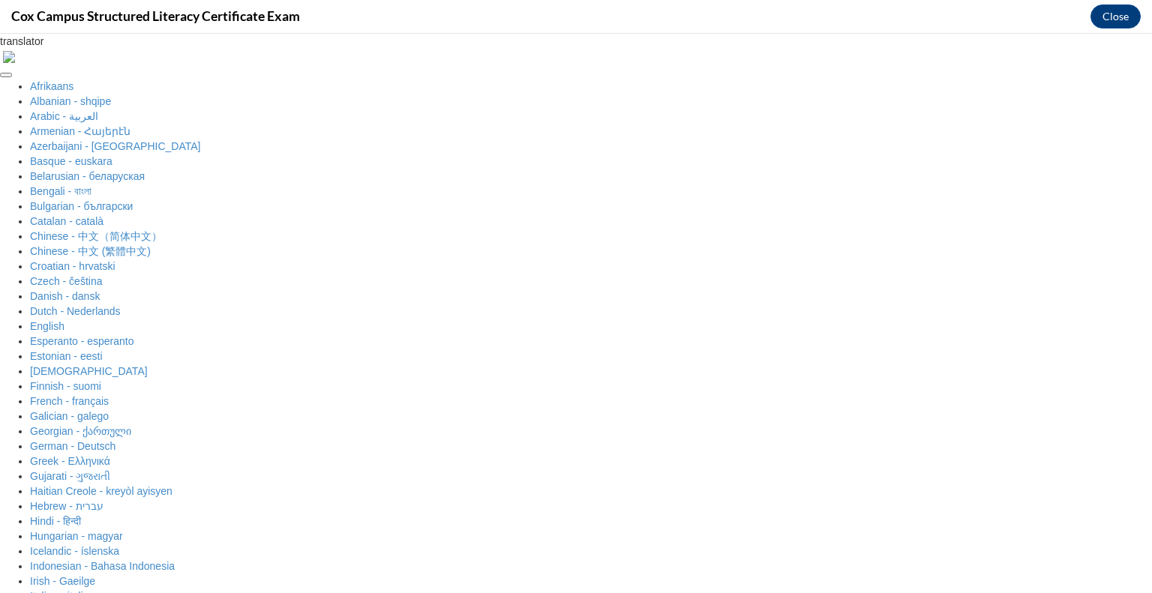
radio input "true"
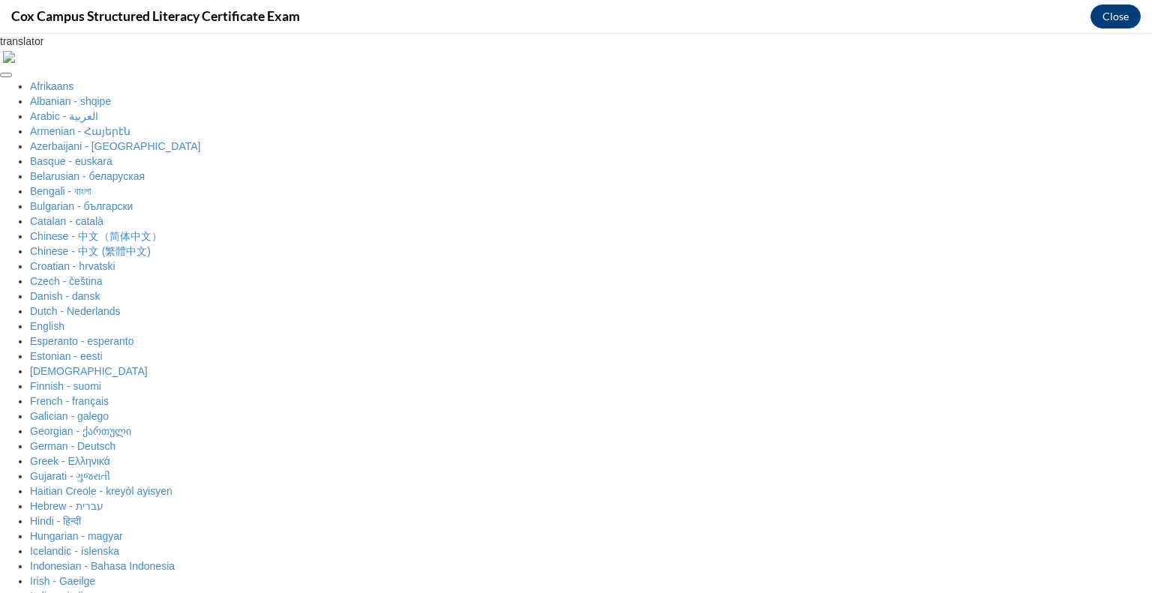
scroll to position [306, 0]
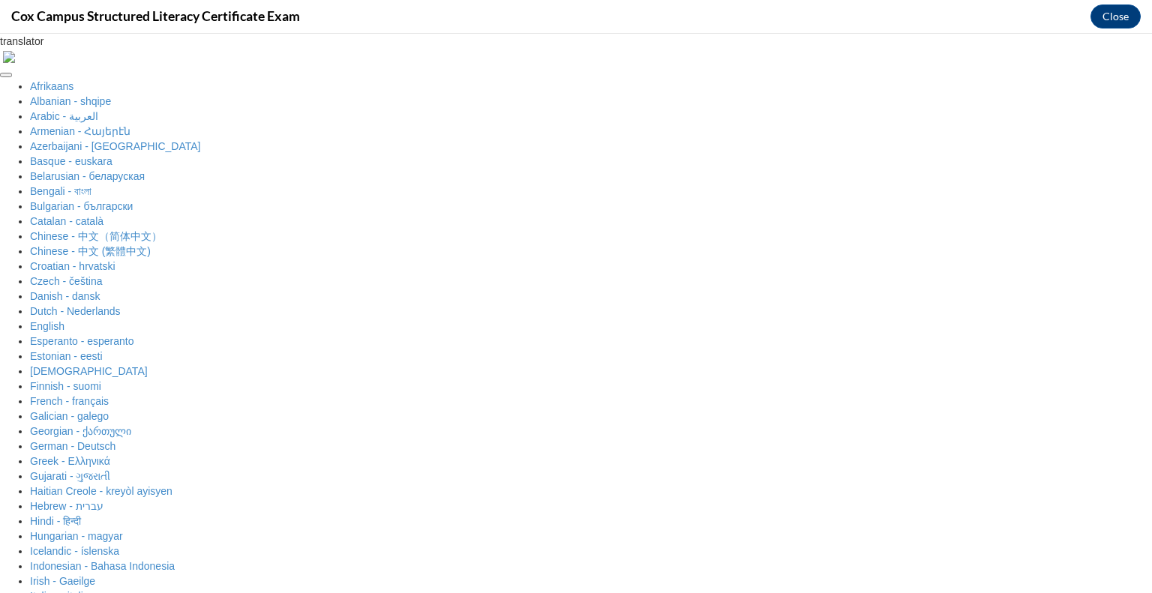
radio input "true"
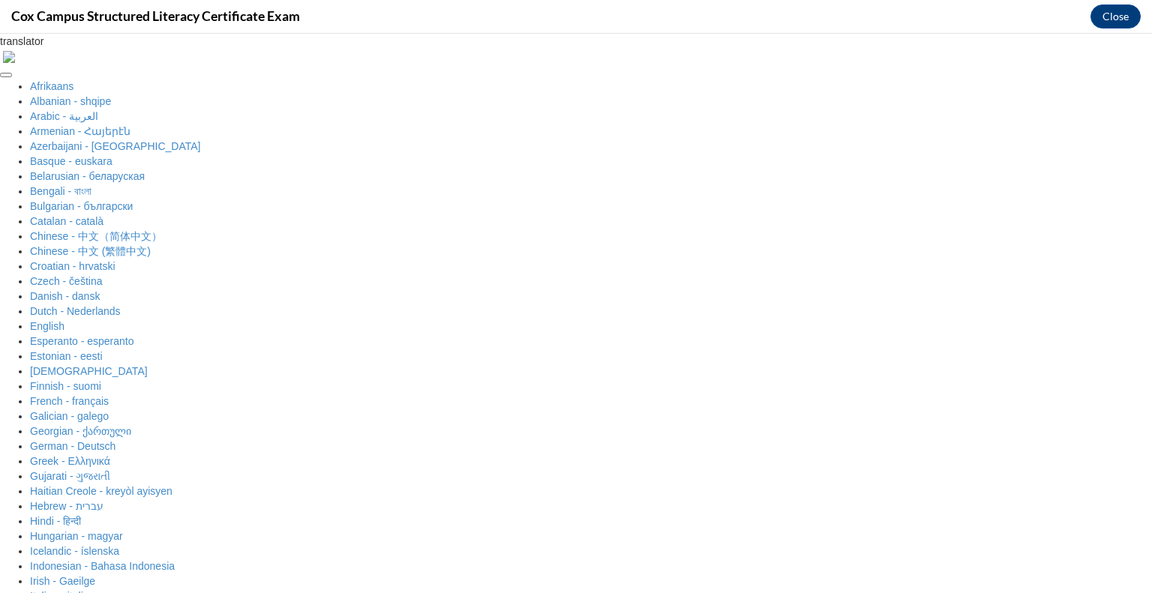
radio input "true"
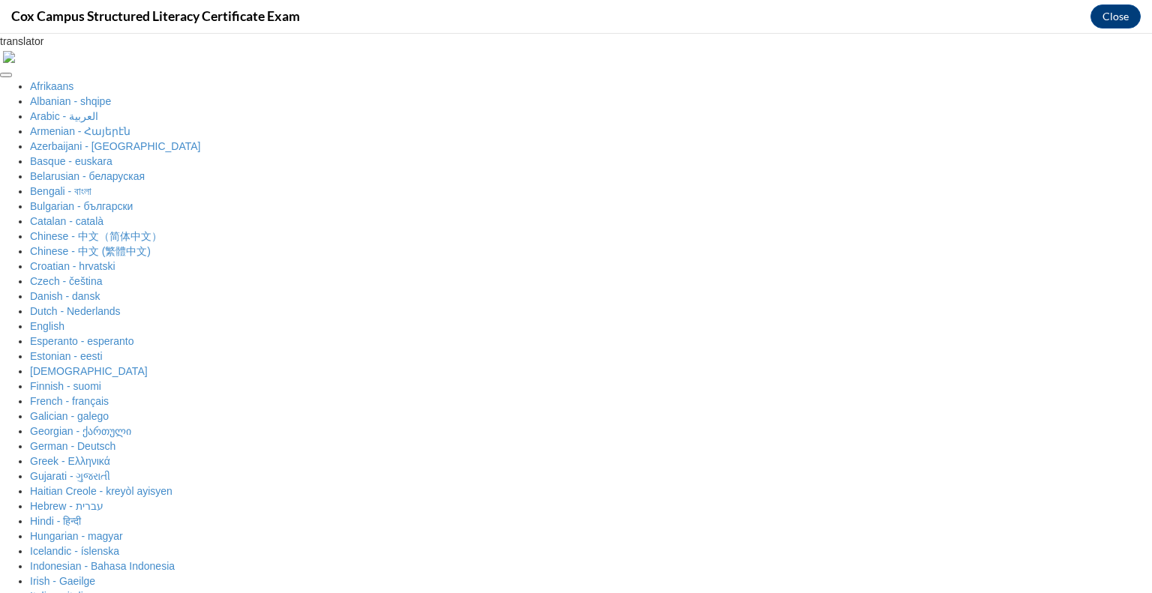
radio input "true"
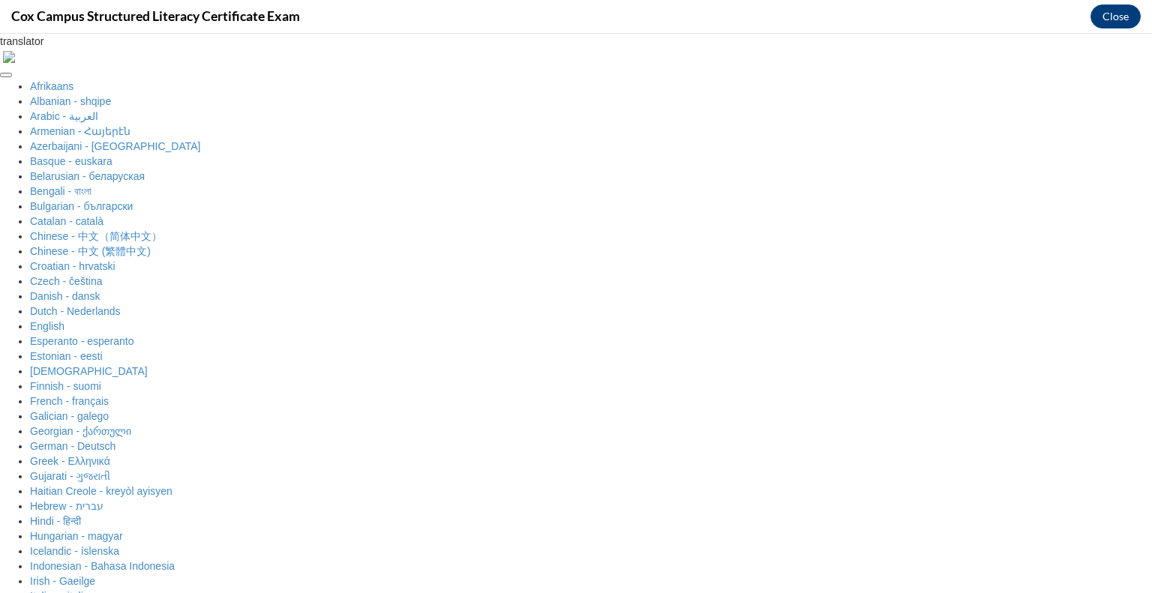
scroll to position [0, 0]
radio input "true"
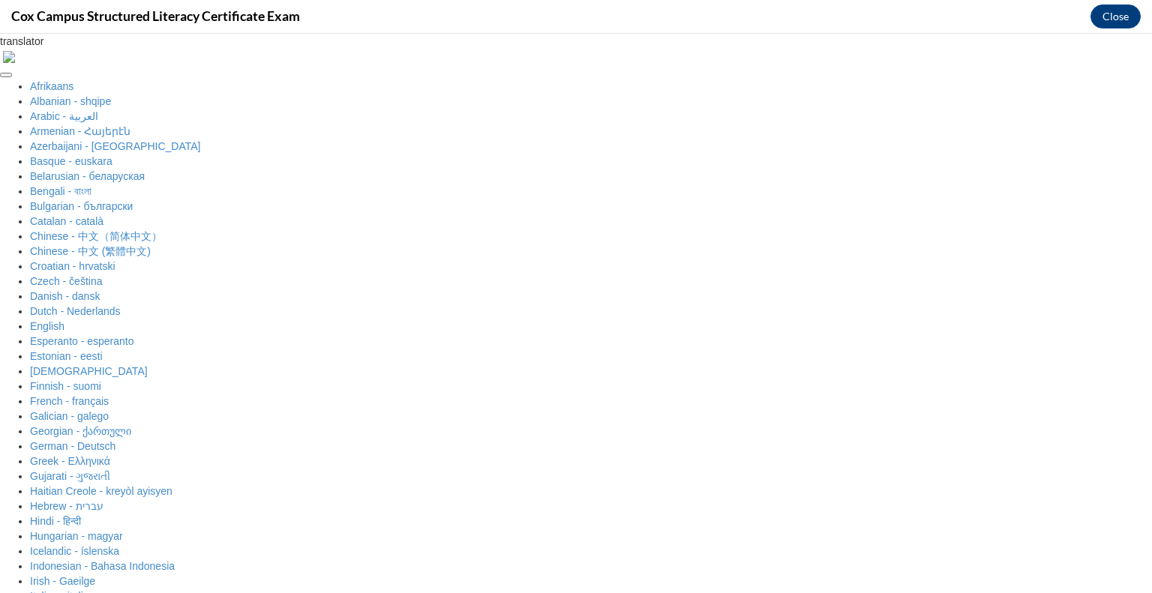
scroll to position [202, 0]
radio input "true"
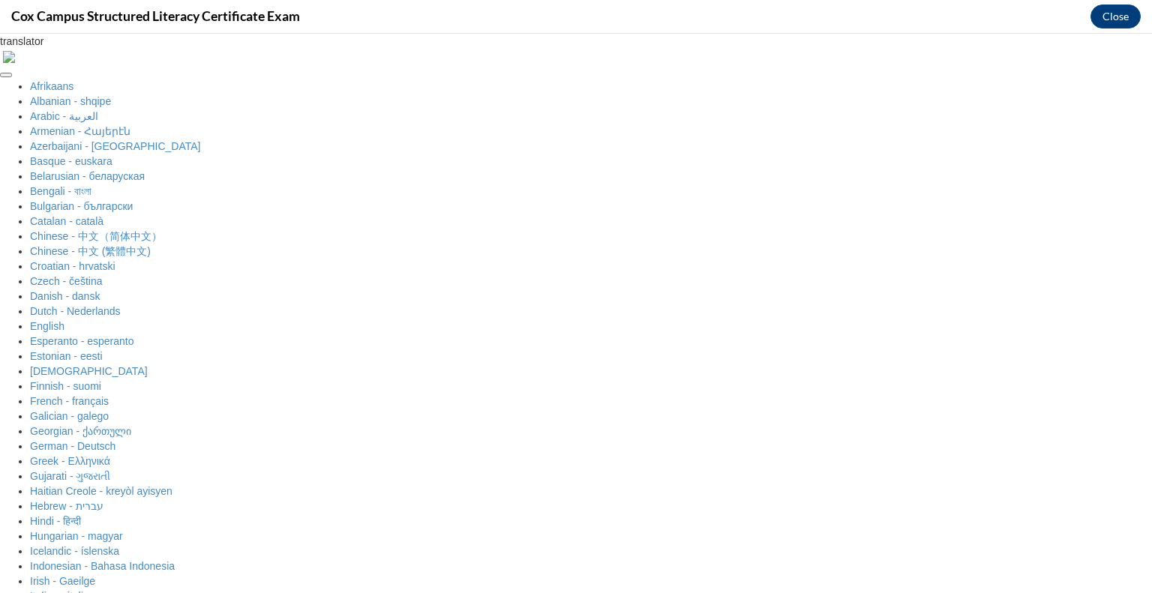
scroll to position [385, 0]
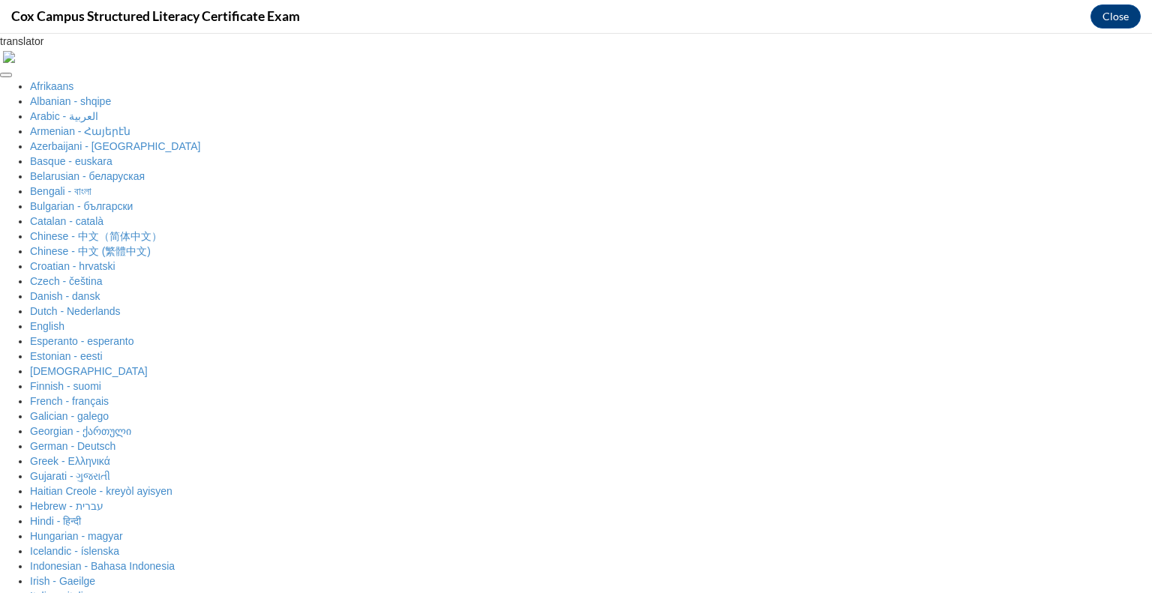
radio input "true"
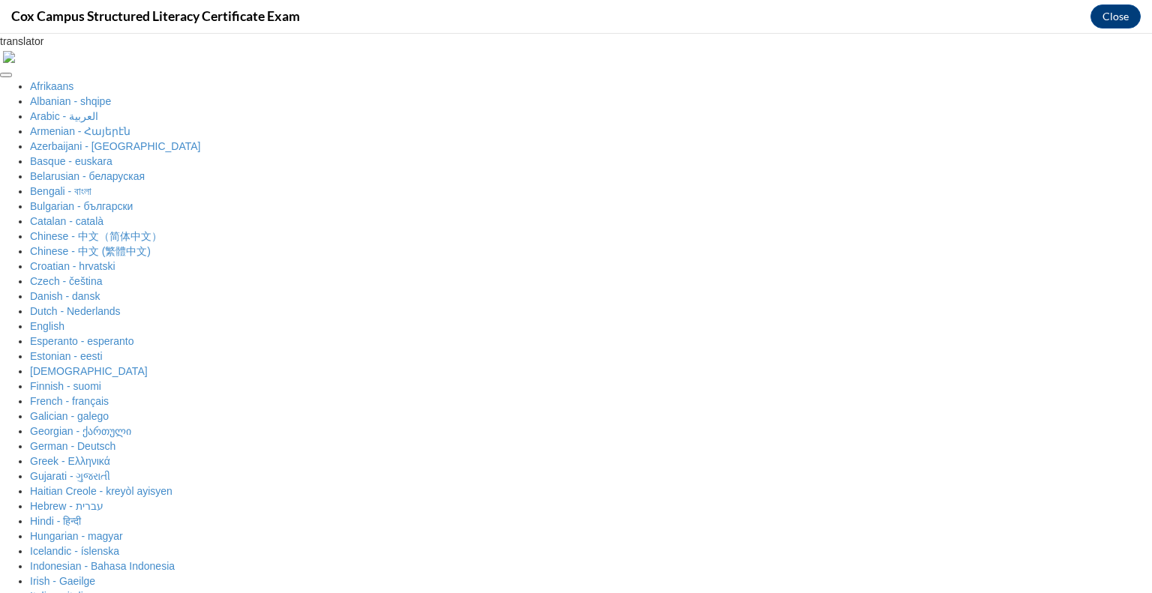
scroll to position [314, 0]
checkbox input "true"
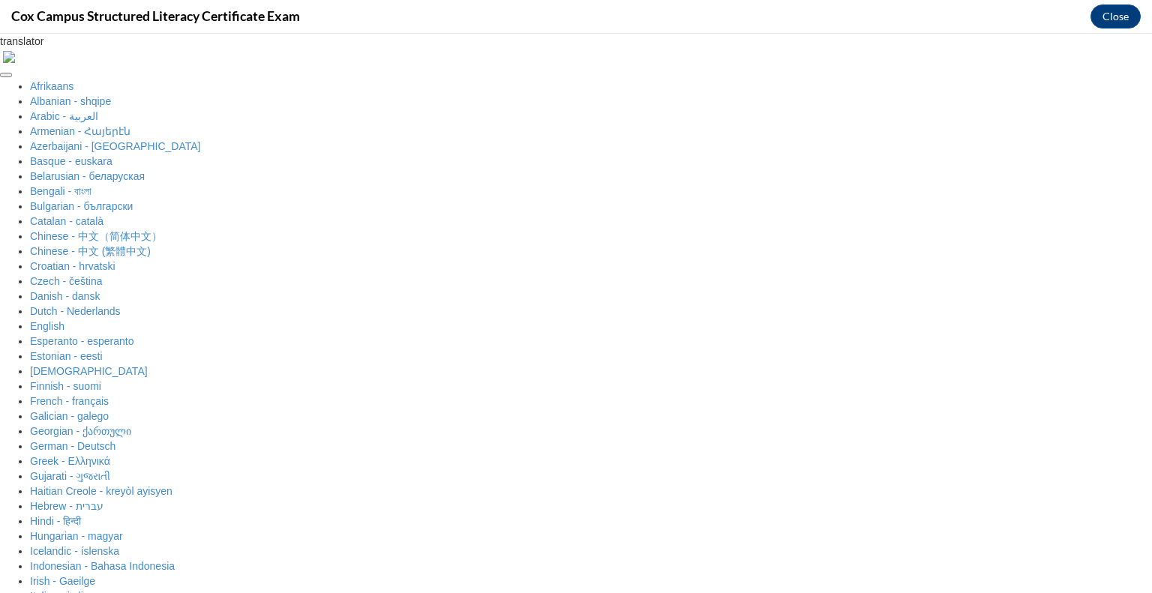
scroll to position [651, 0]
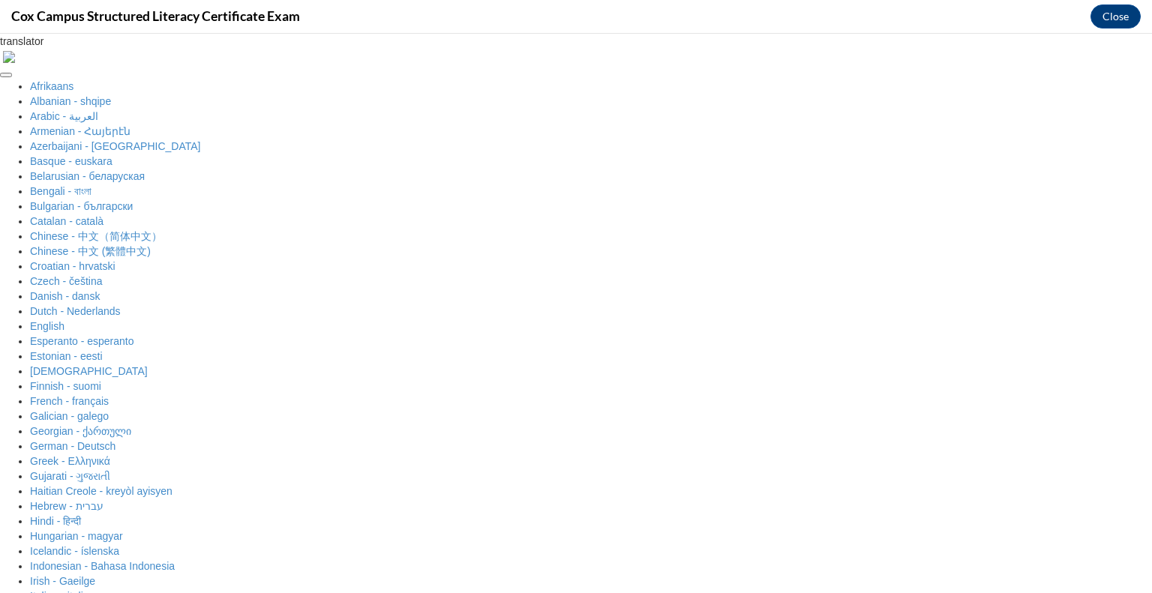
radio input "true"
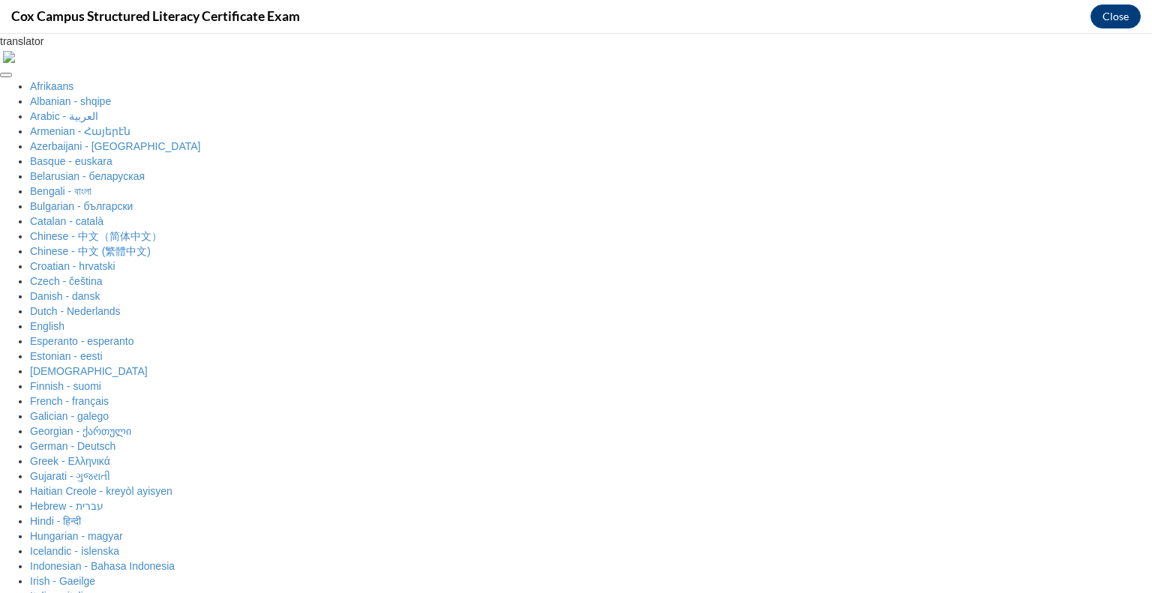
scroll to position [7, 0]
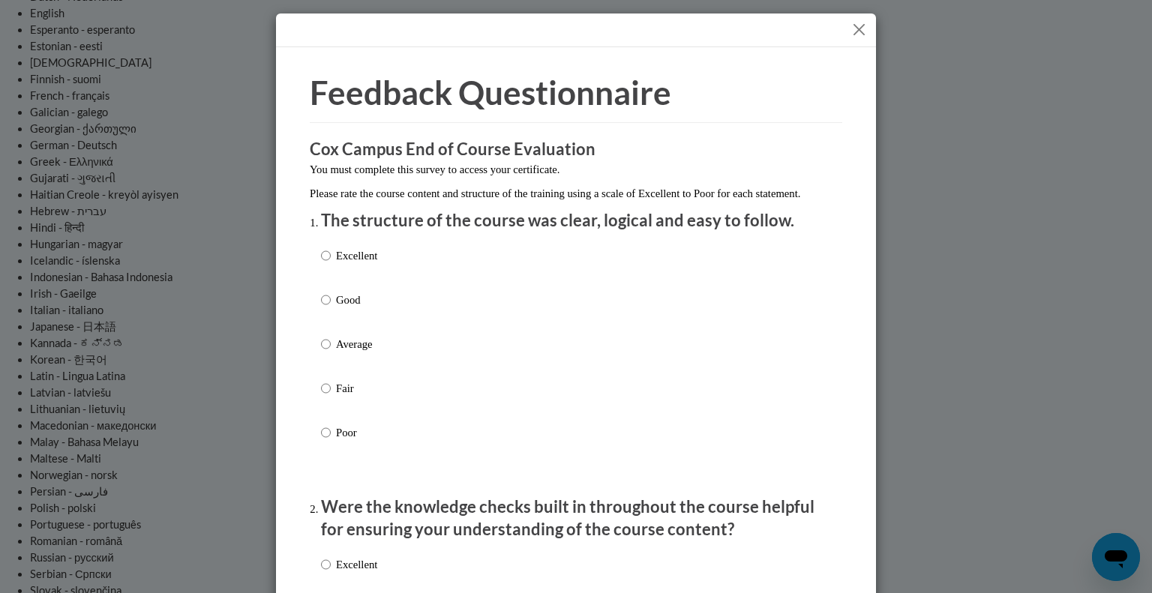
click at [378, 307] on div "Excellent Good Average Fair Poor" at bounding box center [576, 362] width 510 height 244
click at [366, 308] on p "Good" at bounding box center [356, 300] width 41 height 16
click at [331, 308] on input "Good" at bounding box center [326, 300] width 10 height 16
radio input "true"
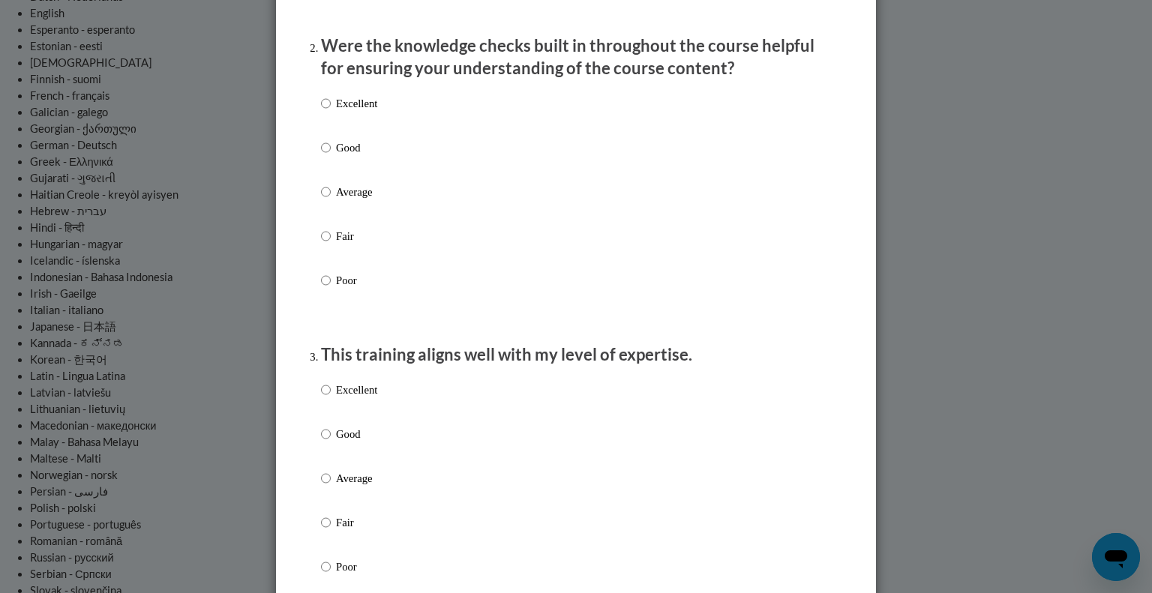
scroll to position [471, 0]
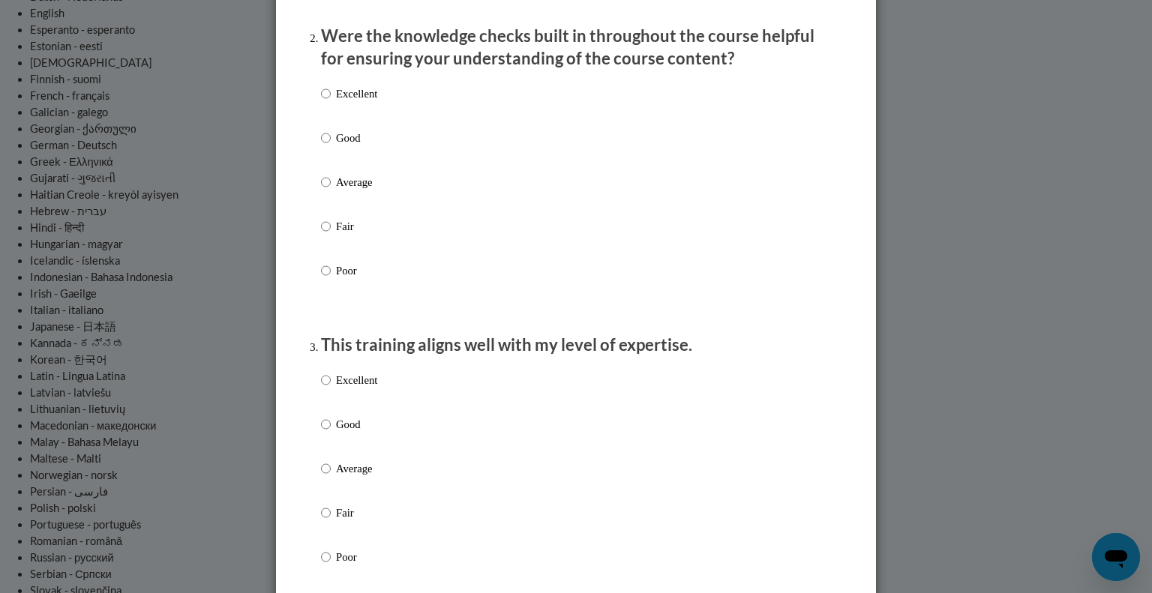
click at [379, 164] on div "Excellent Good Average Fair Poor" at bounding box center [576, 200] width 510 height 244
click at [345, 146] on p "Good" at bounding box center [356, 138] width 41 height 16
click at [331, 146] on input "Good" at bounding box center [326, 138] width 10 height 16
radio input "true"
click at [346, 433] on p "Good" at bounding box center [356, 424] width 41 height 16
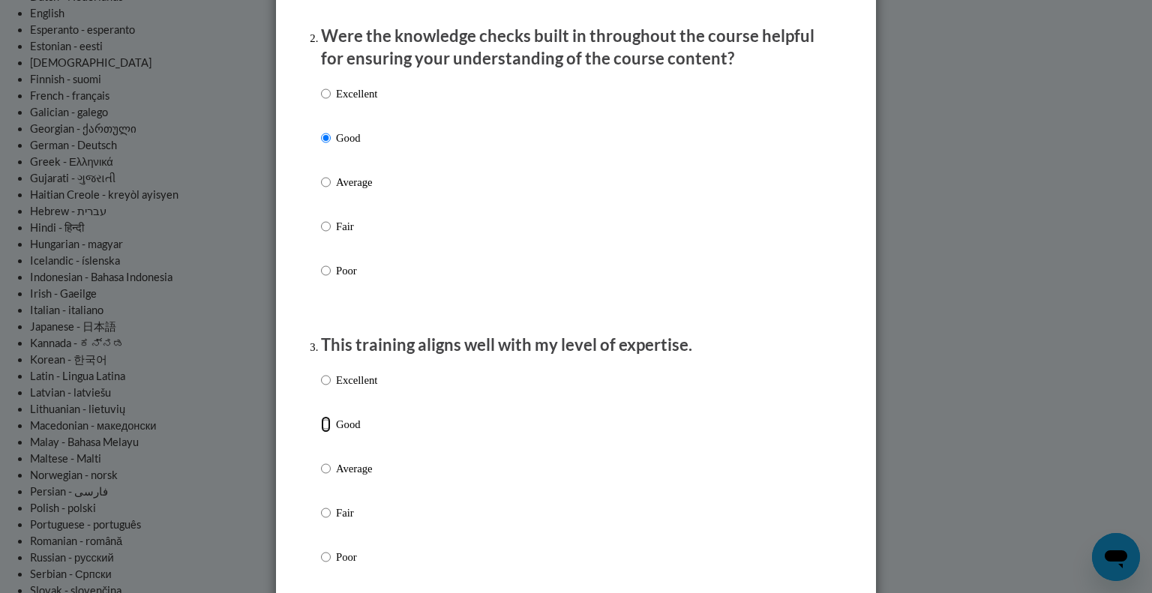
click at [331, 433] on input "Good" at bounding box center [326, 424] width 10 height 16
radio input "true"
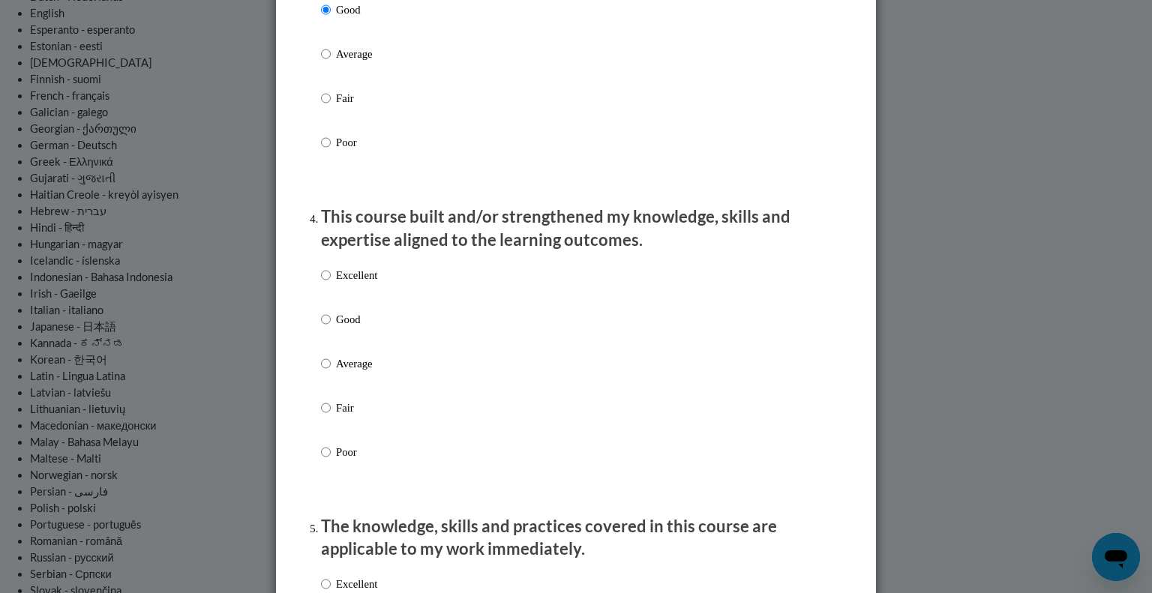
scroll to position [895, 0]
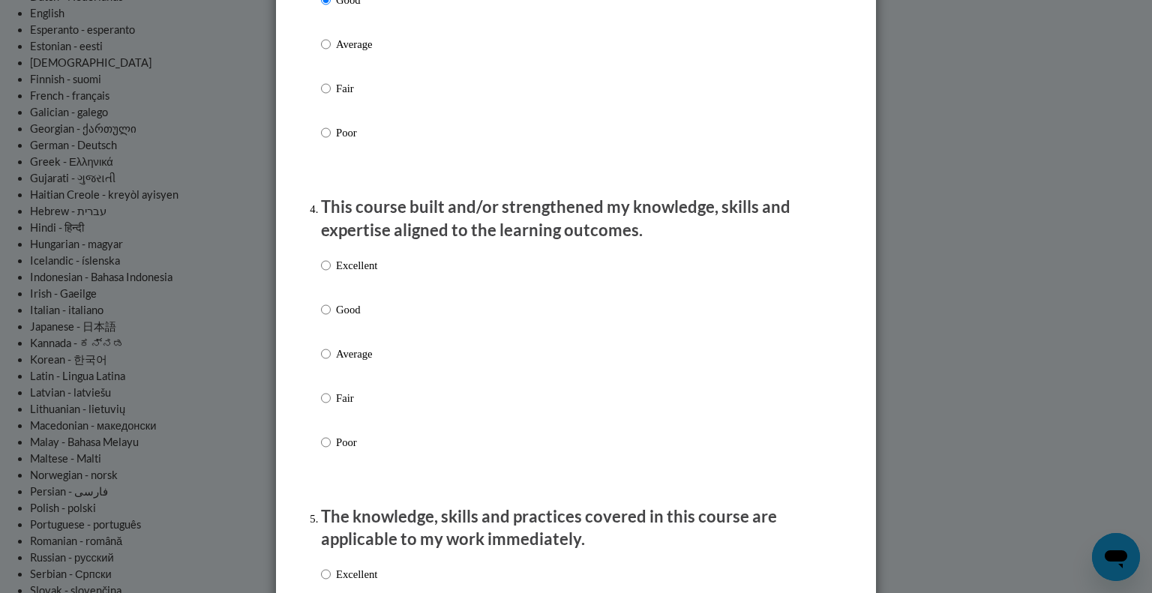
click at [394, 311] on div "Excellent Good Average Fair Poor" at bounding box center [576, 372] width 510 height 244
click at [368, 318] on p "Good" at bounding box center [356, 309] width 41 height 16
click at [331, 318] on input "Good" at bounding box center [326, 309] width 10 height 16
radio input "true"
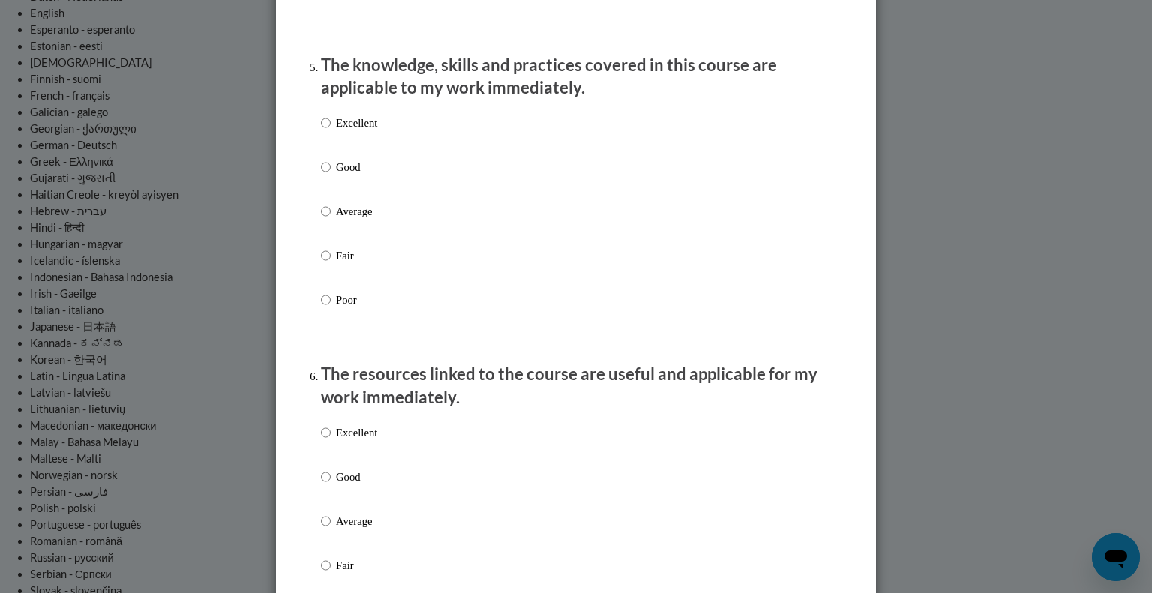
scroll to position [1353, 0]
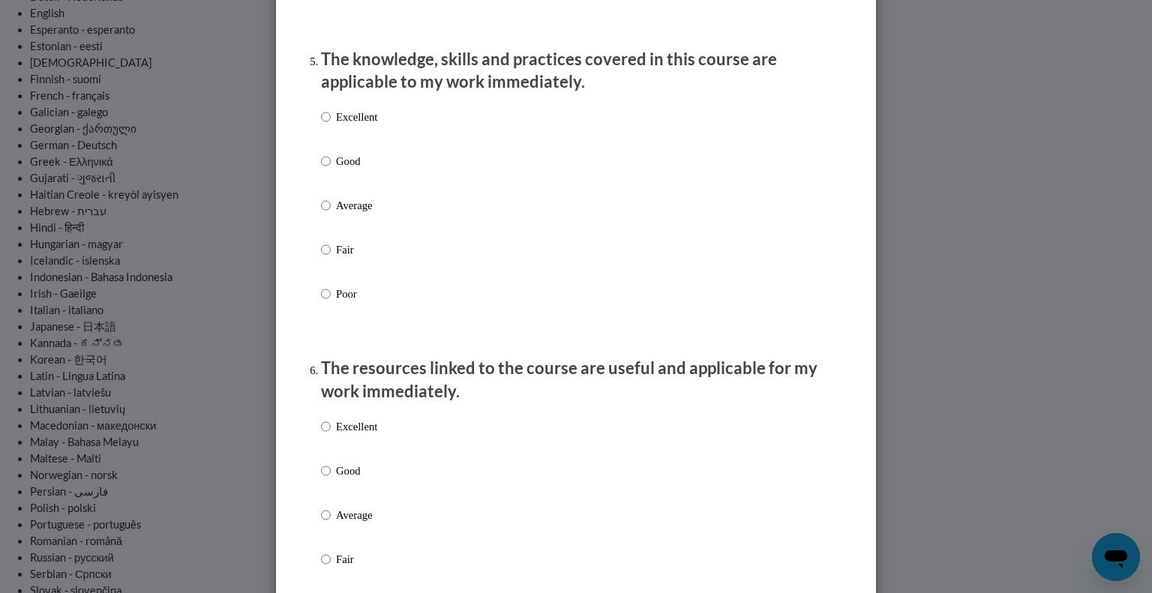
click at [366, 169] on p "Good" at bounding box center [356, 161] width 41 height 16
click at [331, 169] on input "Good" at bounding box center [326, 161] width 10 height 16
radio input "true"
click at [346, 478] on p "Good" at bounding box center [356, 471] width 41 height 16
click at [331, 478] on input "Good" at bounding box center [326, 471] width 10 height 16
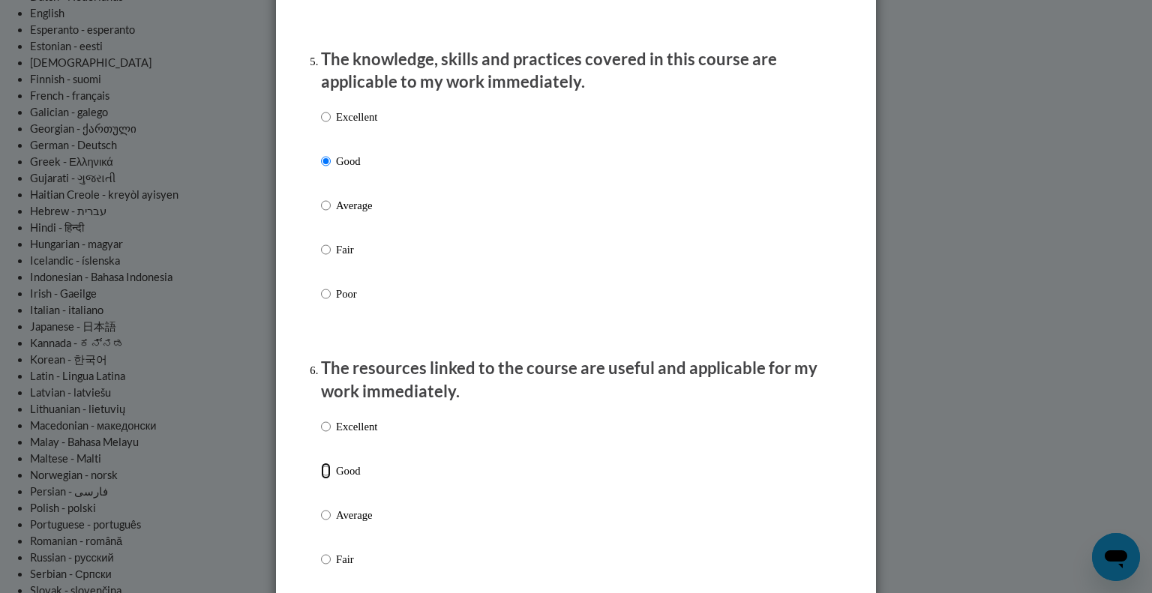
radio input "true"
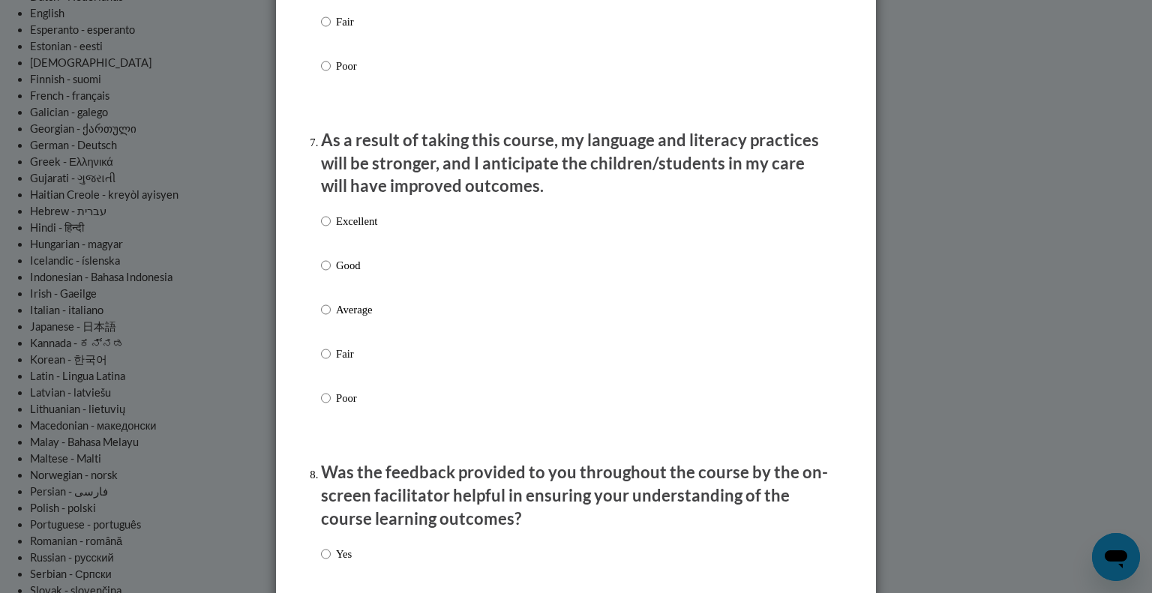
scroll to position [1893, 0]
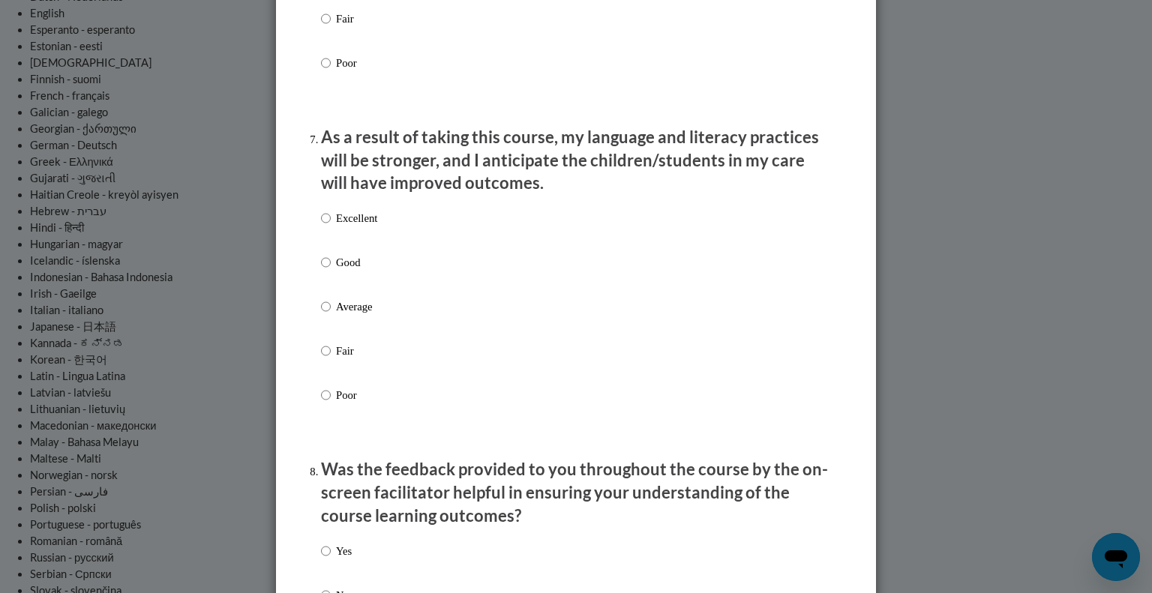
click at [367, 271] on p "Good" at bounding box center [356, 262] width 41 height 16
click at [331, 271] on input "Good" at bounding box center [326, 262] width 10 height 16
radio input "true"
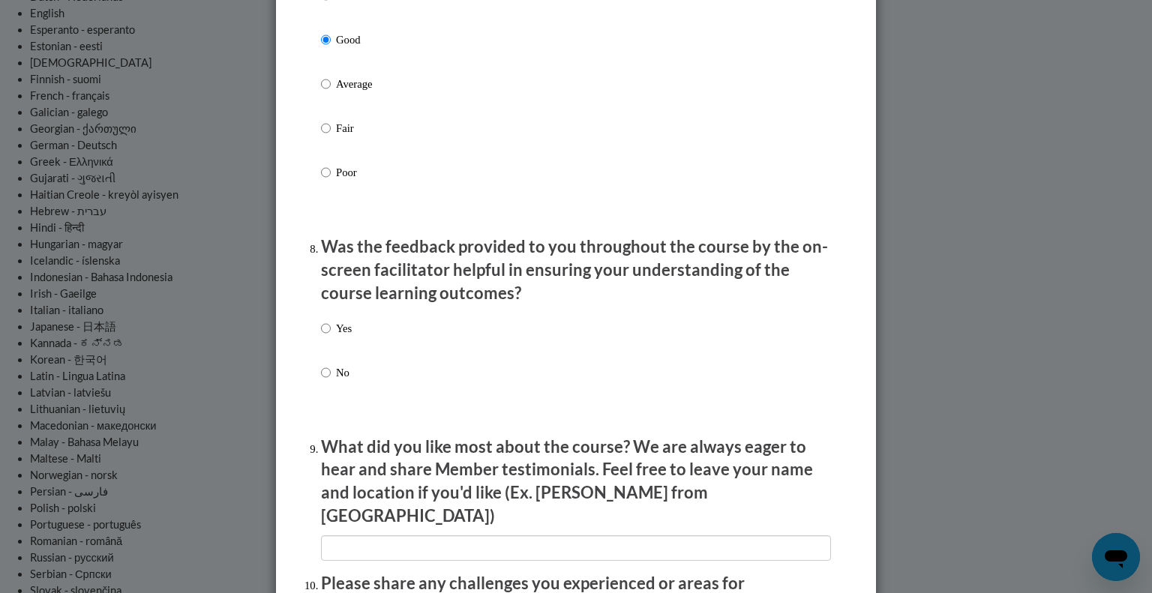
scroll to position [2123, 0]
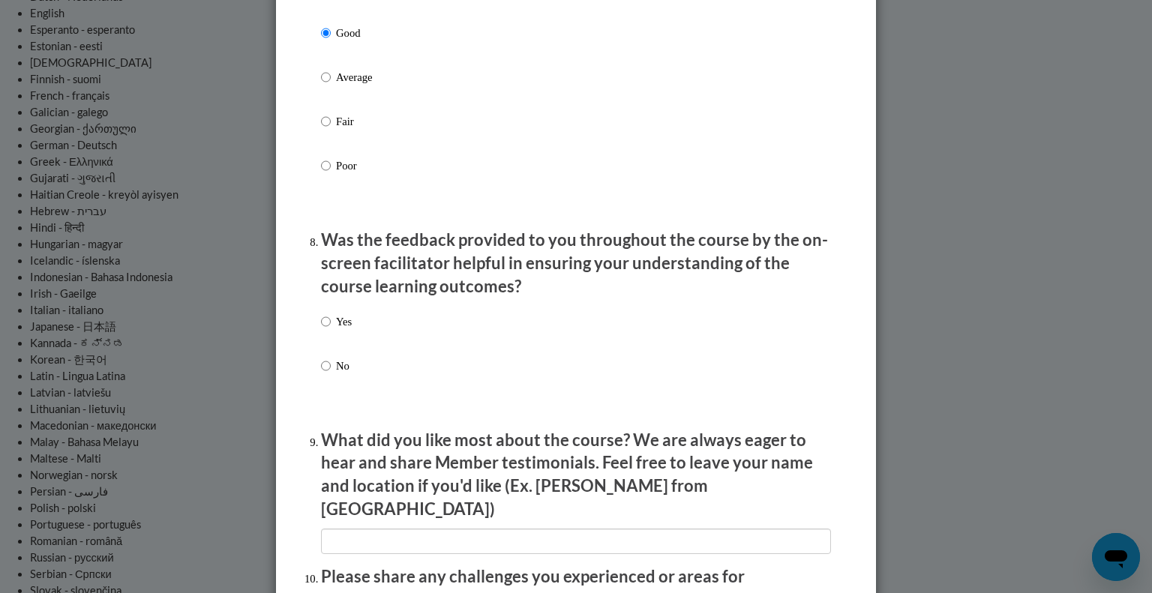
click at [384, 340] on div "Yes No" at bounding box center [576, 362] width 510 height 112
click at [337, 330] on p "Yes" at bounding box center [344, 321] width 16 height 16
click at [331, 330] on input "Yes" at bounding box center [326, 321] width 10 height 16
radio input "true"
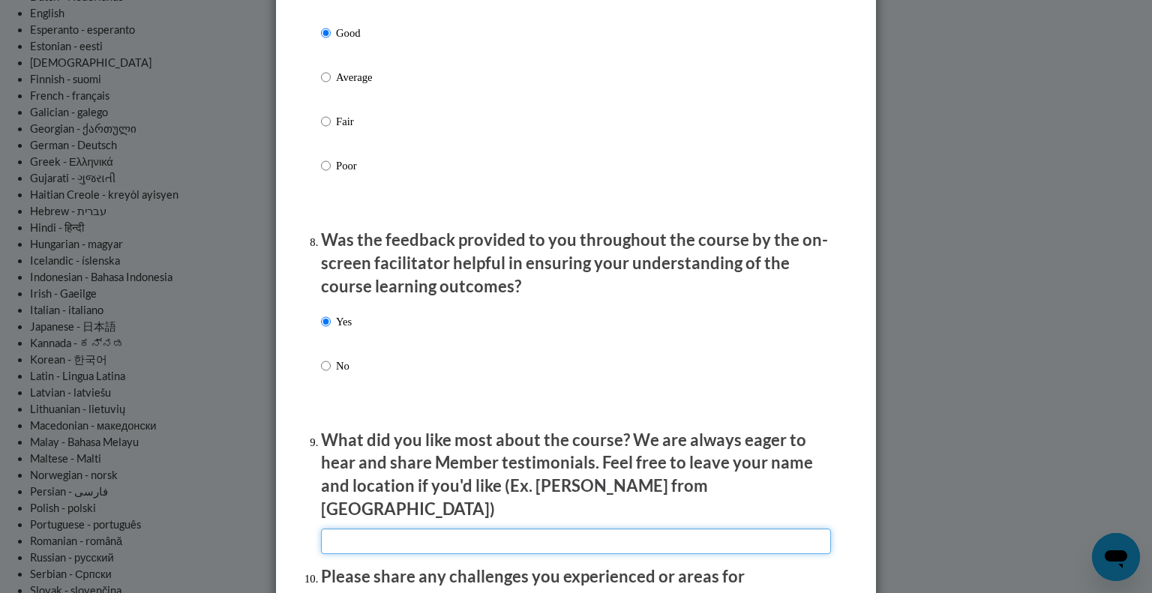
click at [360, 533] on input "textbox" at bounding box center [576, 541] width 510 height 25
type input "All"
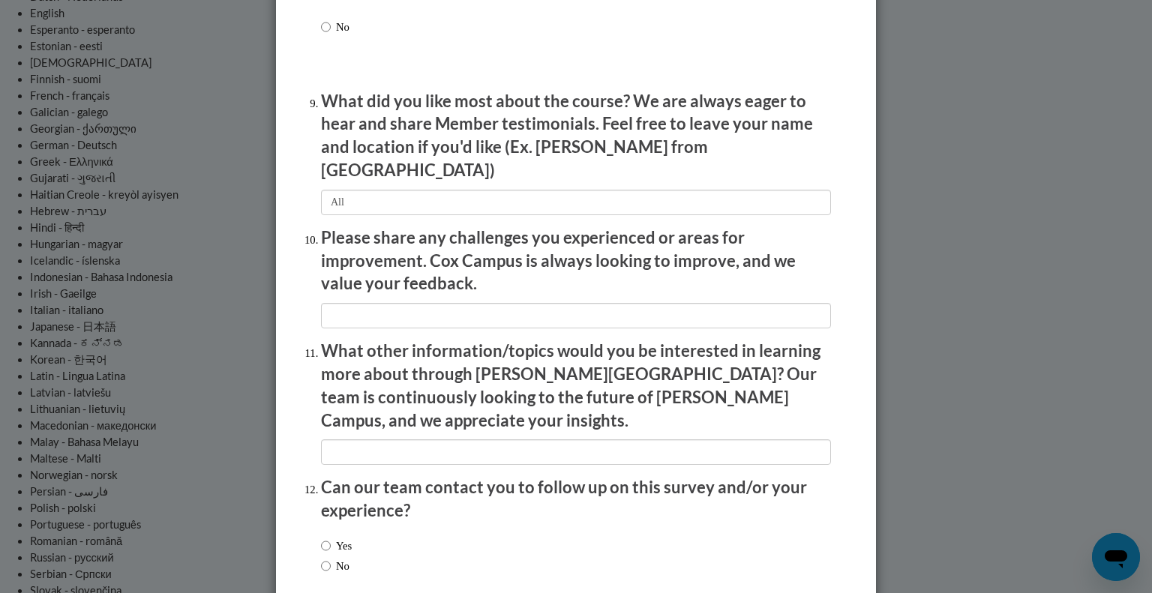
scroll to position [2464, 0]
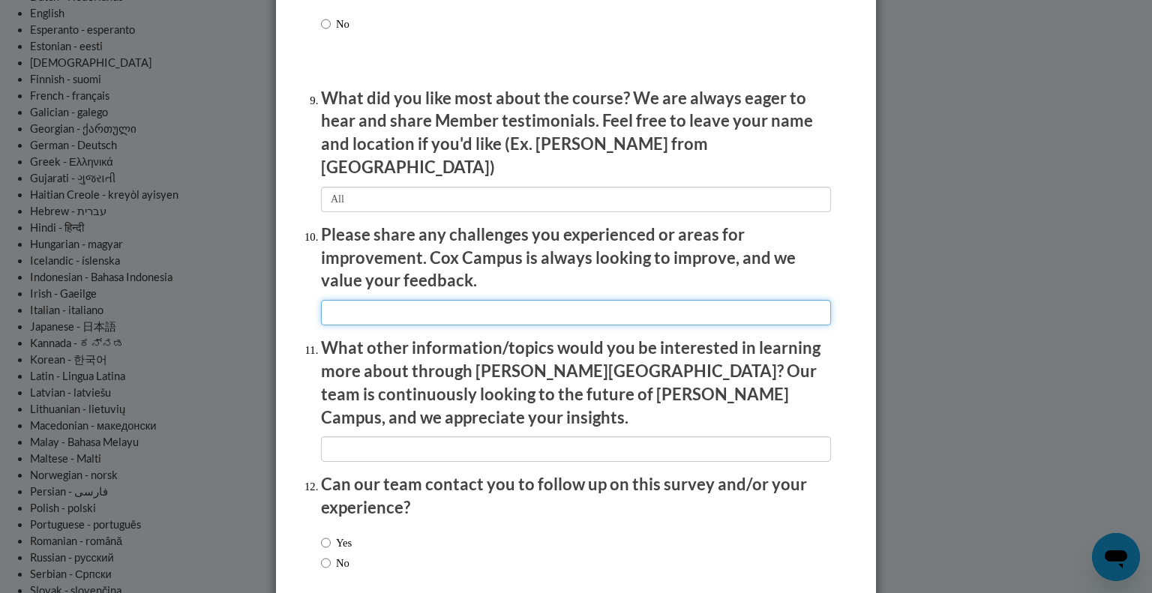
click at [540, 313] on input "textbox" at bounding box center [576, 312] width 510 height 25
type input "nothing"
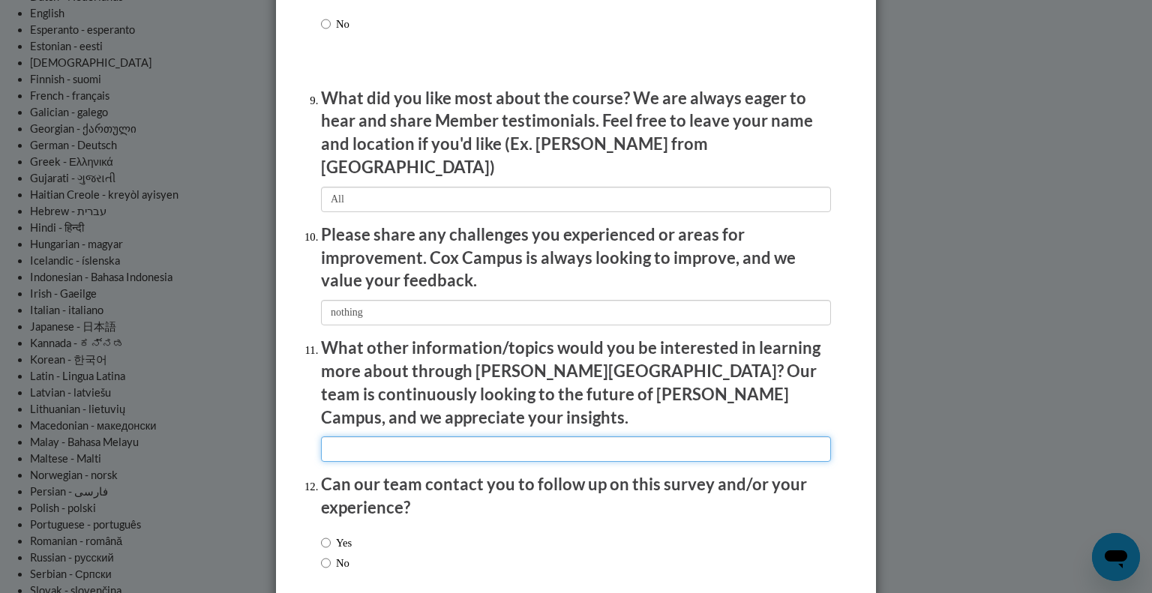
click at [394, 436] on input "textbox" at bounding box center [576, 448] width 510 height 25
type input "none"
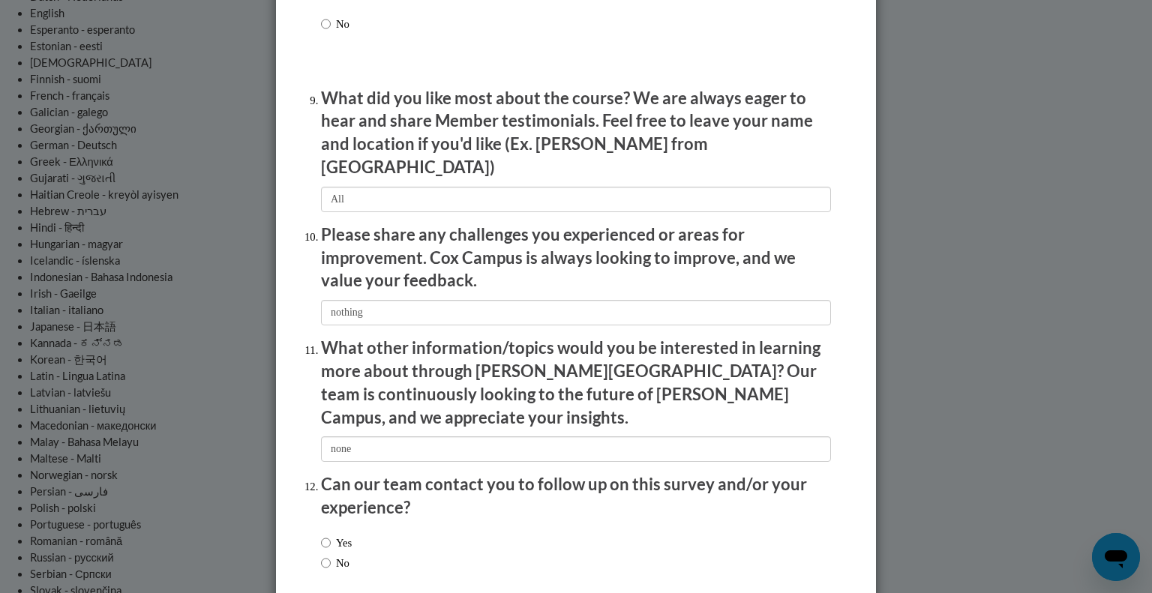
click at [342, 555] on label "No" at bounding box center [335, 563] width 28 height 16
click at [331, 555] on input "No" at bounding box center [326, 563] width 10 height 16
radio input "true"
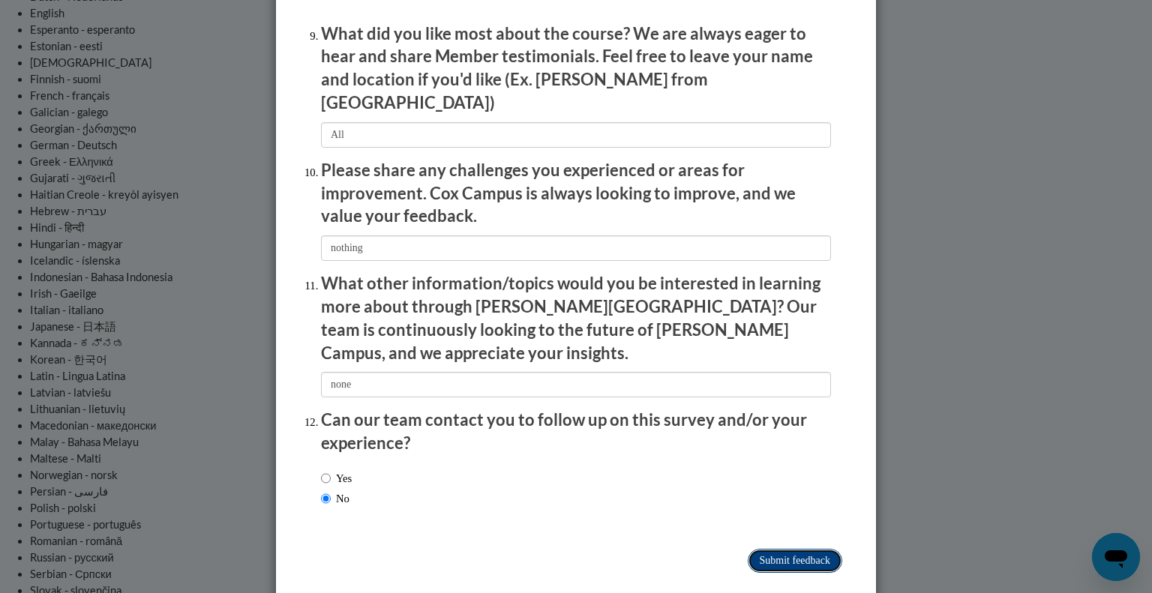
click at [816, 549] on input "Submit feedback" at bounding box center [794, 561] width 94 height 24
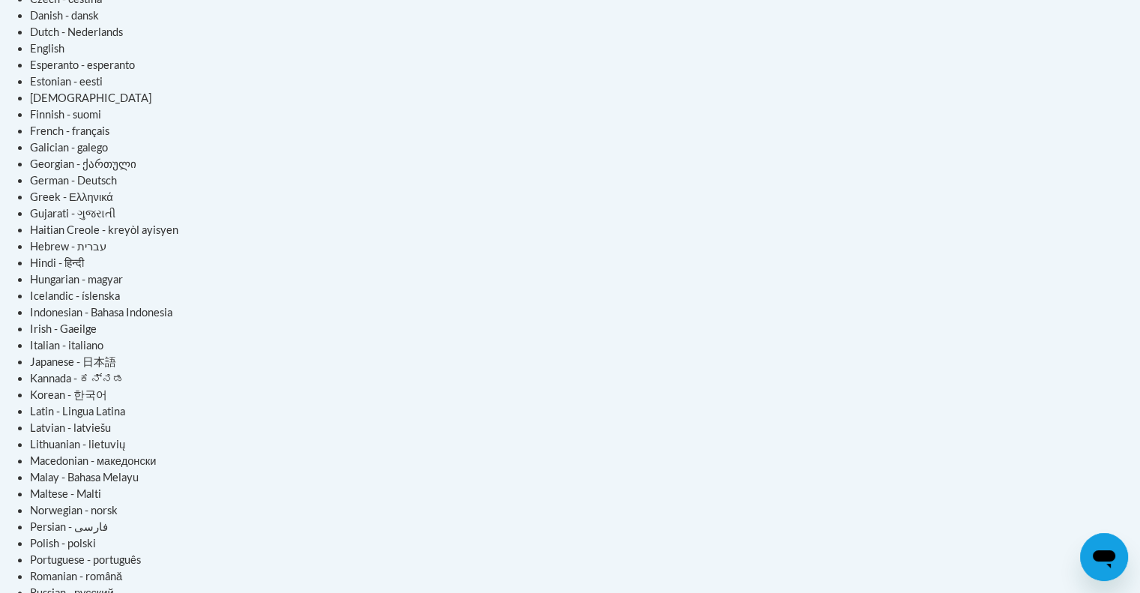
scroll to position [293, 0]
